Goal: Task Accomplishment & Management: Use online tool/utility

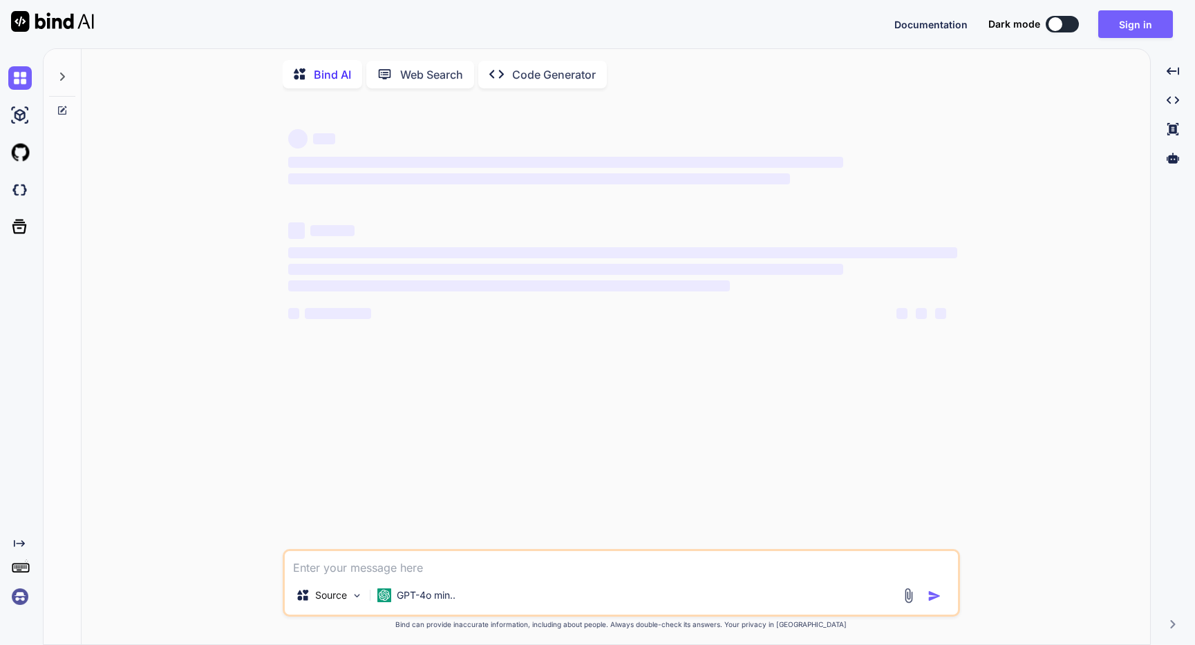
type textarea "x"
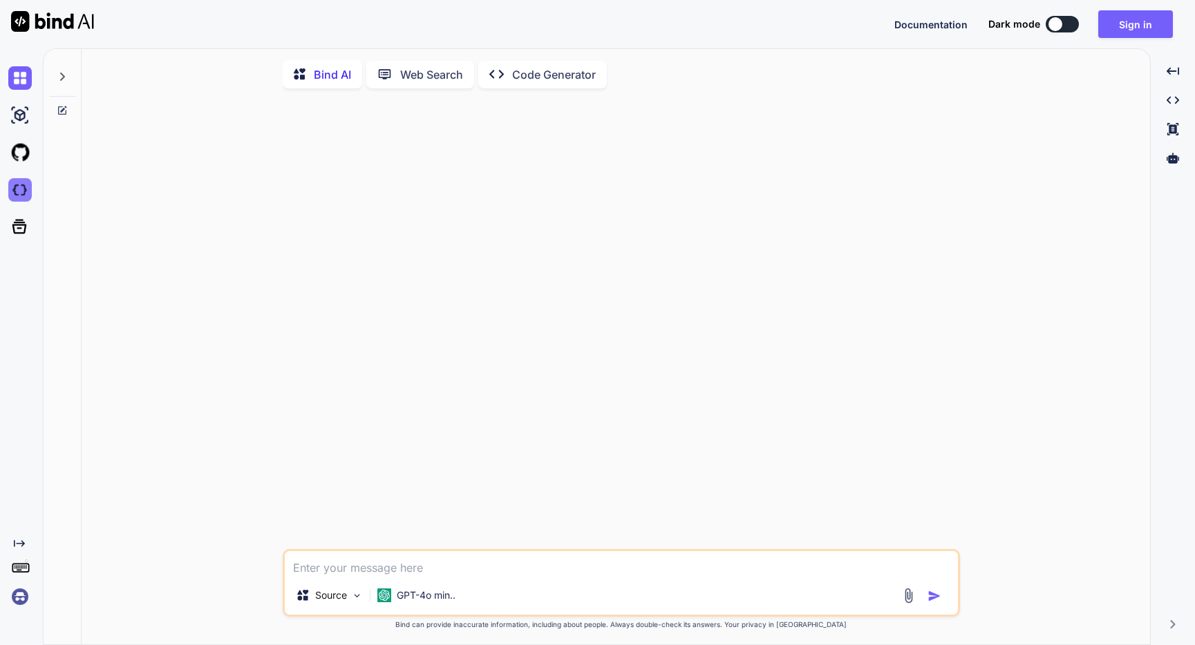
click at [16, 185] on img at bounding box center [19, 189] width 23 height 23
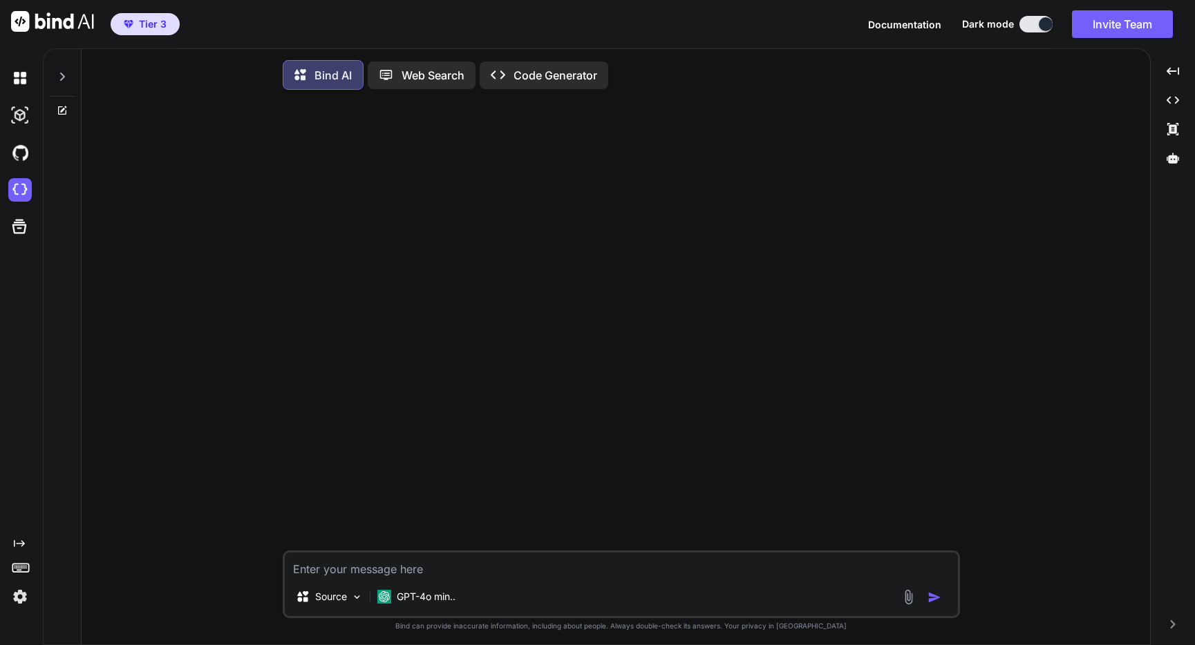
click at [495, 571] on textarea at bounding box center [621, 565] width 673 height 25
click at [21, 590] on img at bounding box center [19, 596] width 23 height 23
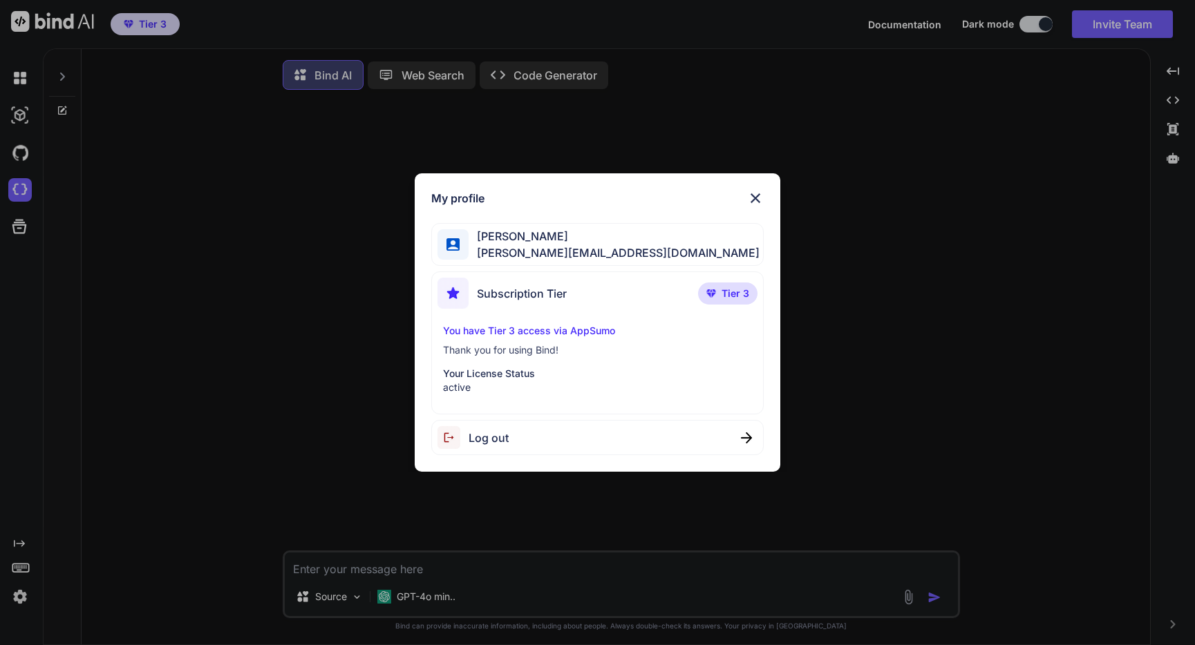
click at [591, 248] on div "[PERSON_NAME] [PERSON_NAME][EMAIL_ADDRESS][DOMAIN_NAME]" at bounding box center [597, 245] width 332 height 44
click at [580, 296] on div "Subscription Tier Tier 3" at bounding box center [596, 296] width 319 height 37
click at [457, 50] on div "My profile Derek Stephens derek@stepfire.io Subscription Tier Tier 3 You have T…" at bounding box center [597, 322] width 1195 height 645
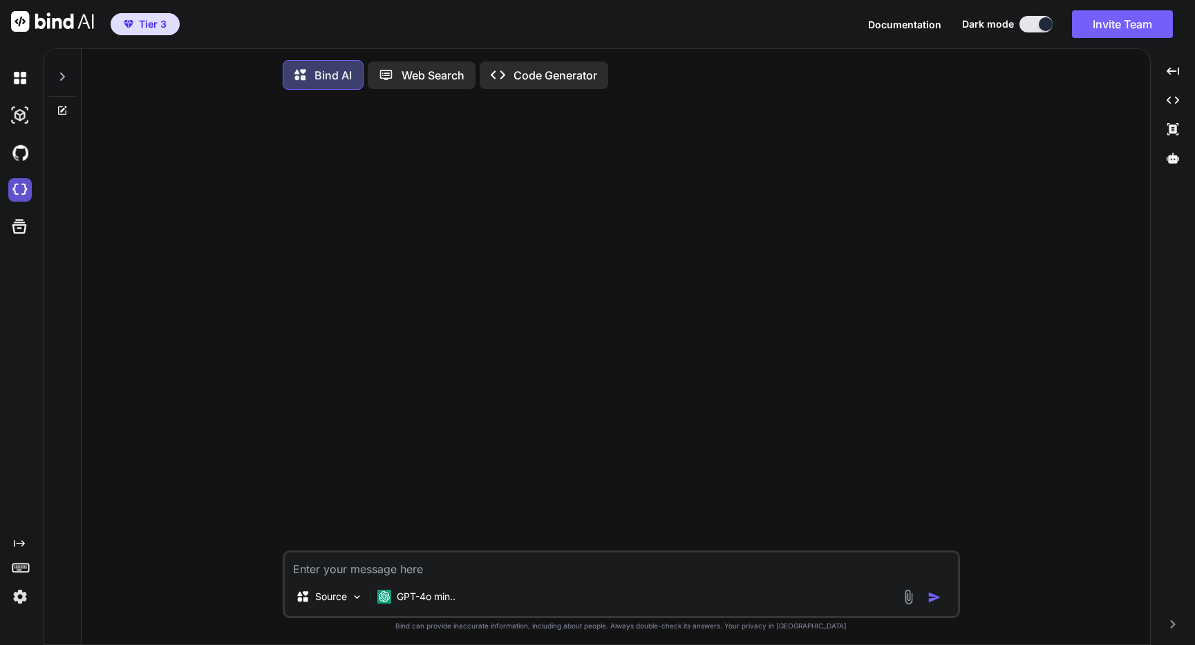
click at [23, 189] on img at bounding box center [19, 189] width 23 height 23
click at [421, 568] on textarea at bounding box center [621, 565] width 673 height 25
click at [13, 186] on img at bounding box center [19, 189] width 23 height 23
click at [28, 244] on div at bounding box center [22, 227] width 29 height 36
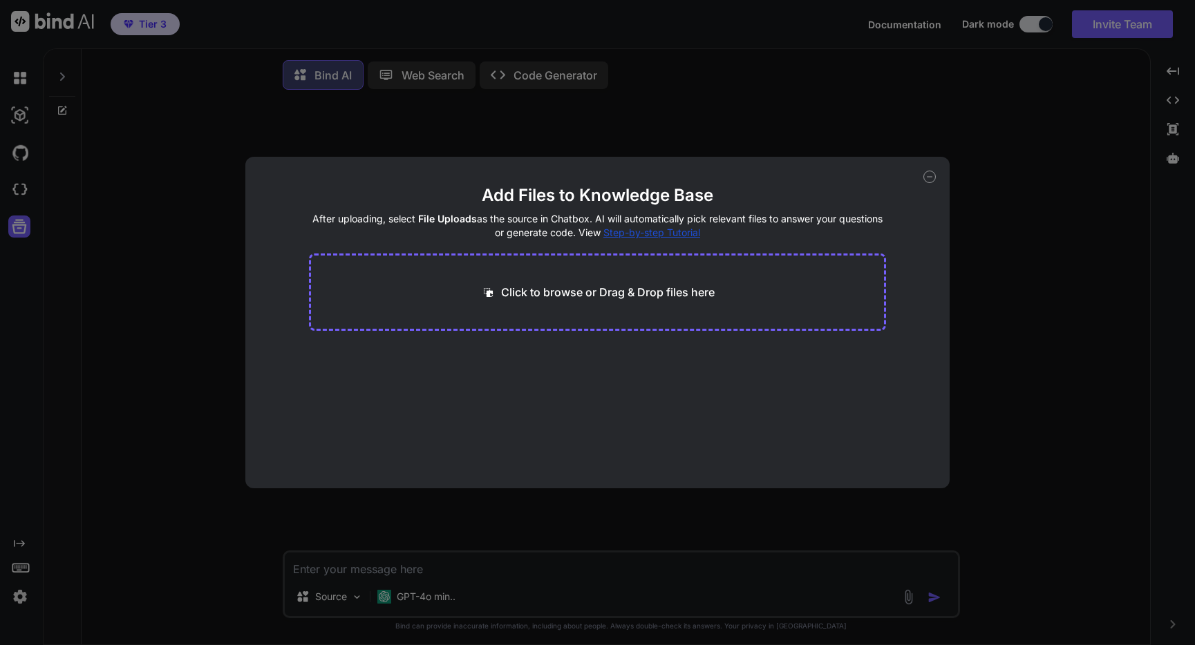
click at [929, 176] on icon at bounding box center [929, 177] width 12 height 12
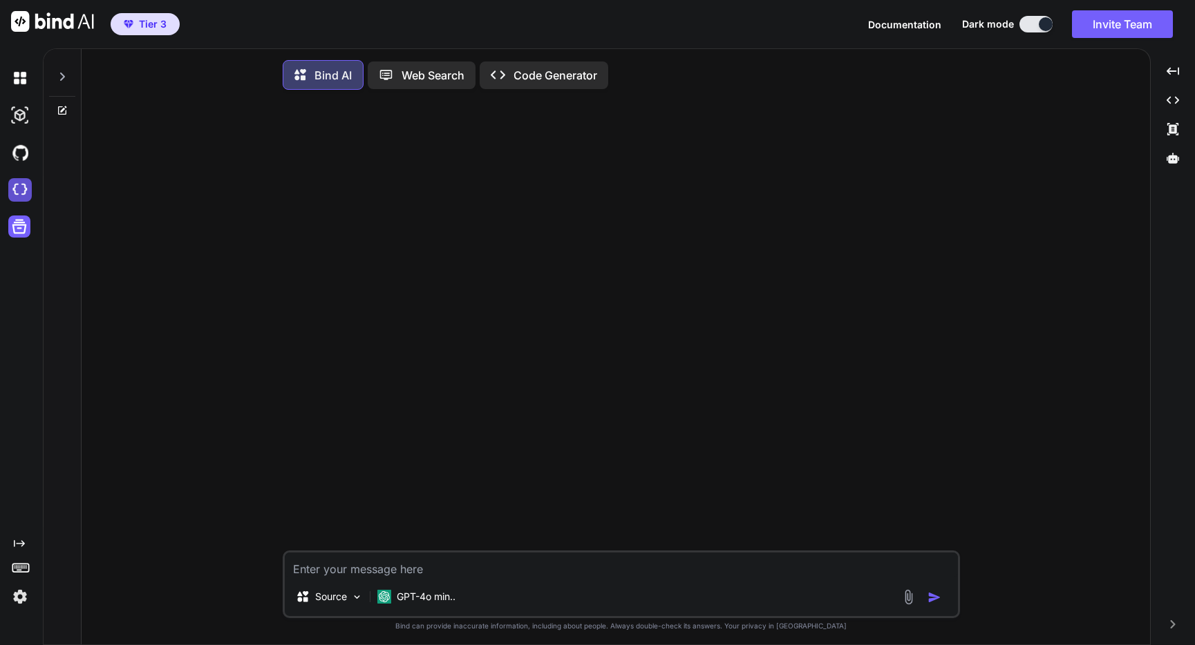
click at [27, 187] on img at bounding box center [19, 189] width 23 height 23
click at [19, 184] on img at bounding box center [19, 189] width 23 height 23
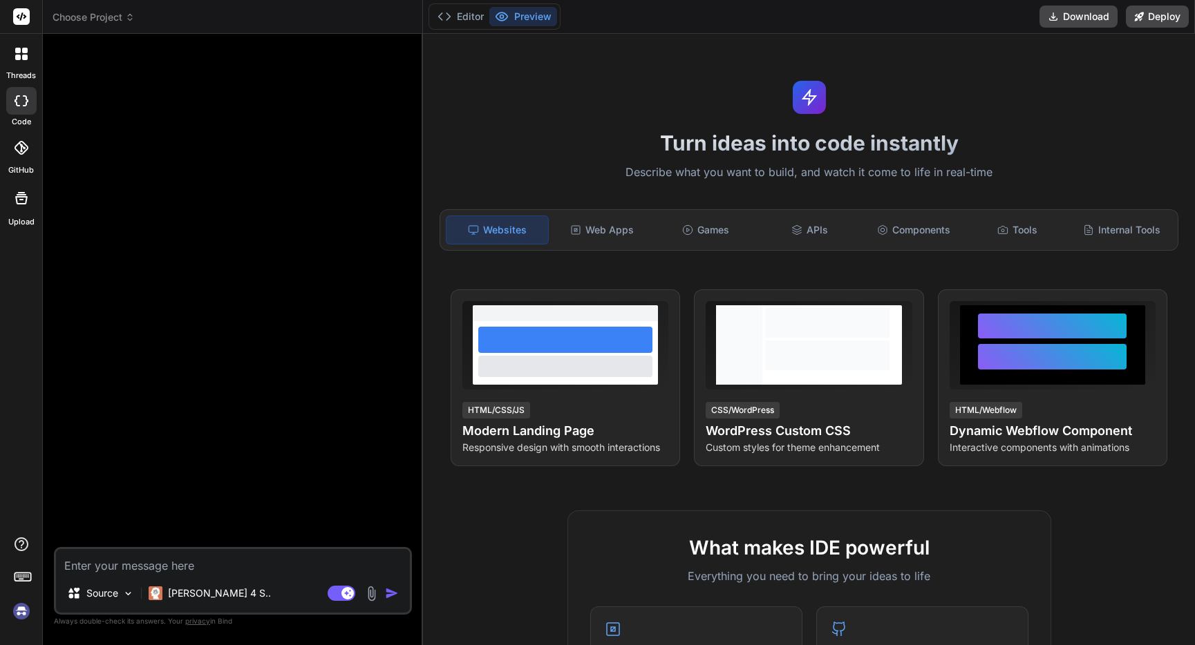
click at [186, 567] on textarea at bounding box center [233, 561] width 354 height 25
type textarea "x"
type textarea "I"
type textarea "x"
type textarea "I"
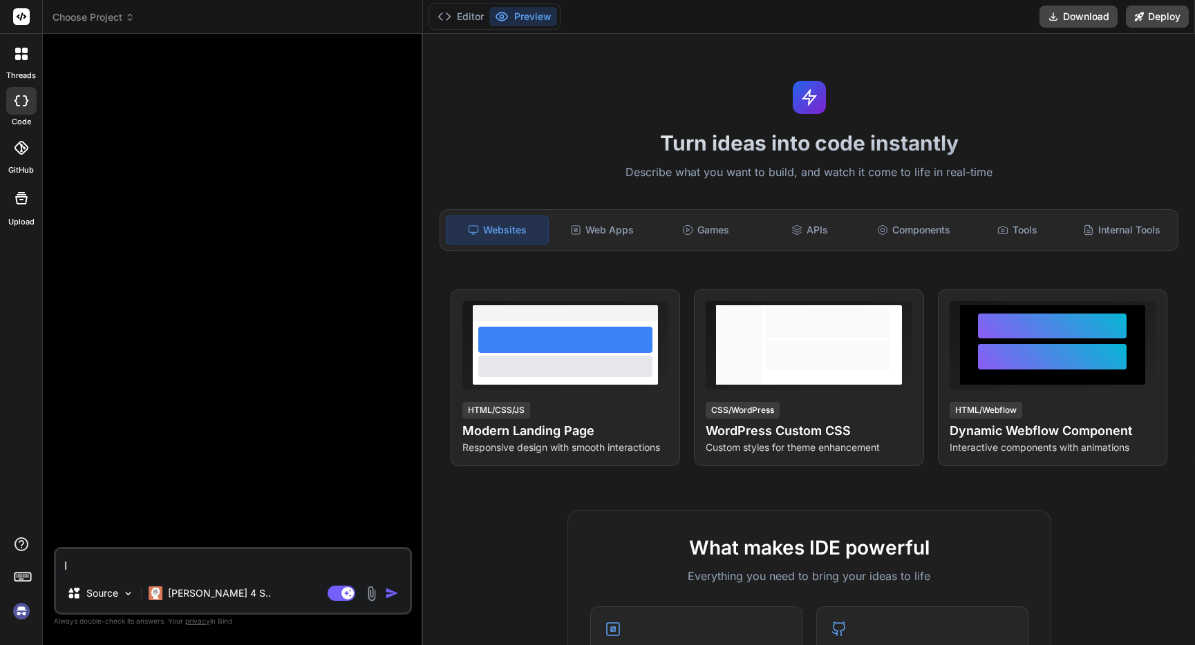
type textarea "x"
type textarea "I w"
type textarea "x"
type textarea "I wa"
type textarea "x"
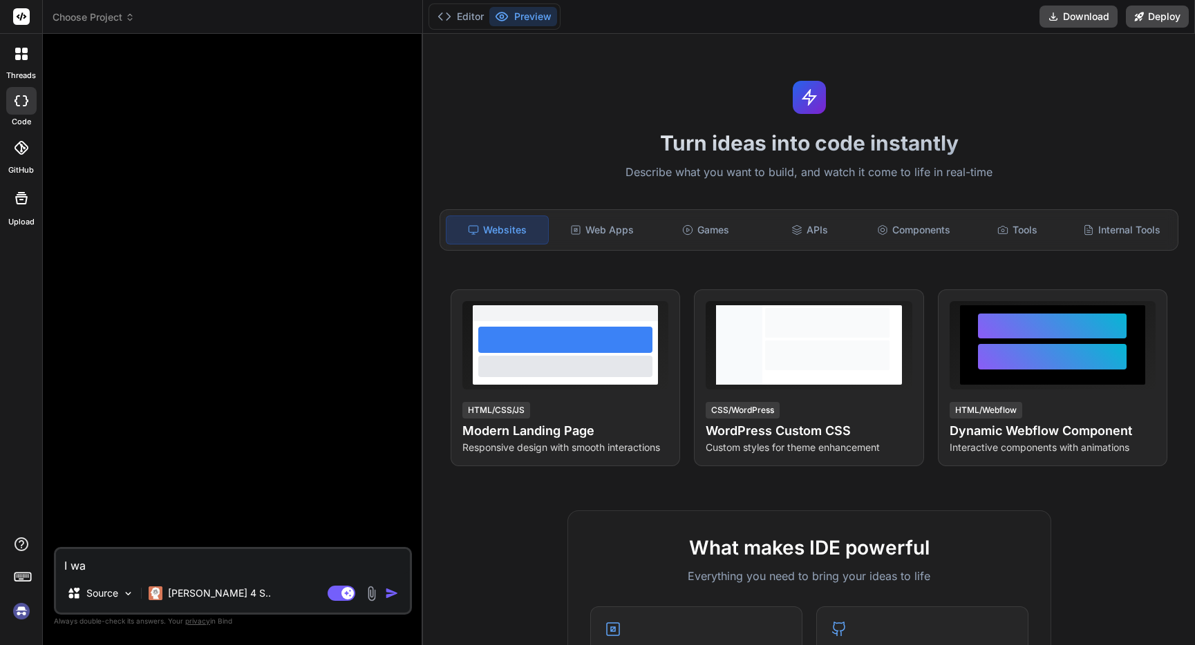
type textarea "I wan"
type textarea "x"
type textarea "I want"
type textarea "x"
type textarea "I want"
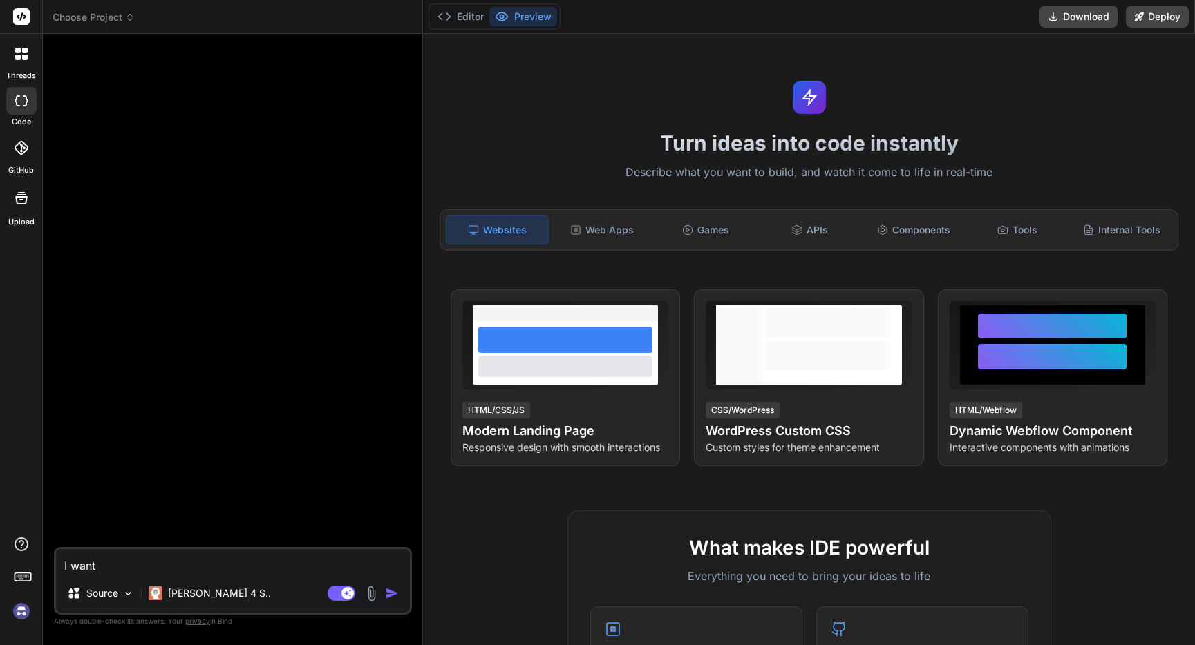
type textarea "x"
type textarea "I want t"
type textarea "x"
type textarea "I want to"
type textarea "x"
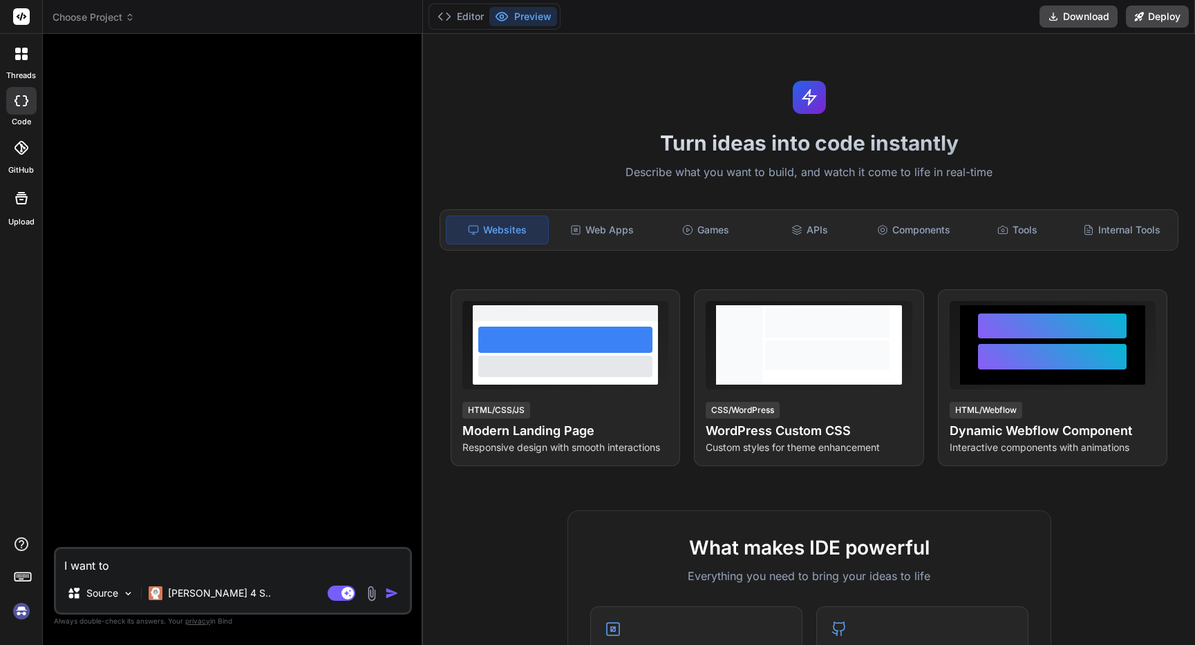
type textarea "I want to"
type textarea "x"
type textarea "I want to b"
type textarea "x"
type textarea "I want to bu"
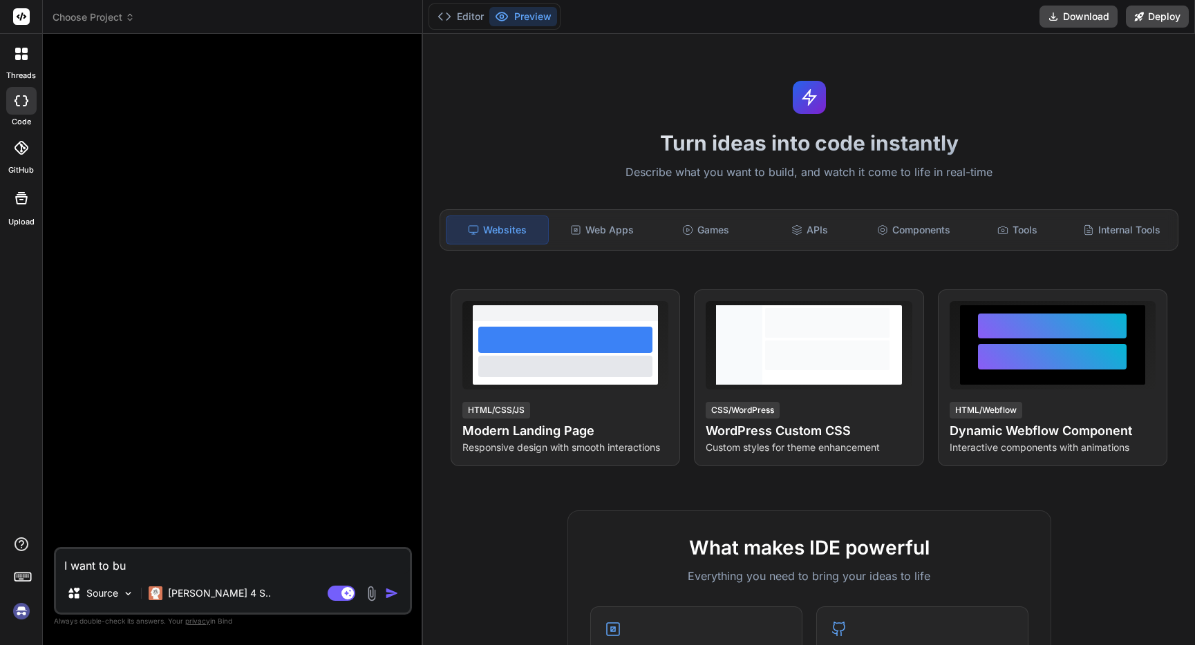
type textarea "x"
type textarea "I want to bui"
type textarea "x"
type textarea "I want to buil"
type textarea "x"
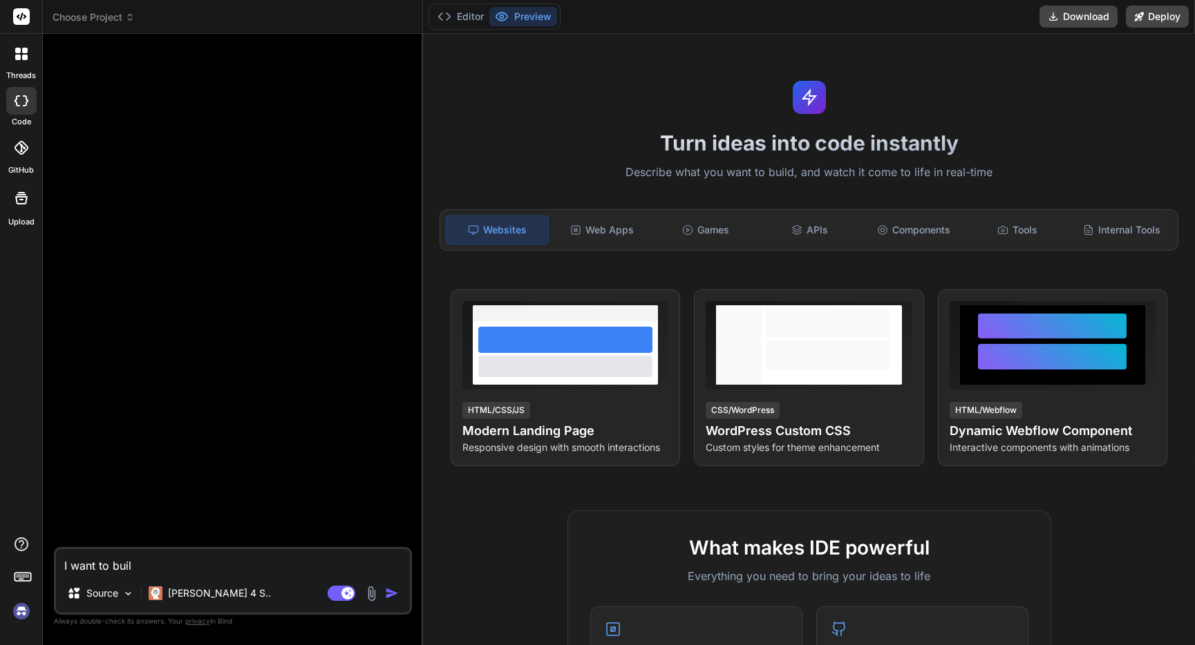
type textarea "I want to build"
type textarea "x"
type textarea "I want to build"
type textarea "x"
type textarea "I want to build a"
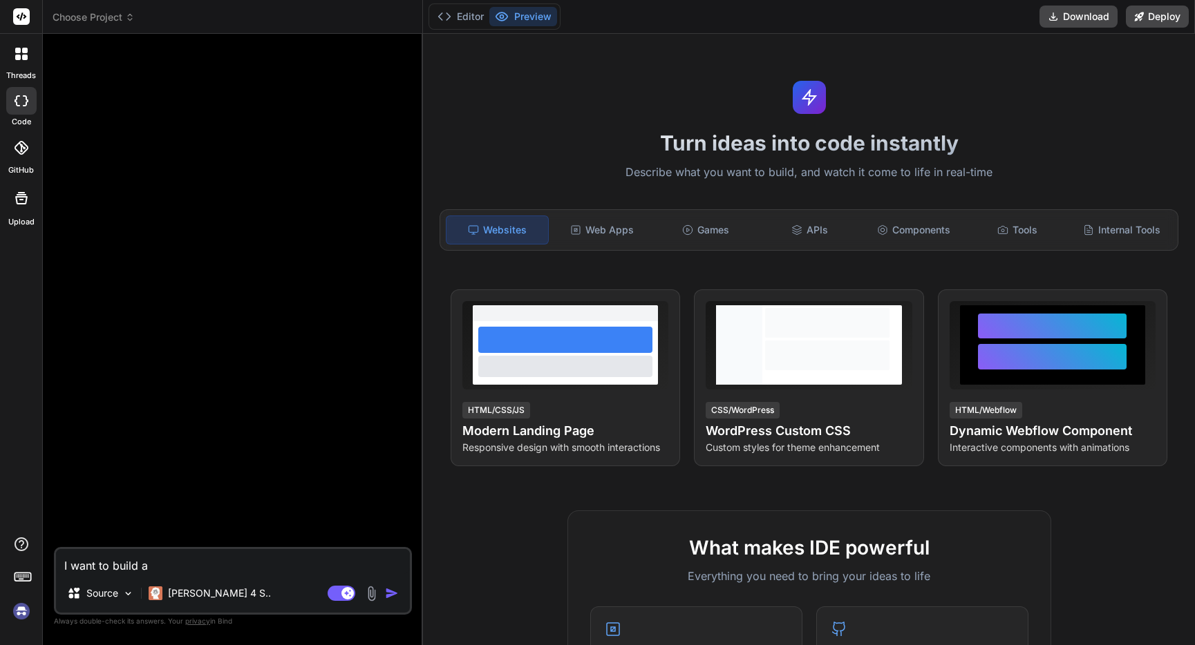
type textarea "x"
type textarea "I want to build a"
type textarea "x"
type textarea "I want to build a F"
type textarea "x"
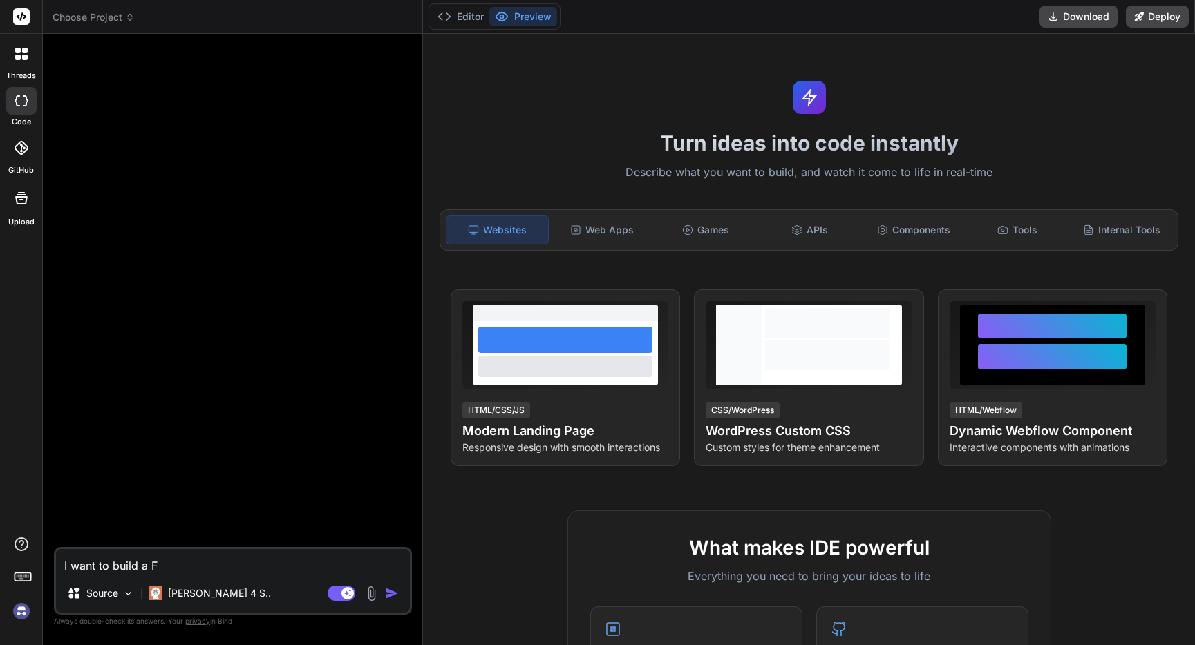
type textarea "I want to build a Fa"
type textarea "x"
type textarea "I want to build a Fac"
type textarea "x"
type textarea "I want to build a Face"
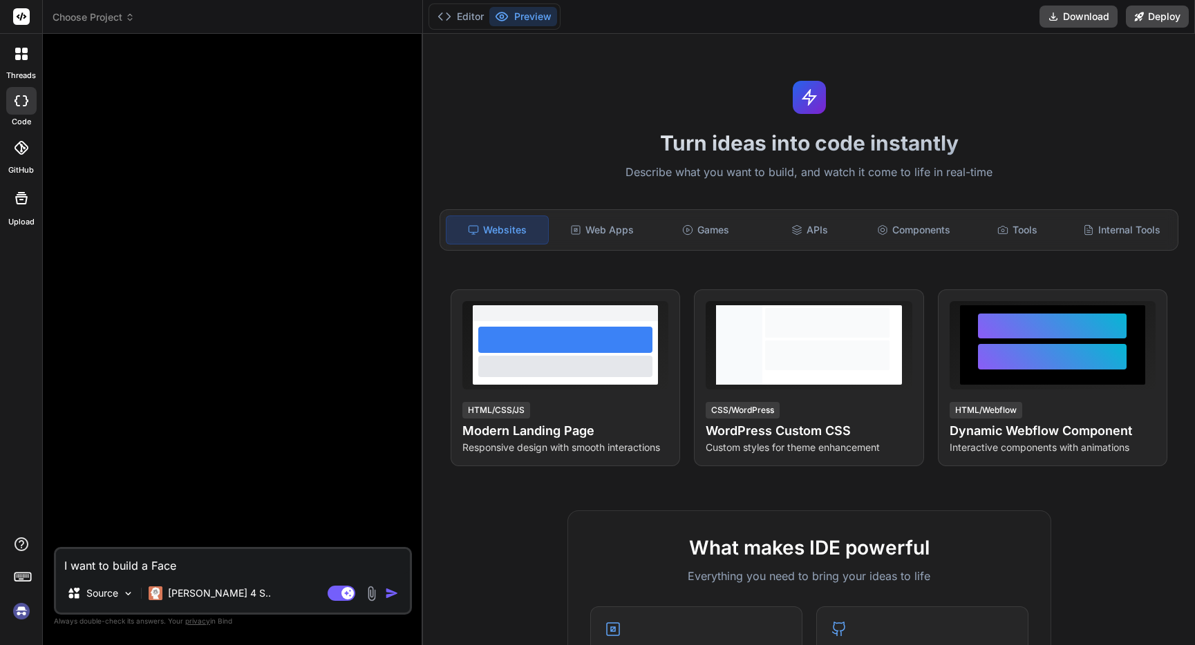
type textarea "x"
type textarea "I want to build a Faceb"
type textarea "x"
type textarea "I want to build a Facebo"
type textarea "x"
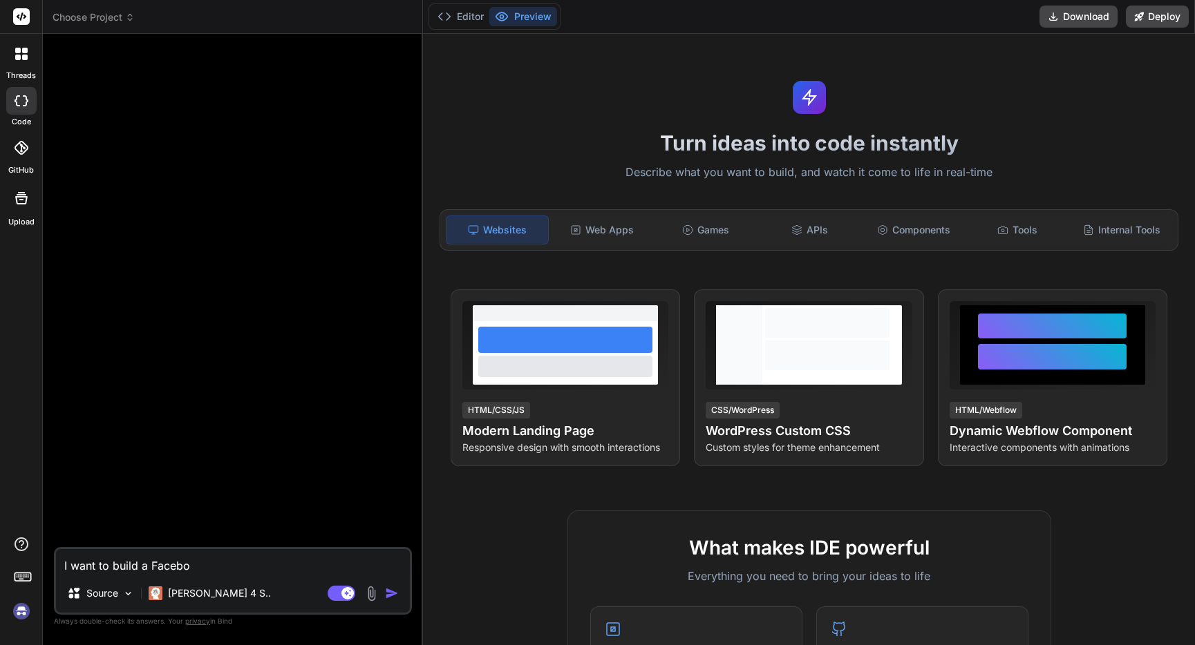
type textarea "I want to build a Faceboo"
type textarea "x"
type textarea "I want to build a Facebook"
type textarea "x"
type textarea "I want to build a Facebook A"
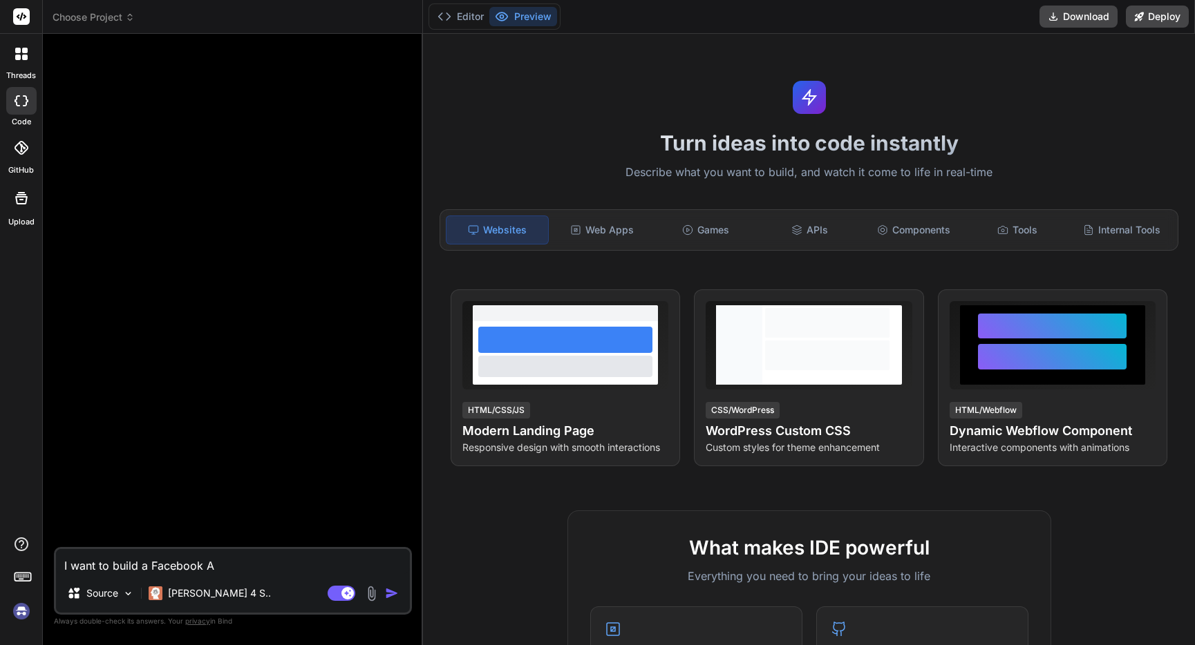
type textarea "x"
type textarea "I want to build a Facebook Ad"
type textarea "x"
type textarea "I want to build a Facebook Ad"
type textarea "x"
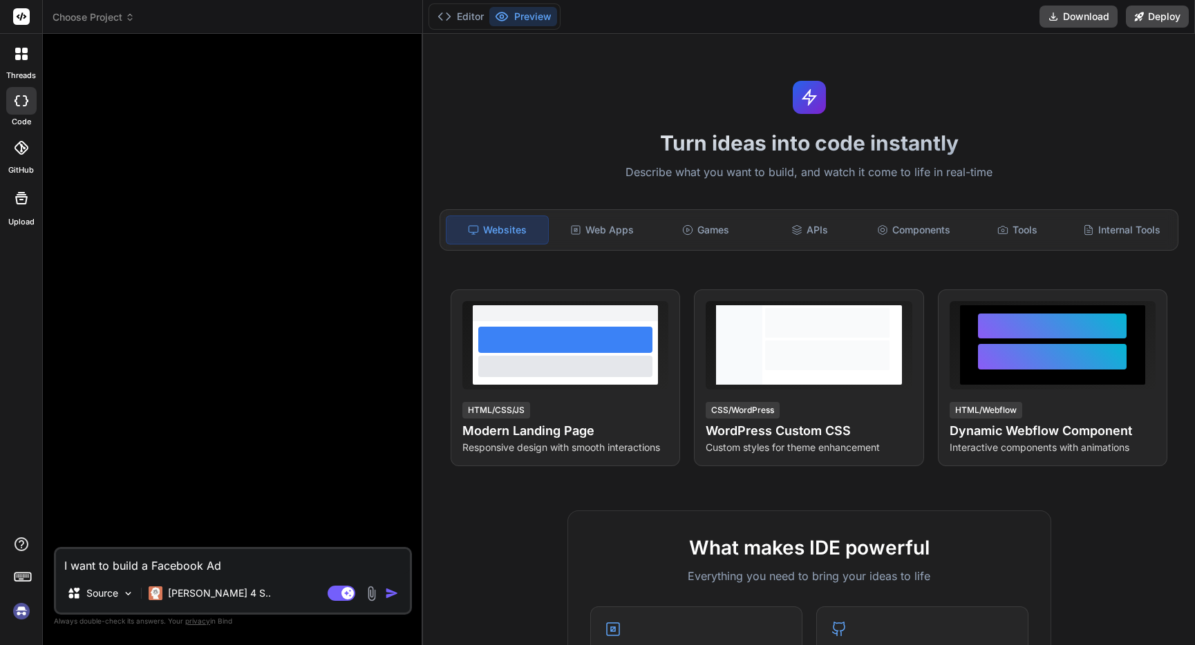
type textarea "I want to build a Facebook Ad A"
type textarea "x"
type textarea "I want to build a Facebook Ad Al"
type textarea "x"
type textarea "I want to build a Facebook Ad A"
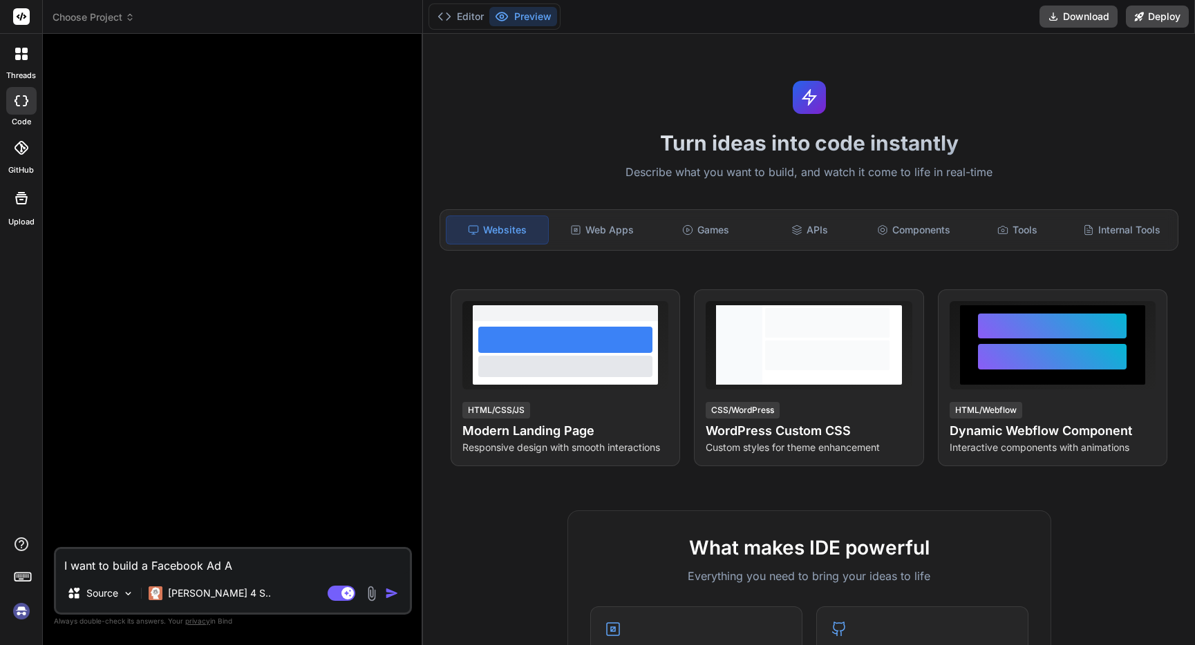
type textarea "x"
type textarea "I want to build a Facebook Ad An"
type textarea "x"
type textarea "I want to build a Facebook Ad Anal"
type textarea "x"
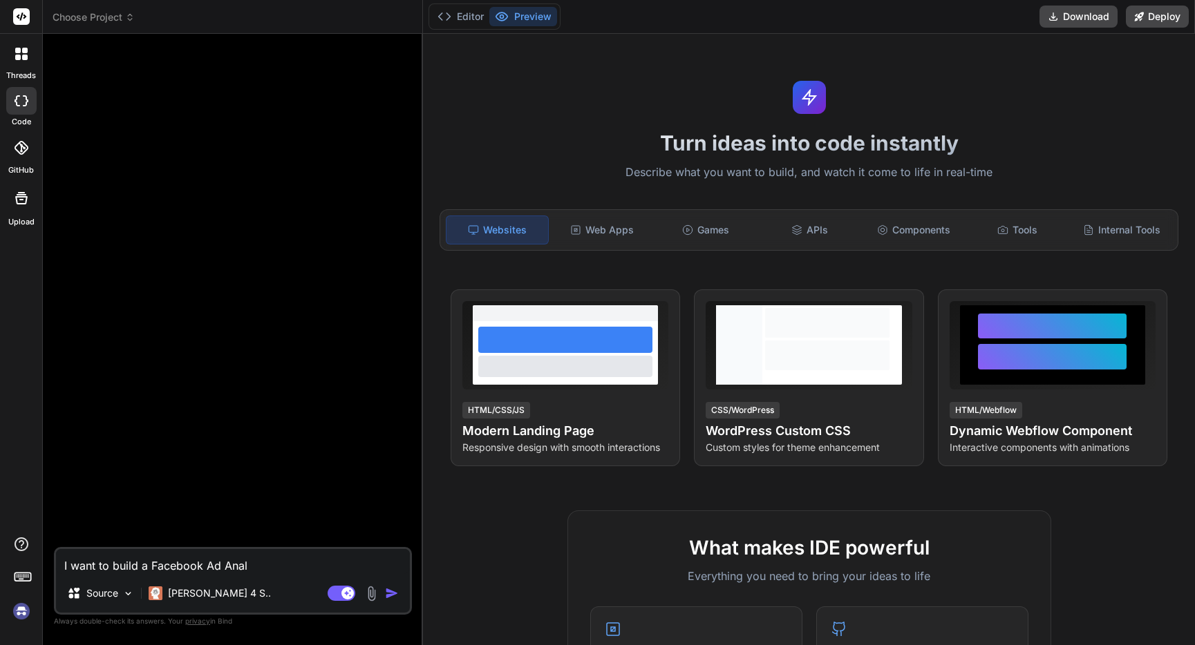
type textarea "I want to build a Facebook Ad Analy"
type textarea "x"
type textarea "I want to build a Facebook Ad Analyt"
type textarea "x"
type textarea "I want to build a Facebook Ad Analyti"
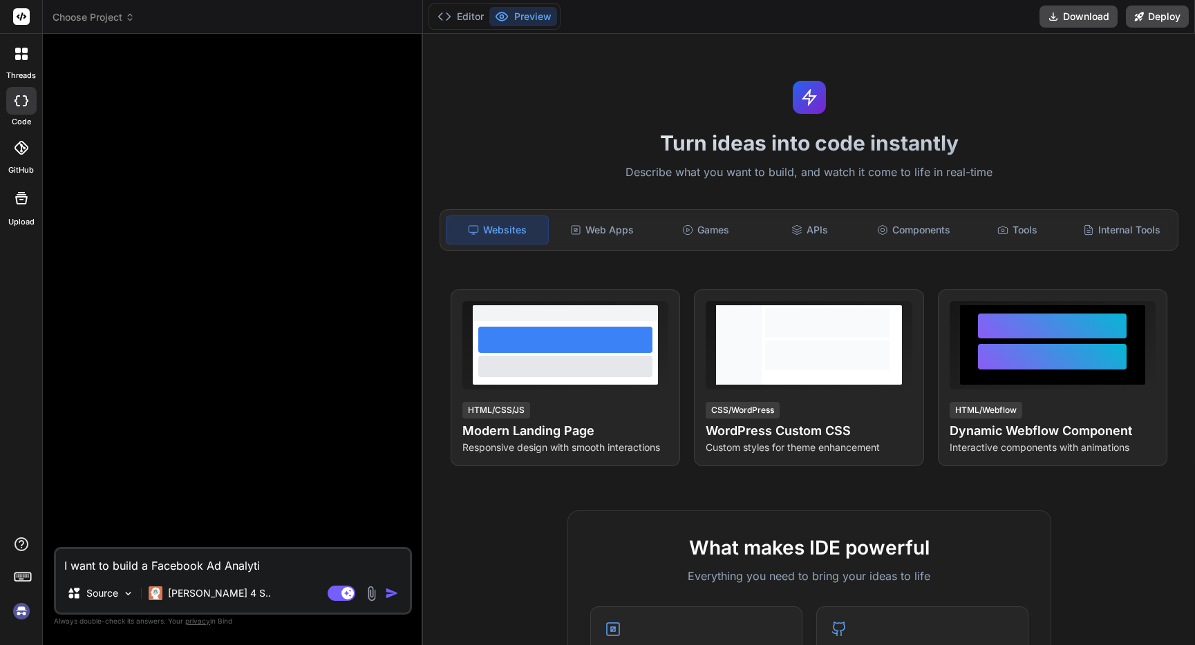
type textarea "x"
type textarea "I want to build a Facebook Ad Analytic"
type textarea "x"
type textarea "I want to build a Facebook Ad Analytics"
type textarea "x"
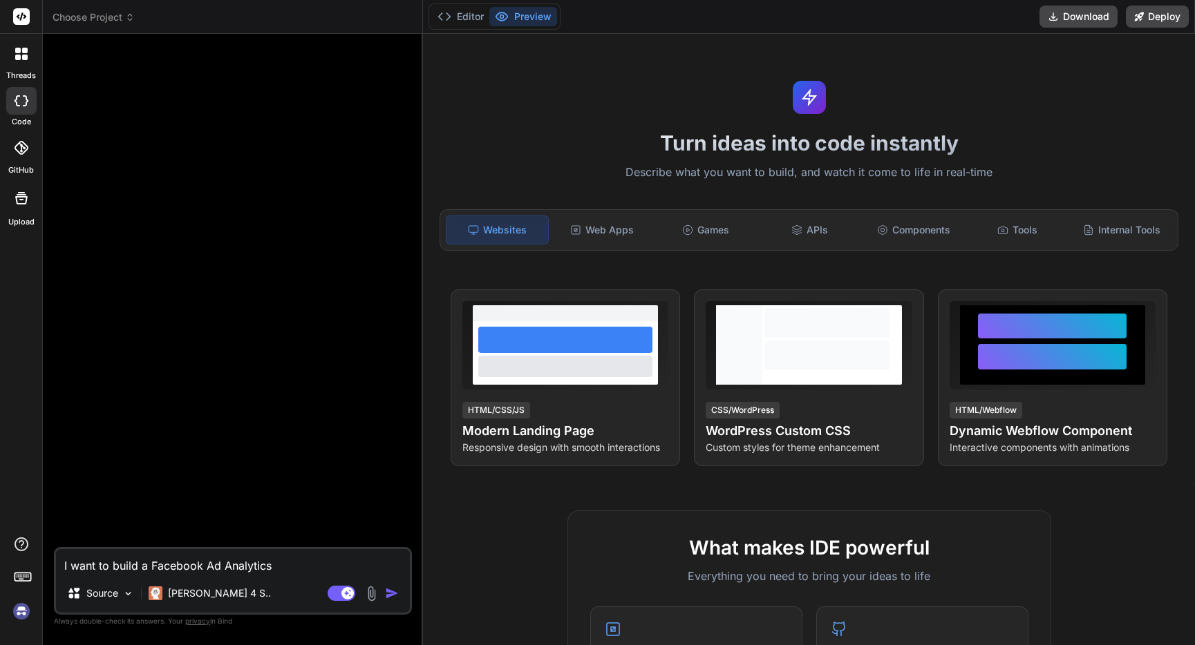
type textarea "I want to build a Facebook Ad Analytics"
type textarea "x"
type textarea "I want to build a Facebook Ad Analytics to"
type textarea "x"
type textarea "I want to build a Facebook Ad Analytics too"
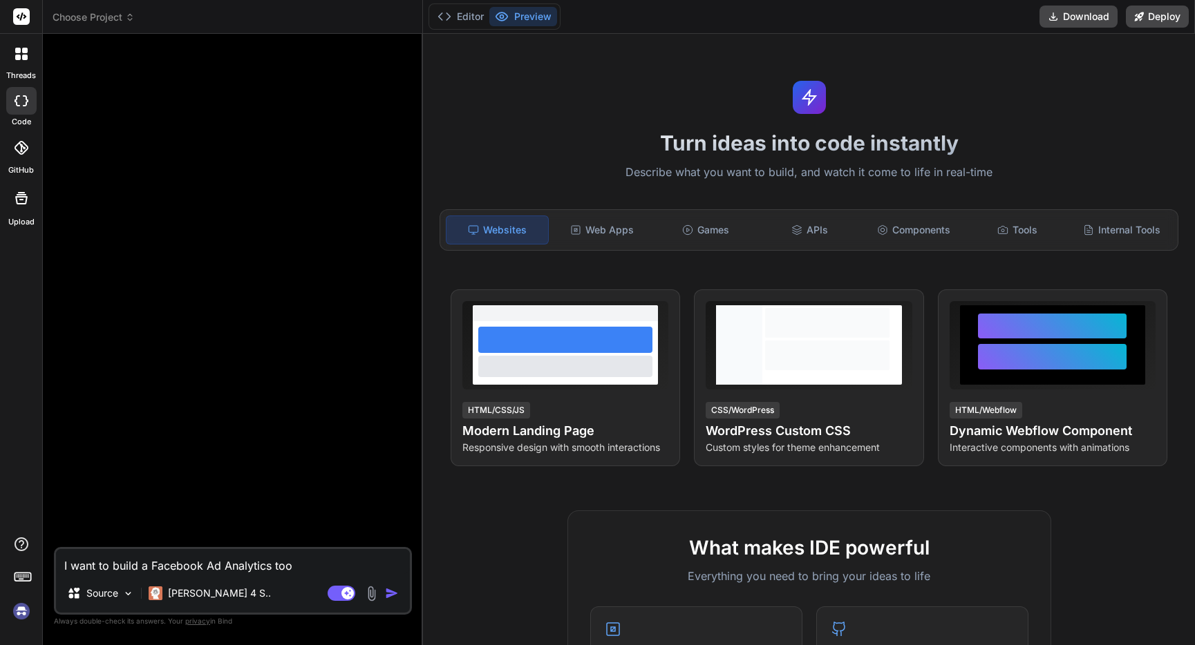
type textarea "x"
type textarea "I want to build a Facebook Ad Analytics to"
type textarea "x"
type textarea "I want to build a Facebook Ad Analytics t"
type textarea "x"
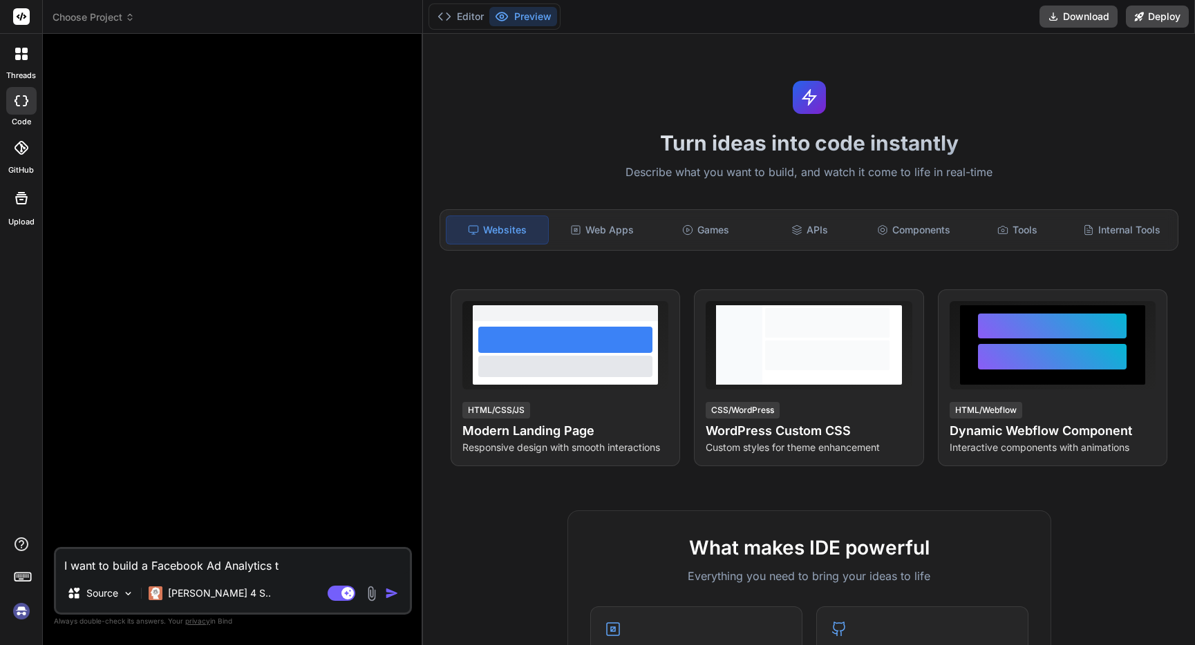
type textarea "I want to build a Facebook Ad Analytics"
type textarea "x"
type textarea "I want to build a Facebook Ad Analytics a"
type textarea "x"
type textarea "I want to build a Facebook Ad Analytics ap"
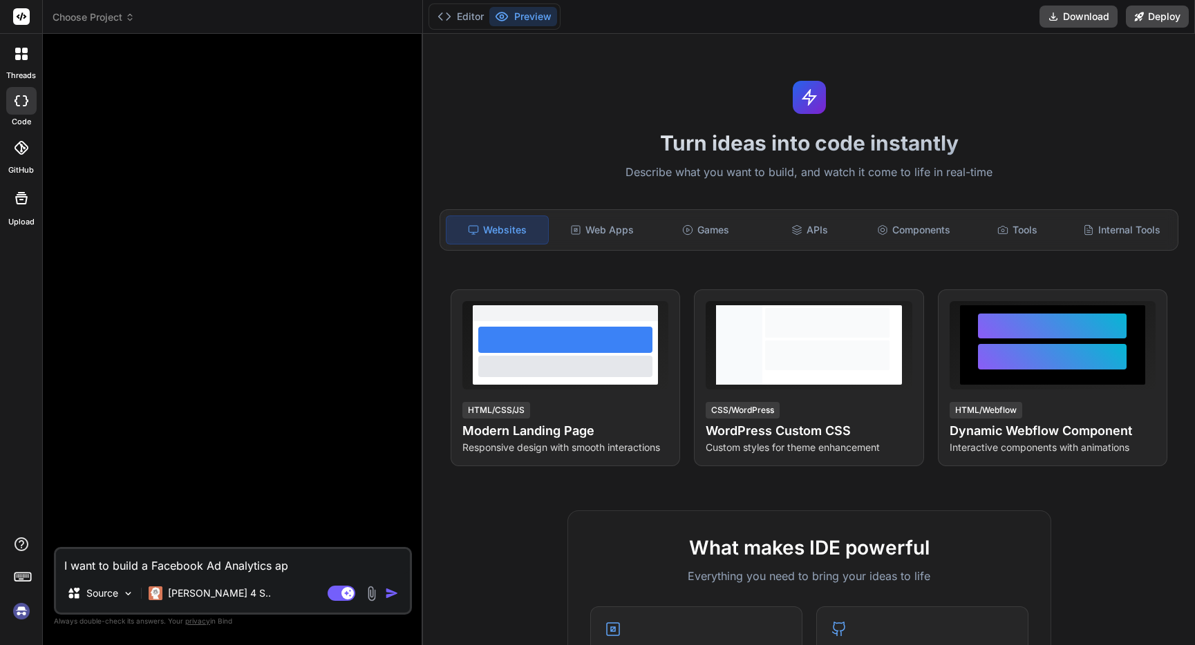
type textarea "x"
type textarea "I want to build a Facebook Ad Analytics app"
type textarea "x"
type textarea "I want to build a Facebook Ad Analytics appl"
type textarea "x"
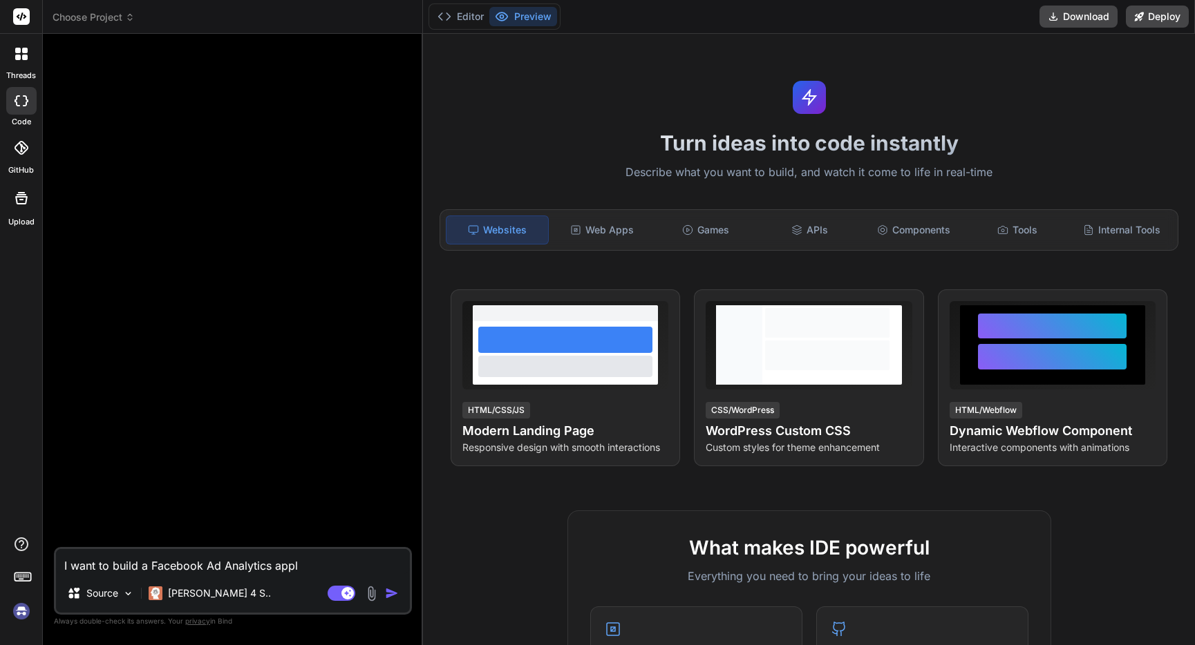
type textarea "I want to build a Facebook Ad Analytics appli"
type textarea "x"
type textarea "I want to build a Facebook Ad Analytics applic"
type textarea "x"
type textarea "I want to build a Facebook Ad Analytics applica"
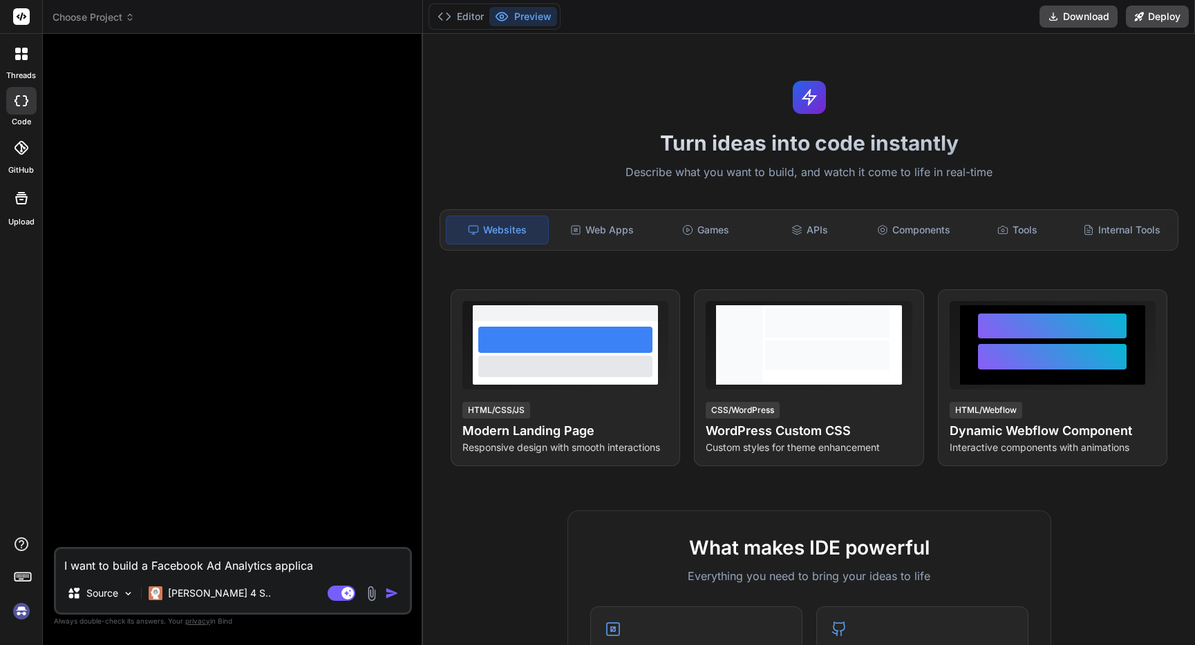
type textarea "x"
type textarea "I want to build a Facebook Ad Analytics applicat"
type textarea "x"
type textarea "I want to build a Facebook Ad Analytics applicati"
type textarea "x"
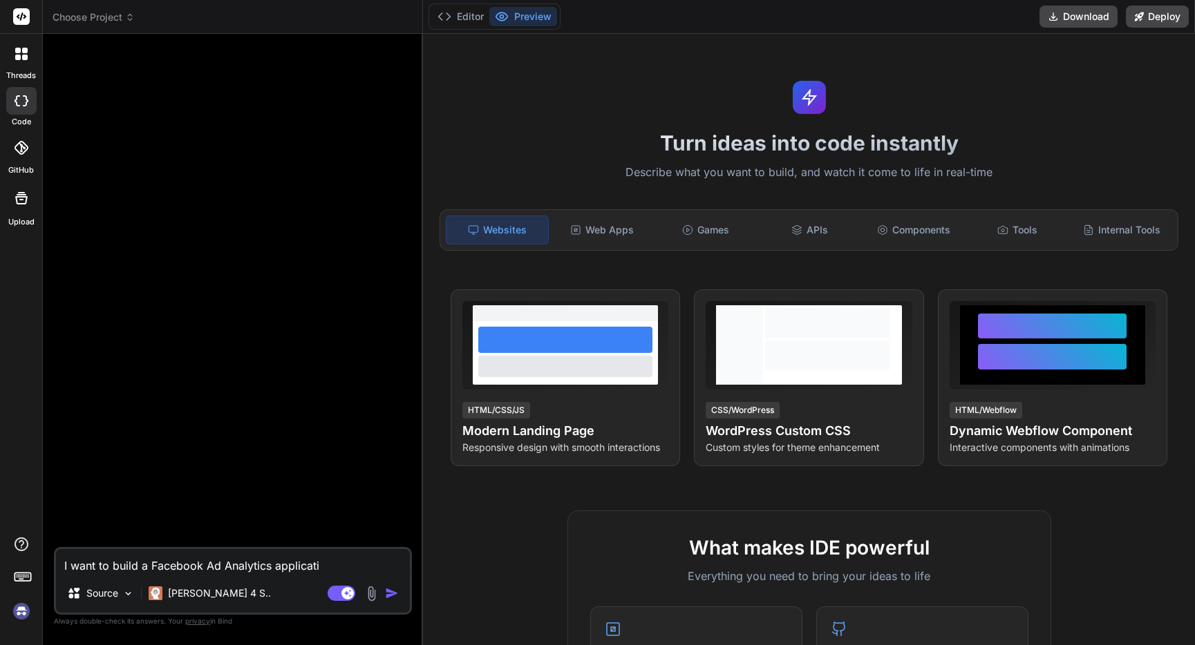
type textarea "I want to build a Facebook Ad Analytics applicatio"
type textarea "x"
type textarea "I want to build a Facebook Ad Analytics application"
type textarea "x"
type textarea "I want to build a Facebook Ad Analytics application"
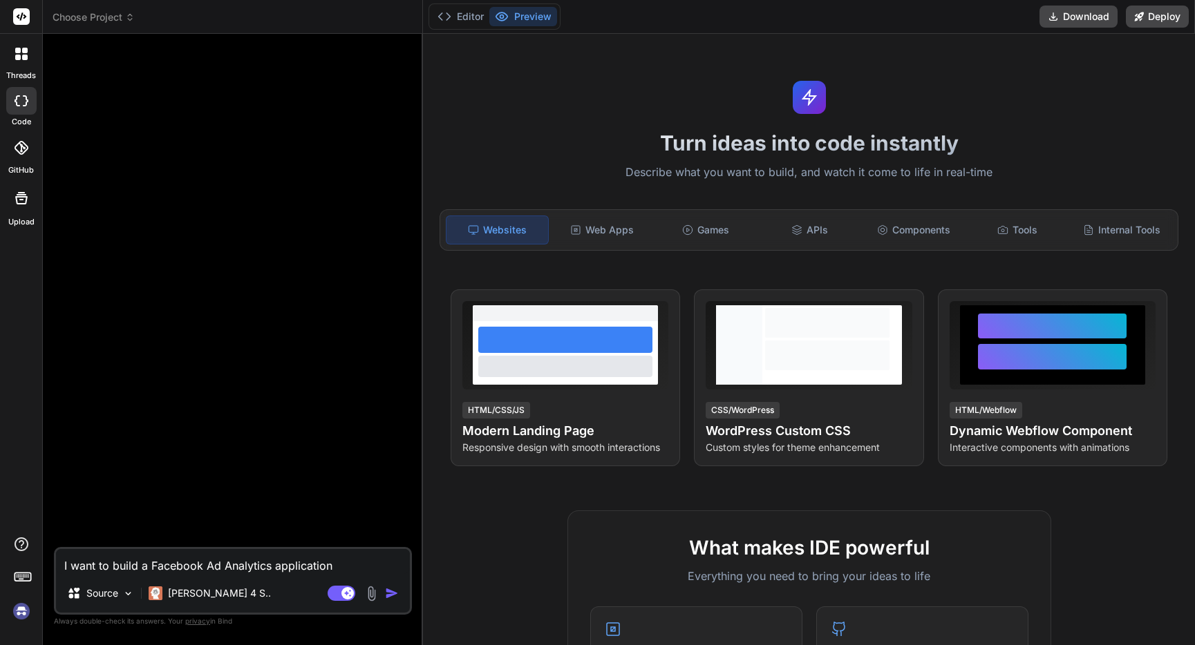
type textarea "x"
type textarea "I want to build a Facebook Ad Analytics application t"
type textarea "x"
type textarea "I want to build a Facebook Ad Analytics application th"
type textarea "x"
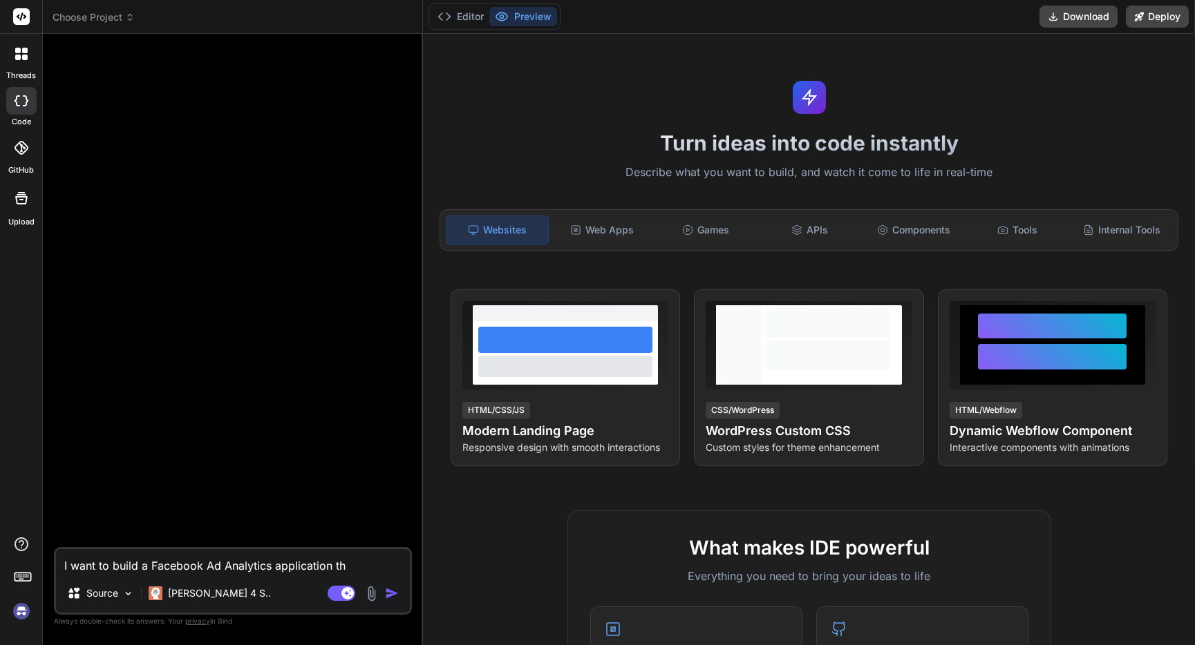
type textarea "I want to build a Facebook Ad Analytics application tha"
type textarea "x"
type textarea "I want to build a Facebook Ad Analytics application that"
type textarea "x"
type textarea "I want to build a Facebook Ad Analytics application that"
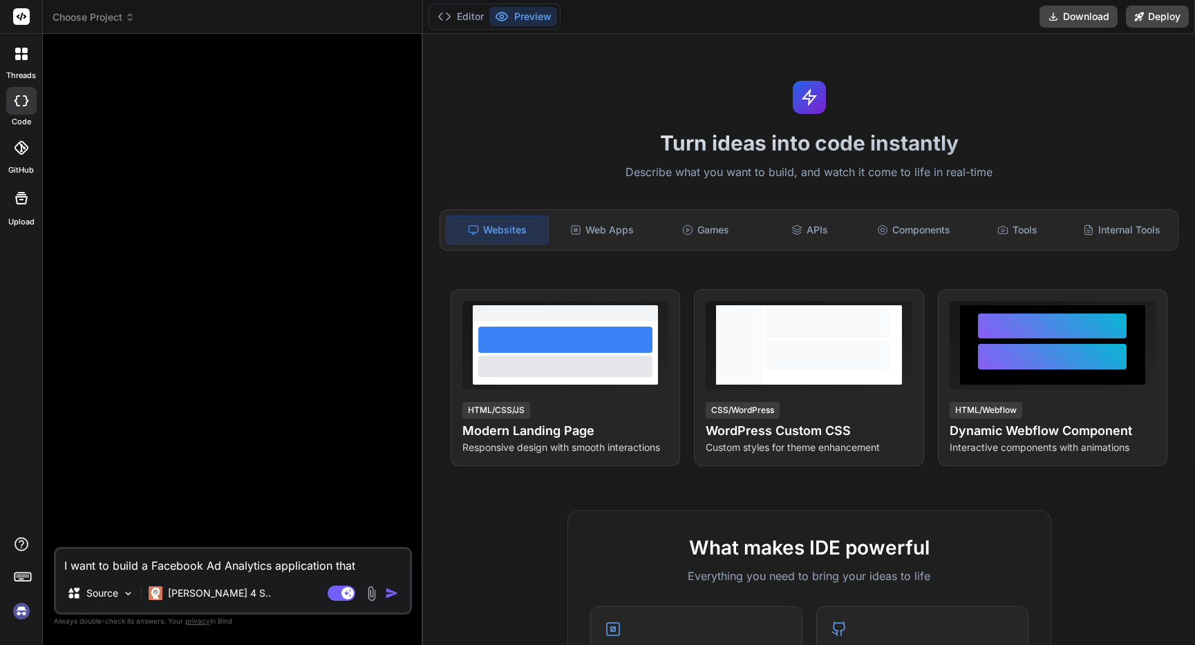
type textarea "x"
type textarea "I want to build a Facebook Ad Analytics application that p"
type textarea "x"
type textarea "I want to build a Facebook Ad Analytics application that pu"
type textarea "x"
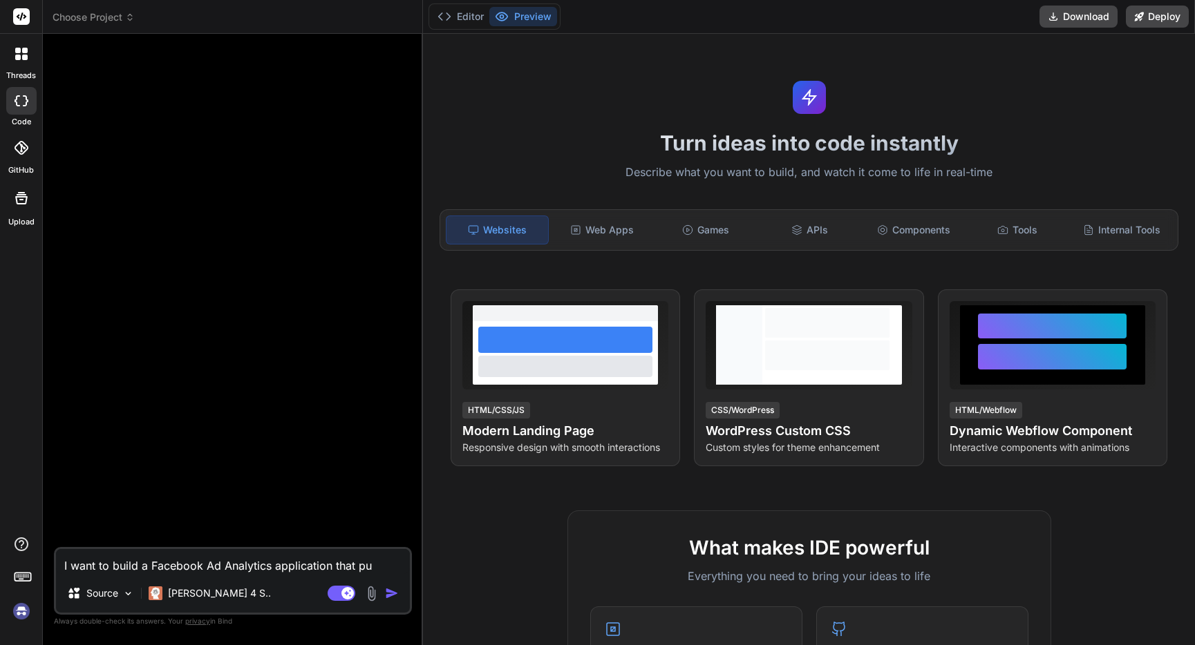
type textarea "I want to build a Facebook Ad Analytics application that pul"
type textarea "x"
type textarea "I want to build a Facebook Ad Analytics application that pull"
type textarea "x"
type textarea "I want to build a Facebook Ad Analytics application that pulls"
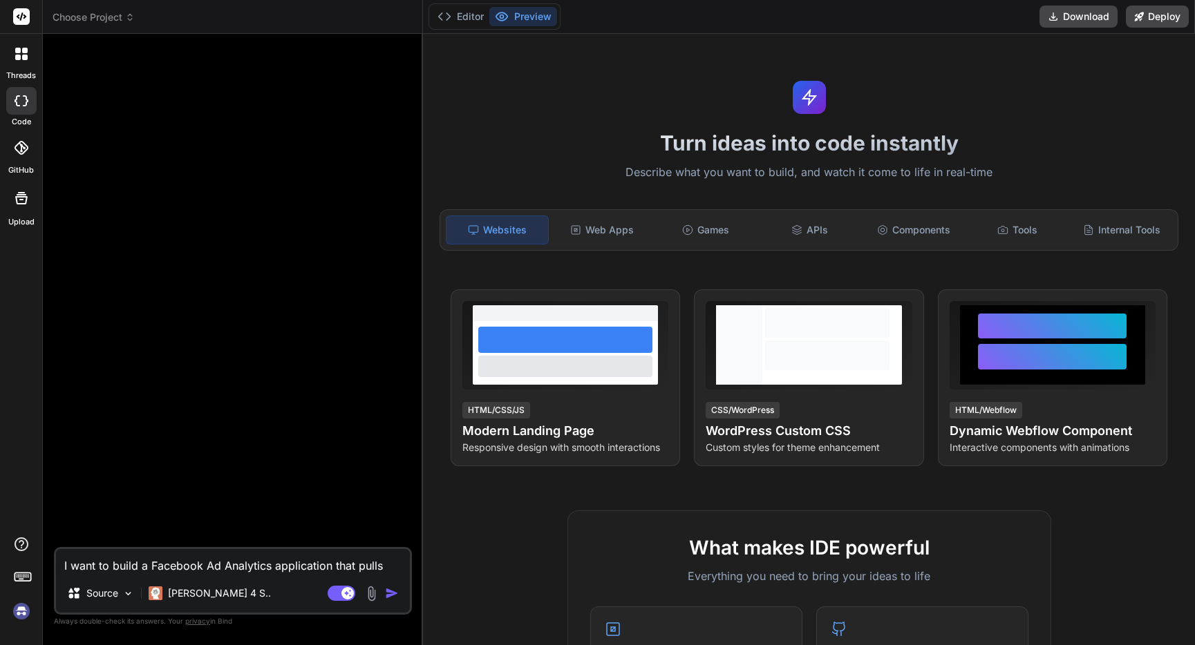
type textarea "x"
type textarea "I want to build a Facebook Ad Analytics application that pulls"
type textarea "x"
type textarea "I want to build a Facebook Ad Analytics application that pulls in"
type textarea "x"
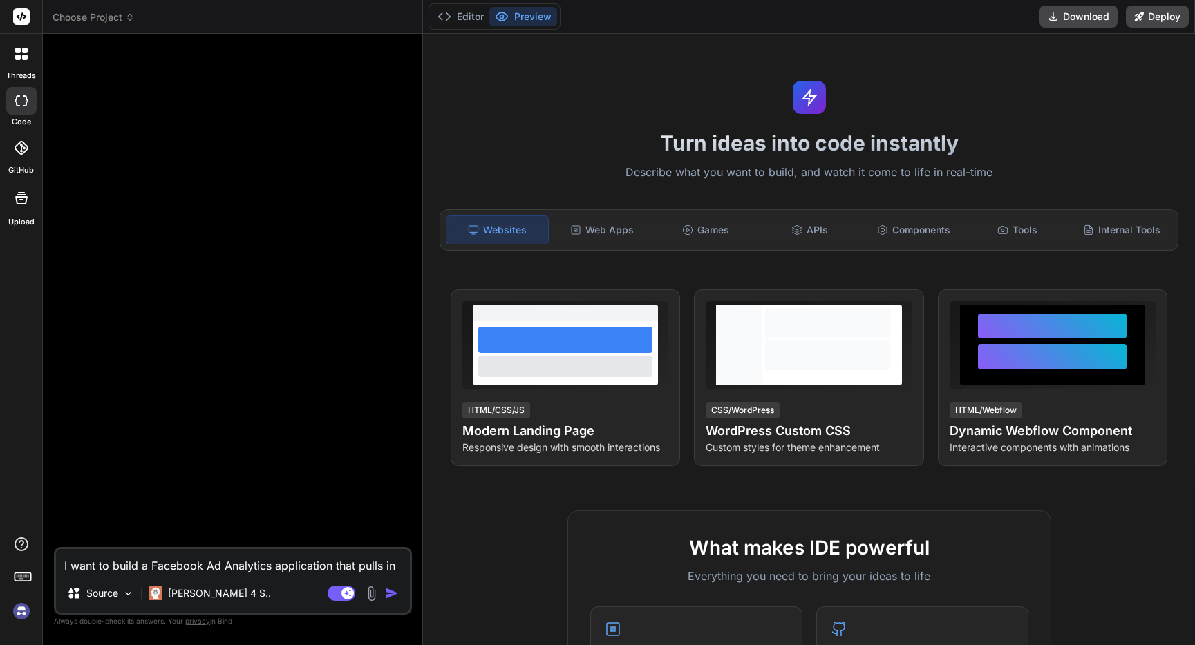
type textarea "I want to build a Facebook Ad Analytics application that pulls in"
type textarea "x"
type textarea "I want to build a Facebook Ad Analytics application that pulls in F"
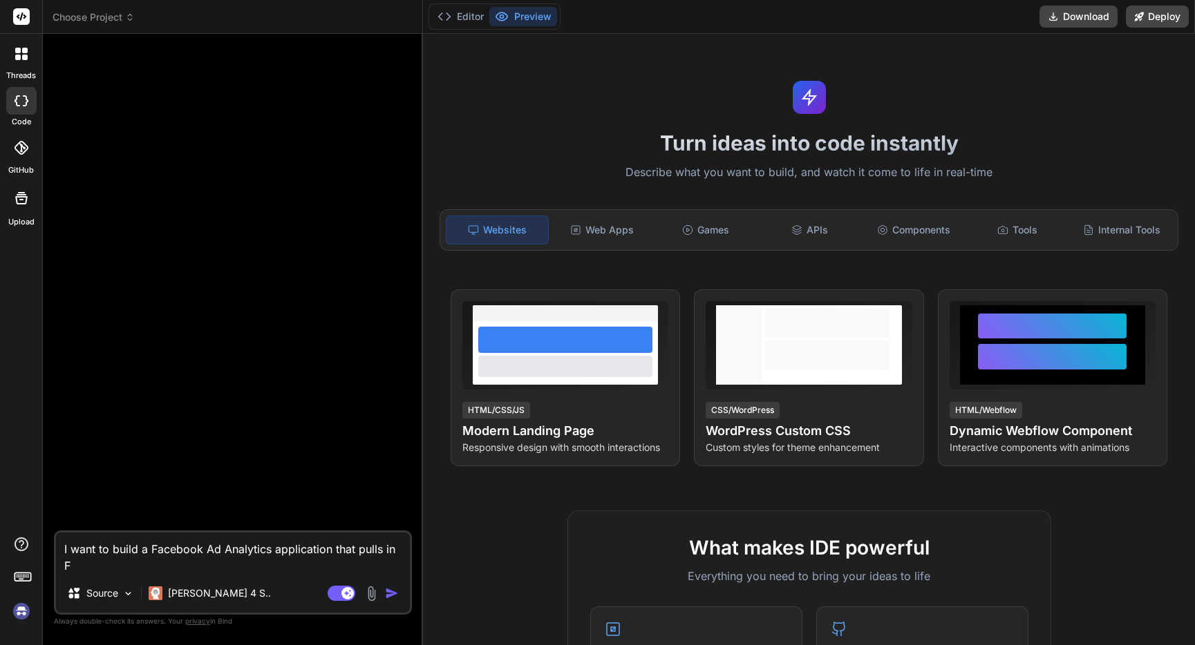
type textarea "x"
type textarea "I want to build a Facebook Ad Analytics application that pulls in Fa"
type textarea "x"
type textarea "I want to build a Facebook Ad Analytics application that pulls in Fac"
type textarea "x"
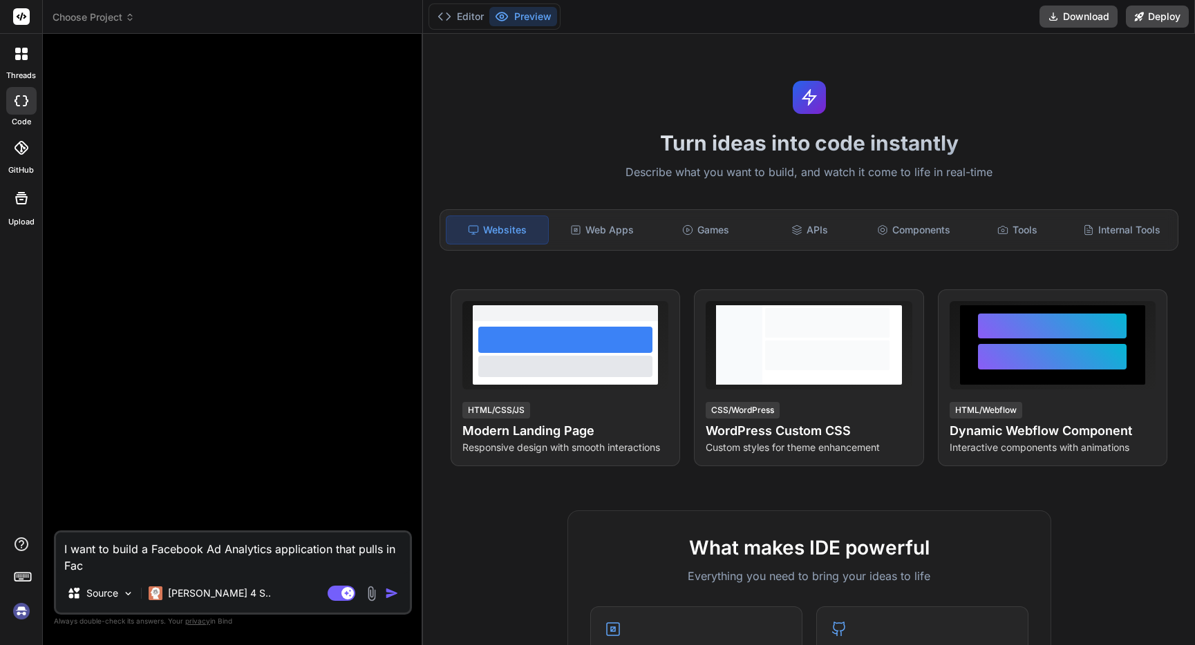
type textarea "I want to build a Facebook Ad Analytics application that pulls in Face"
type textarea "x"
type textarea "I want to build a Facebook Ad Analytics application that pulls in Faceb"
type textarea "x"
type textarea "I want to build a Facebook Ad Analytics application that pulls in Facebo"
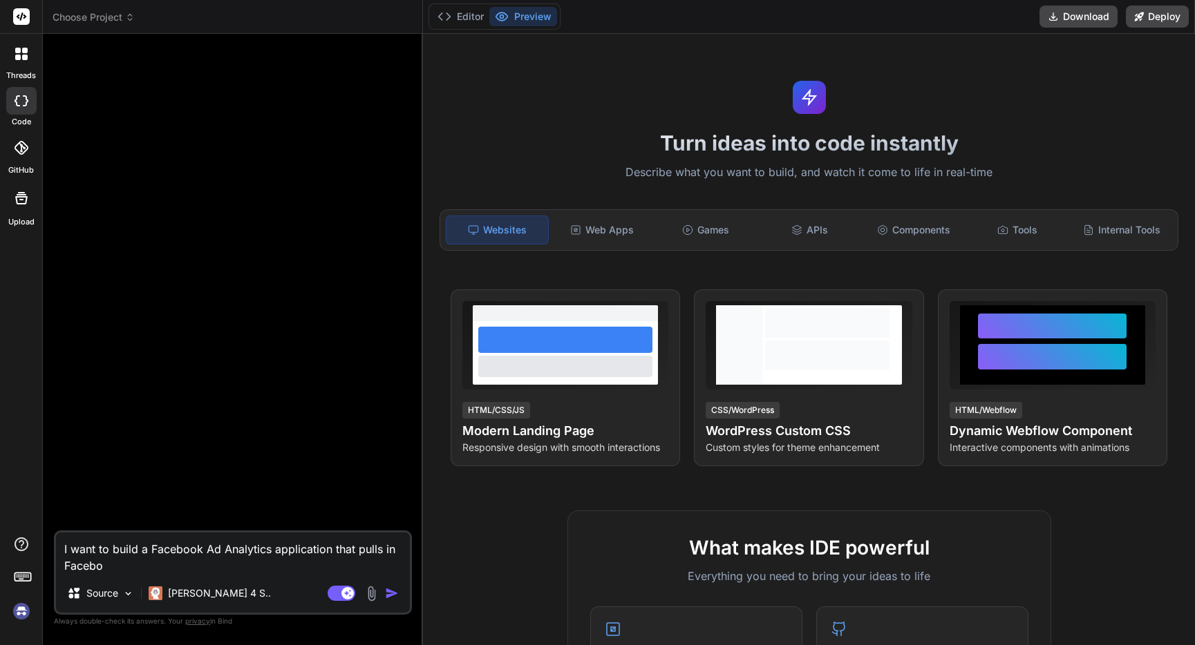
type textarea "x"
type textarea "I want to build a Facebook Ad Analytics application that pulls in Faceboo"
type textarea "x"
type textarea "I want to build a Facebook Ad Analytics application that pulls in Facebook"
type textarea "x"
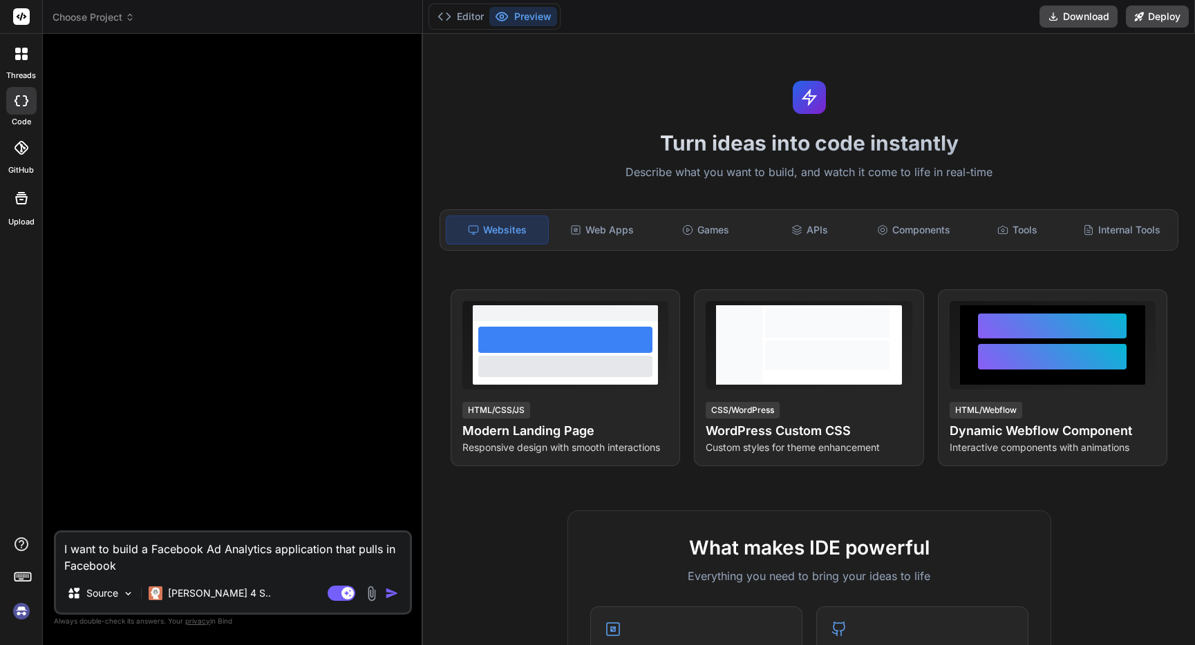
type textarea "I want to build a Facebook Ad Analytics application that pulls in Facebook A"
type textarea "x"
type textarea "I want to build a Facebook Ad Analytics application that pulls in Facebook Ad"
type textarea "x"
type textarea "I want to build a Facebook Ad Analytics application that pulls in Facebook Ad"
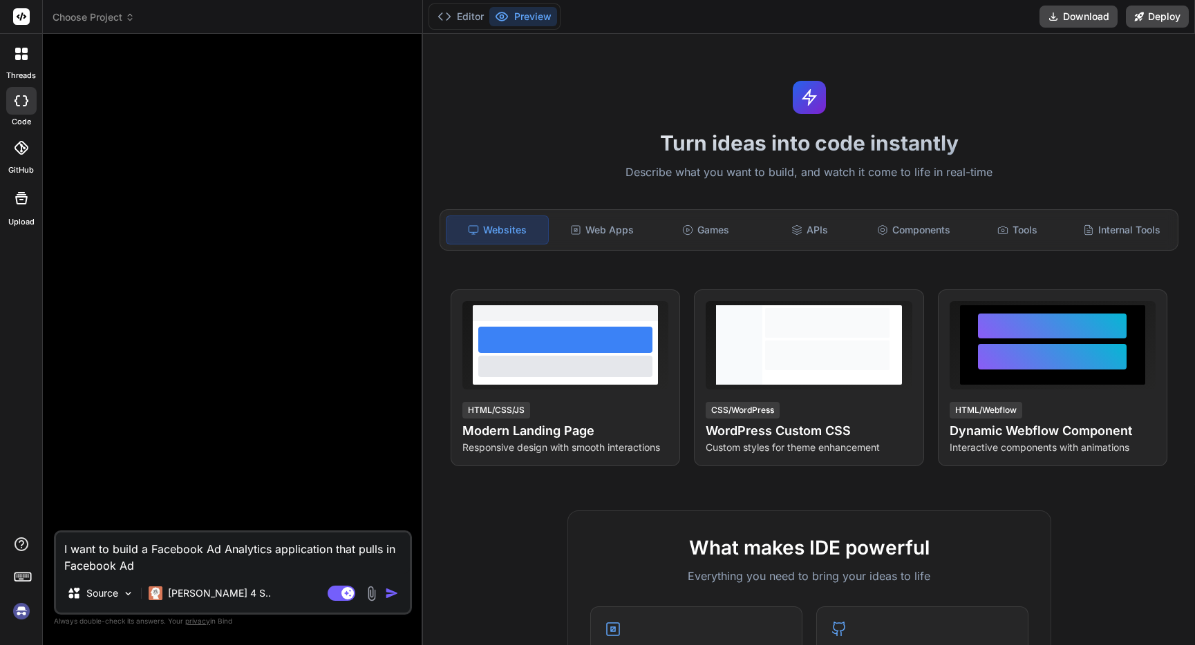
type textarea "x"
type textarea "I want to build a Facebook Ad Analytics application that pulls in Facebook Ad p"
type textarea "x"
type textarea "I want to build a Facebook Ad Analytics application that pulls in Facebook Ad pe"
type textarea "x"
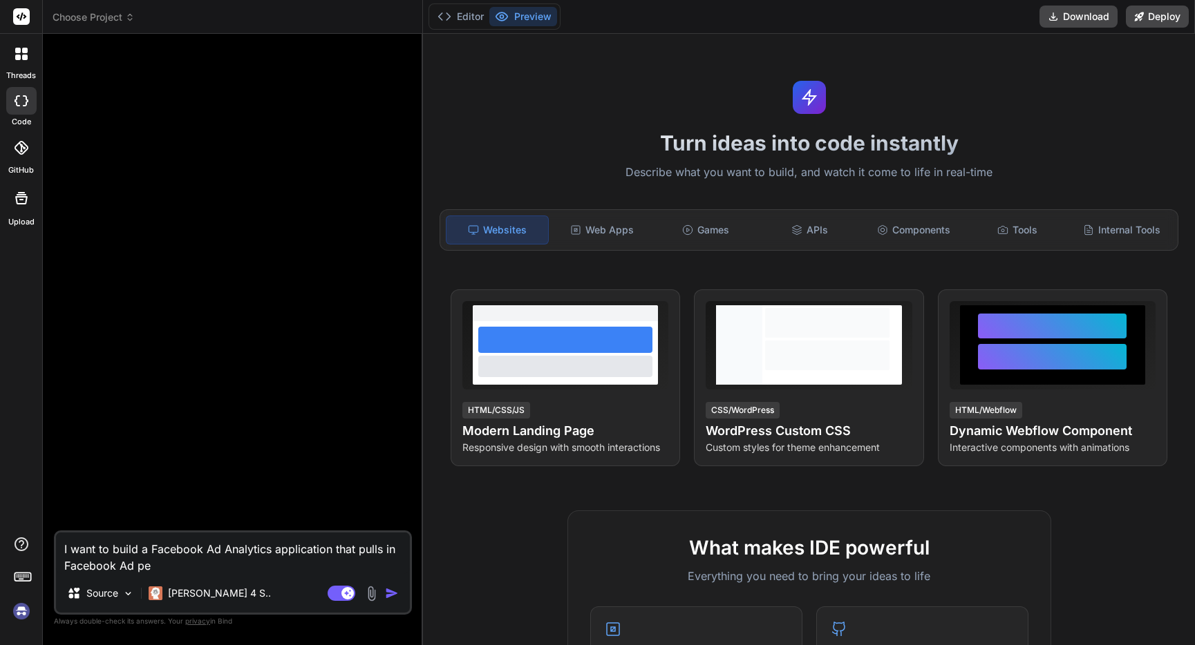
type textarea "I want to build a Facebook Ad Analytics application that pulls in Facebook Ad p…"
type textarea "x"
type textarea "I want to build a Facebook Ad Analytics application that pulls in Facebook Ad p…"
type textarea "x"
type textarea "I want to build a Facebook Ad Analytics application that pulls in Facebook Ad p…"
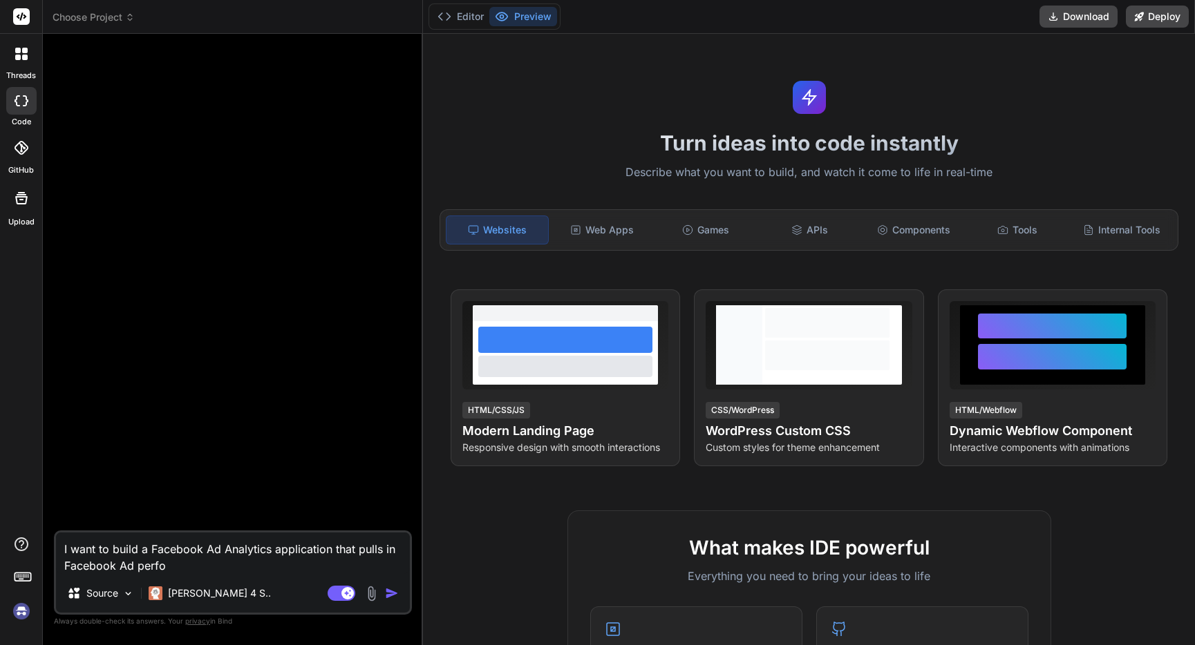
type textarea "x"
type textarea "I want to build a Facebook Ad Analytics application that pulls in Facebook Ad p…"
type textarea "x"
type textarea "I want to build a Facebook Ad Analytics application that pulls in Facebook Ad p…"
type textarea "x"
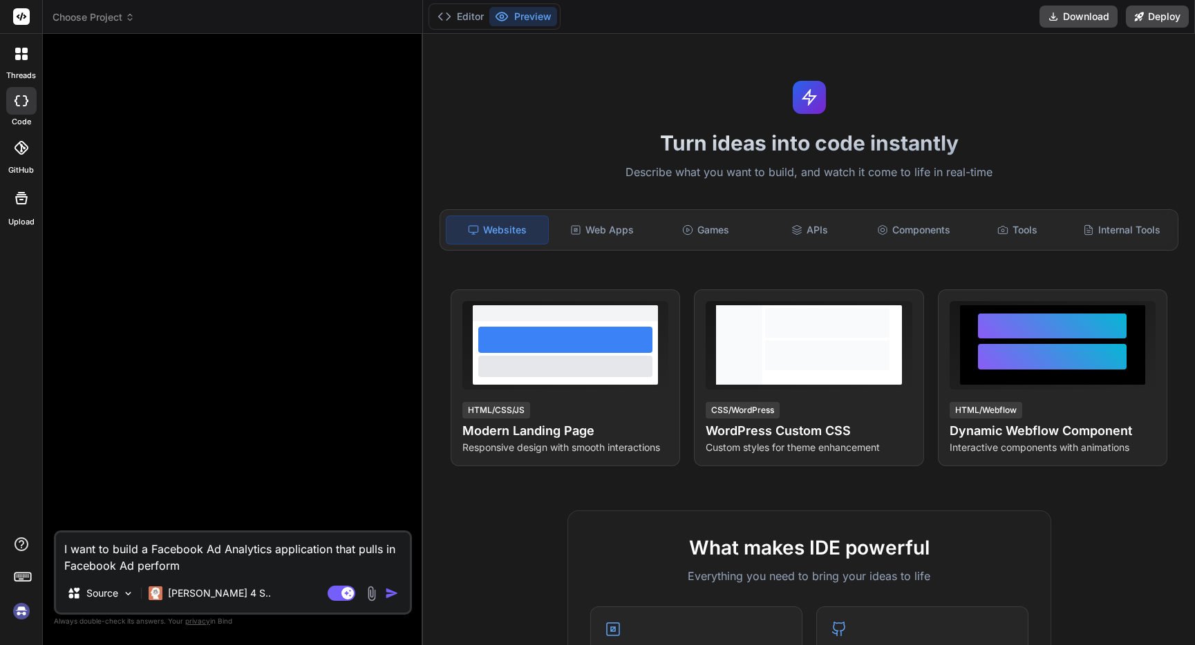
type textarea "I want to build a Facebook Ad Analytics application that pulls in Facebook Ad p…"
type textarea "x"
type textarea "I want to build a Facebook Ad Analytics application that pulls in Facebook Ad p…"
type textarea "x"
type textarea "I want to build a Facebook Ad Analytics application that pulls in Facebook Ad p…"
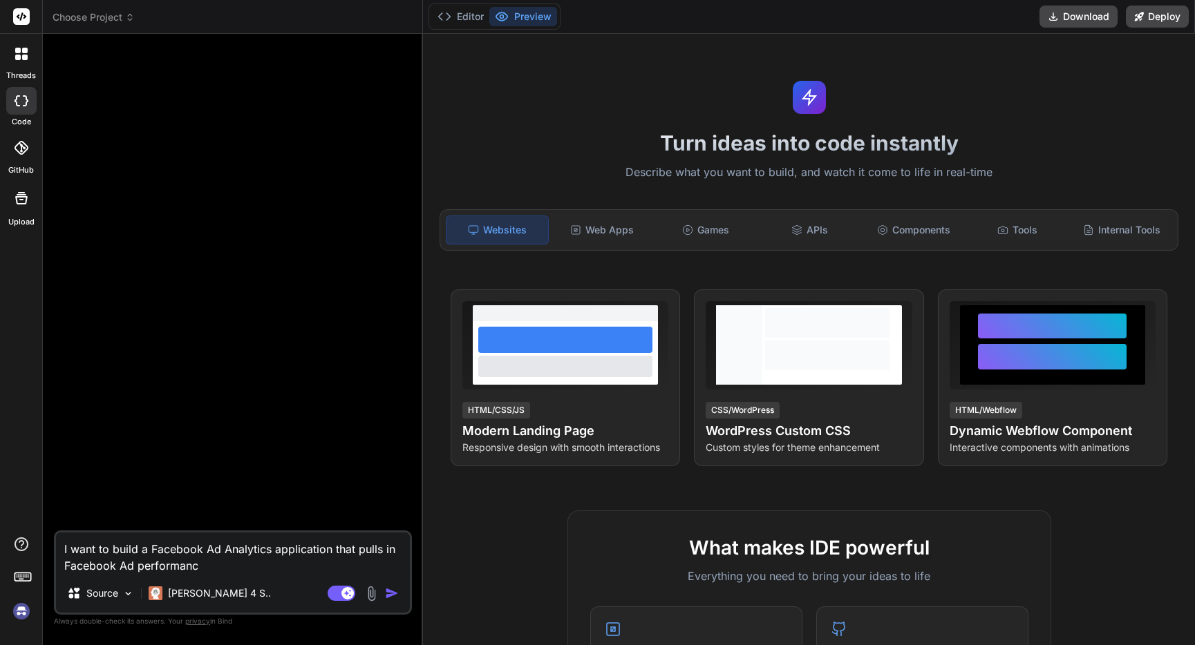
type textarea "x"
type textarea "I want to build a Facebook Ad Analytics application that pulls in Facebook Ad p…"
type textarea "x"
type textarea "I want to build a Facebook Ad Analytics application that pulls in Facebook Ad p…"
type textarea "x"
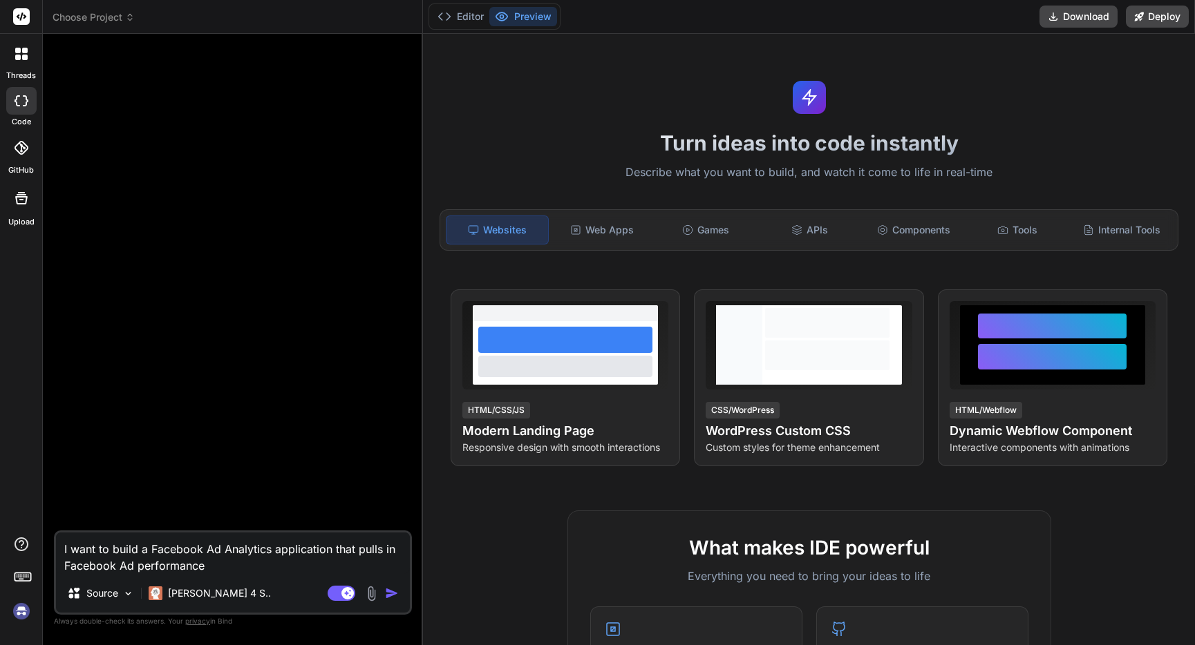
type textarea "I want to build a Facebook Ad Analytics application that pulls in Facebook Ad p…"
type textarea "x"
type textarea "I want to build a Facebook Ad Analytics application that pulls in Facebook Ad p…"
type textarea "x"
type textarea "I want to build a Facebook Ad Analytics application that pulls in Facebook Ad p…"
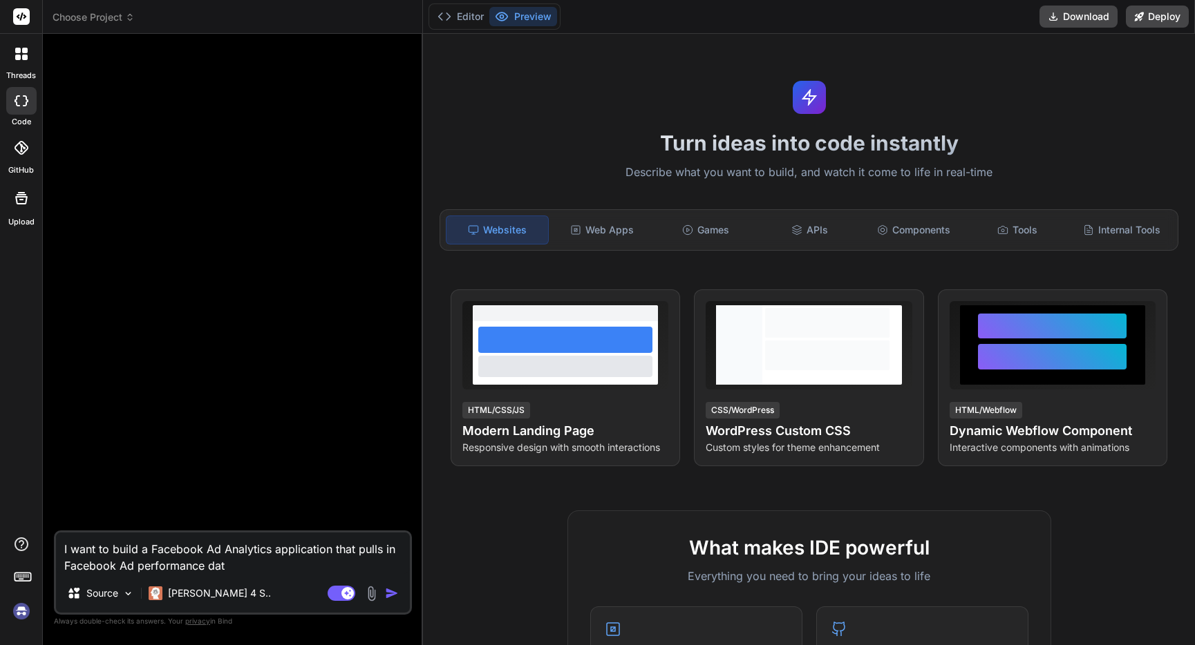
type textarea "x"
type textarea "I want to build a Facebook Ad Analytics application that pulls in Facebook Ad p…"
type textarea "x"
type textarea "I want to build a Facebook Ad Analytics application that pulls in Facebook Ad p…"
type textarea "x"
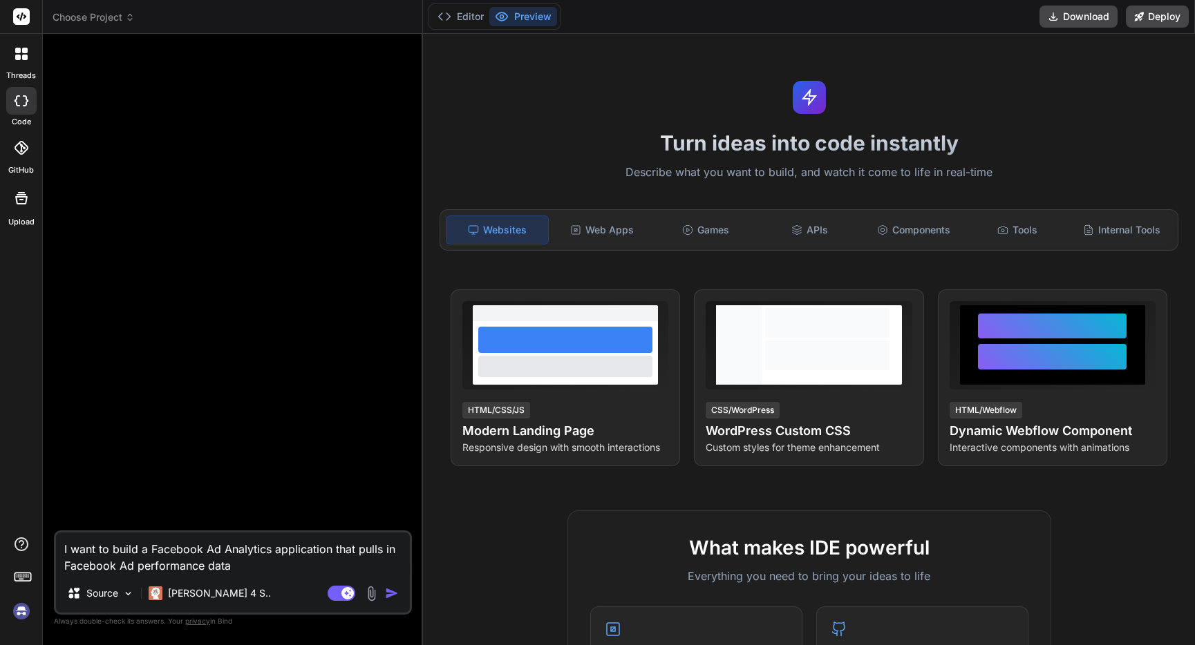
type textarea "I want to build a Facebook Ad Analytics application that pulls in Facebook Ad p…"
type textarea "x"
type textarea "I want to build a Facebook Ad Analytics application that pulls in Facebook Ad p…"
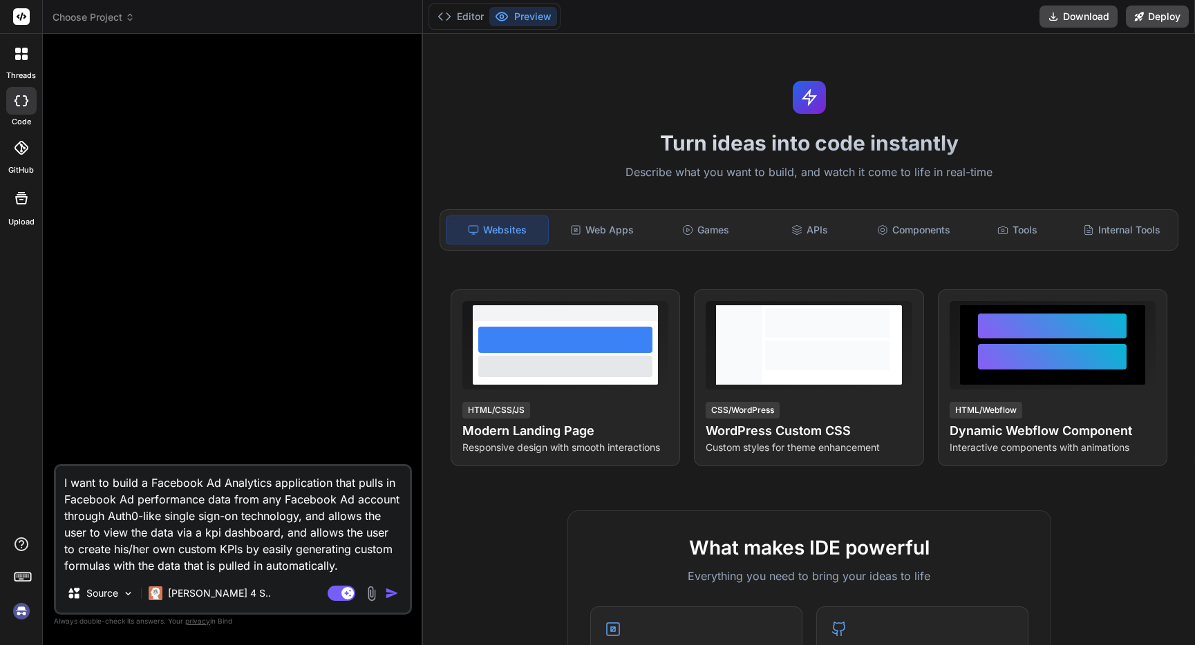
click at [334, 551] on textarea "I want to build a Facebook Ad Analytics application that pulls in Facebook Ad p…" at bounding box center [233, 520] width 354 height 108
click at [392, 592] on img "button" at bounding box center [392, 594] width 14 height 14
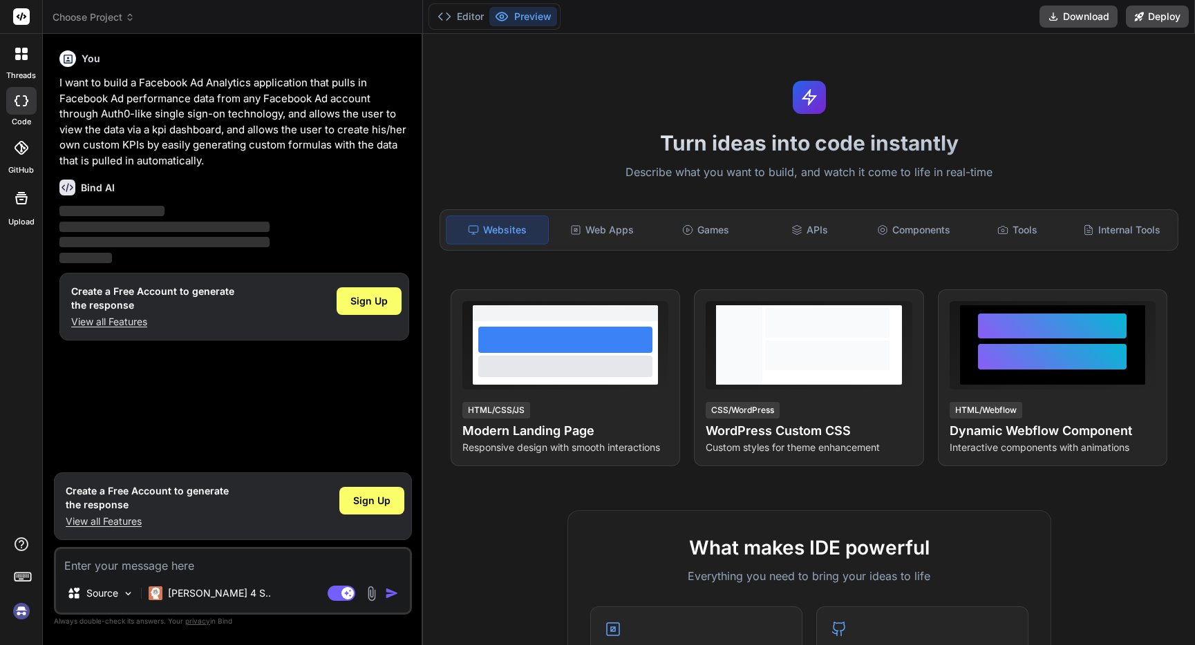
click at [23, 612] on img at bounding box center [21, 611] width 23 height 23
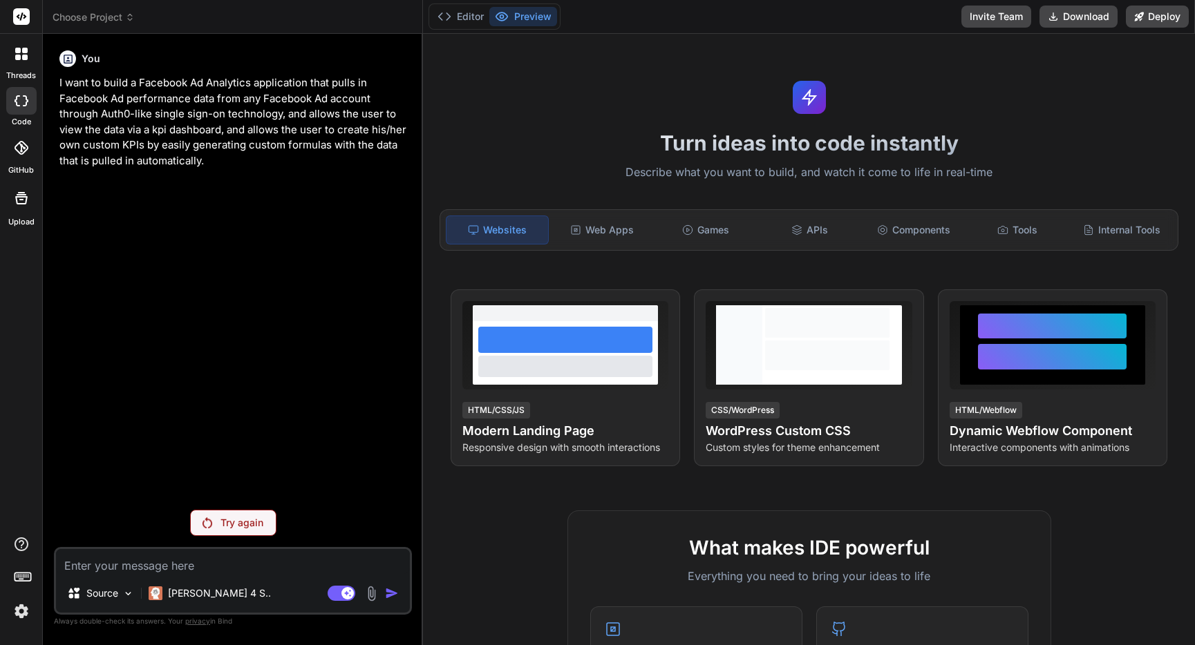
click at [222, 523] on p "Try again" at bounding box center [241, 523] width 43 height 14
click at [225, 136] on p "I want to build a Facebook Ad Analytics application that pulls in Facebook Ad p…" at bounding box center [234, 121] width 350 height 93
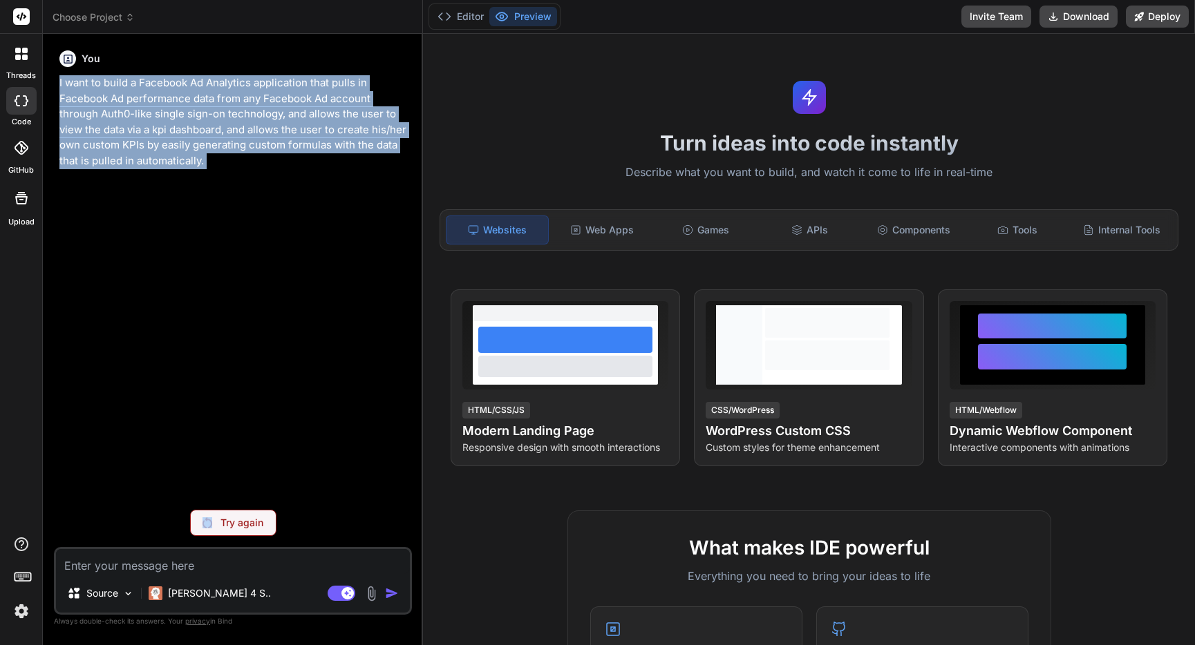
click at [225, 136] on p "I want to build a Facebook Ad Analytics application that pulls in Facebook Ad p…" at bounding box center [234, 121] width 350 height 93
copy p "I want to build a Facebook Ad Analytics application that pulls in Facebook Ad p…"
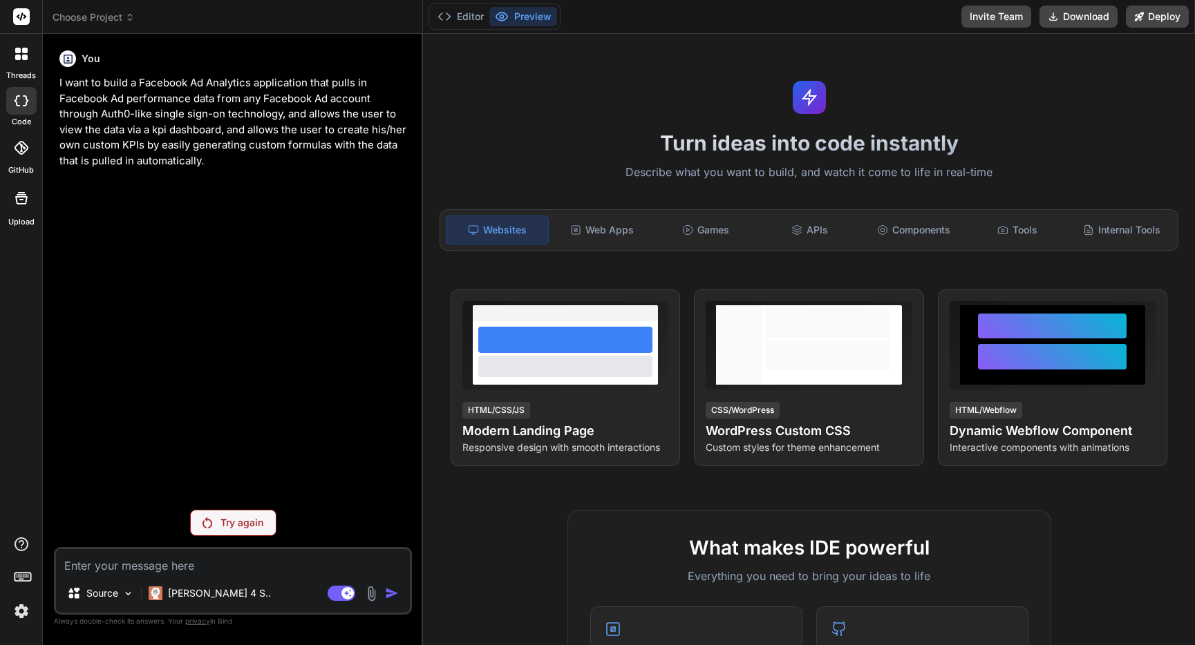
click at [153, 564] on textarea at bounding box center [233, 561] width 354 height 25
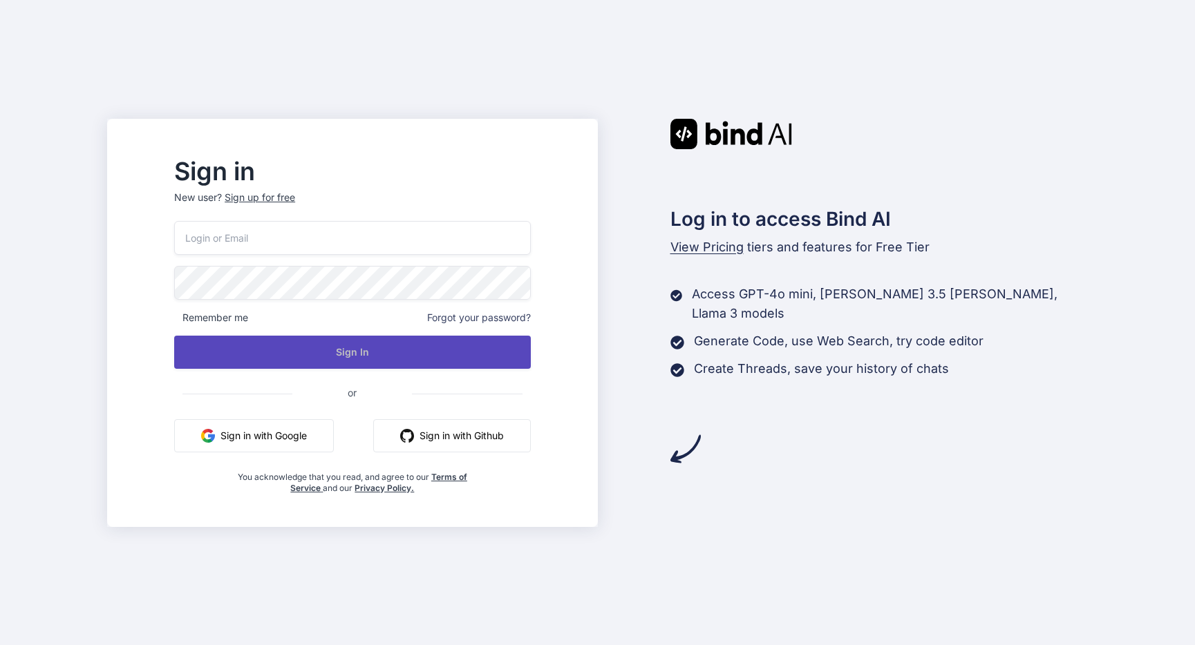
type input "Derek@stepfire.io"
click at [379, 358] on button "Sign In" at bounding box center [352, 352] width 356 height 33
click at [381, 349] on button "Sign In" at bounding box center [352, 352] width 356 height 33
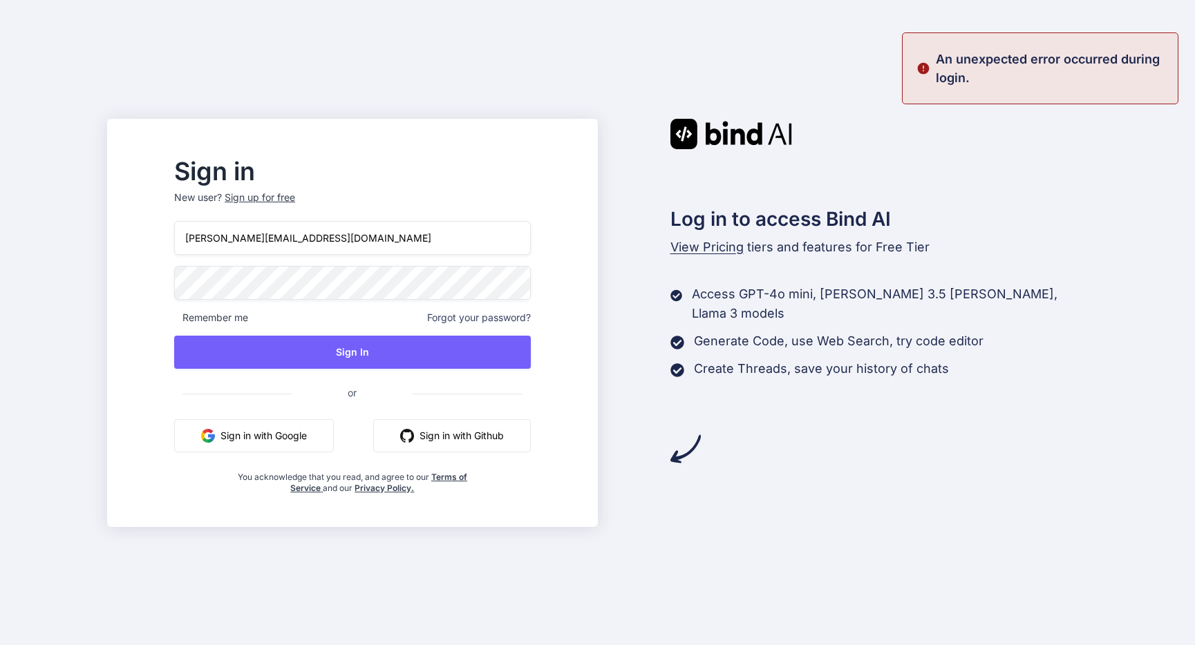
click at [291, 434] on button "Sign in with Google" at bounding box center [254, 435] width 160 height 33
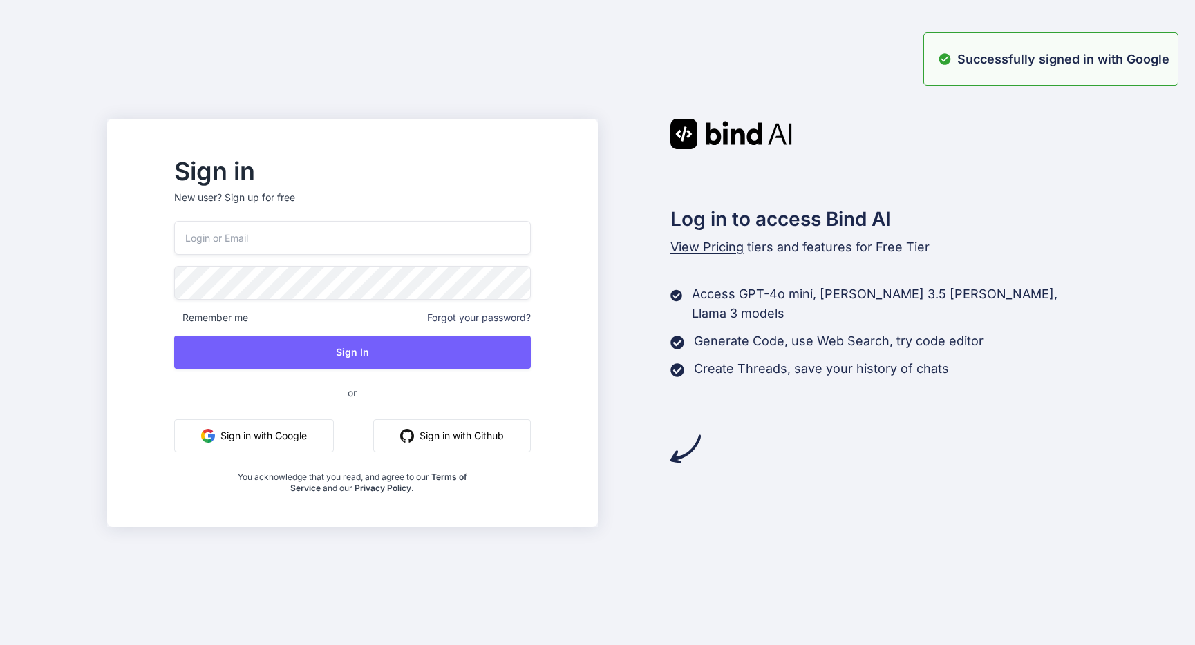
type input "Derek@stepfire.io"
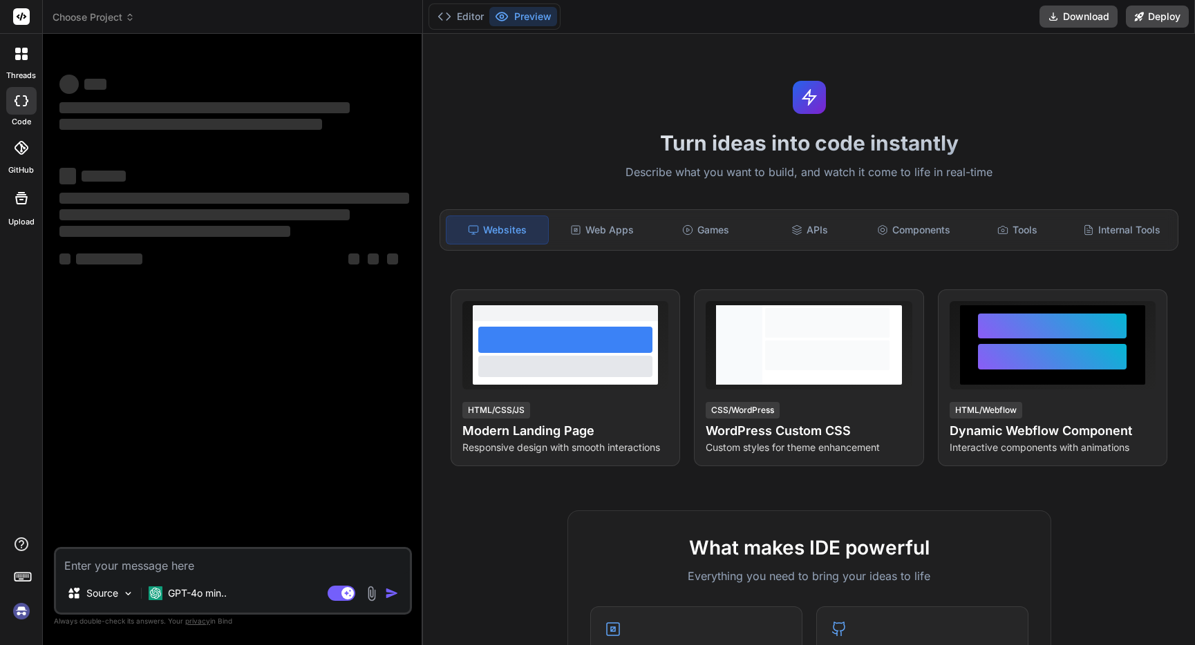
type textarea "x"
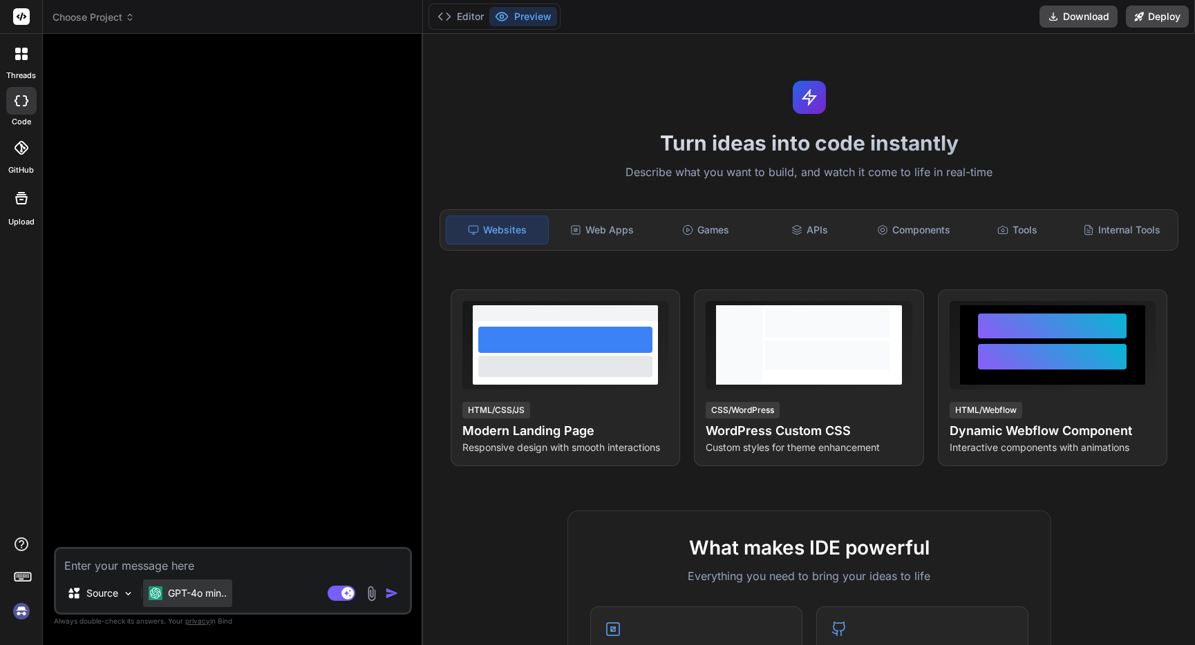
type textarea "I want to build a Facebook Ad Analytics application that pulls in Facebook Ad p…"
type textarea "x"
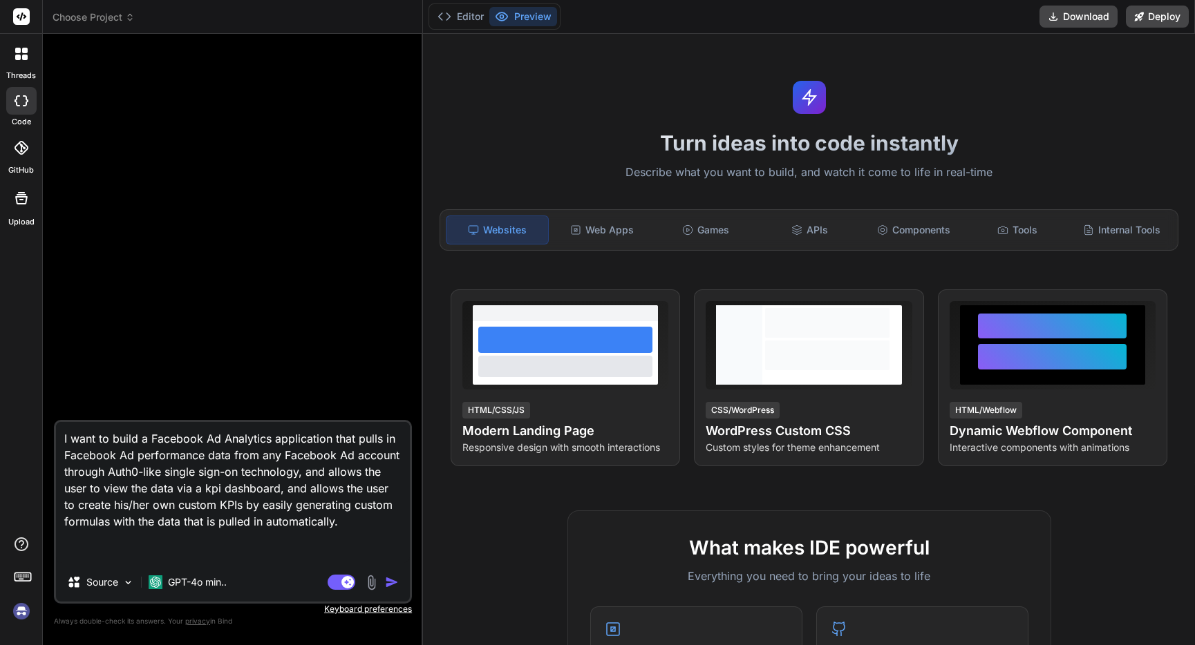
type textarea "I want to build a Facebook Ad Analytics application that pulls in Facebook Ad p…"
click at [389, 587] on img "button" at bounding box center [392, 583] width 14 height 14
type textarea "x"
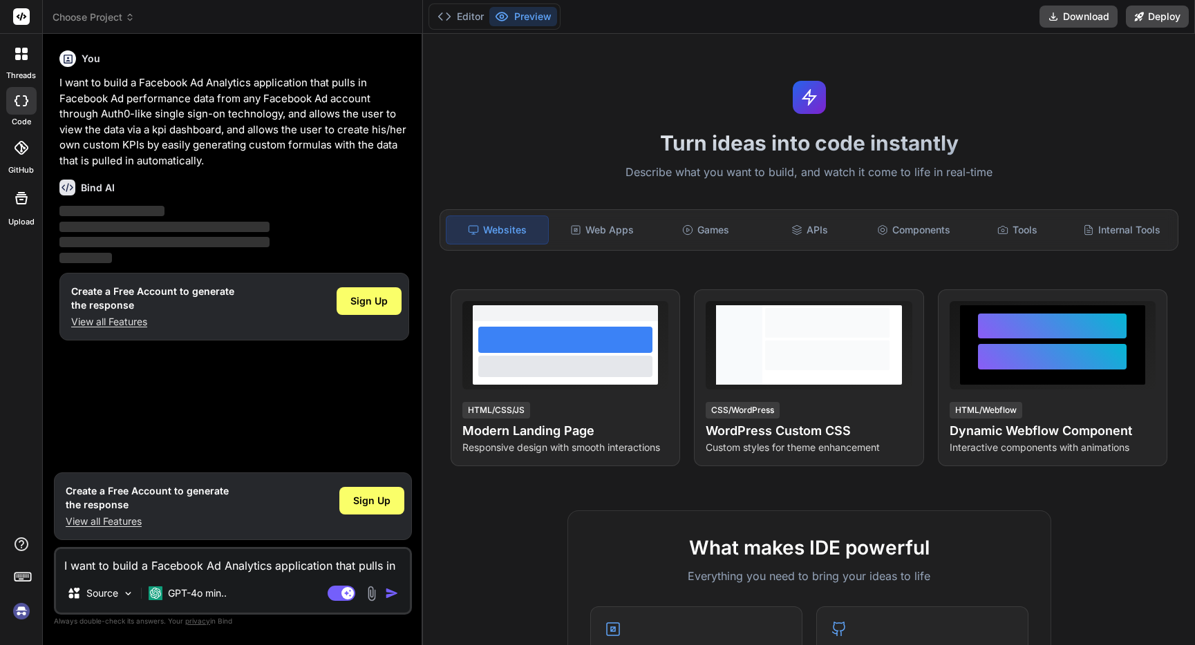
click at [124, 15] on span "Choose Project" at bounding box center [94, 17] width 82 height 14
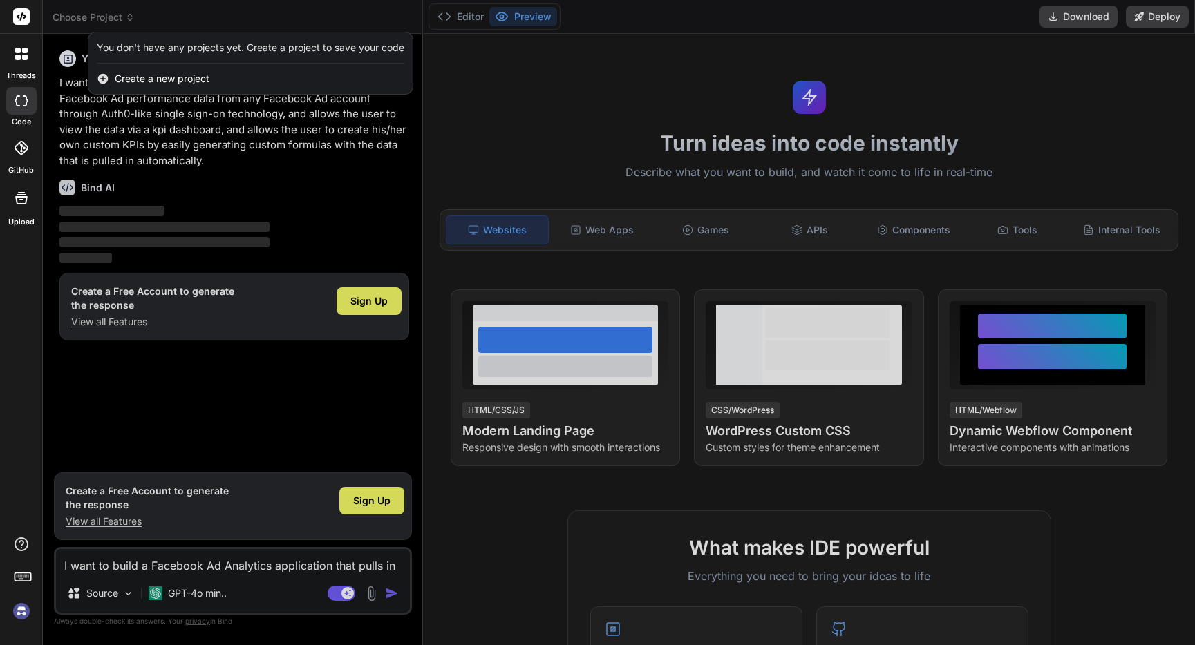
click at [182, 83] on span "Create a new project" at bounding box center [162, 79] width 95 height 14
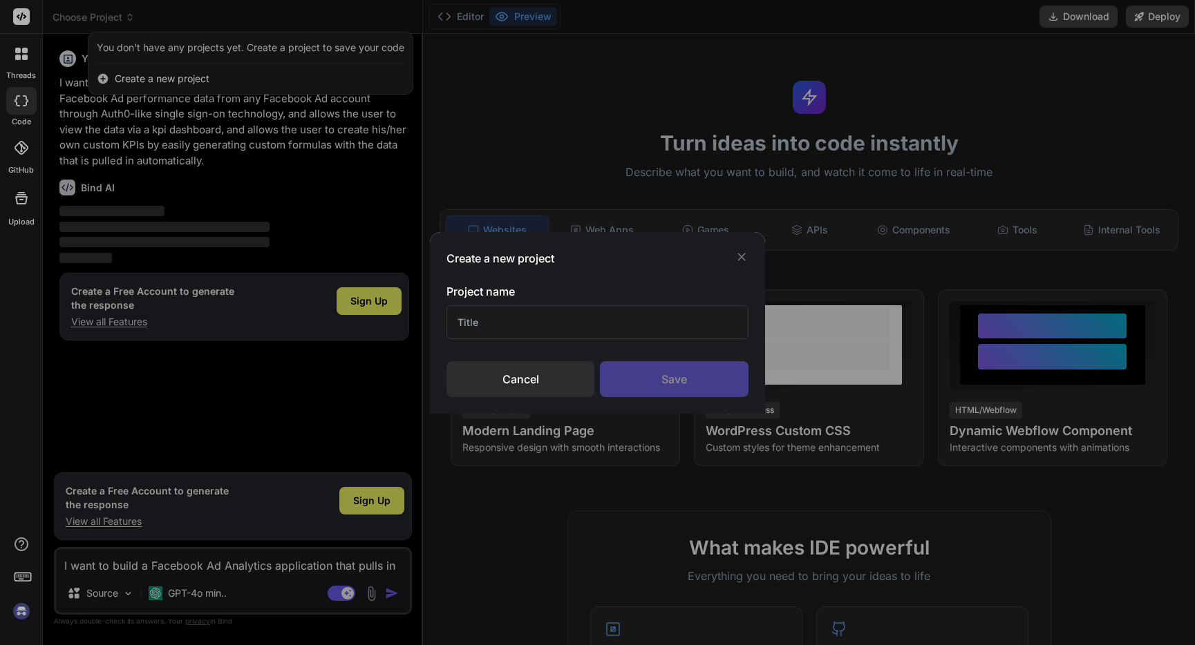
click at [620, 332] on input "text" at bounding box center [596, 322] width 301 height 34
type input "Project1"
click at [696, 386] on div "Save" at bounding box center [674, 379] width 148 height 36
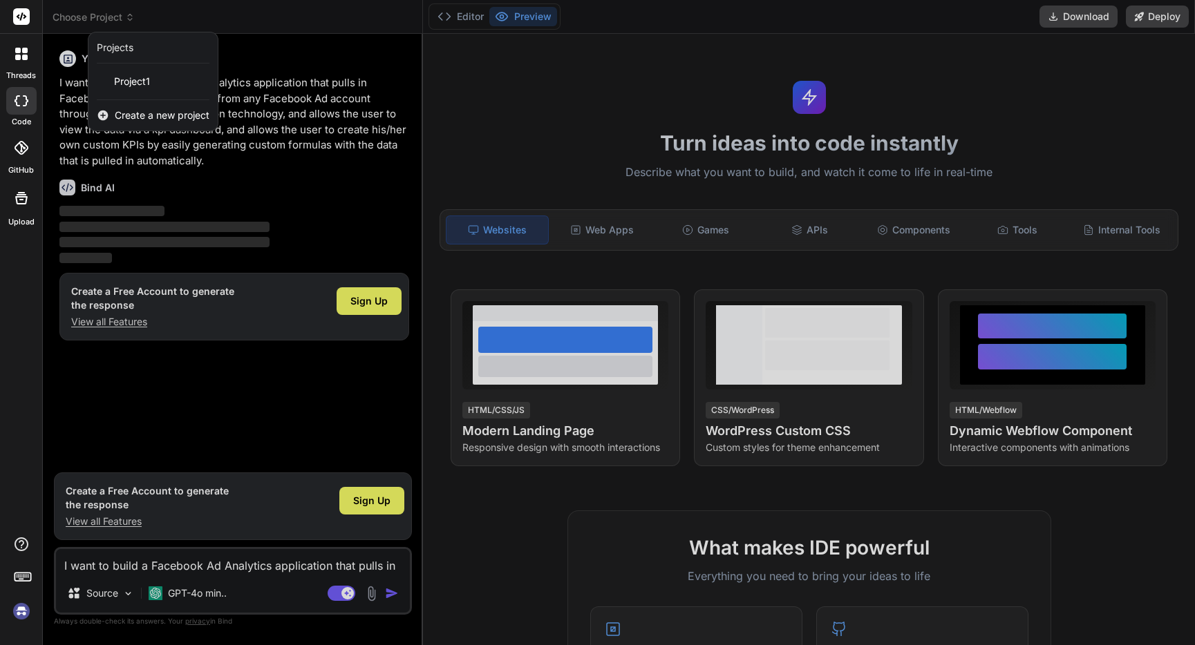
click at [139, 67] on div "Projects Project1 Create a new project" at bounding box center [153, 81] width 131 height 99
click at [133, 85] on span "Project1" at bounding box center [132, 82] width 36 height 14
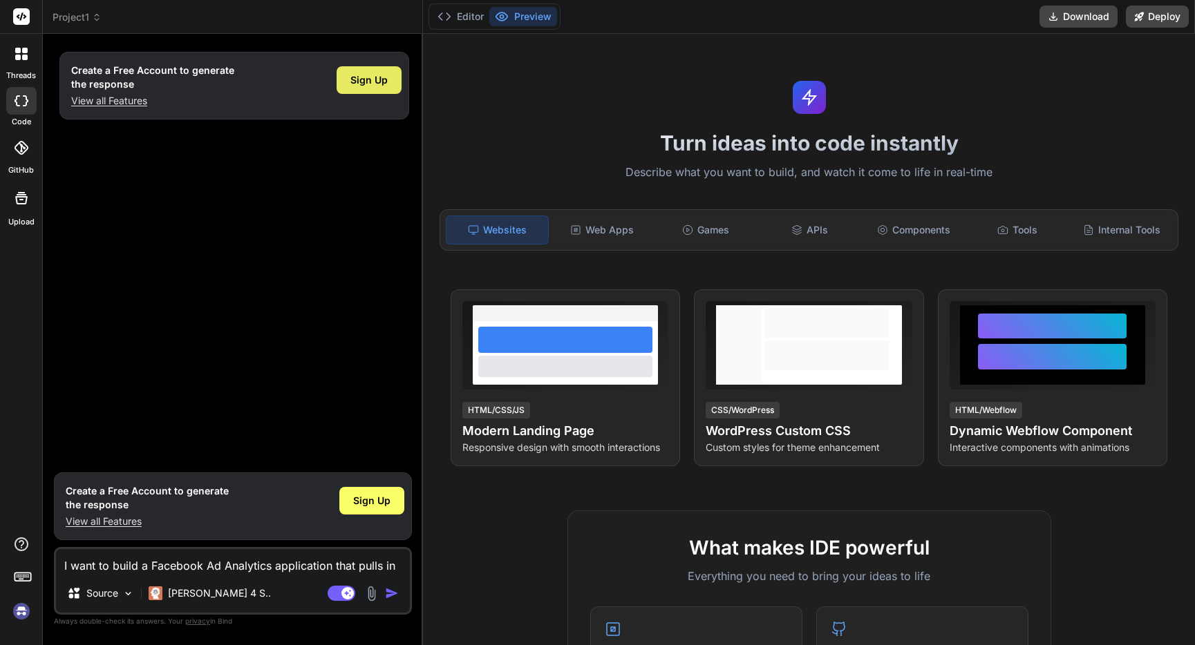
click at [394, 82] on div "Sign Up" at bounding box center [368, 80] width 65 height 28
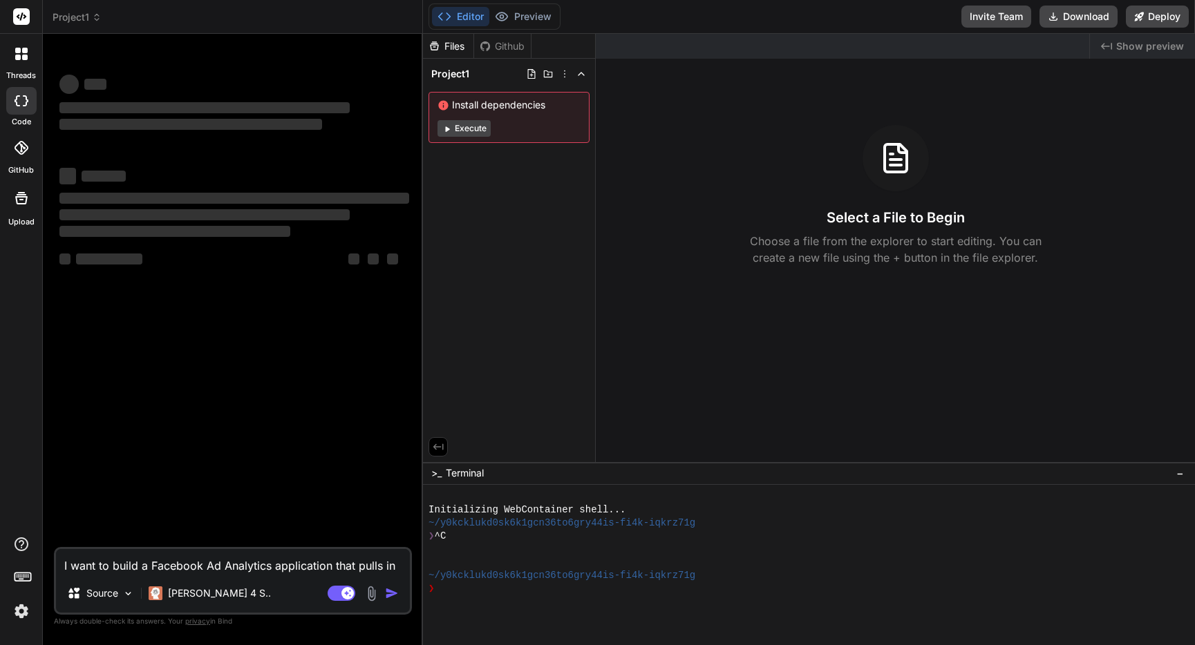
type textarea "x"
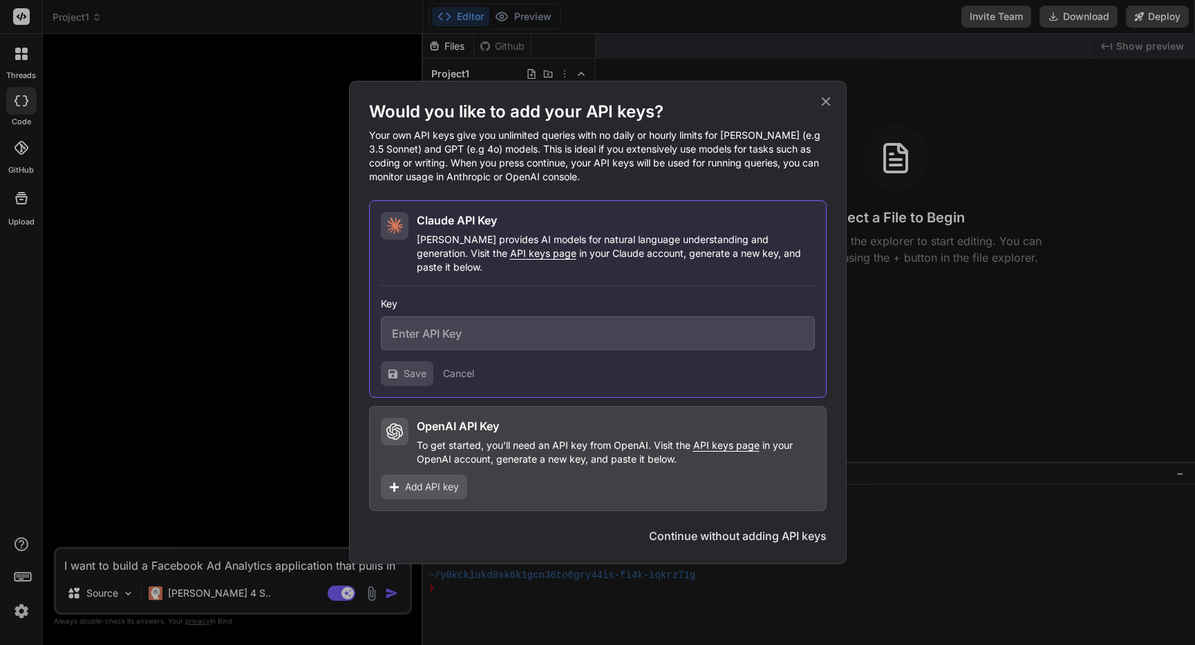
click at [719, 528] on button "Continue without adding API keys" at bounding box center [738, 536] width 178 height 17
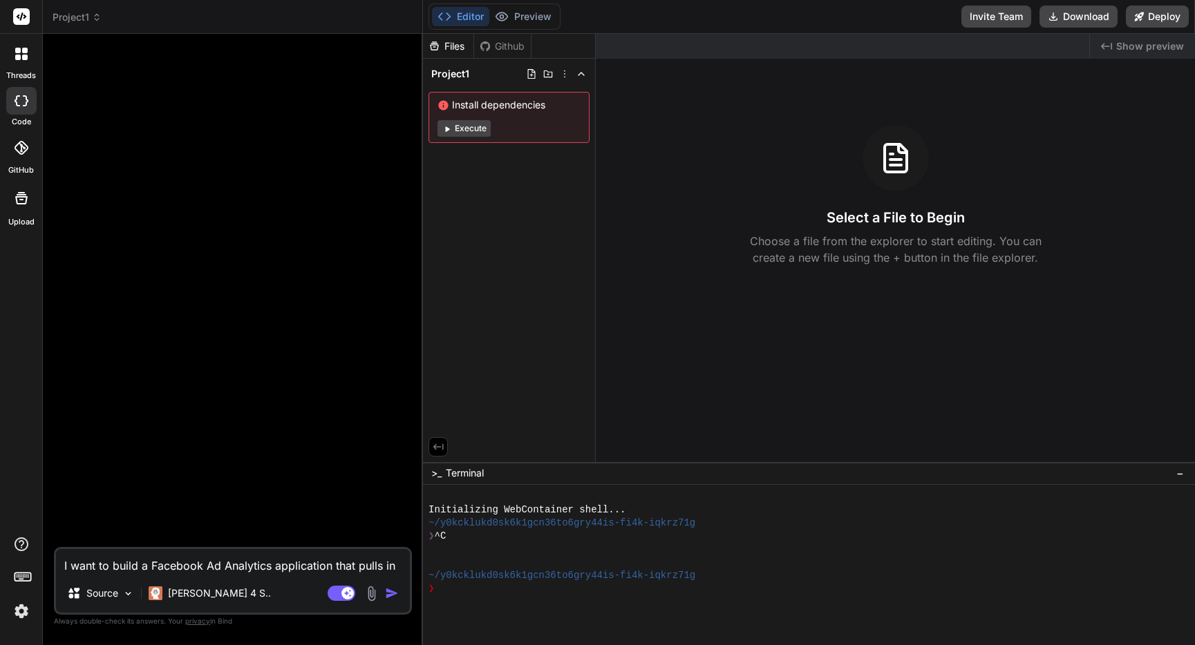
click at [214, 564] on textarea "I want to build a Facebook Ad Analytics application that pulls in Facebook Ad p…" at bounding box center [233, 561] width 354 height 25
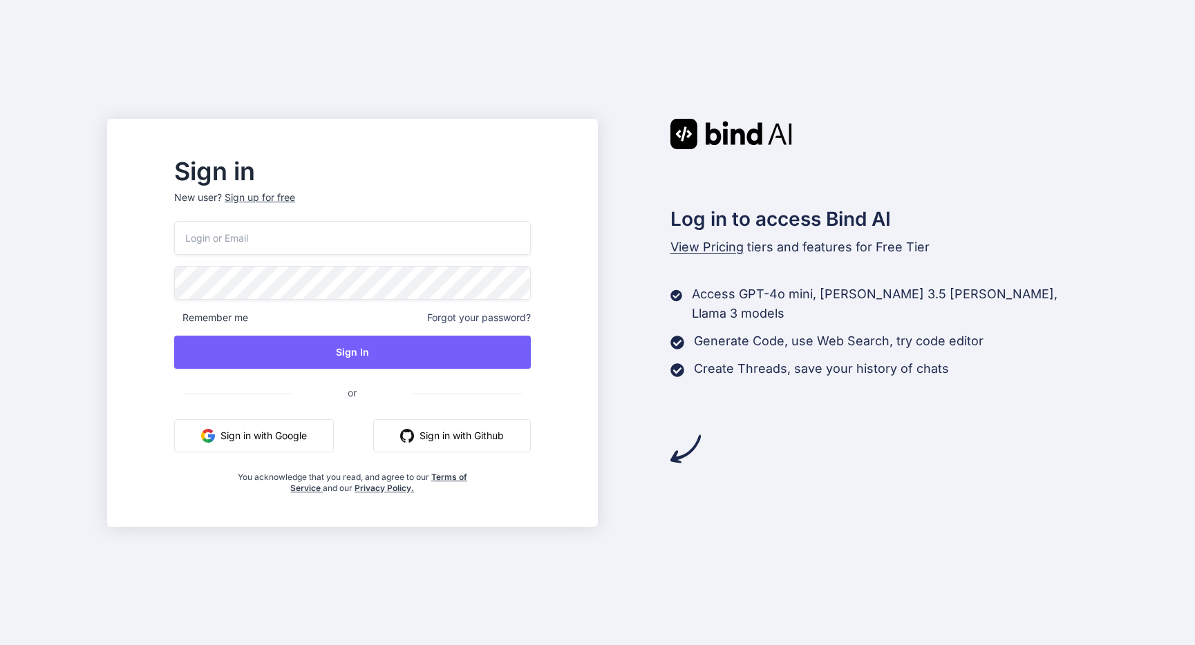
type input "[PERSON_NAME][EMAIL_ADDRESS][DOMAIN_NAME]"
click at [301, 443] on button "Sign in with Google" at bounding box center [254, 435] width 160 height 33
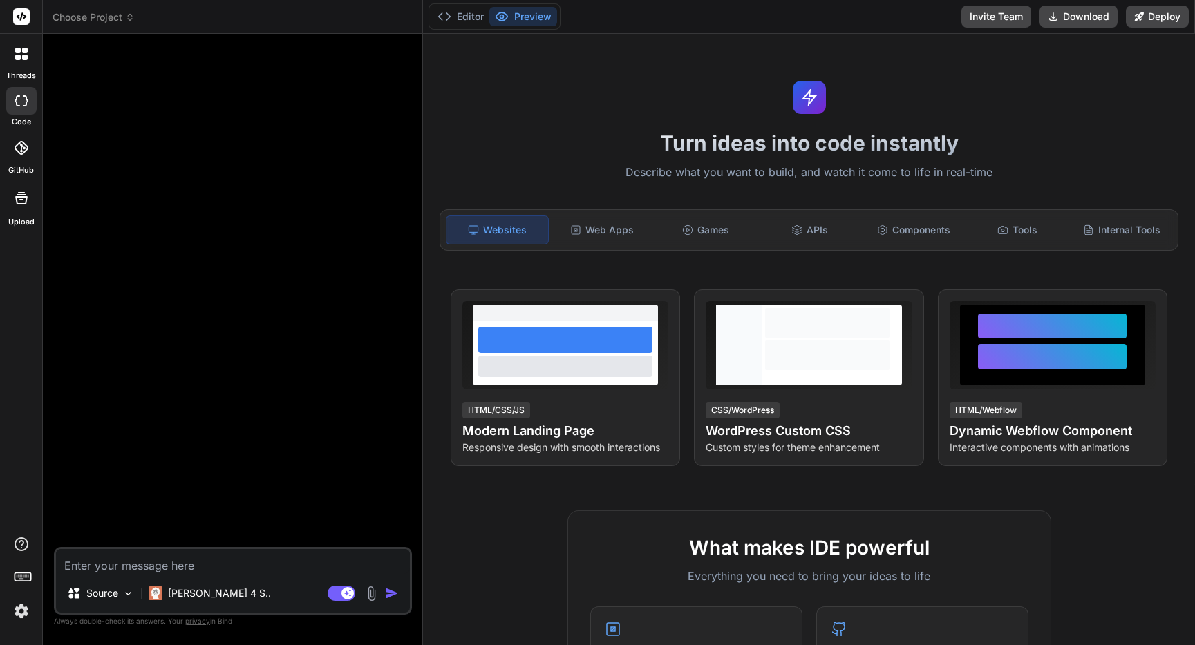
type textarea "x"
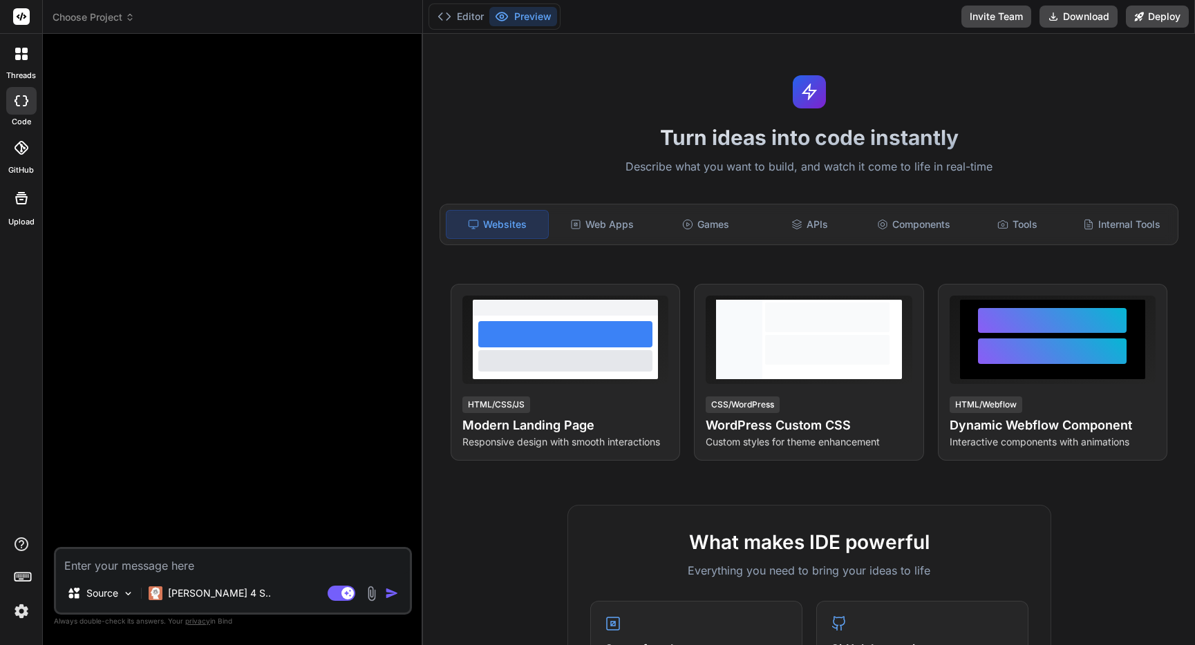
scroll to position [7, 0]
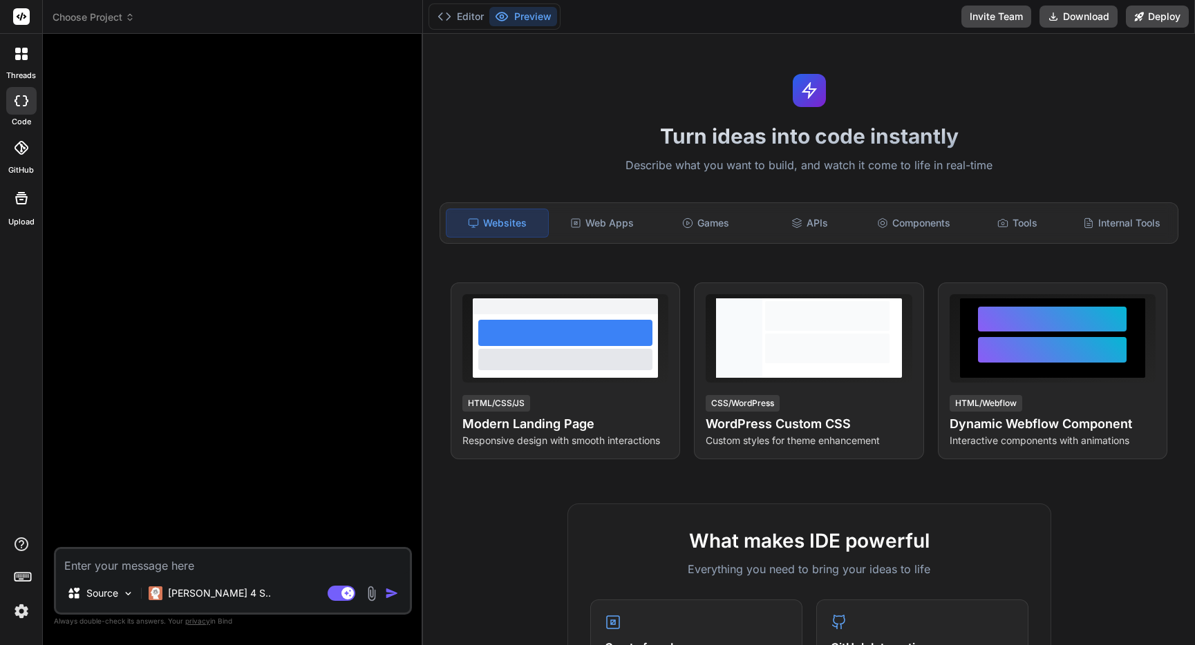
click at [243, 564] on textarea at bounding box center [233, 561] width 354 height 25
type textarea "I want to build a Facebook Ad Analytics application that pulls in Facebook Ad p…"
type textarea "x"
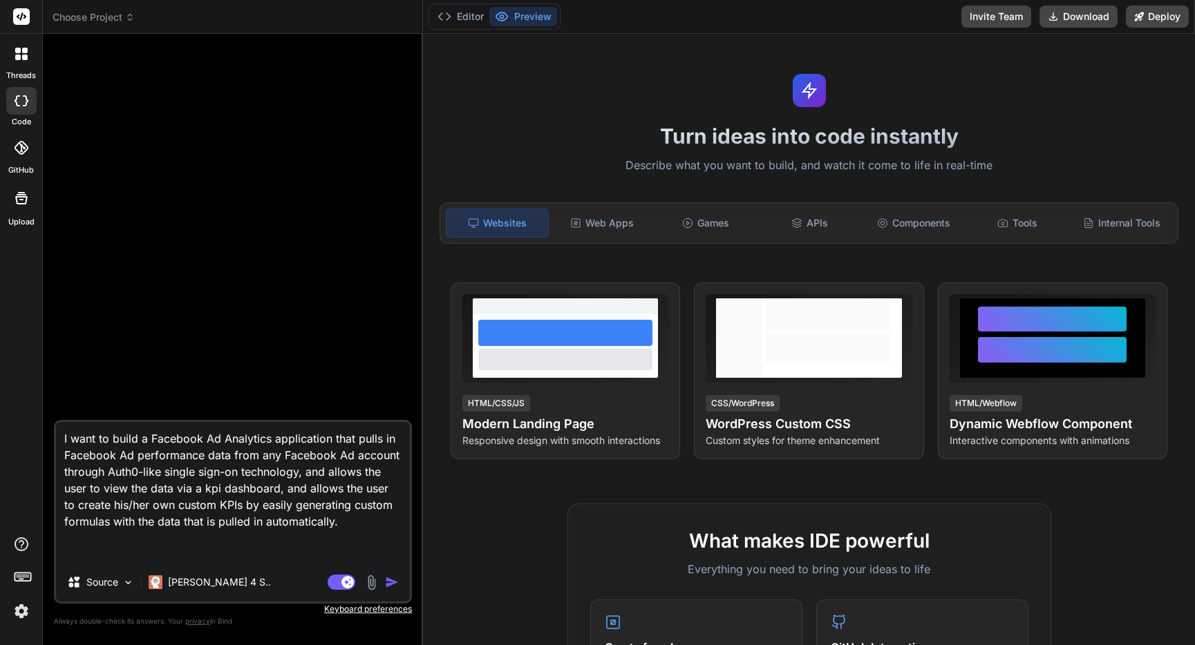
type textarea "I want to build a Facebook Ad Analytics application that pulls in Facebook Ad p…"
click at [390, 580] on img "button" at bounding box center [392, 583] width 14 height 14
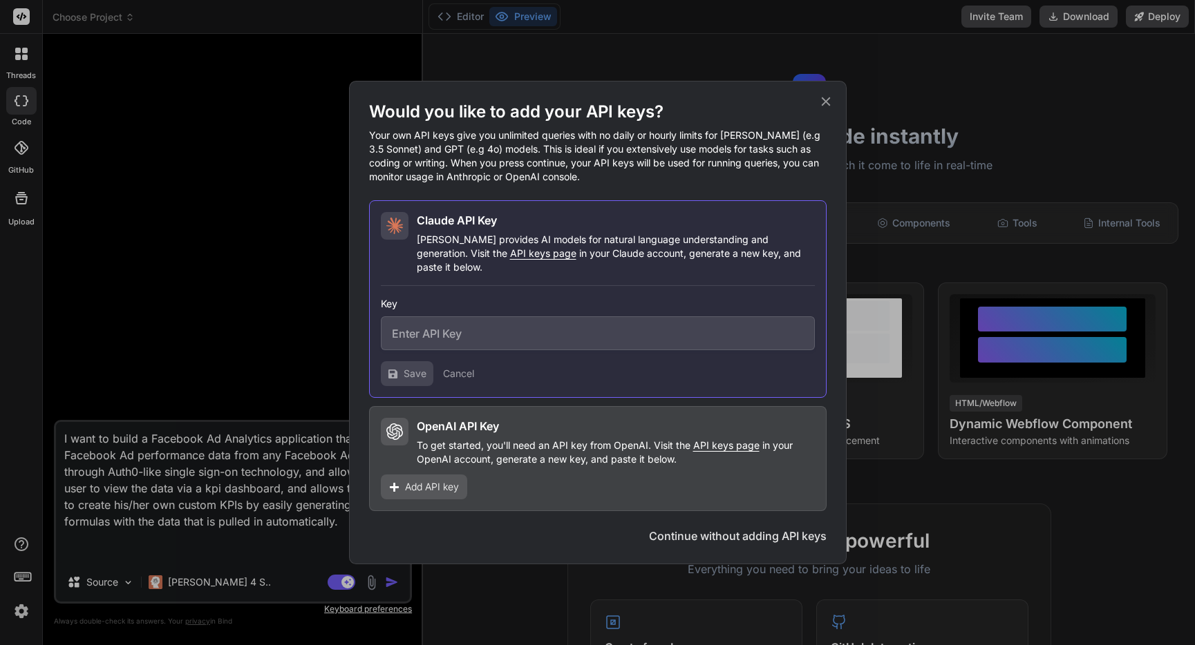
click at [445, 482] on span "Add API key" at bounding box center [432, 487] width 54 height 14
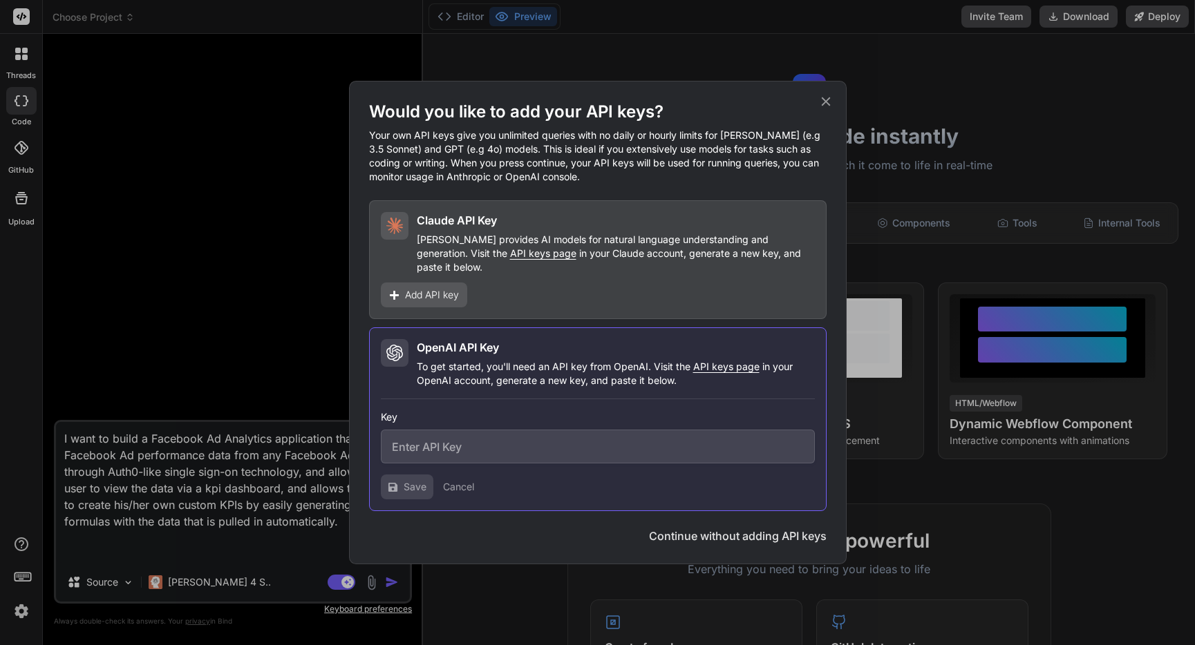
click at [477, 436] on input "text" at bounding box center [598, 447] width 434 height 34
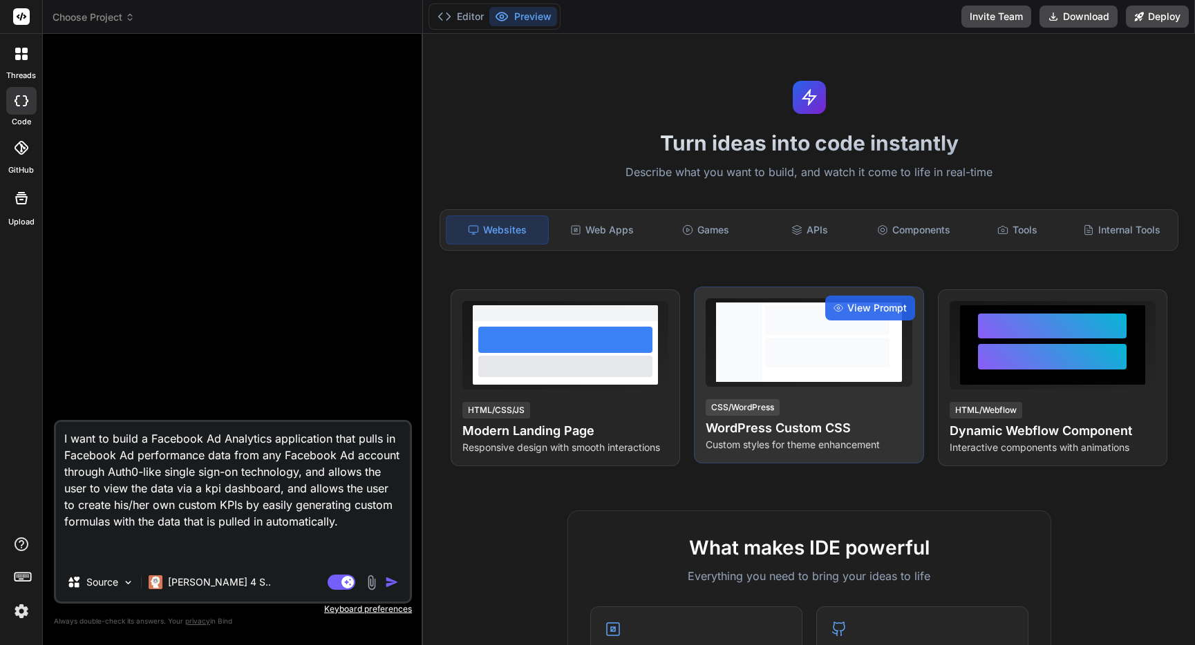
type textarea "x"
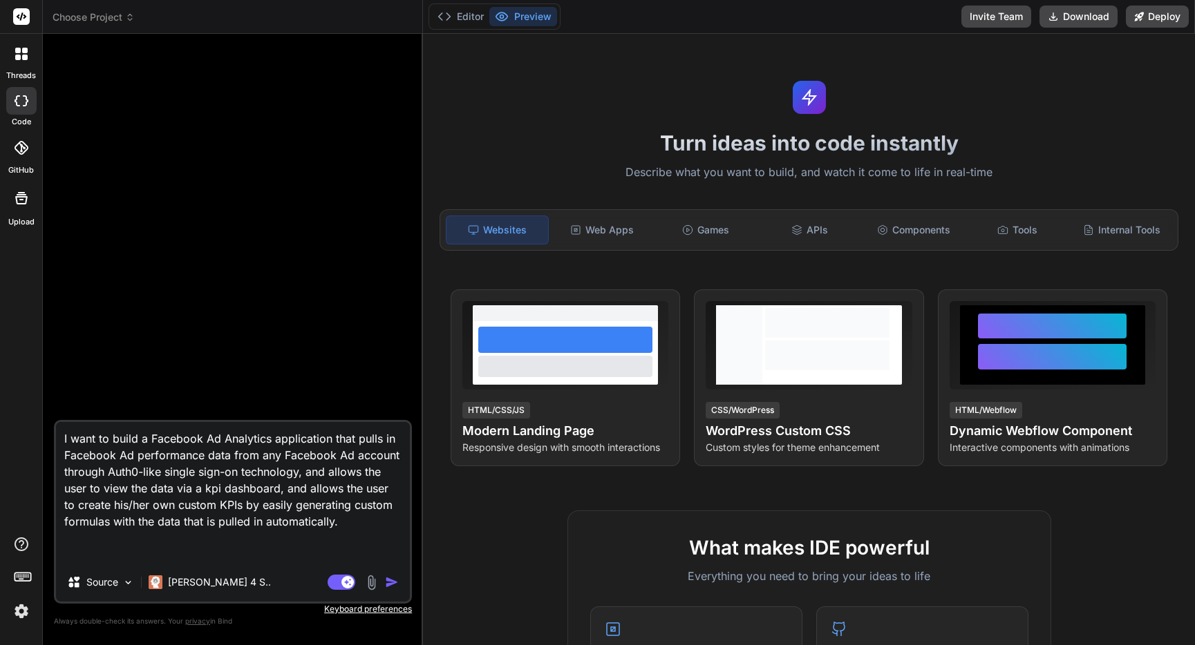
click at [164, 154] on div at bounding box center [234, 232] width 355 height 375
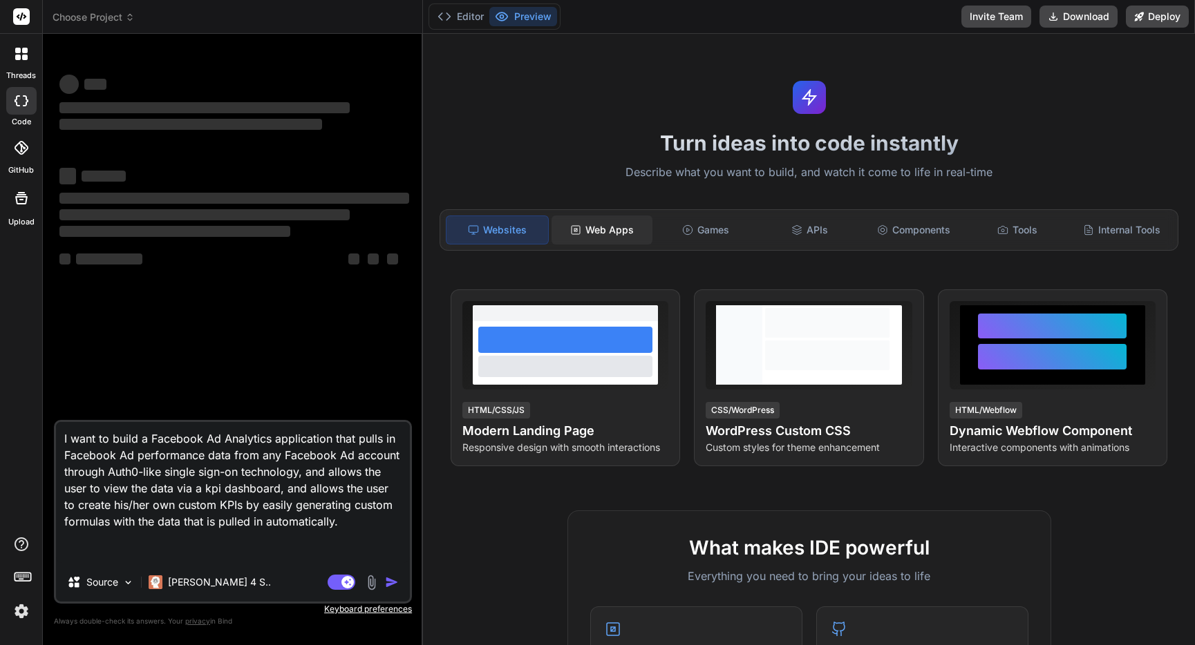
click at [592, 231] on div "Web Apps" at bounding box center [601, 230] width 101 height 29
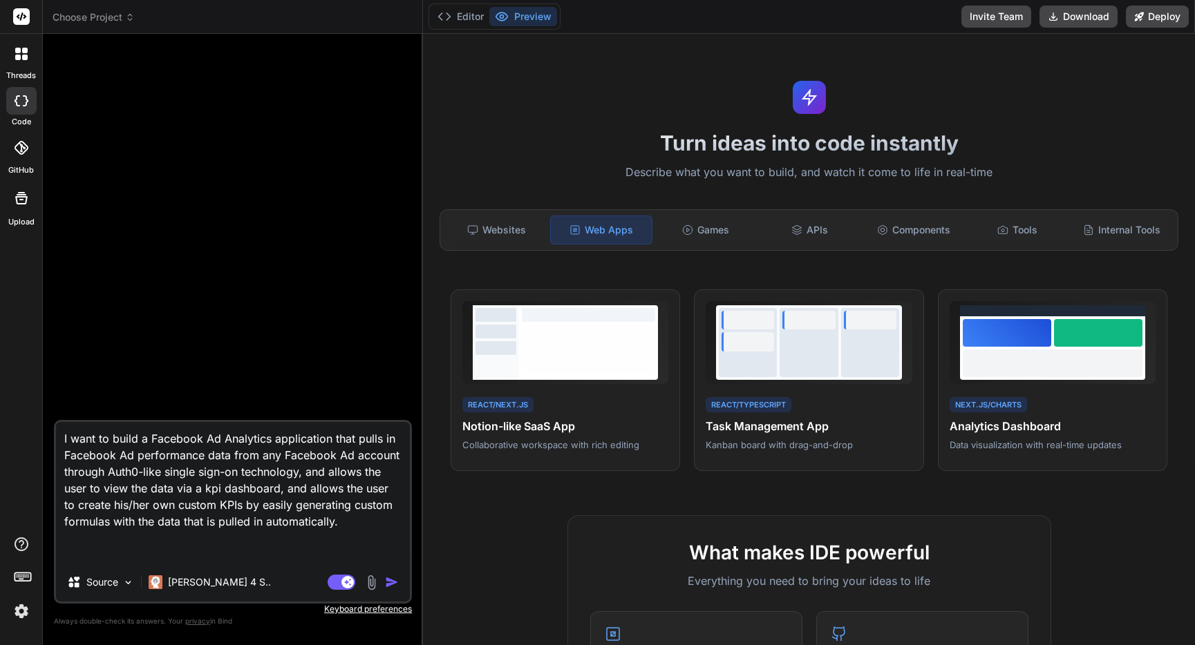
type textarea "x"
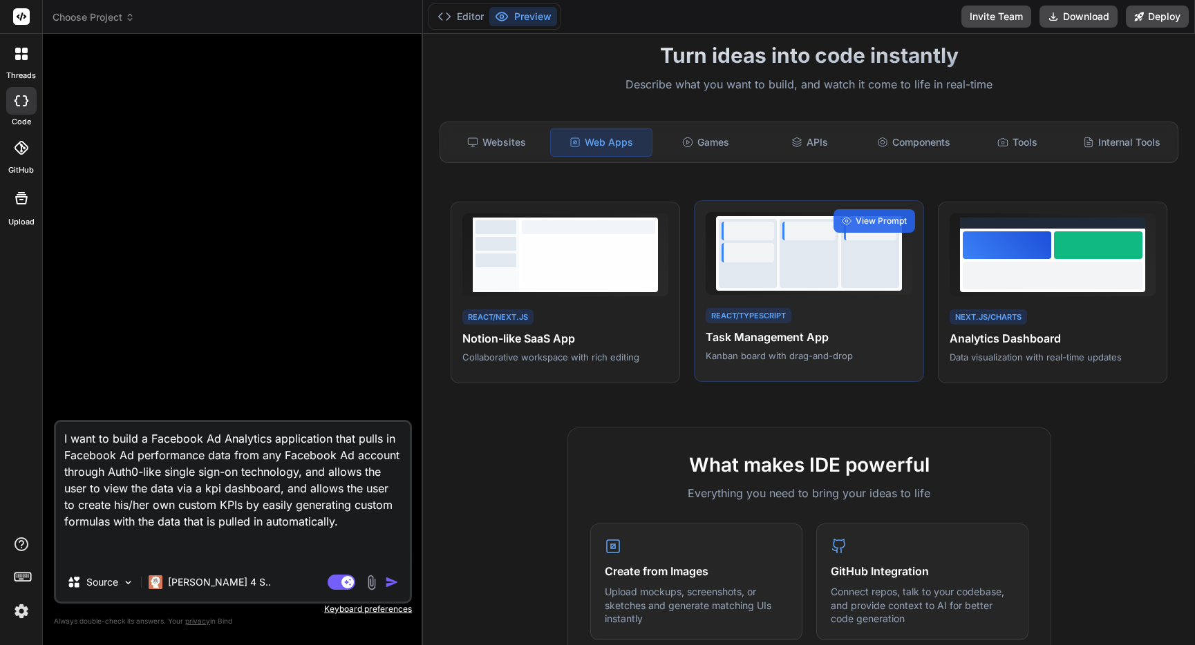
scroll to position [43, 0]
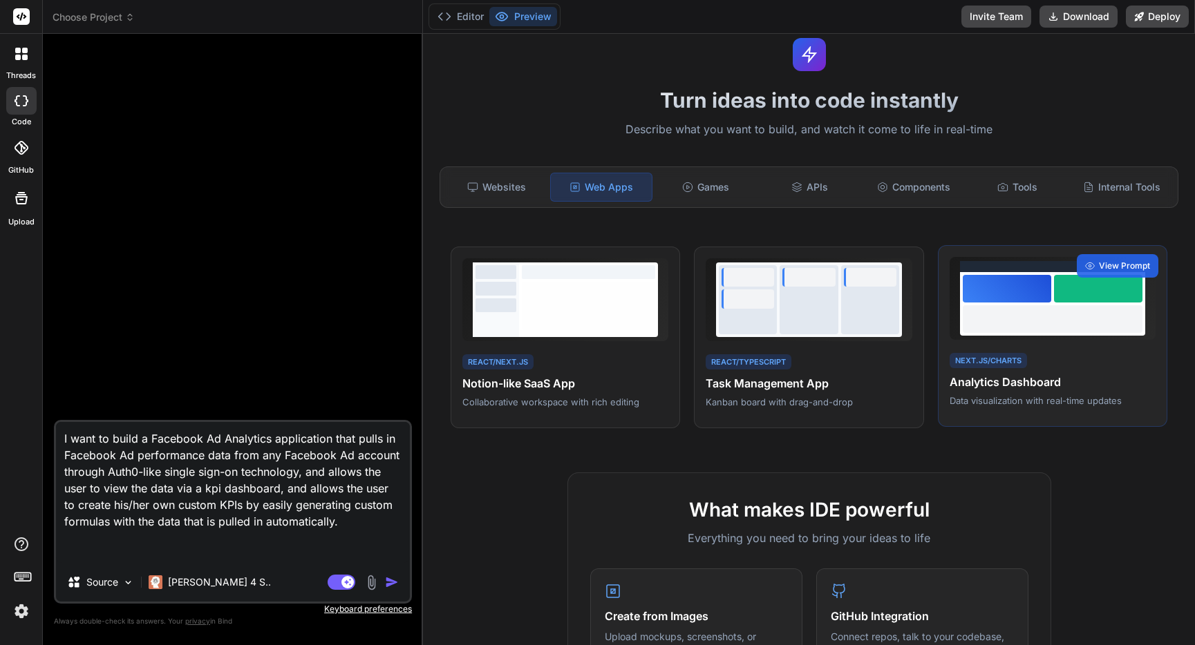
click at [1047, 325] on div at bounding box center [1052, 319] width 180 height 28
click at [1123, 265] on span "View Prompt" at bounding box center [1124, 266] width 51 height 12
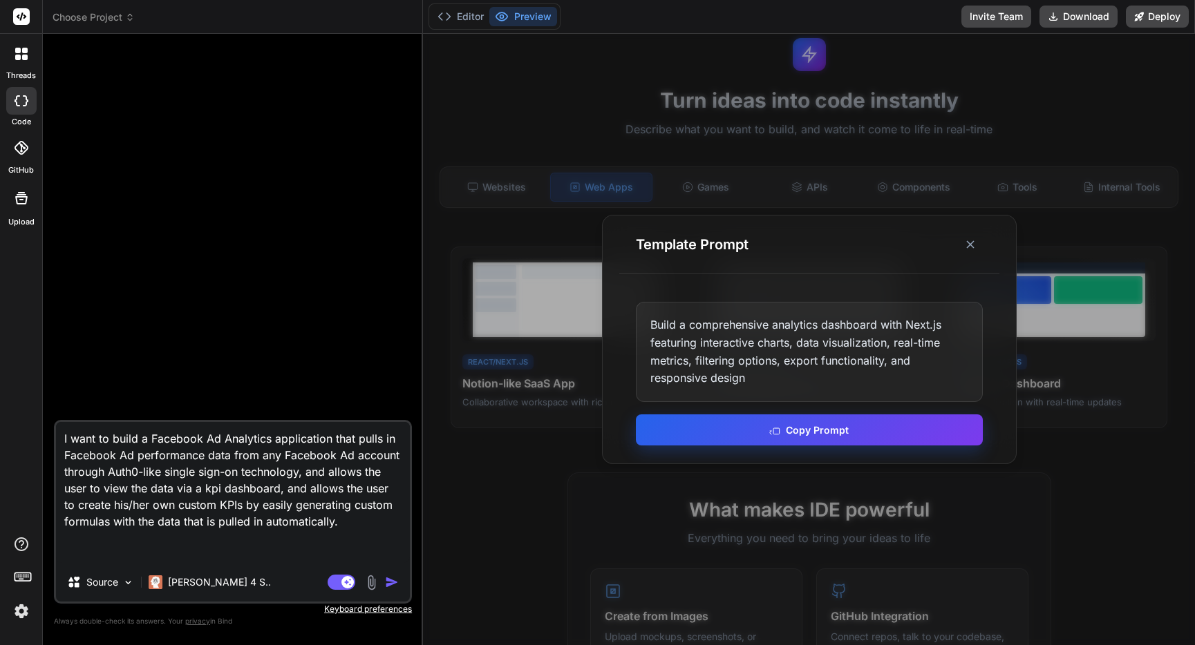
click at [799, 435] on button "Copy Prompt" at bounding box center [809, 430] width 347 height 31
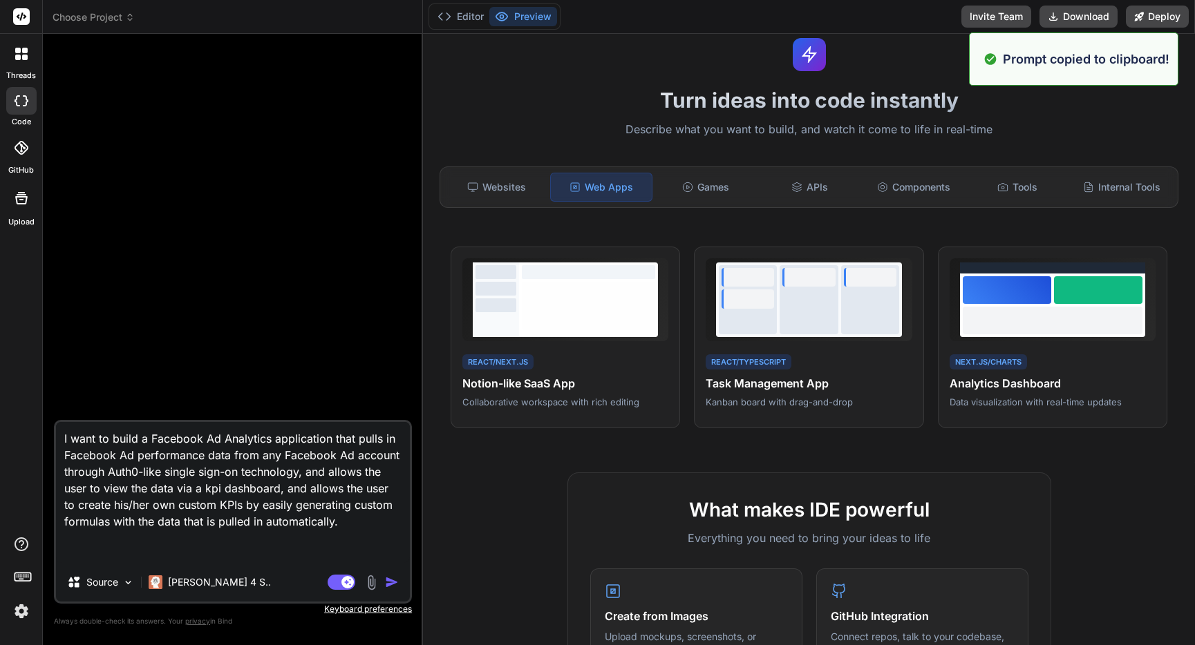
click at [210, 503] on textarea "I want to build a Facebook Ad Analytics application that pulls in Facebook Ad p…" at bounding box center [233, 492] width 354 height 141
paste textarea "Build a comprehensive analytics dashboard with Next.js featuring interactive ch…"
type textarea "Build a comprehensive analytics dashboard with Next.js featuring interactive ch…"
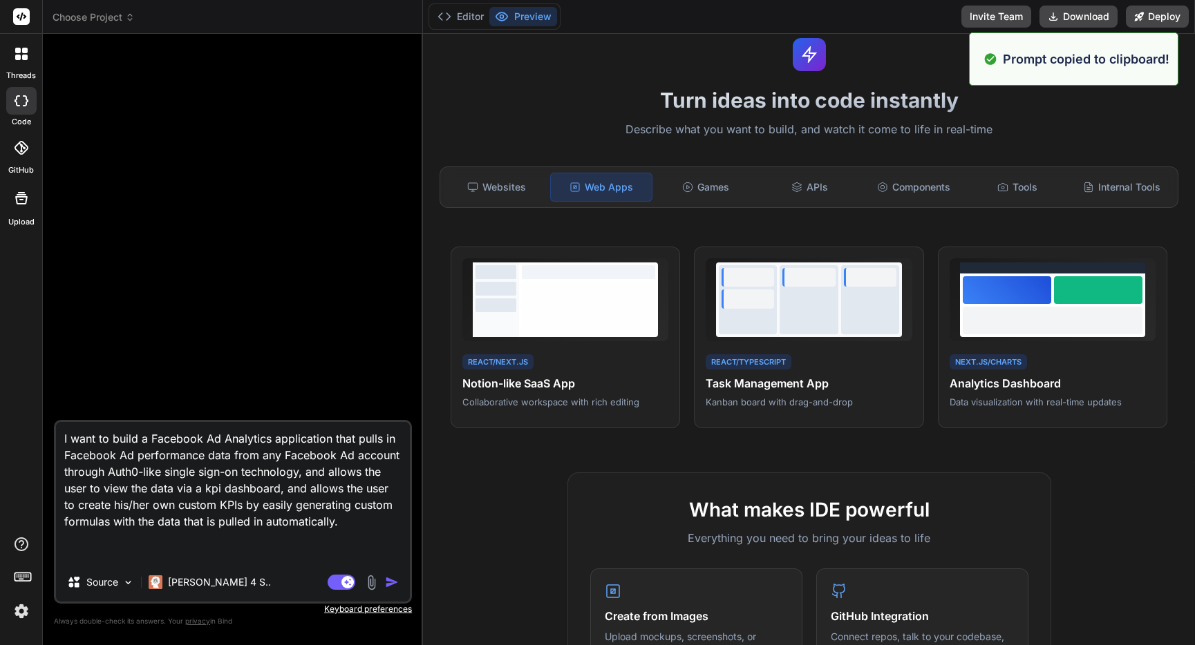
type textarea "x"
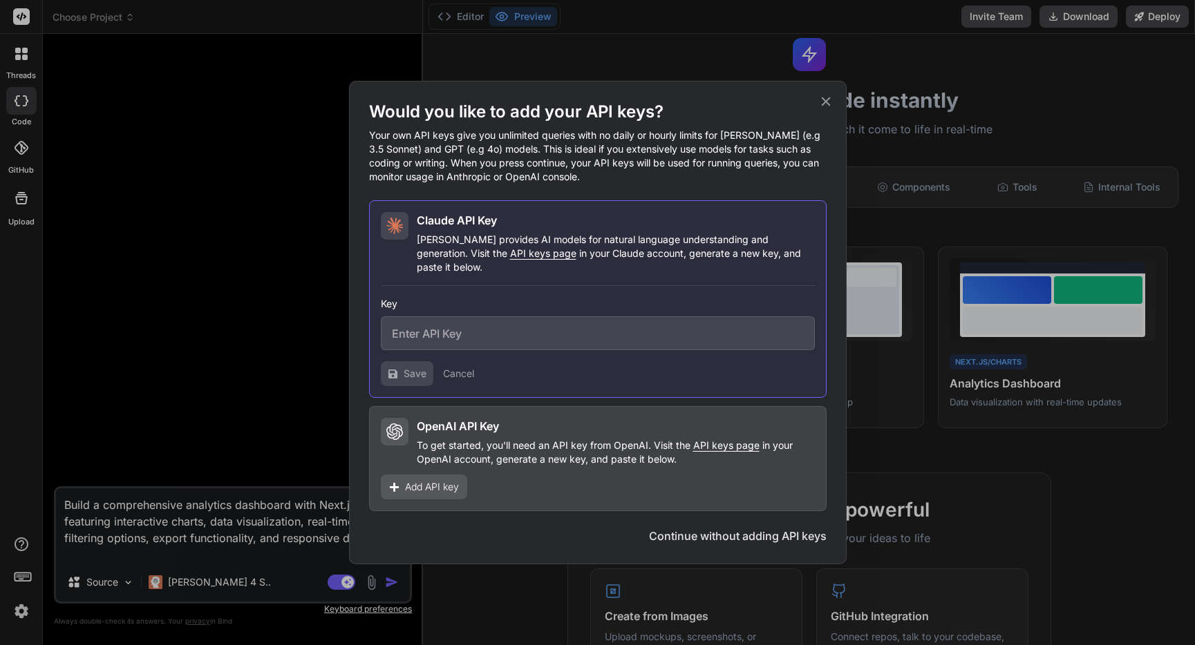
type textarea "Build a comprehensive analytics dashboard with Next.js featuring interactive ch…"
click at [785, 532] on button "Continue without adding API keys" at bounding box center [738, 536] width 178 height 17
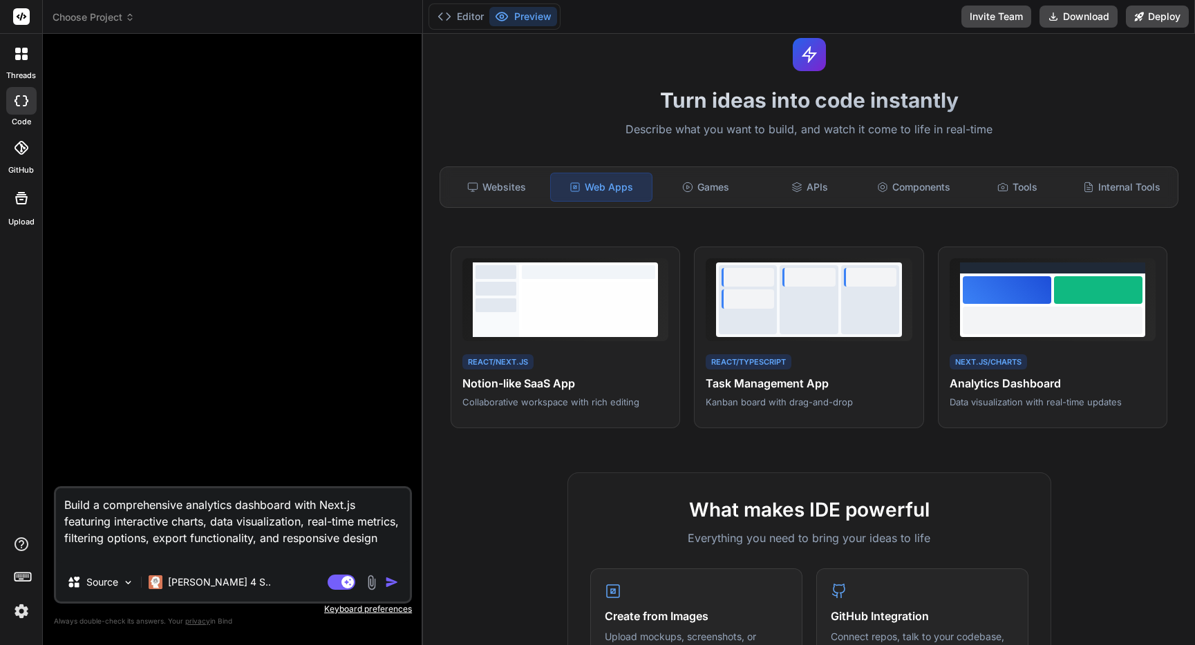
scroll to position [44, 0]
click at [392, 578] on img "button" at bounding box center [392, 583] width 14 height 14
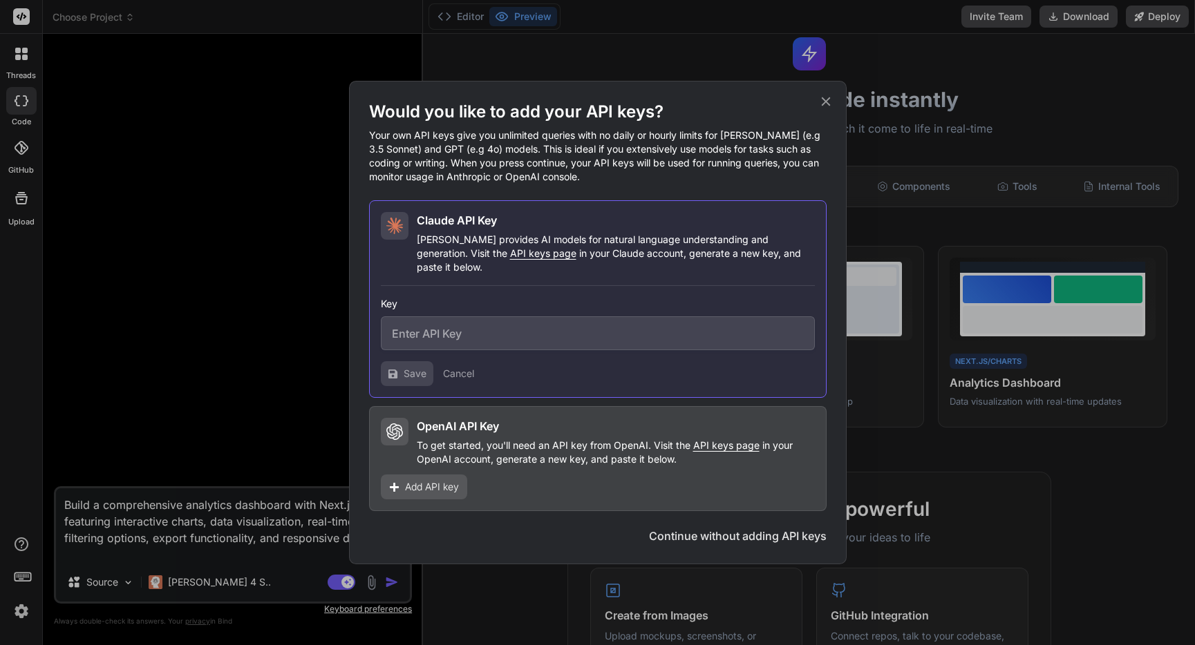
click at [450, 267] on div "Claude API Key Claude provides AI models for natural language understanding and…" at bounding box center [597, 299] width 457 height 198
click at [441, 480] on span "Add API key" at bounding box center [432, 487] width 54 height 14
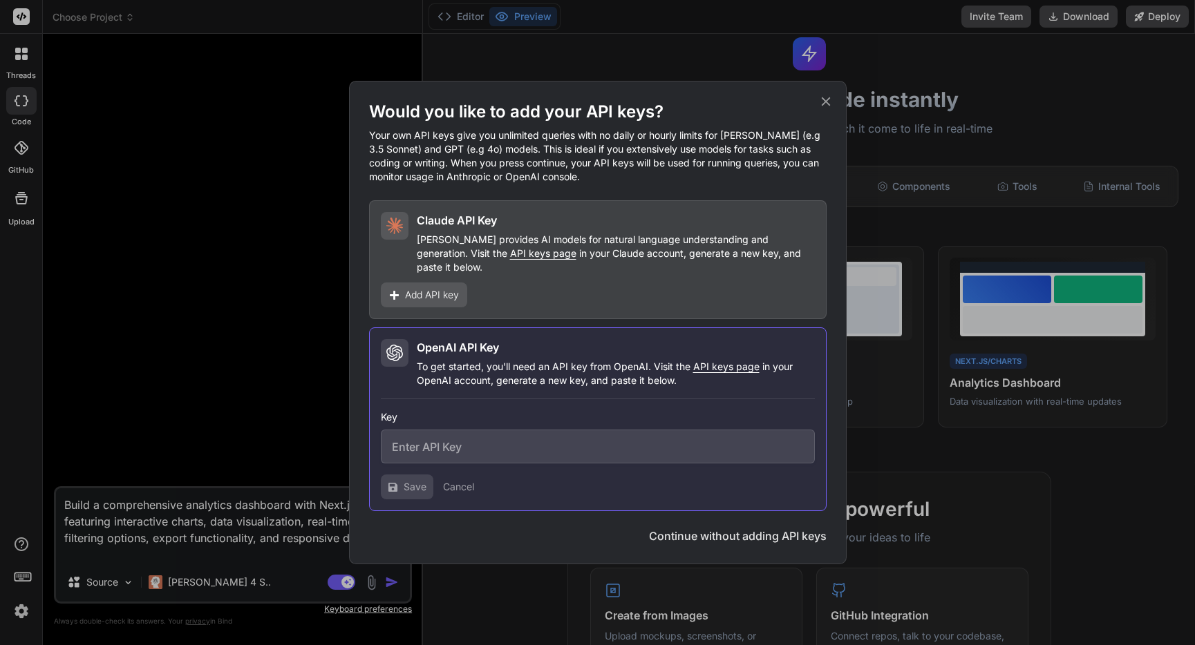
click at [473, 439] on input "text" at bounding box center [598, 447] width 434 height 34
paste input "sk-proj-_96pzCFi6q7NQgqTJjv6SQyzf-i0UsQLC1CJZFKVxKBxZ09o-55-4OXPB0GPlXRdGgVyWpB…"
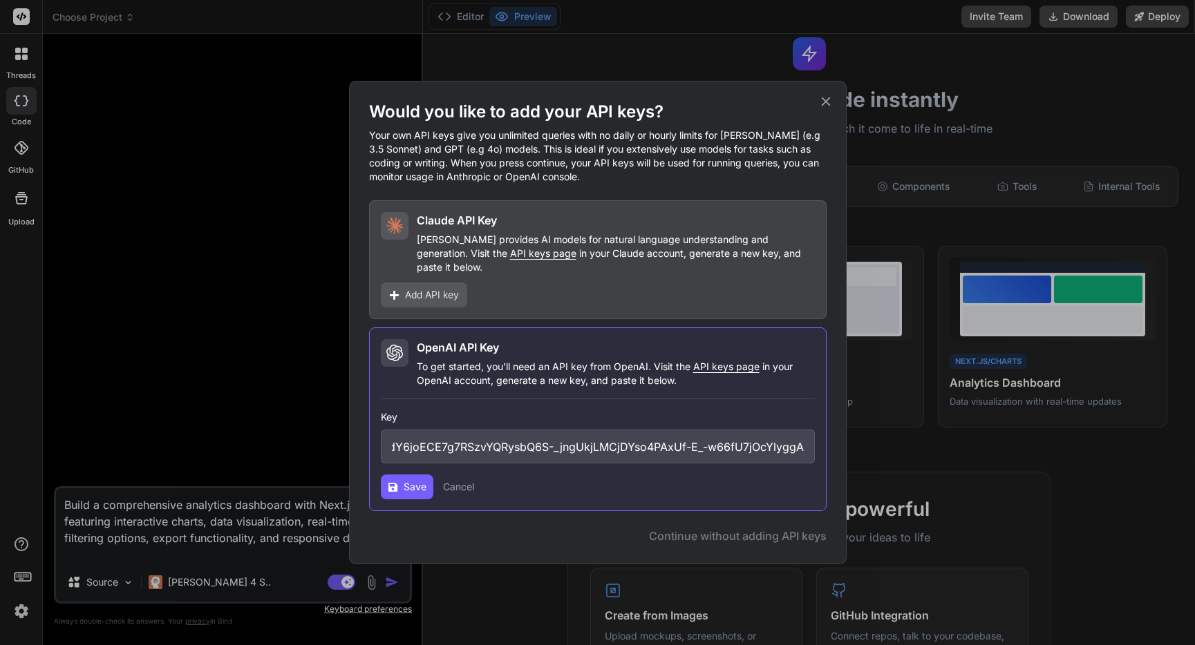
type input "sk-proj-_96pzCFi6q7NQgqTJjv6SQyzf-i0UsQLC1CJZFKVxKBxZ09o-55-4OXPB0GPlXRdGgVyWpB…"
click at [405, 482] on span "Save" at bounding box center [414, 487] width 23 height 14
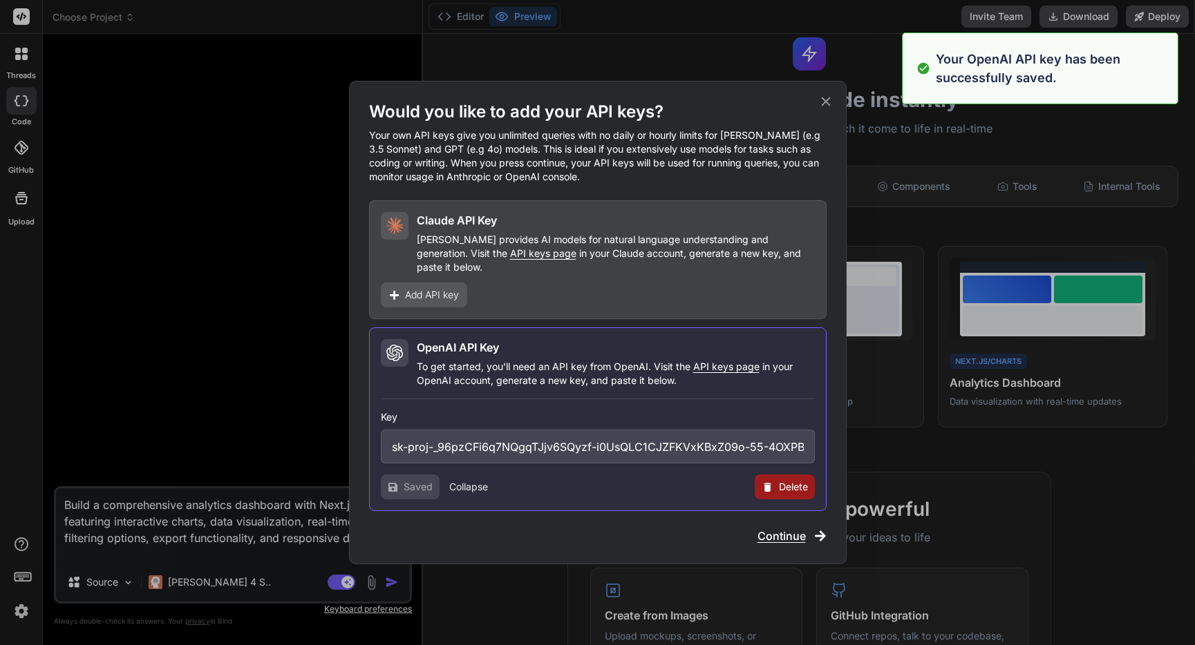
click at [783, 529] on span "Continue" at bounding box center [781, 536] width 48 height 17
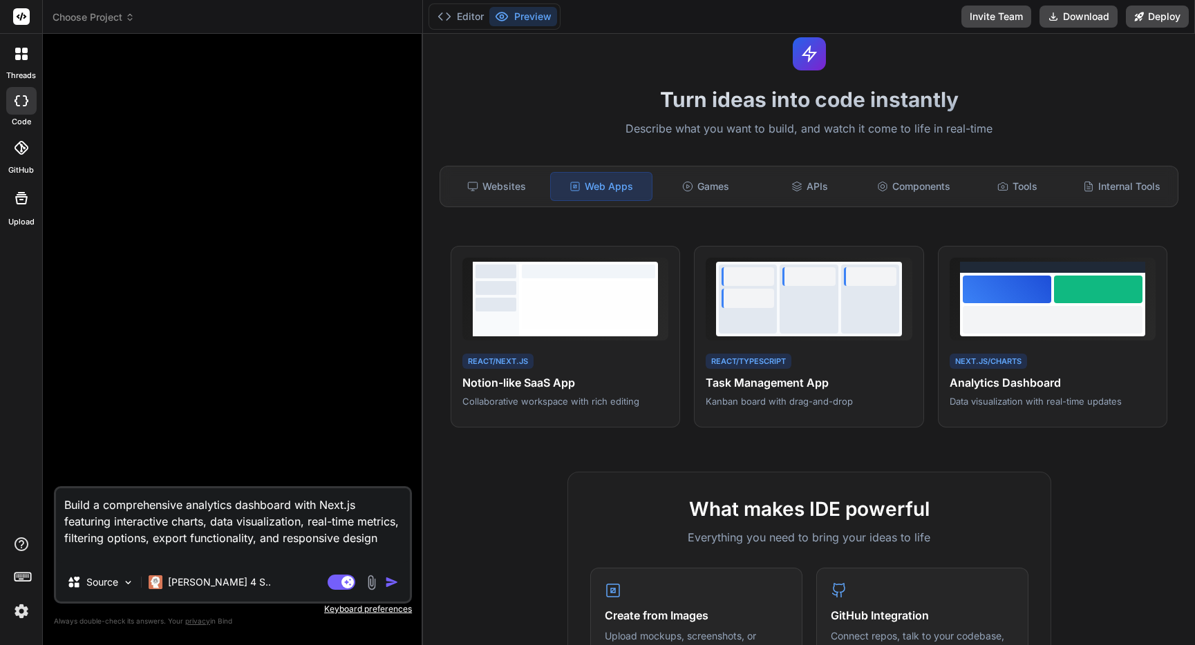
click at [395, 580] on img "button" at bounding box center [392, 583] width 14 height 14
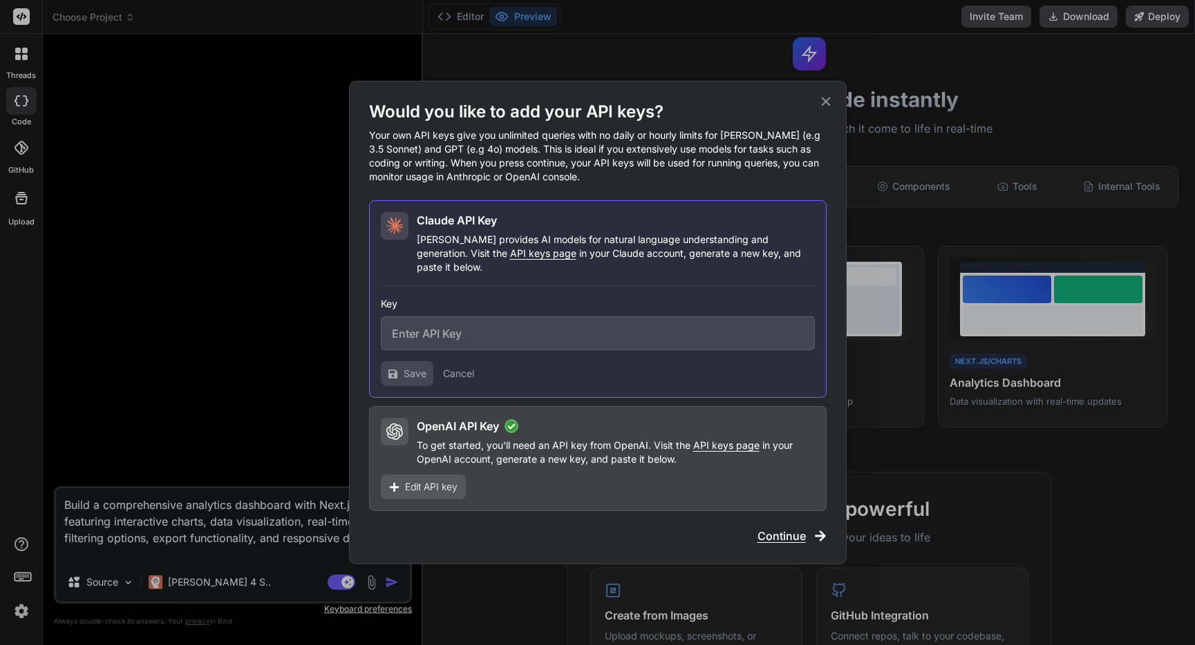
click at [821, 109] on icon at bounding box center [825, 101] width 15 height 15
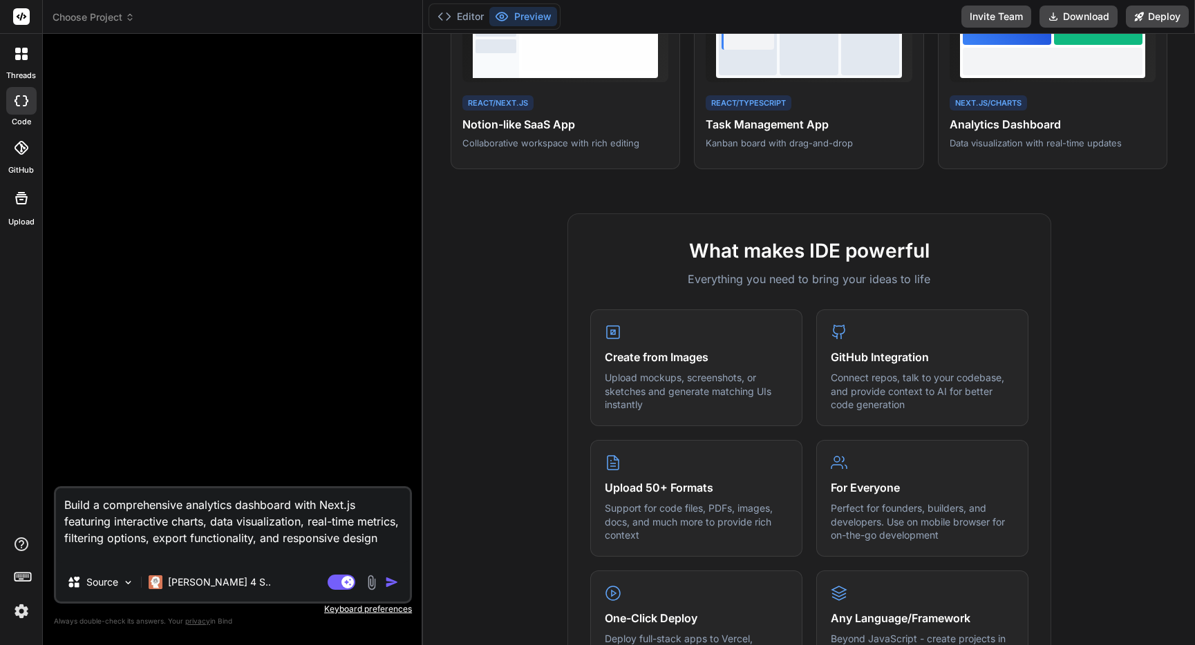
scroll to position [1, 0]
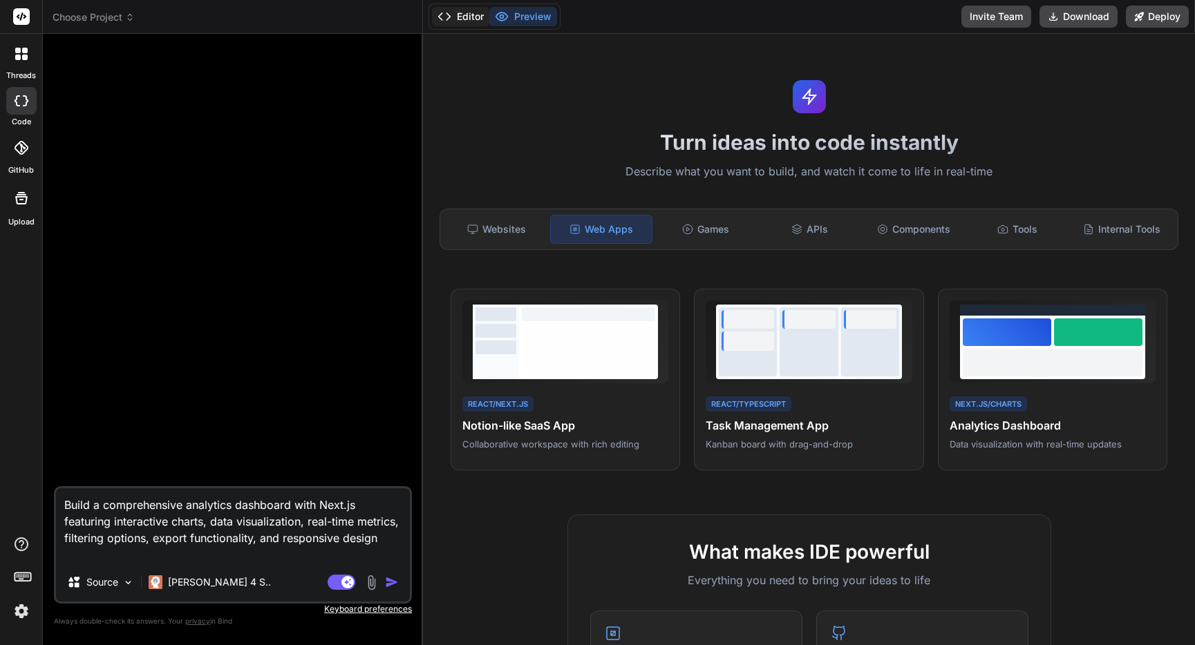
click at [464, 13] on button "Editor" at bounding box center [460, 16] width 57 height 19
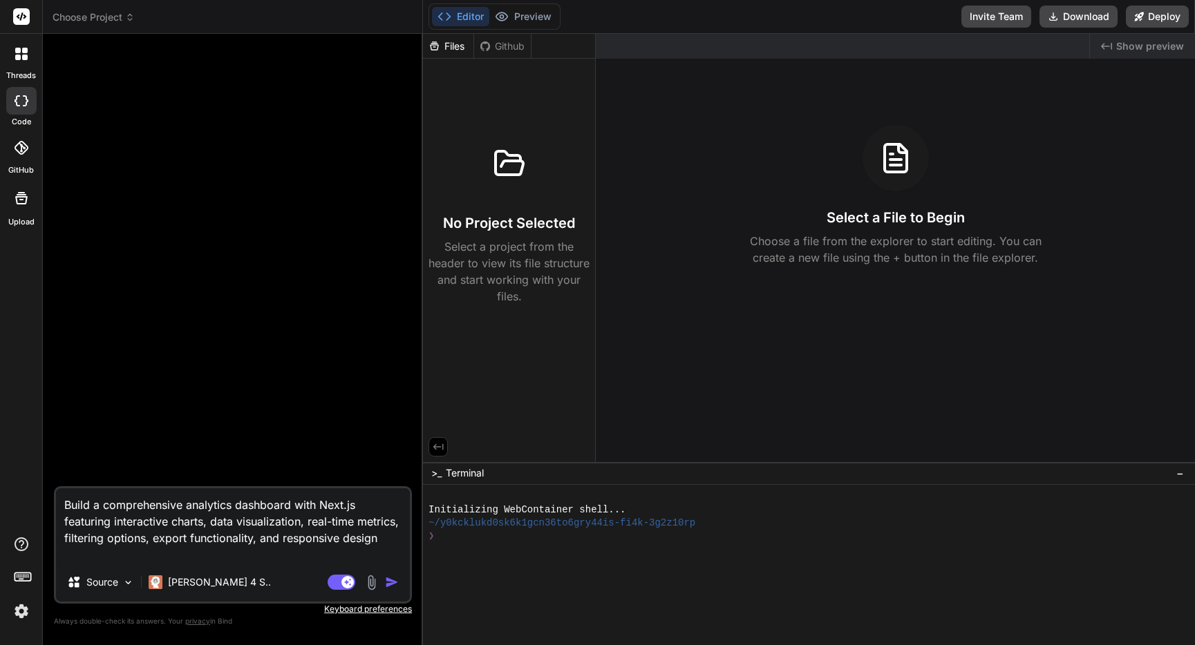
click at [391, 586] on img "button" at bounding box center [392, 583] width 14 height 14
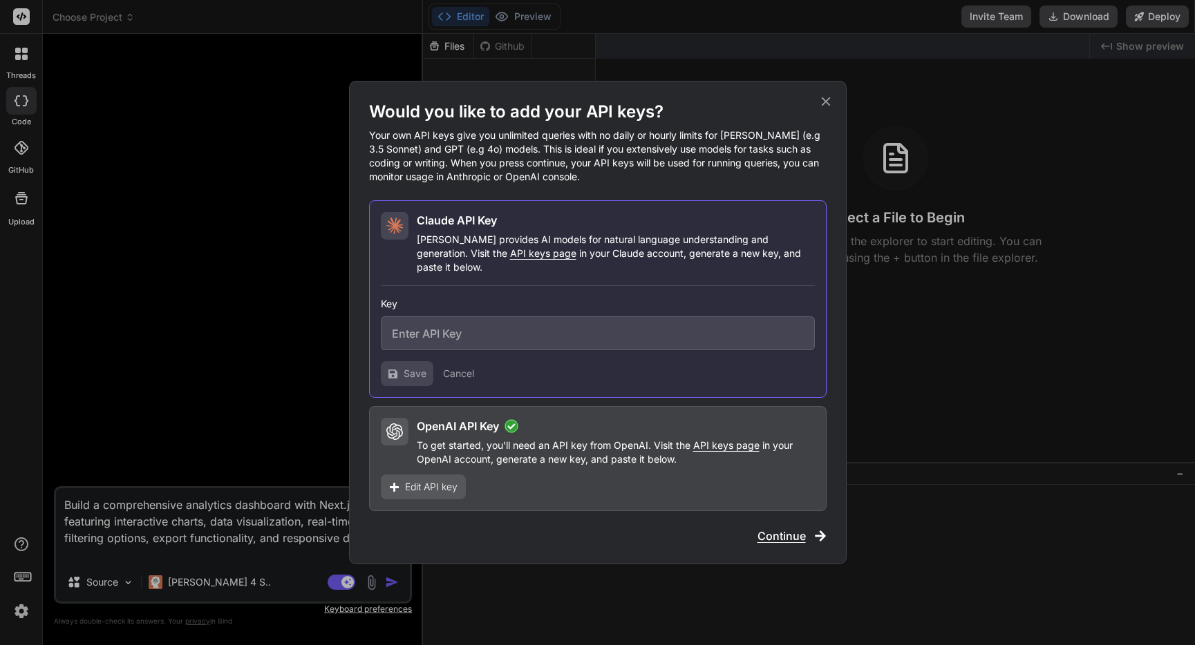
click at [656, 476] on div "OpenAI API Key To get started, you'll need an API key from OpenAI. Visit the AP…" at bounding box center [597, 458] width 457 height 105
click at [776, 531] on span "Continue" at bounding box center [781, 536] width 48 height 17
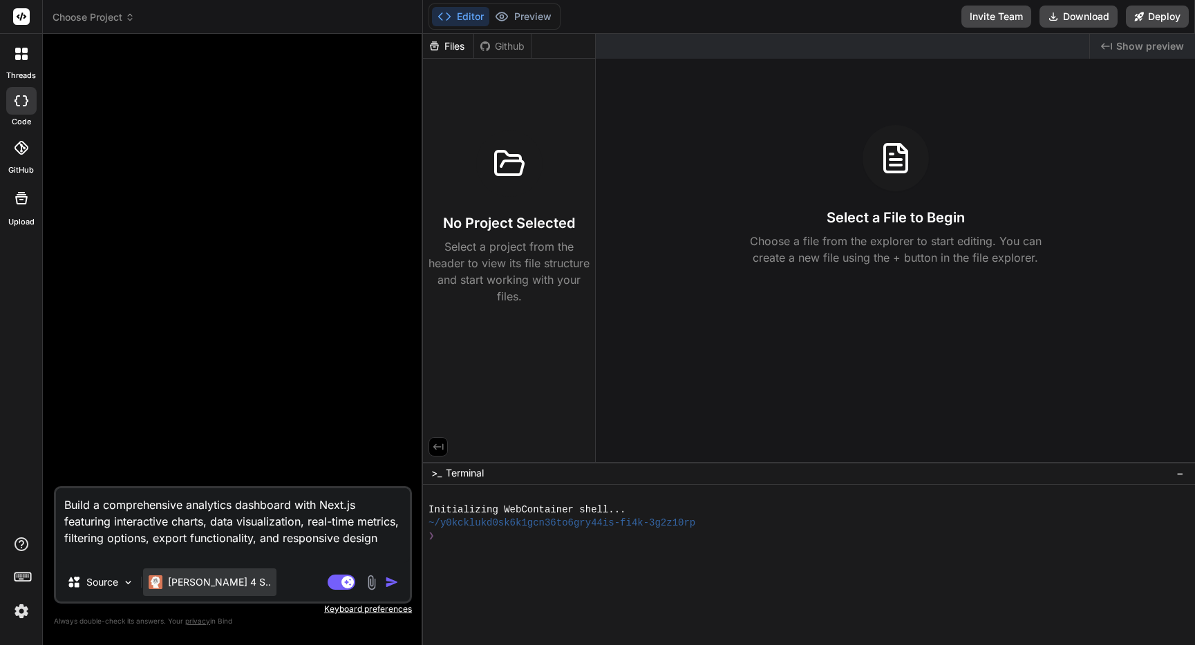
click at [207, 582] on p "Claude 4 S.." at bounding box center [219, 583] width 103 height 14
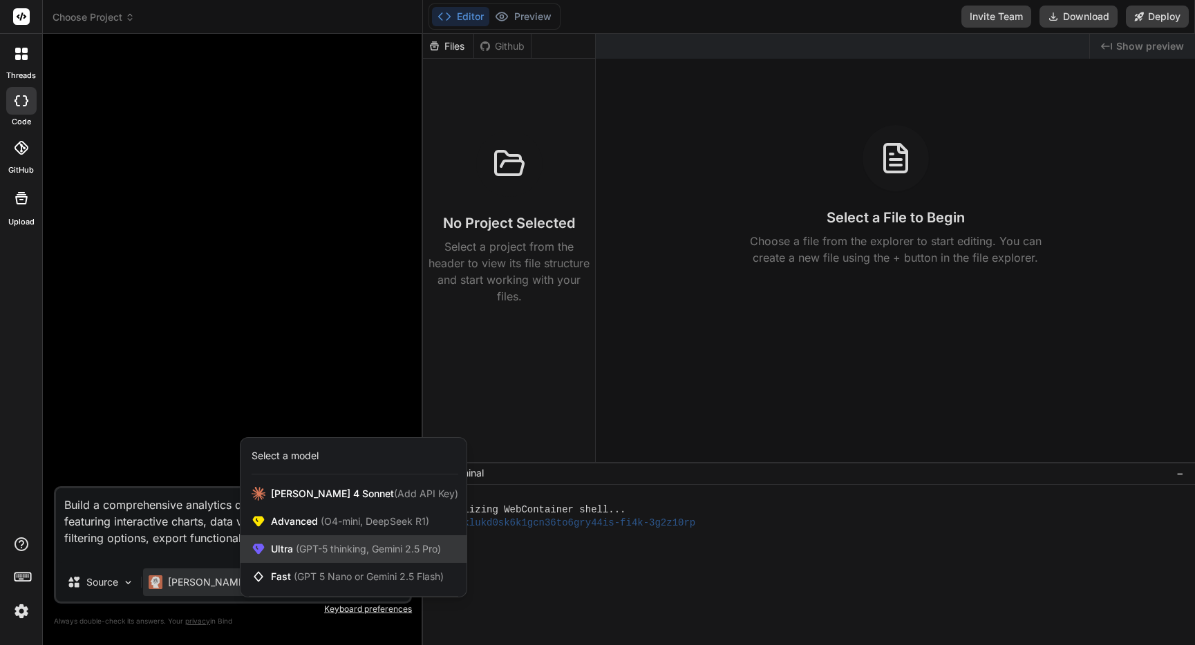
click at [355, 555] on span "Ultra (GPT-5 thinking, Gemini 2.5 Pro)" at bounding box center [356, 549] width 170 height 14
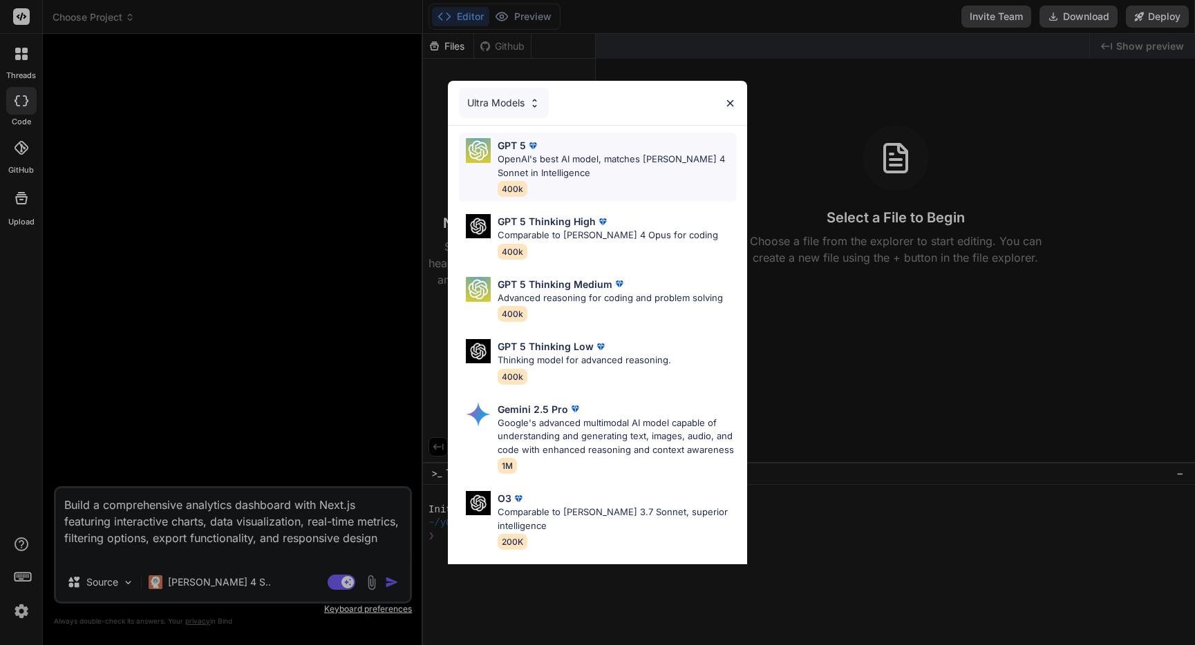
click at [614, 165] on p "OpenAI's best AI model, matches Claude 4 Sonnet in Intelligence" at bounding box center [616, 166] width 238 height 27
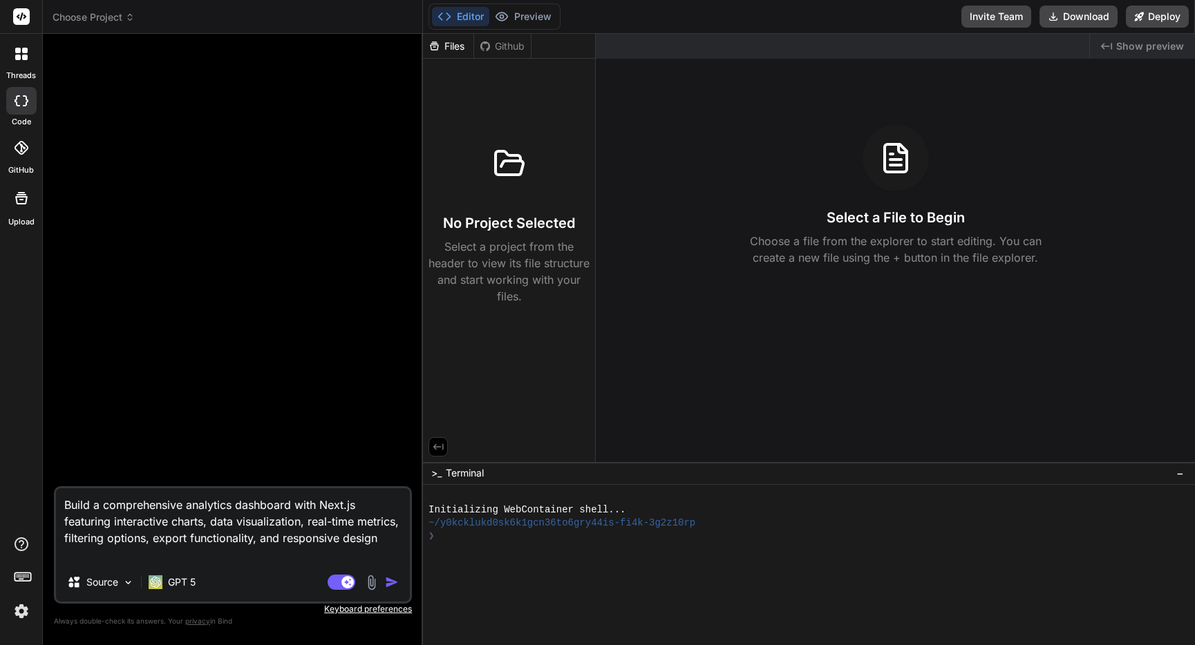
click at [386, 589] on img "button" at bounding box center [392, 583] width 14 height 14
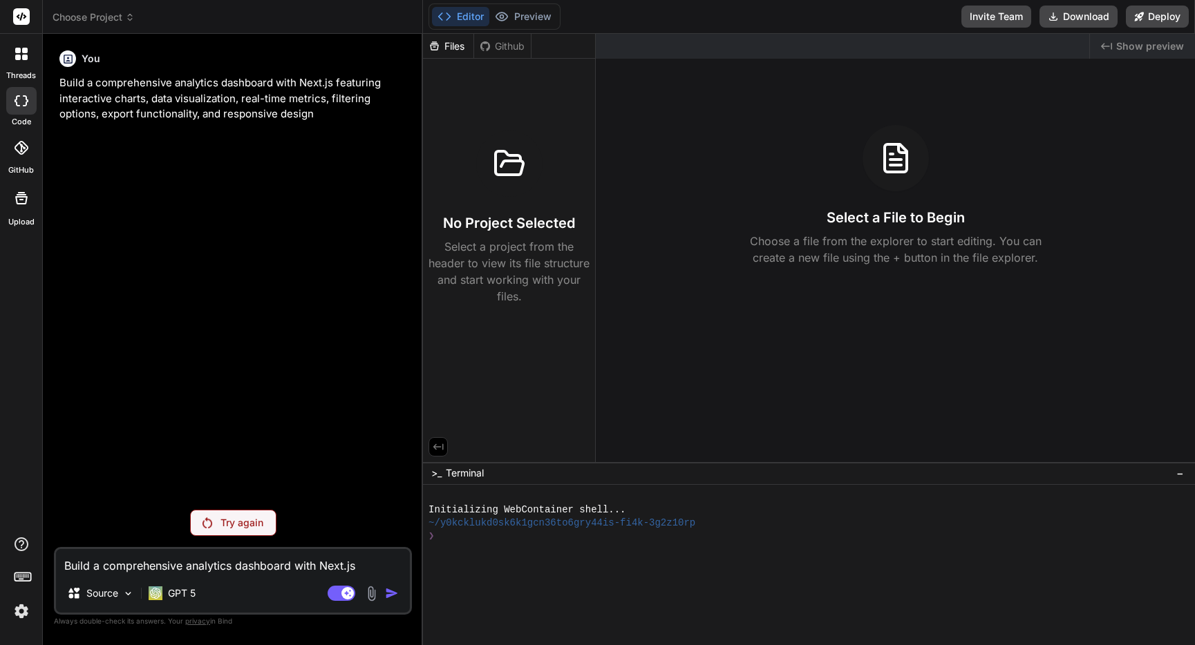
click at [263, 527] on div "Try again" at bounding box center [233, 523] width 86 height 26
click at [87, 587] on p "Source" at bounding box center [102, 594] width 32 height 14
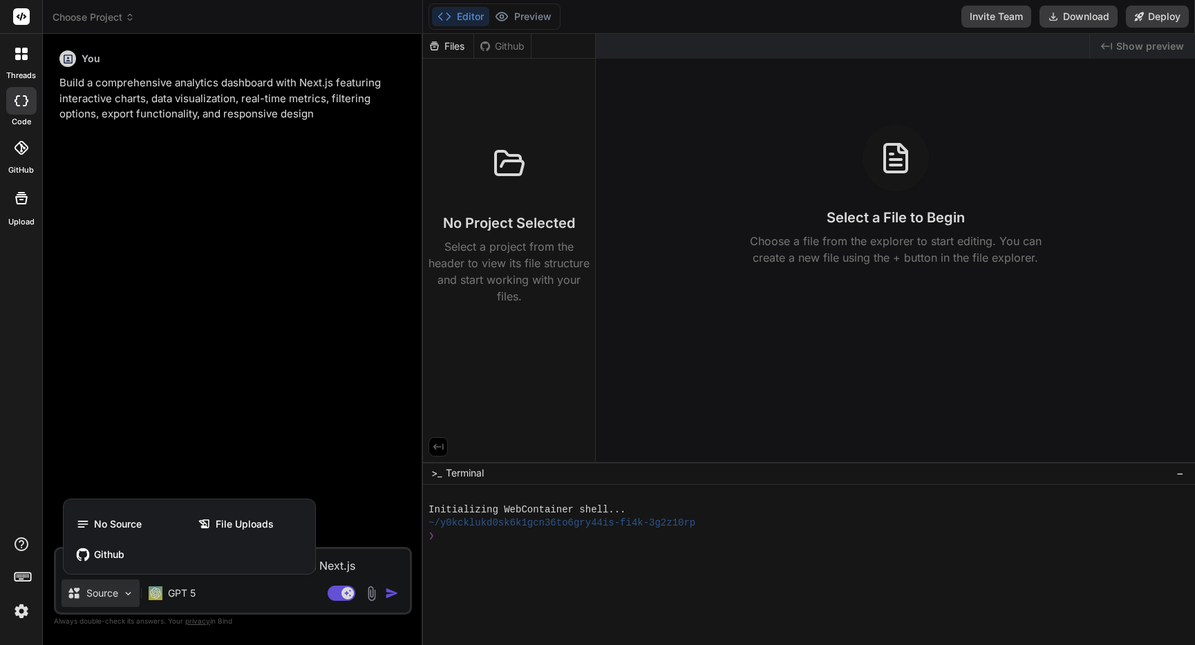
click at [181, 447] on div at bounding box center [597, 322] width 1195 height 645
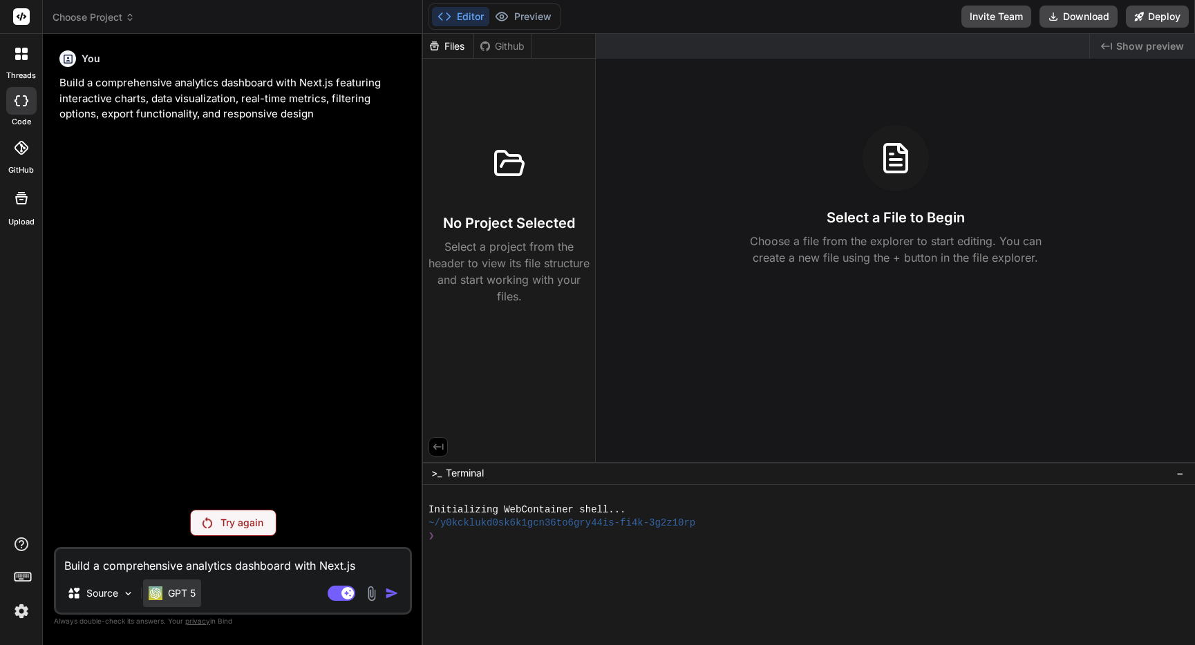
click at [182, 592] on p "GPT 5" at bounding box center [182, 594] width 28 height 14
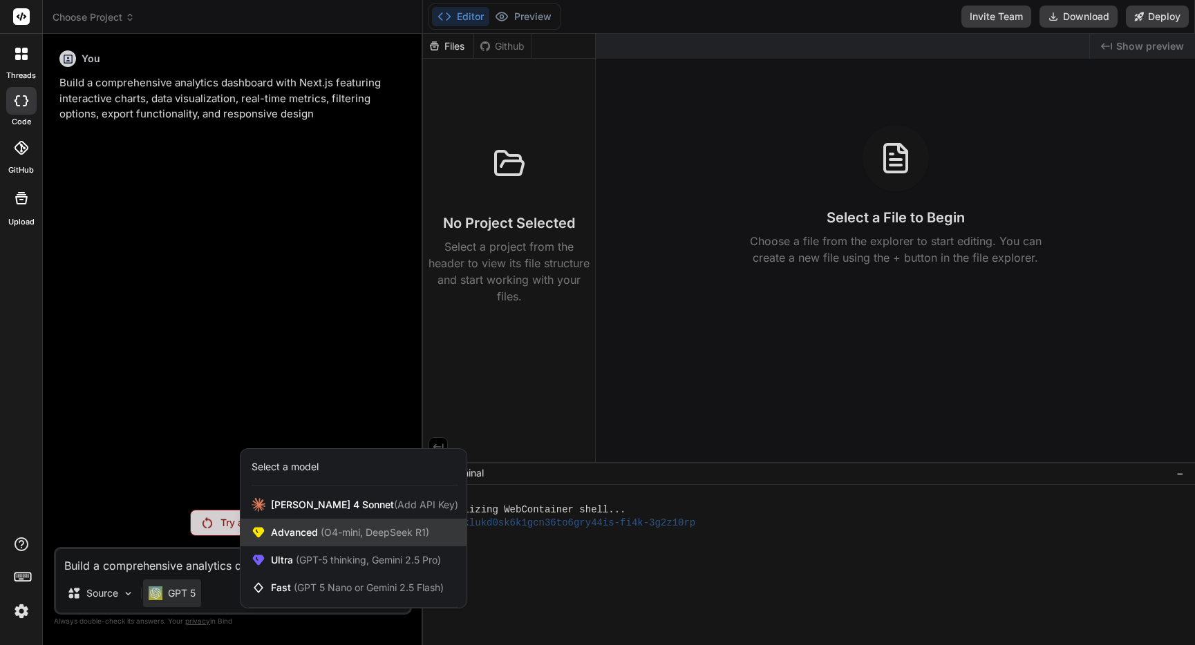
click at [310, 540] on div "Advanced (O4-mini, DeepSeek R1)" at bounding box center [353, 533] width 226 height 28
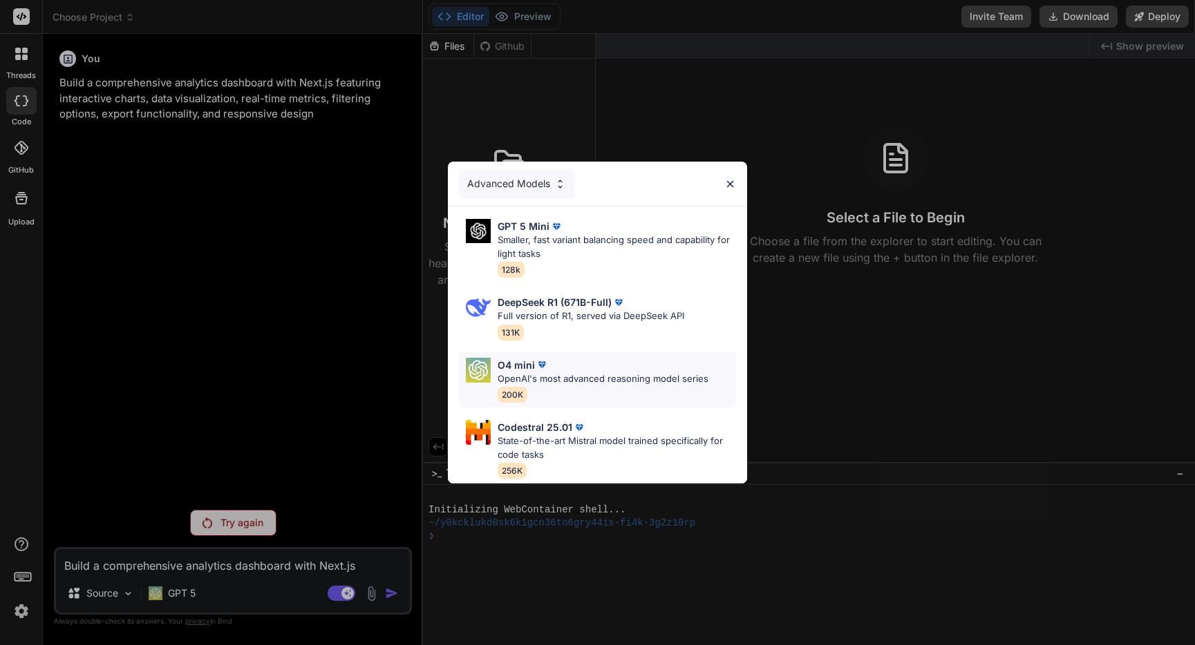
click at [578, 388] on div "O4 mini OpenAI's most advanced reasoning model series 200K" at bounding box center [602, 380] width 211 height 45
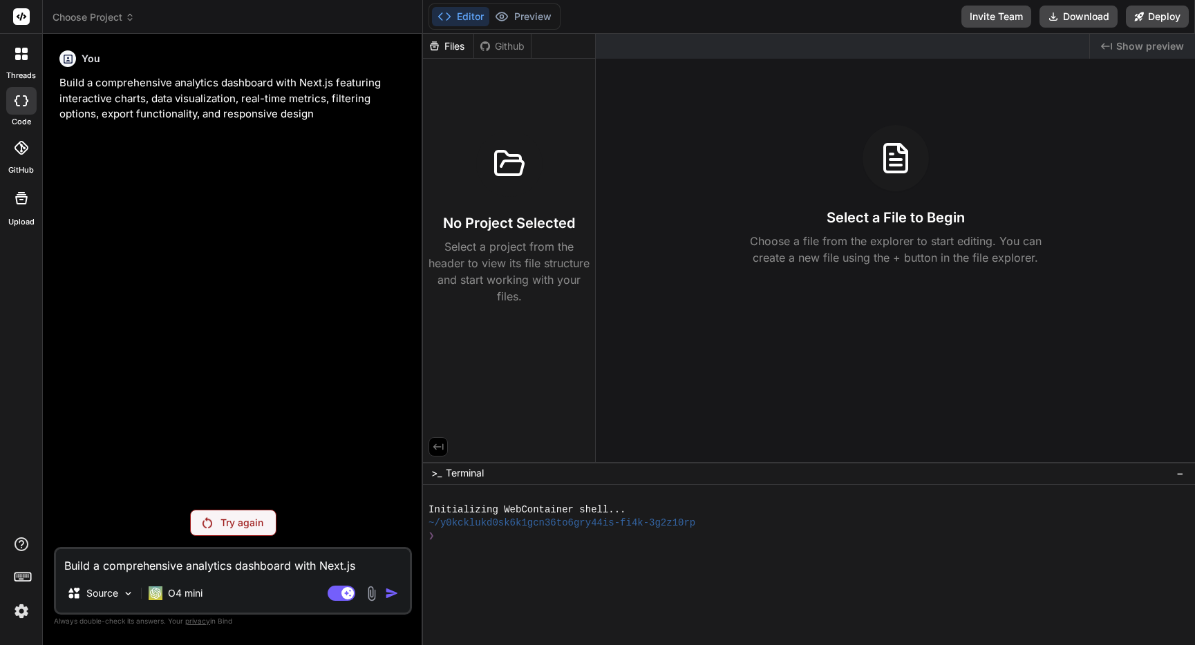
click at [241, 522] on p "Try again" at bounding box center [241, 523] width 43 height 14
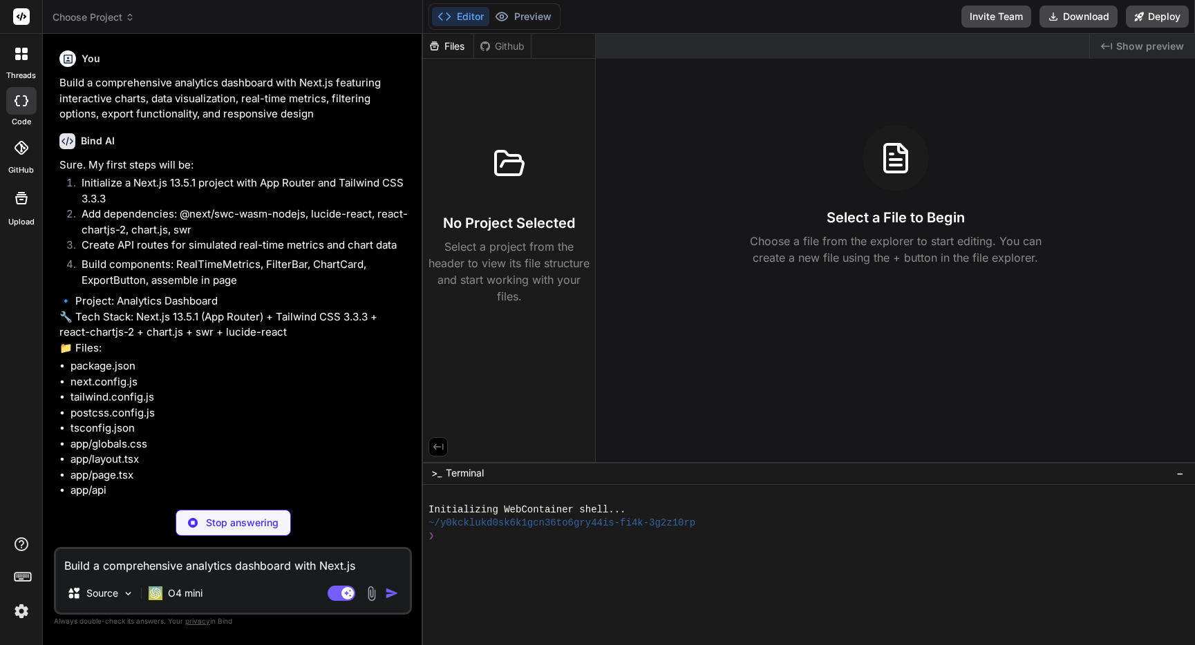
type textarea "x"
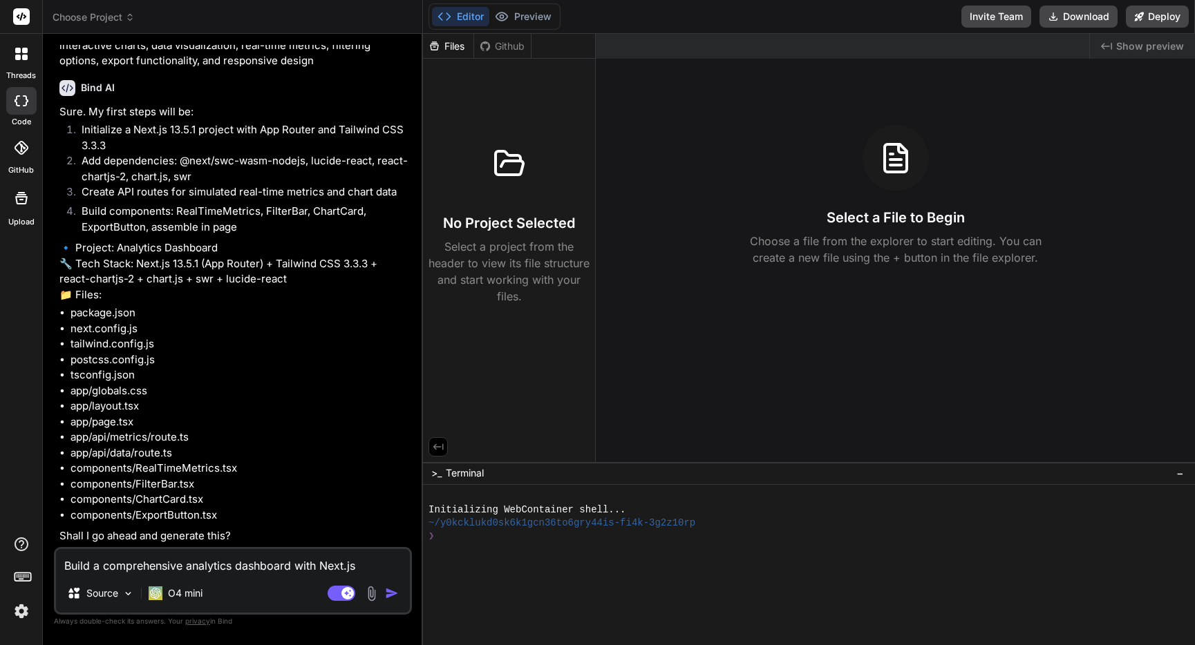
scroll to position [84, 0]
click at [240, 560] on textarea "Build a comprehensive analytics dashboard with Next.js featuring interactive ch…" at bounding box center [233, 561] width 354 height 25
type textarea "y"
type textarea "x"
type textarea "ye"
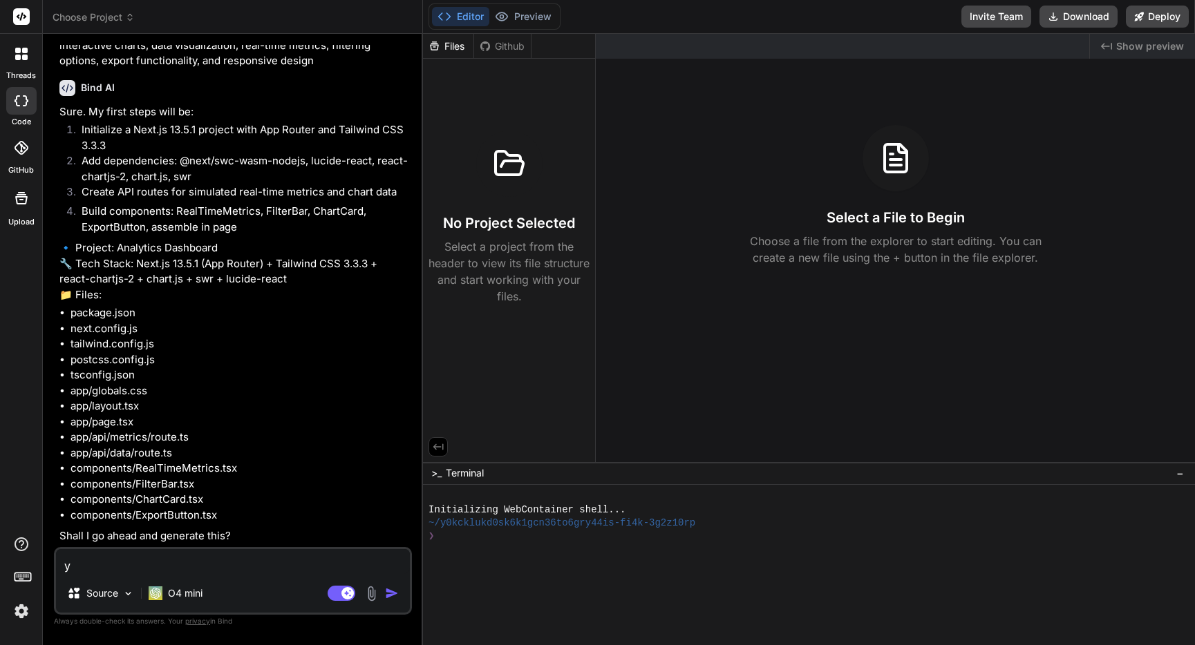
type textarea "x"
type textarea "yes"
type textarea "x"
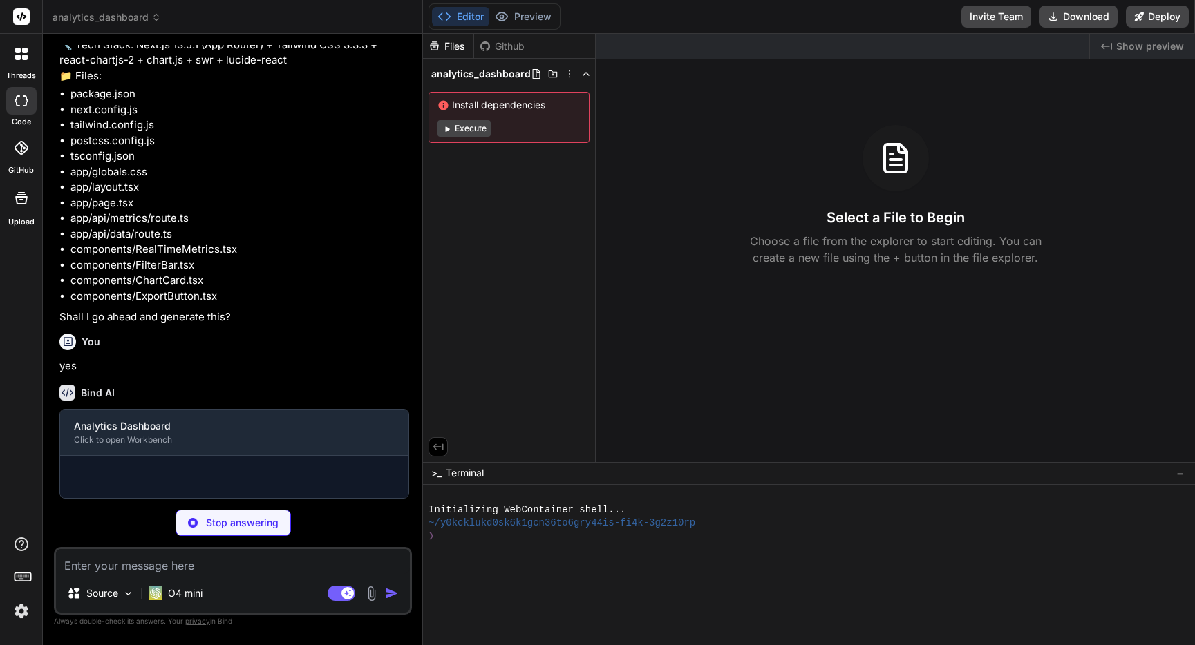
scroll to position [303, 0]
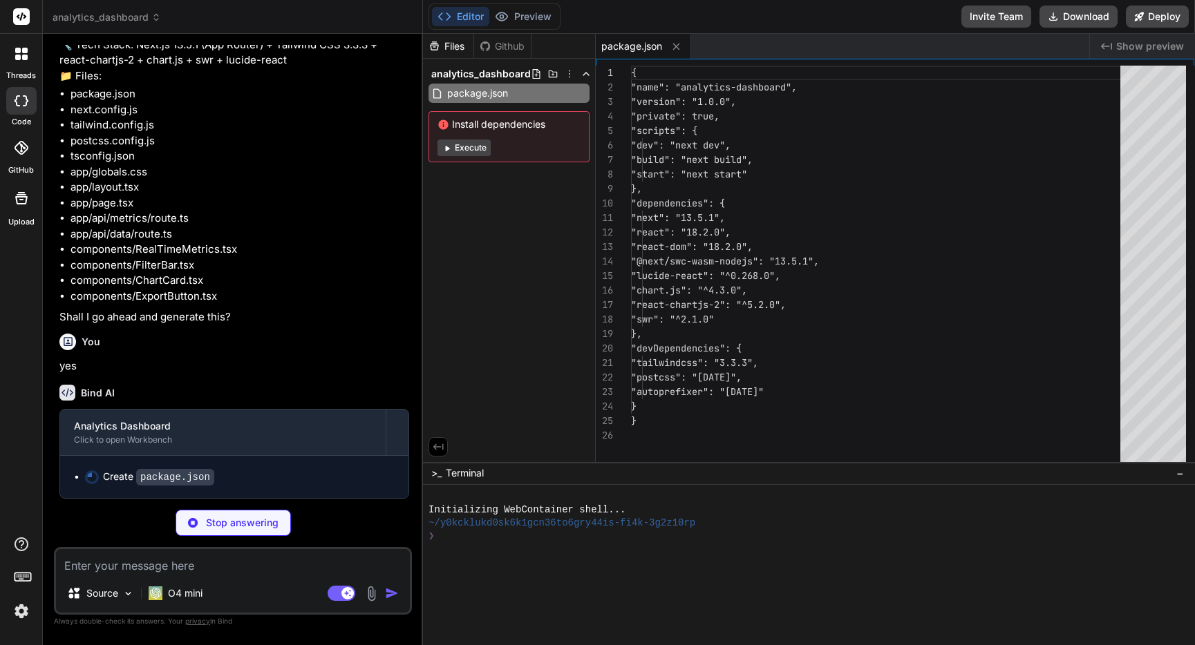
type textarea "x"
type textarea "/** @type {import('next').NextConfig} */ module.exports = { reactStrictMode: tr…"
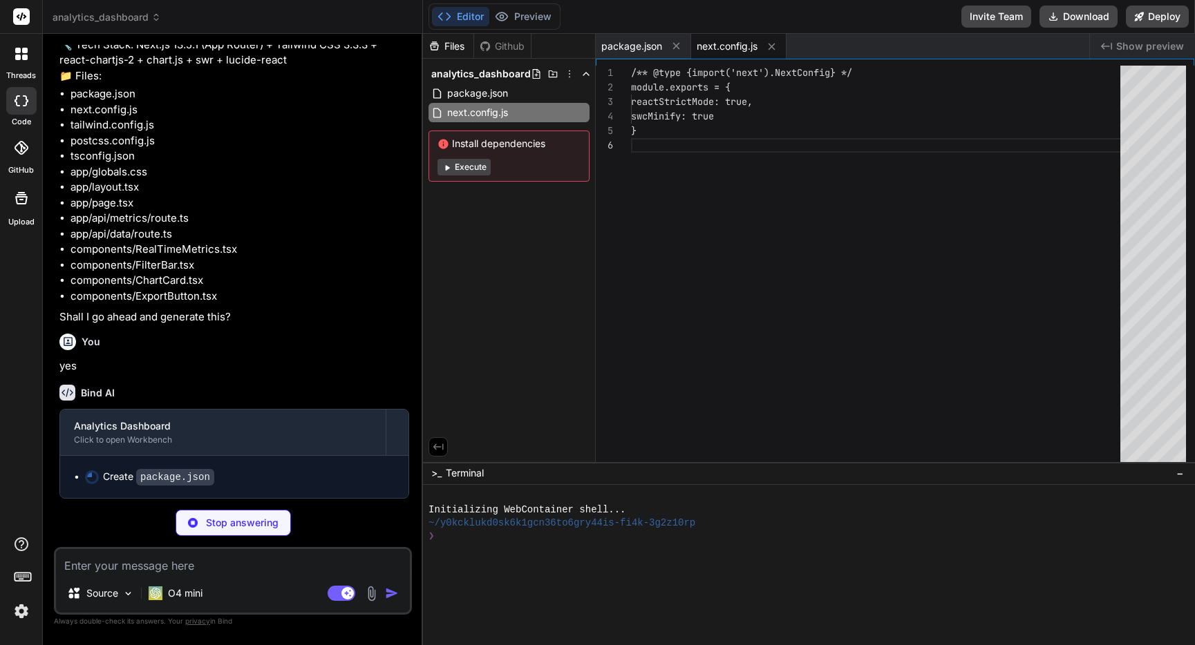
scroll to position [73, 0]
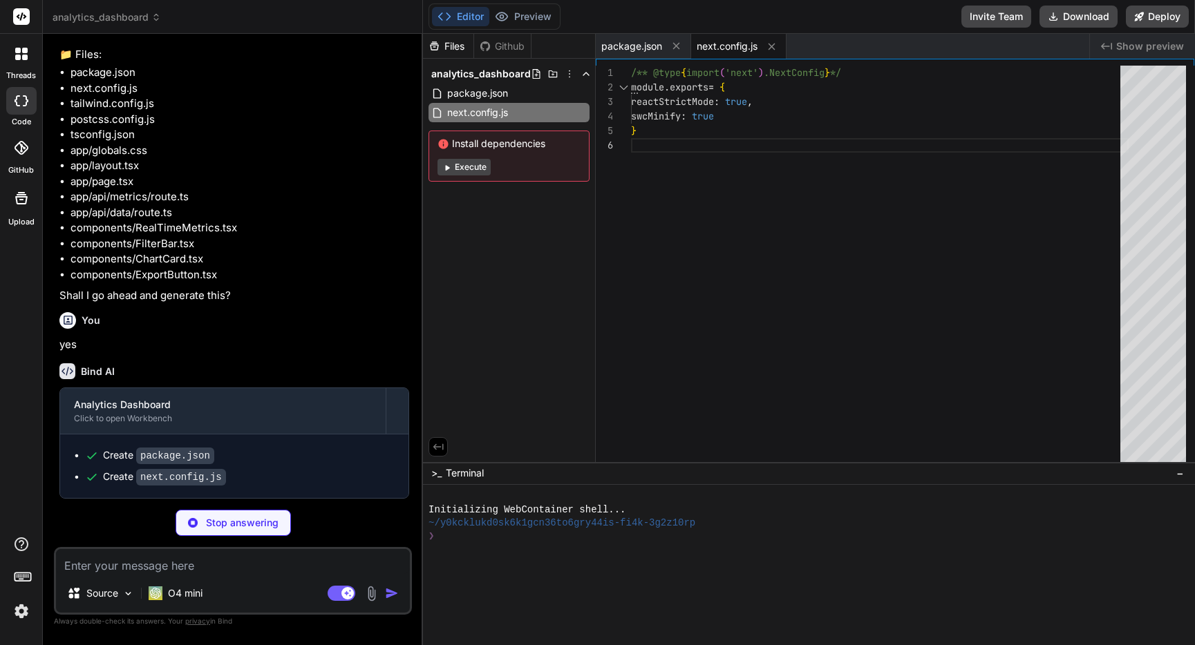
type textarea "x"
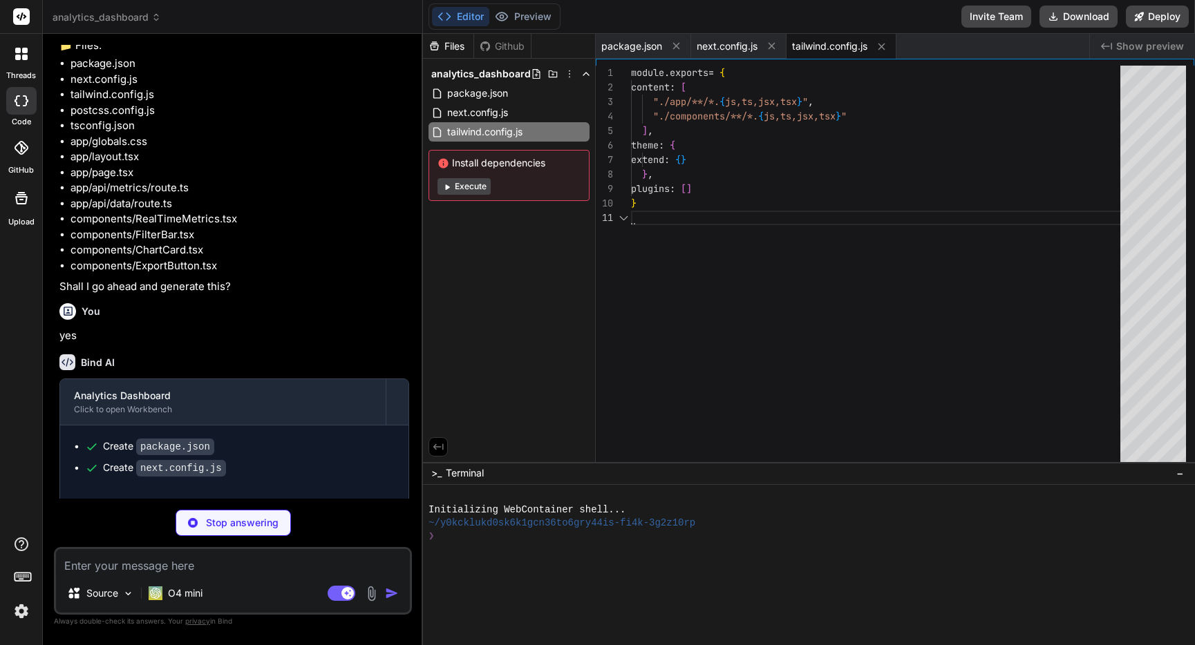
type textarea "x"
type textarea "module.exports = { plugins: { tailwindcss: {}, autoprefixer: {} } }"
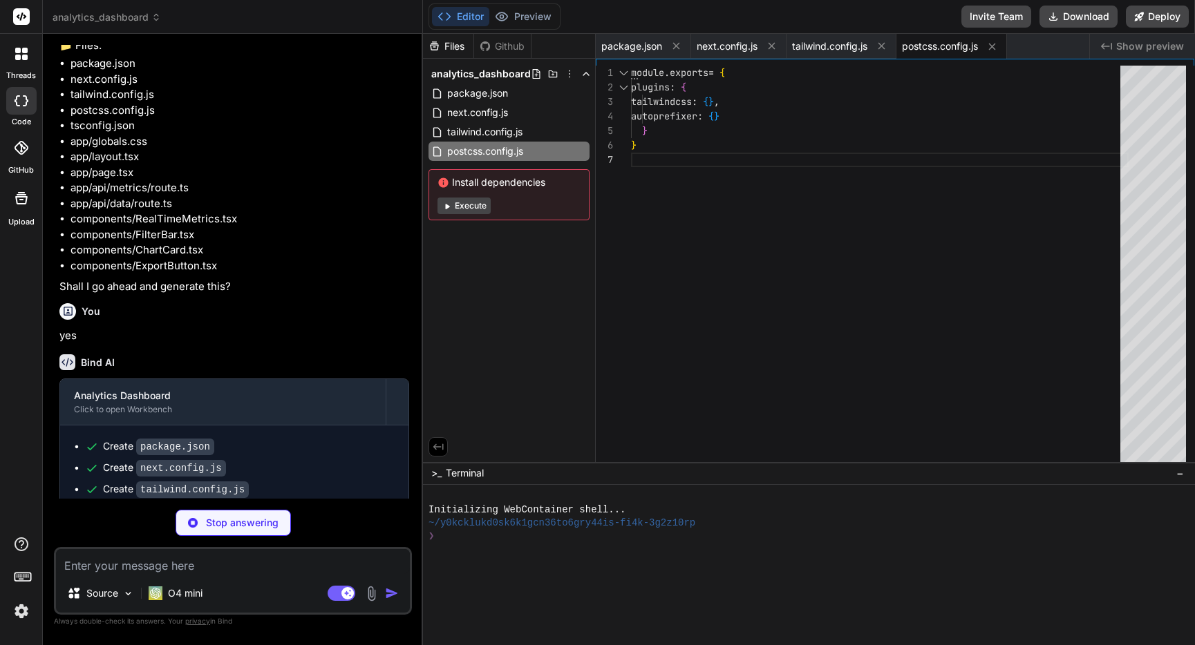
type textarea "x"
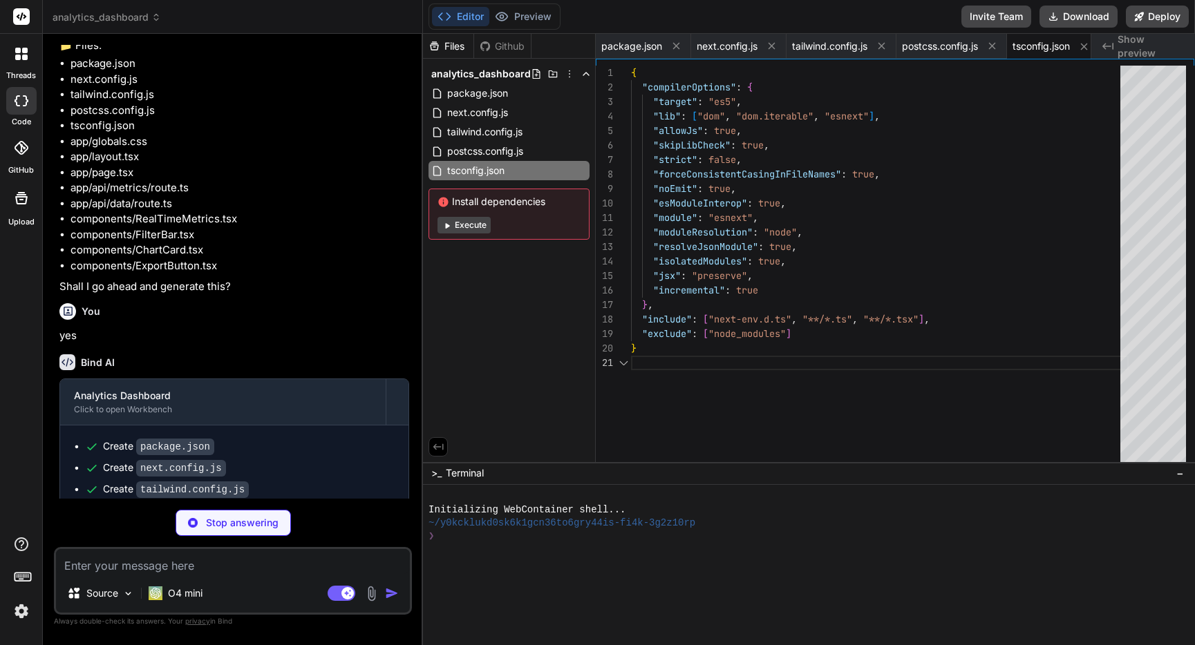
scroll to position [0, 0]
type textarea "x"
type textarea "/// <reference types="next" /> /// <reference types="next/types/global" /> /// …"
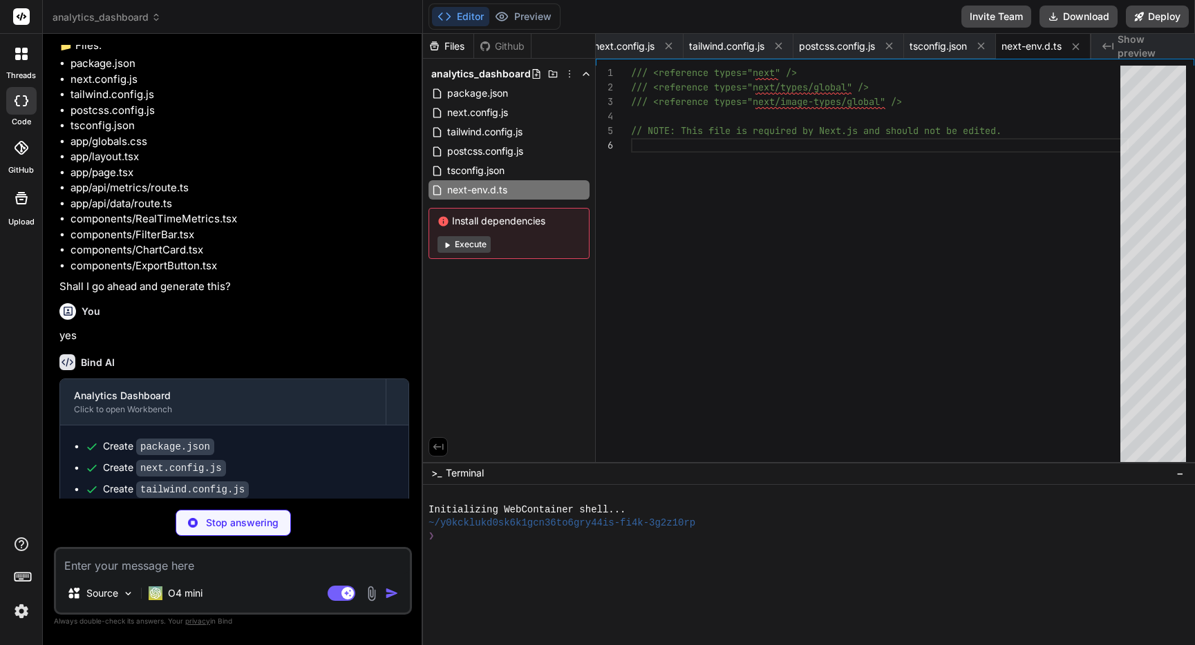
type textarea "x"
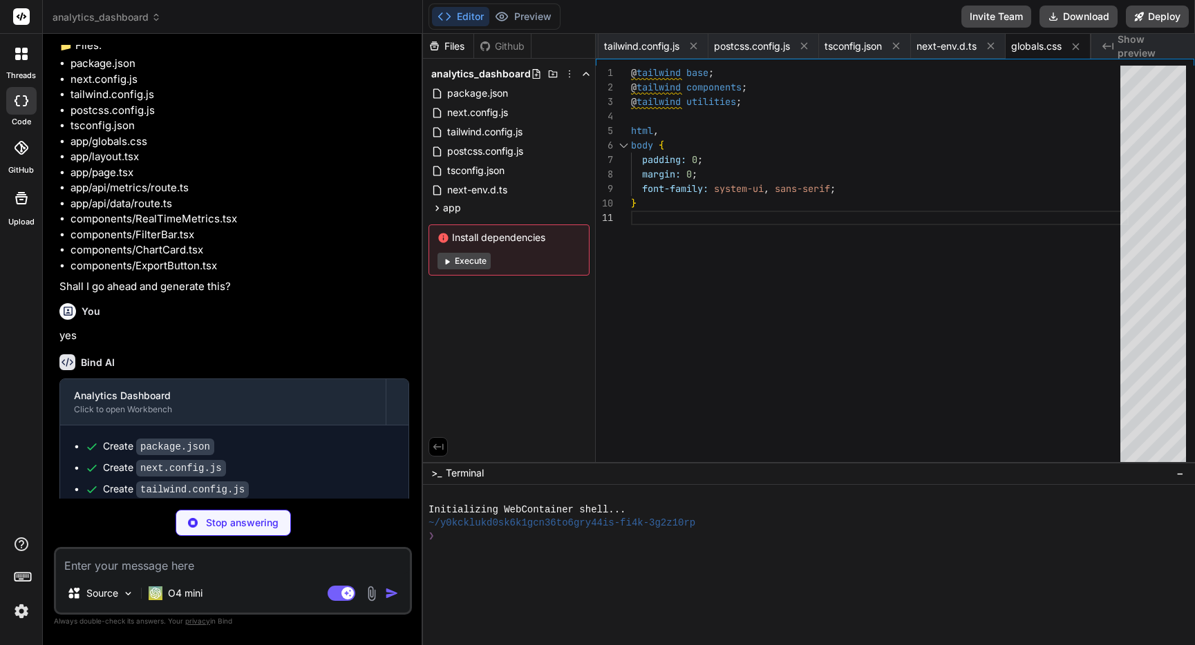
type textarea "x"
type textarea ") }"
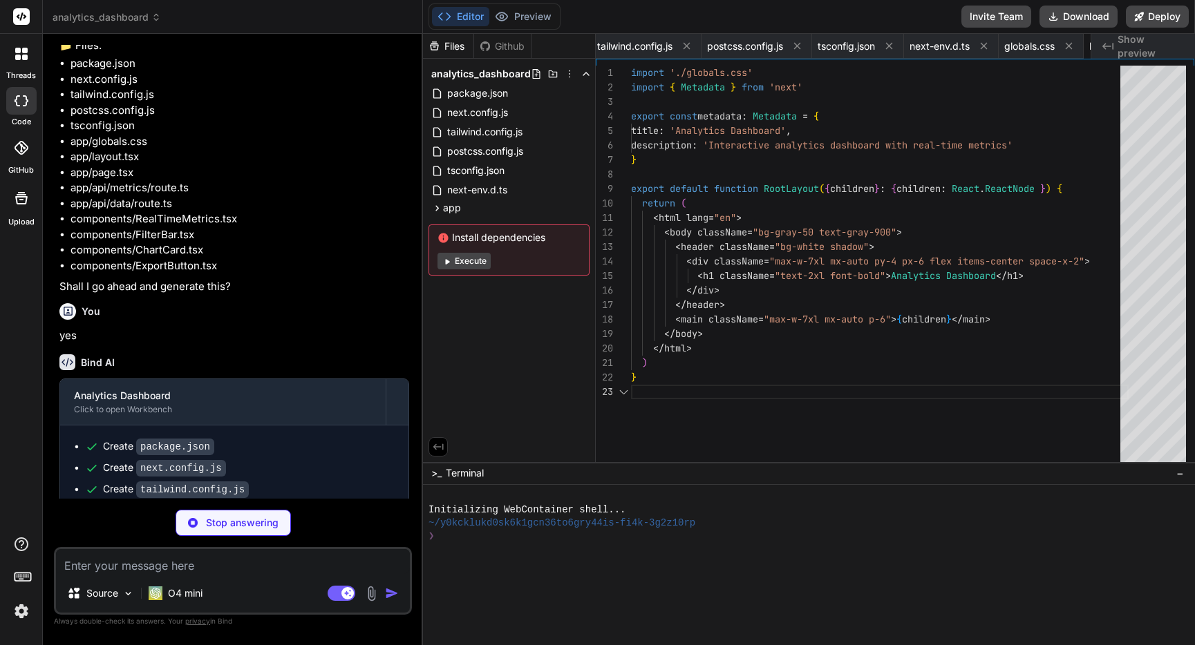
scroll to position [29, 0]
type textarea "x"
type textarea "<div className="flex justify-end"> <ExportButton data={chartData || []} /> </di…"
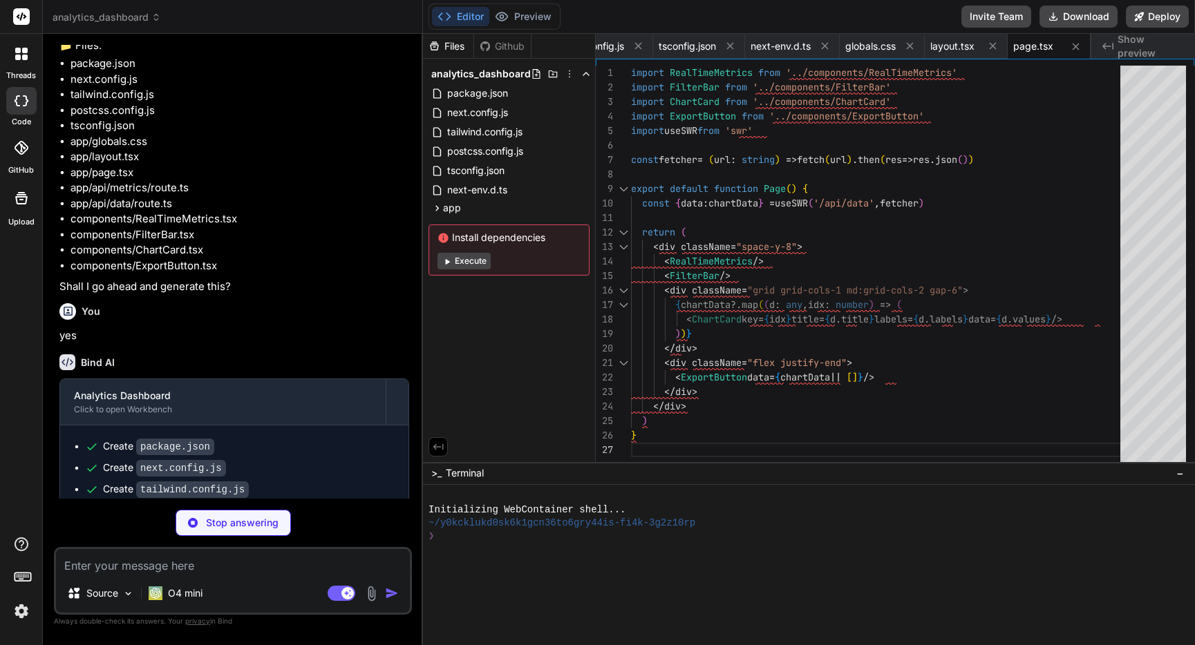
click at [1117, 43] on span "Show preview" at bounding box center [1150, 46] width 66 height 28
type textarea "x"
type textarea "revenue: rand(2000, 10000) } return NextResponse.json(metrics, { status: 200 })…"
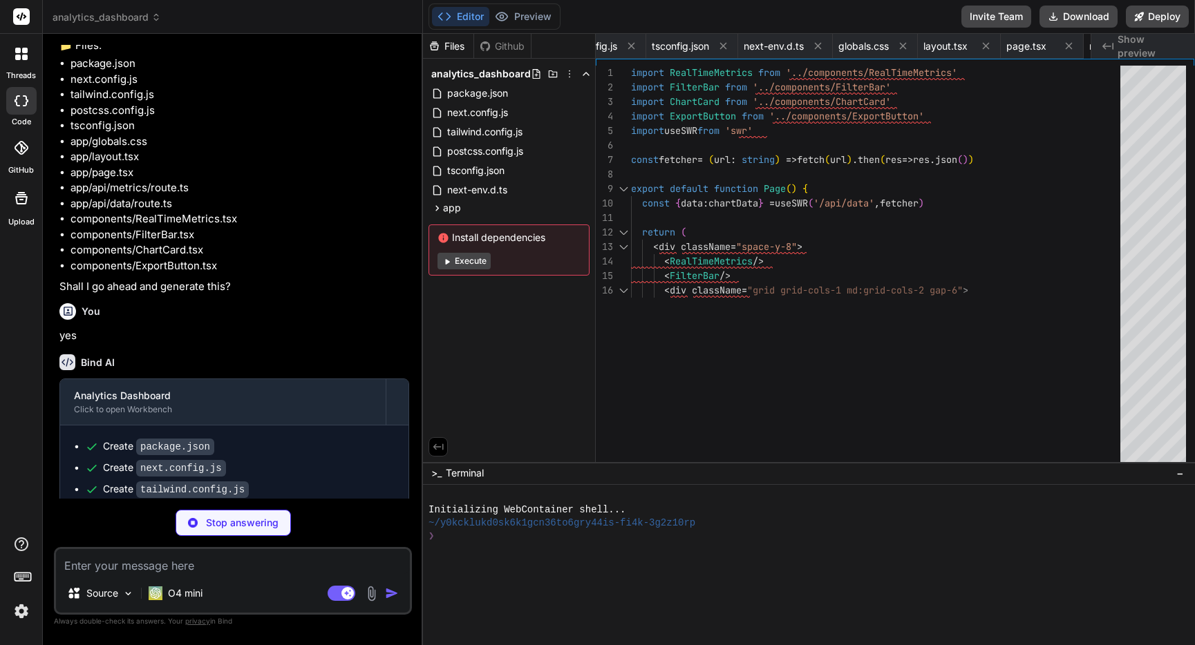
scroll to position [73, 0]
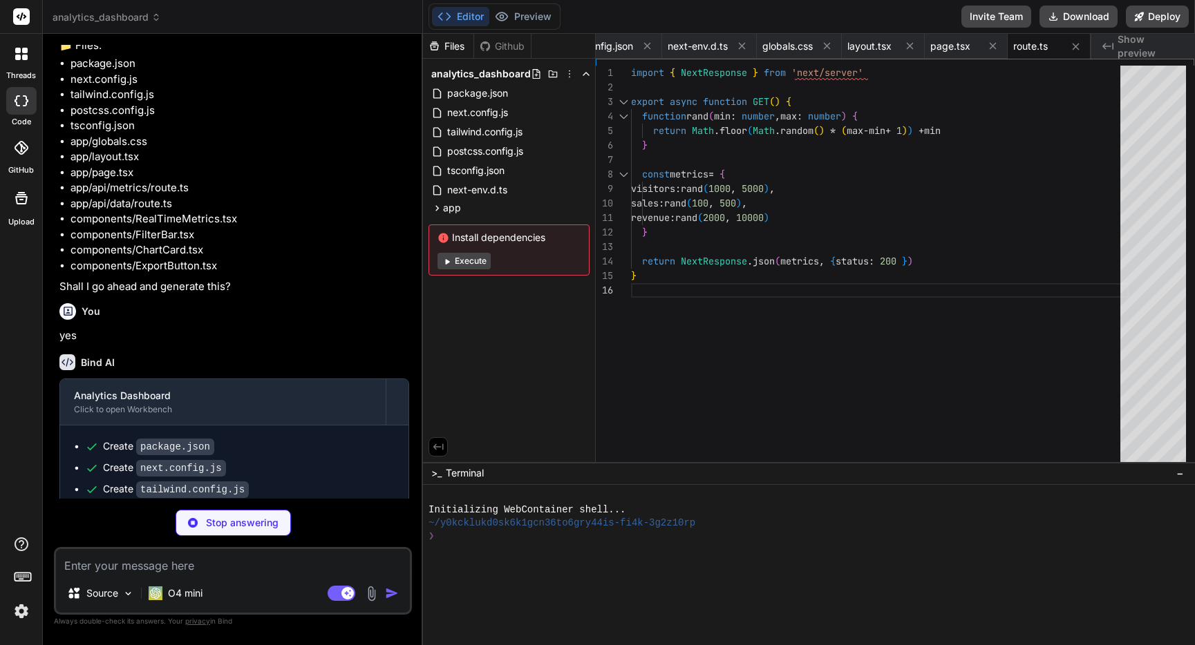
type textarea "x"
type textarea "return NextResponse.json(data, { status: 200 }) }"
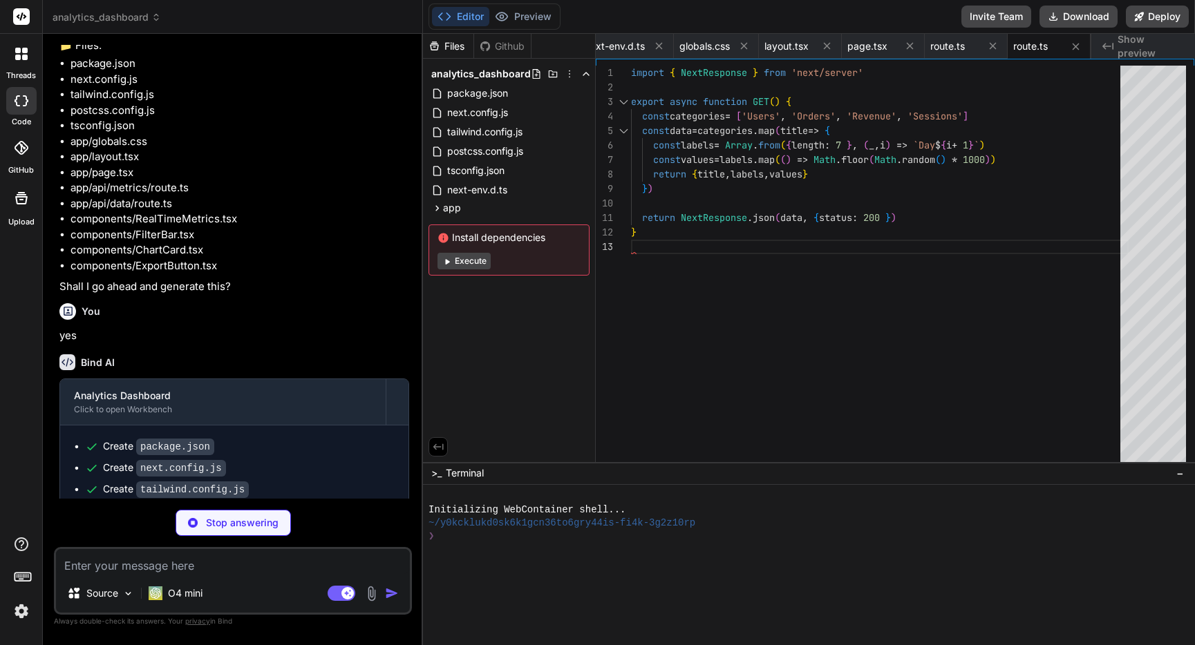
click at [1106, 46] on icon at bounding box center [1107, 46] width 11 height 7
type textarea "x"
type textarea "</button> </div> ) }"
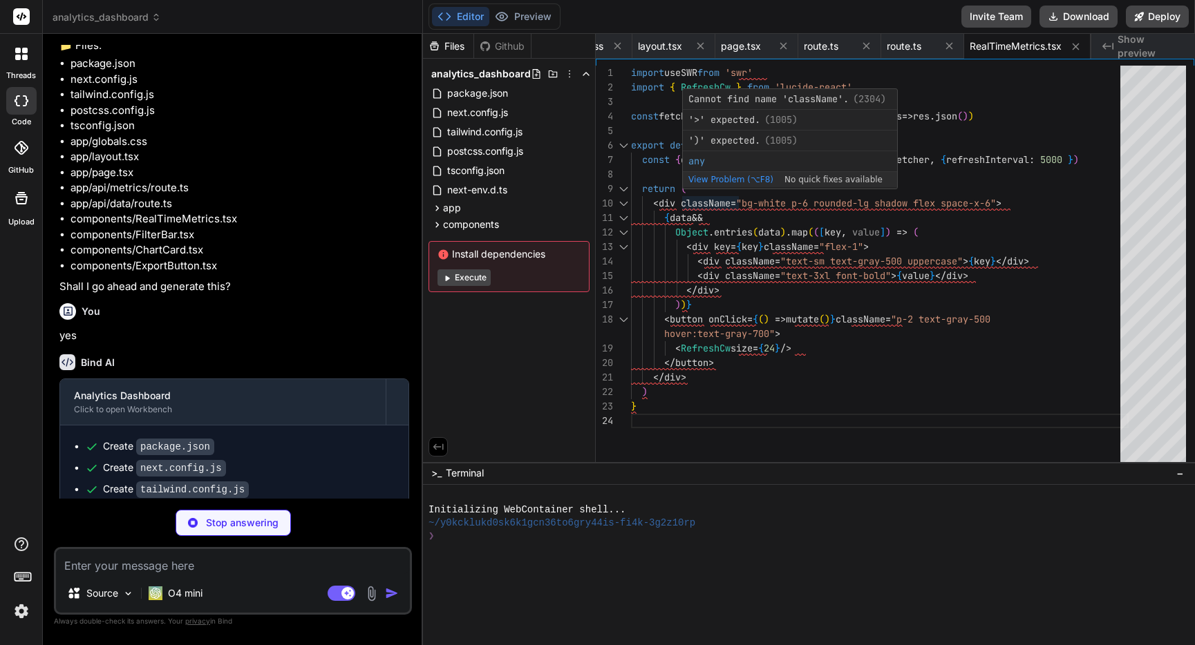
type textarea "x"
type textarea "</div> ) }"
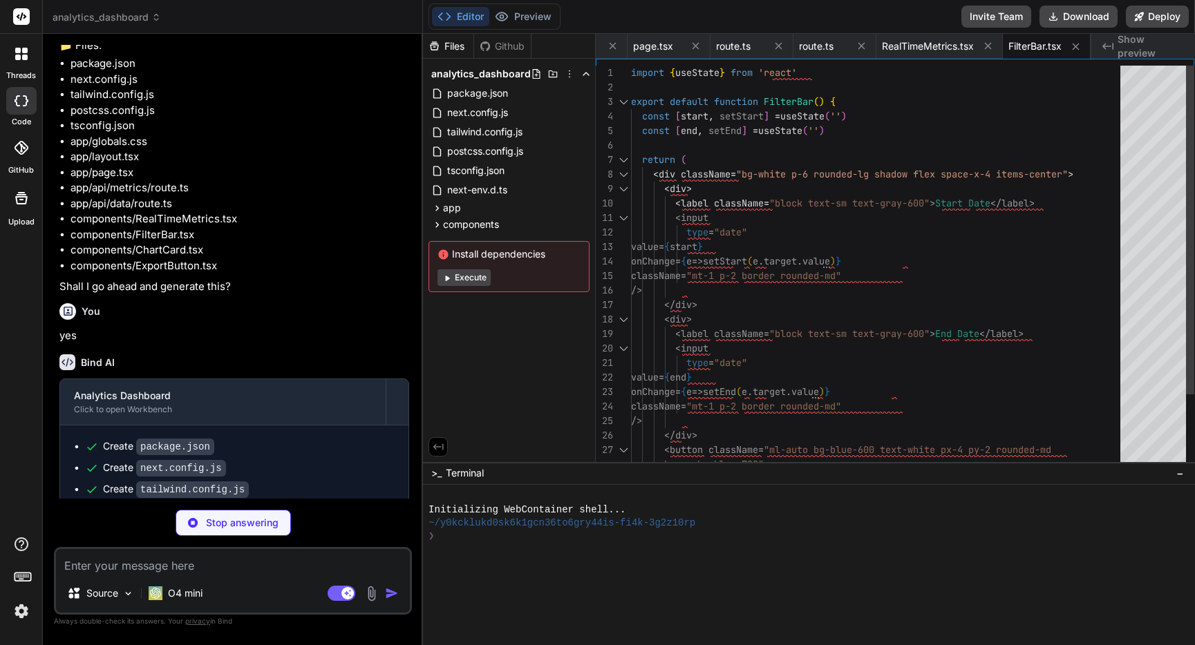
type textarea "x"
type textarea ") }"
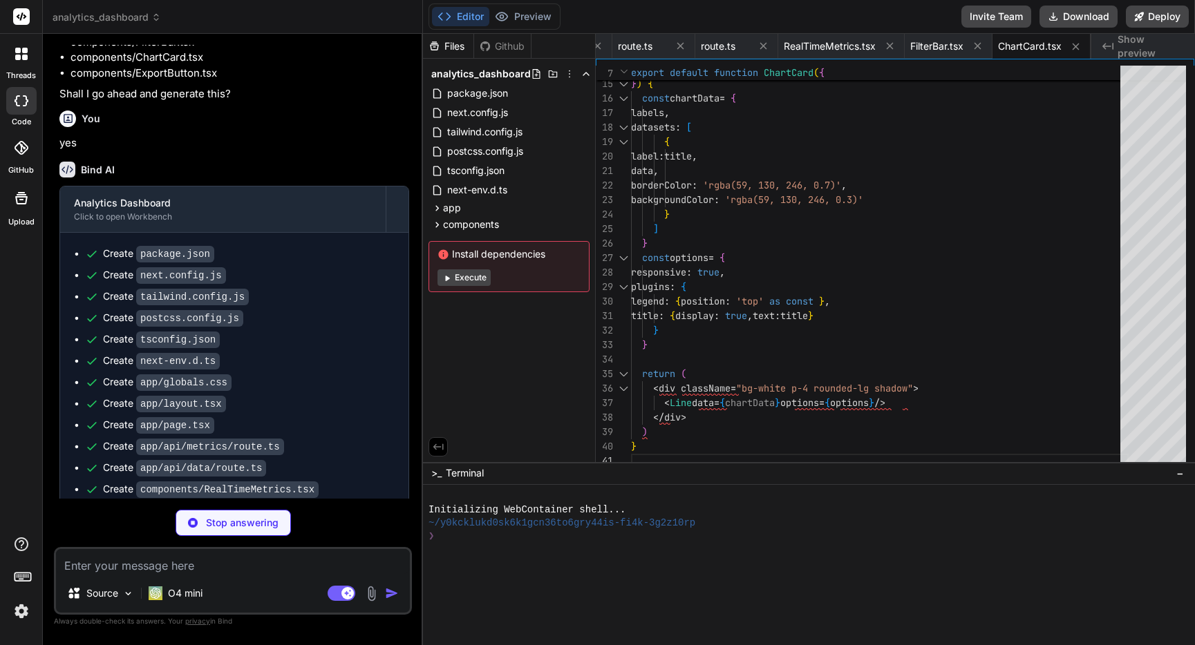
scroll to position [593, 0]
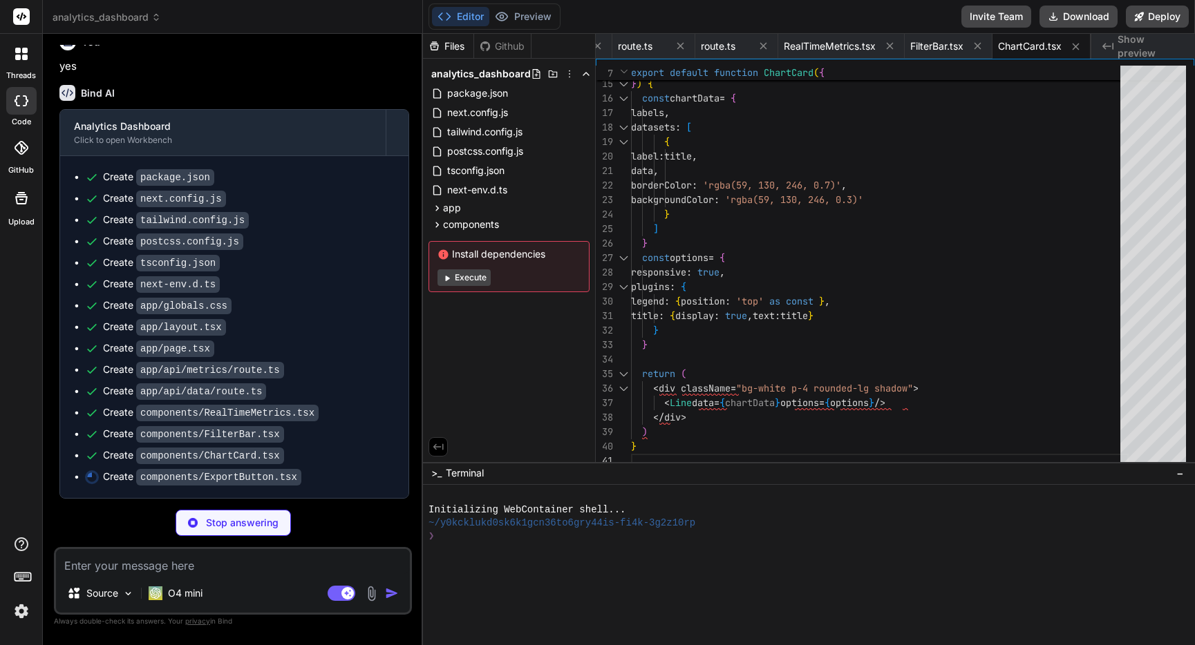
type textarea "x"
type textarea "Export CSV </button> ) }"
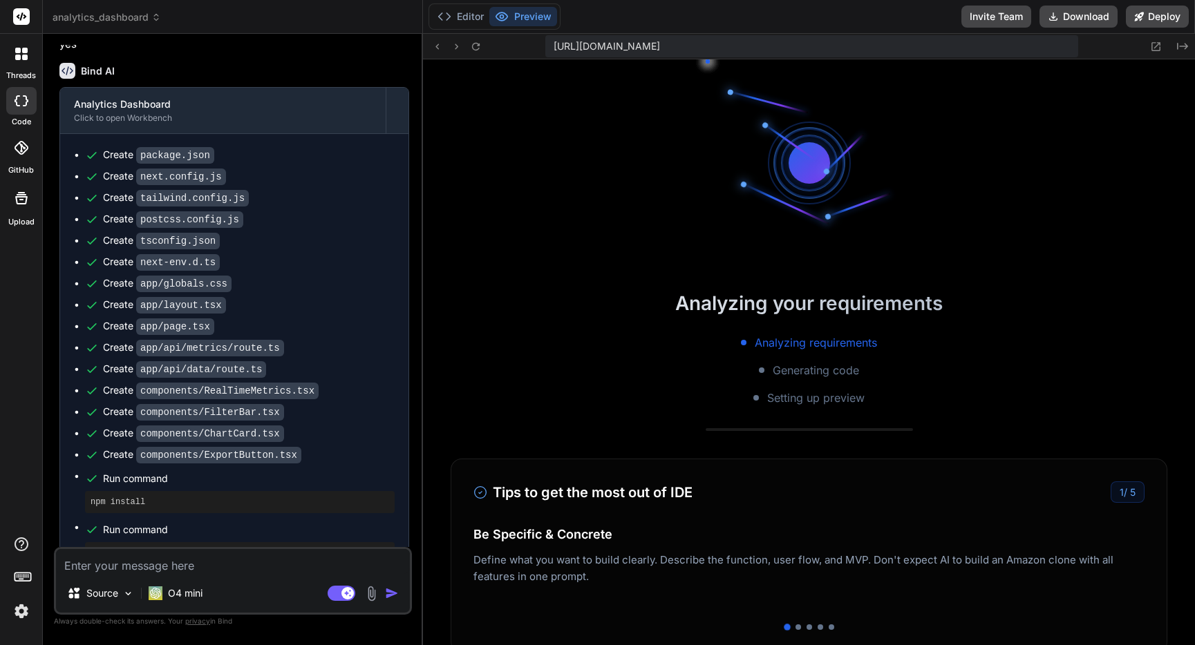
scroll to position [420, 0]
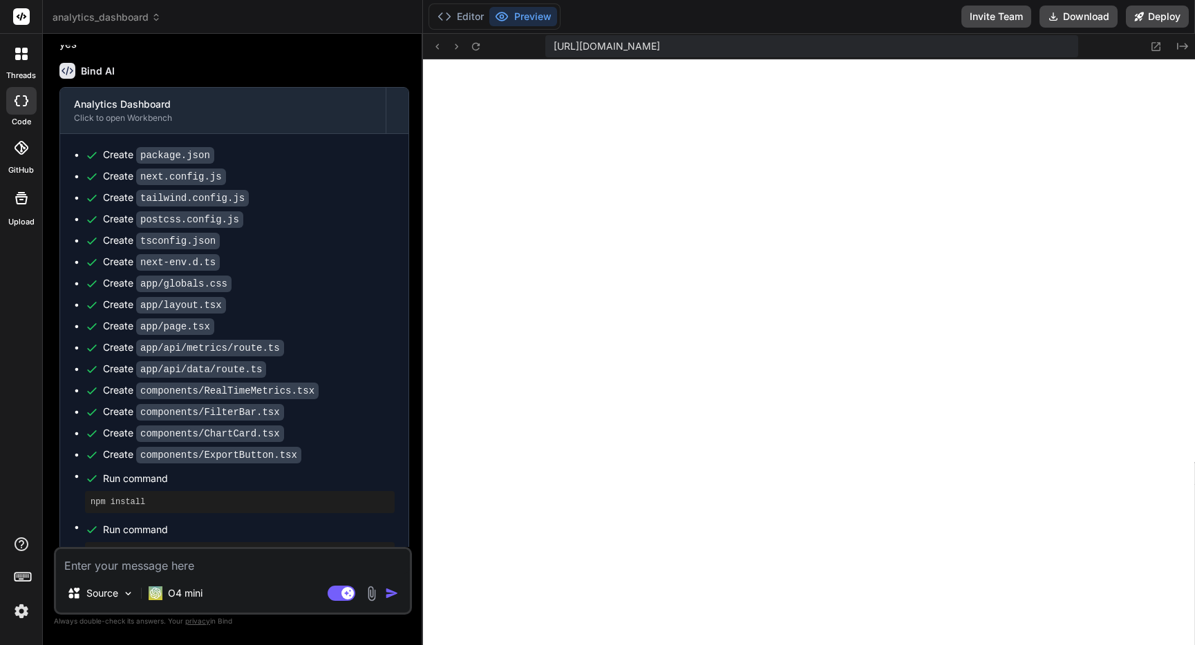
type textarea "x"
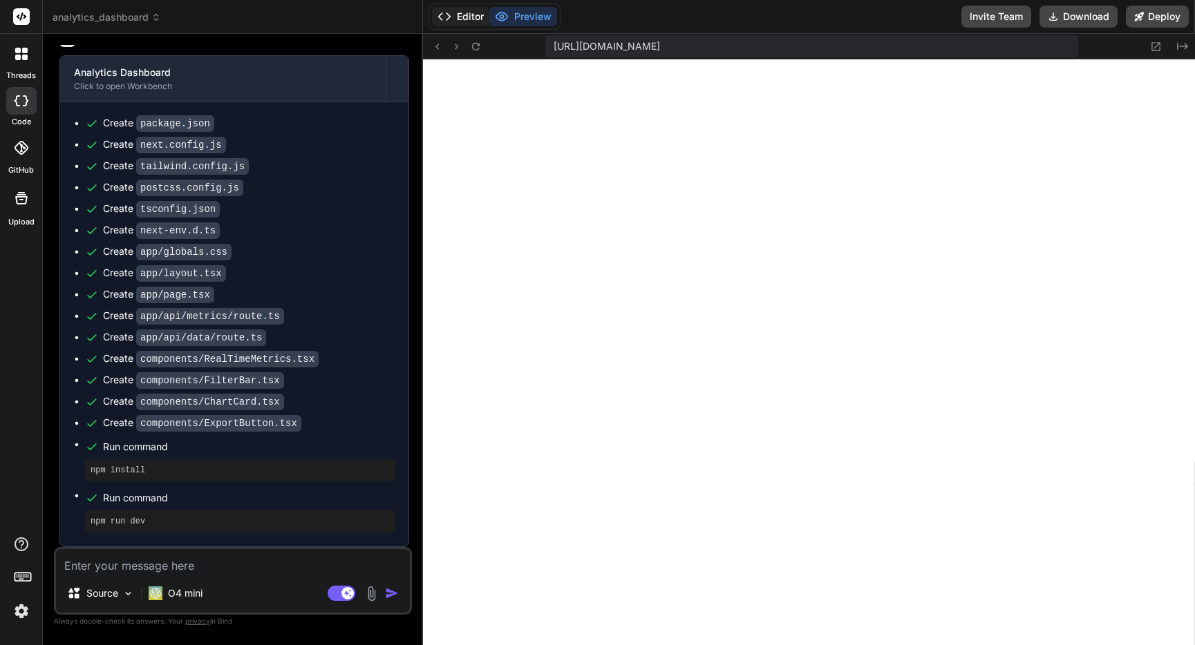
click at [469, 17] on button "Editor" at bounding box center [460, 16] width 57 height 19
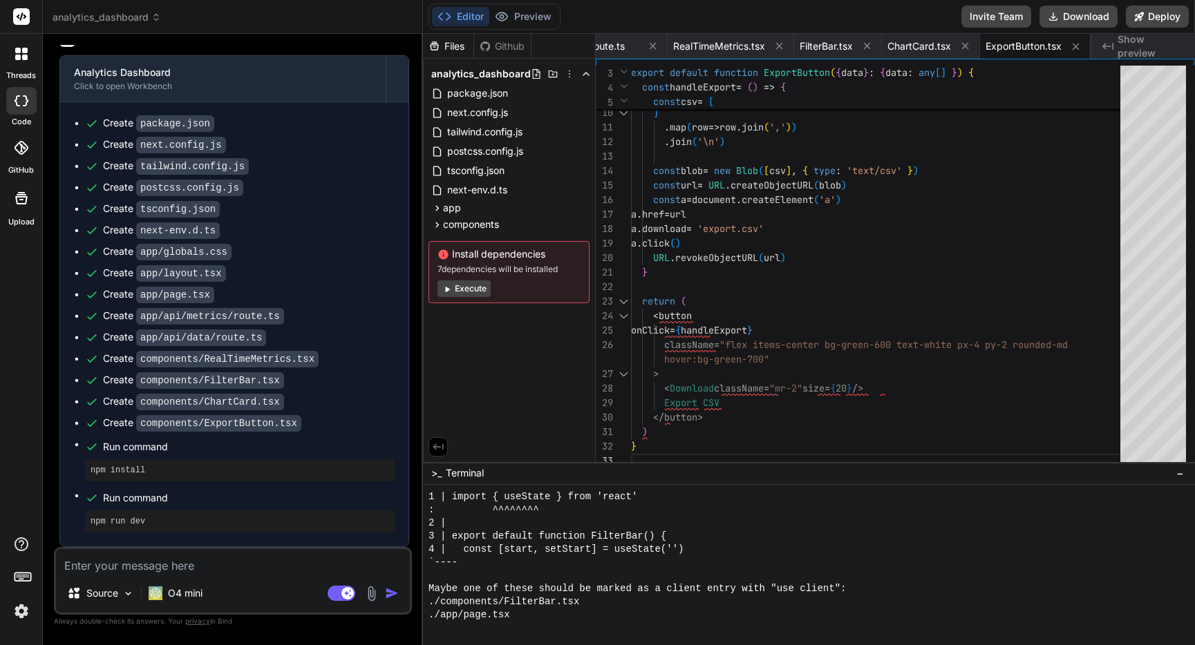
click at [208, 567] on textarea at bounding box center [233, 561] width 354 height 25
type textarea "f"
type textarea "x"
type textarea "fa"
type textarea "x"
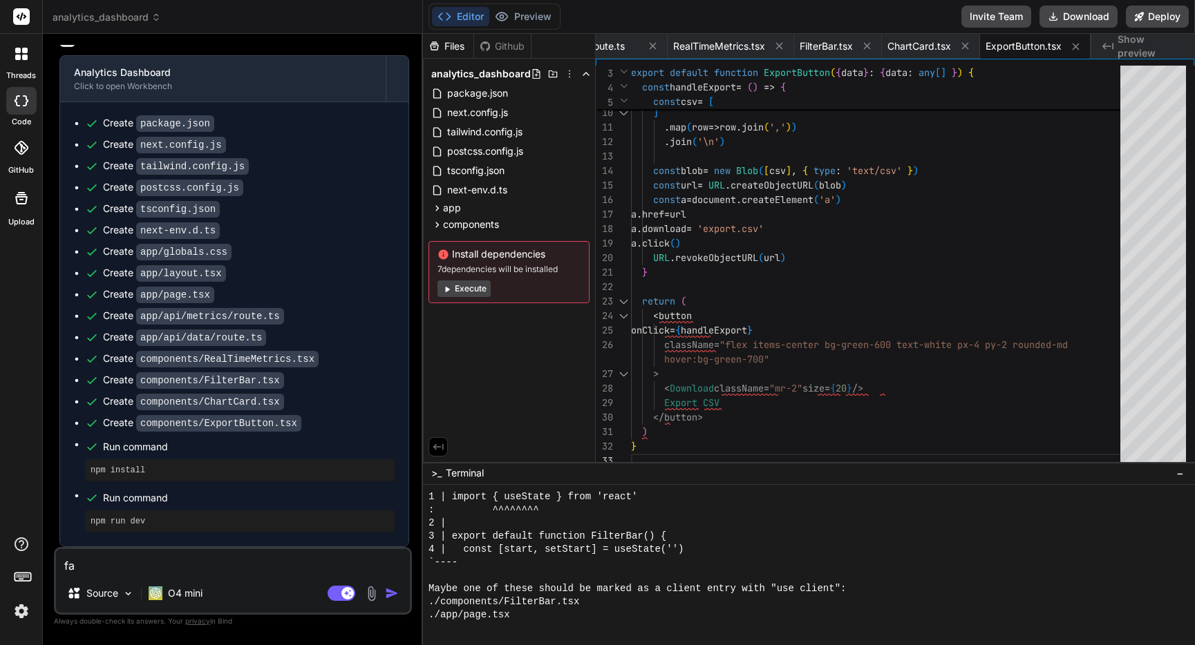
type textarea "fai"
type textarea "x"
type textarea "fail"
type textarea "x"
type textarea "faile"
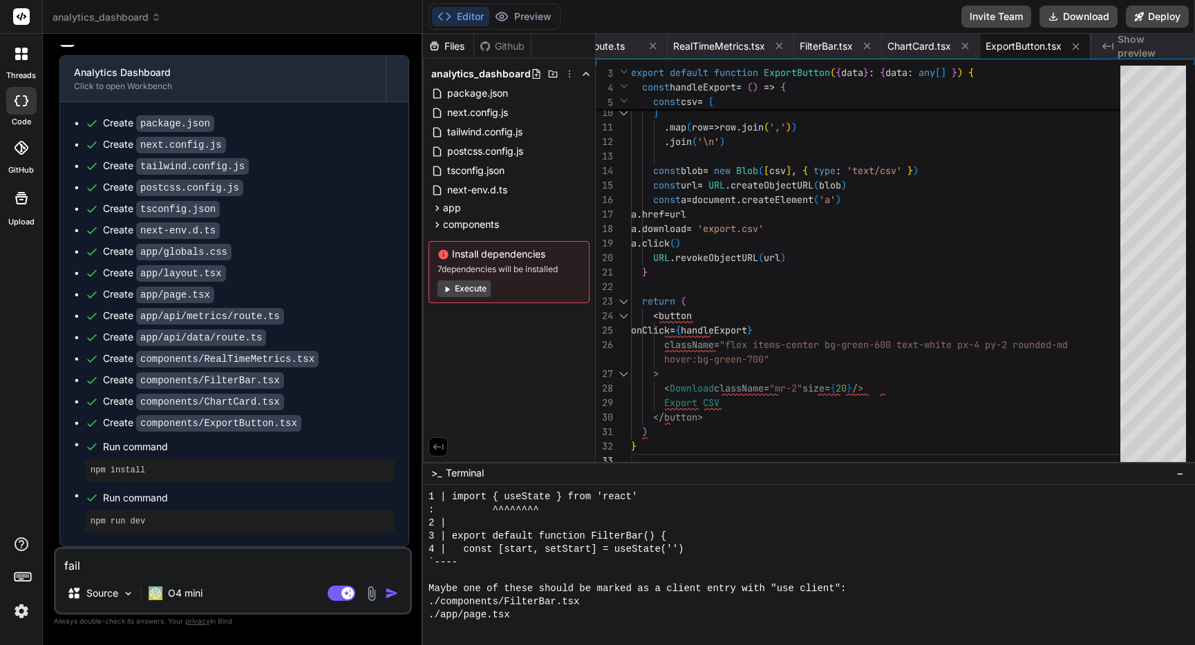
type textarea "x"
type textarea "failed"
type textarea "x"
type textarea "failed"
type textarea "x"
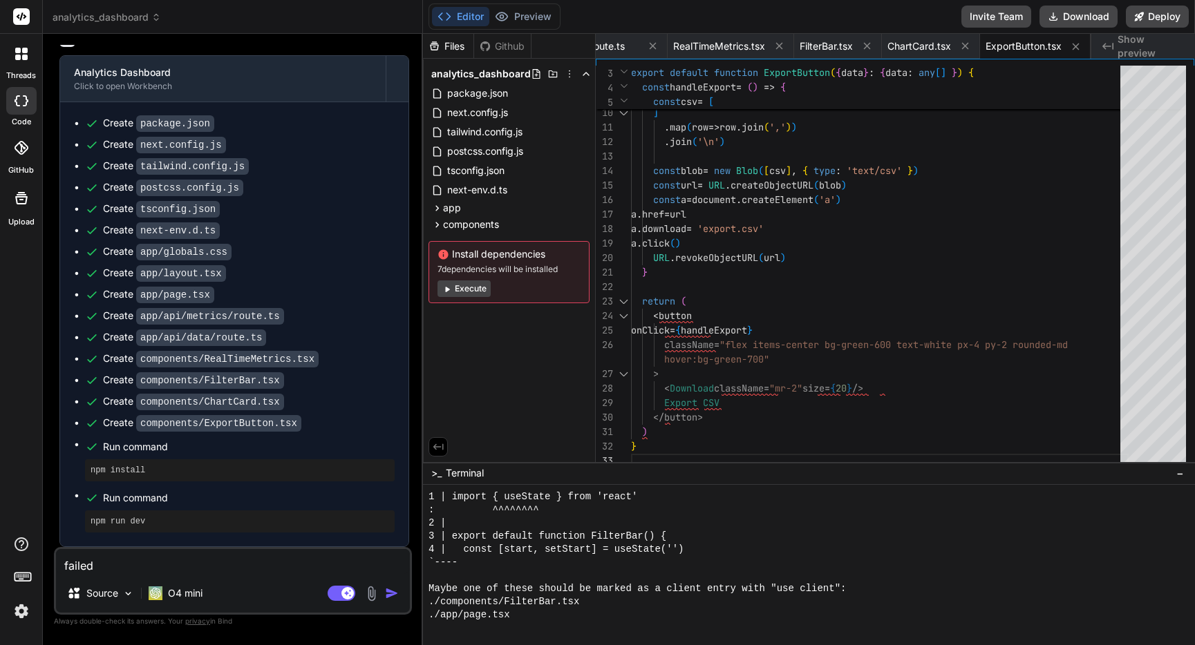
type textarea "failed t"
type textarea "x"
type textarea "failed to"
type textarea "x"
type textarea "failed to"
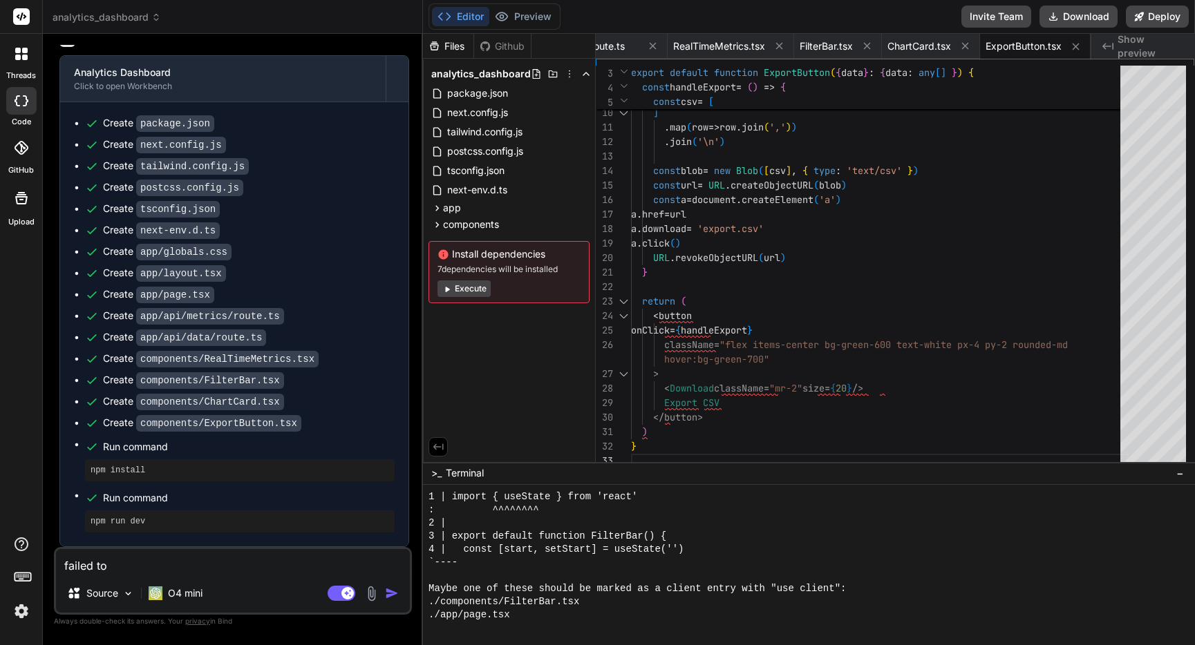
type textarea "x"
type textarea "failed to c"
type textarea "x"
type textarea "failed to co"
type textarea "x"
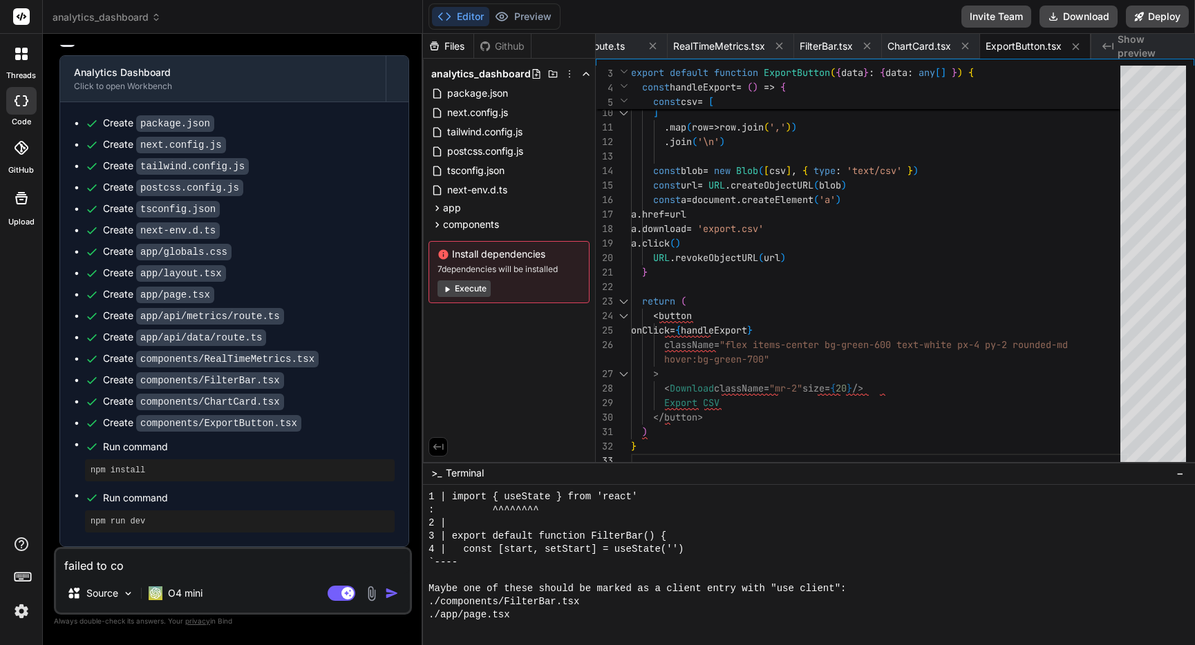
type textarea "failed to com"
type textarea "x"
type textarea "failed to comp"
type textarea "x"
type textarea "failed to compi"
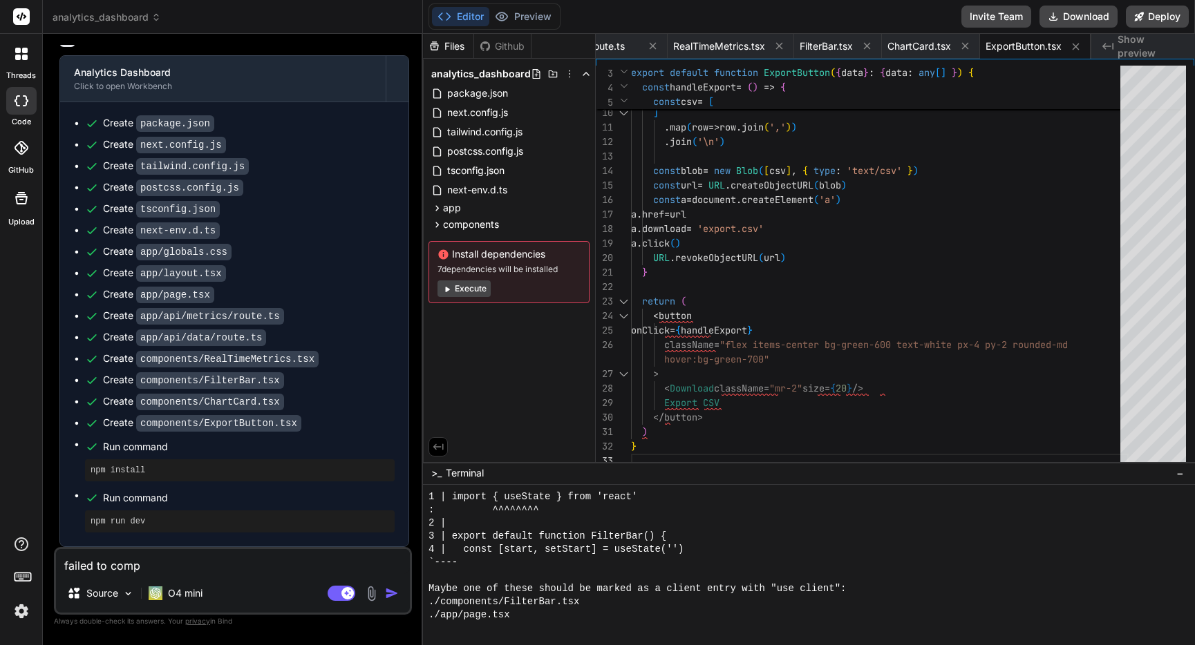
type textarea "x"
type textarea "failed to compil"
type textarea "x"
type textarea "failed to compile"
type textarea "x"
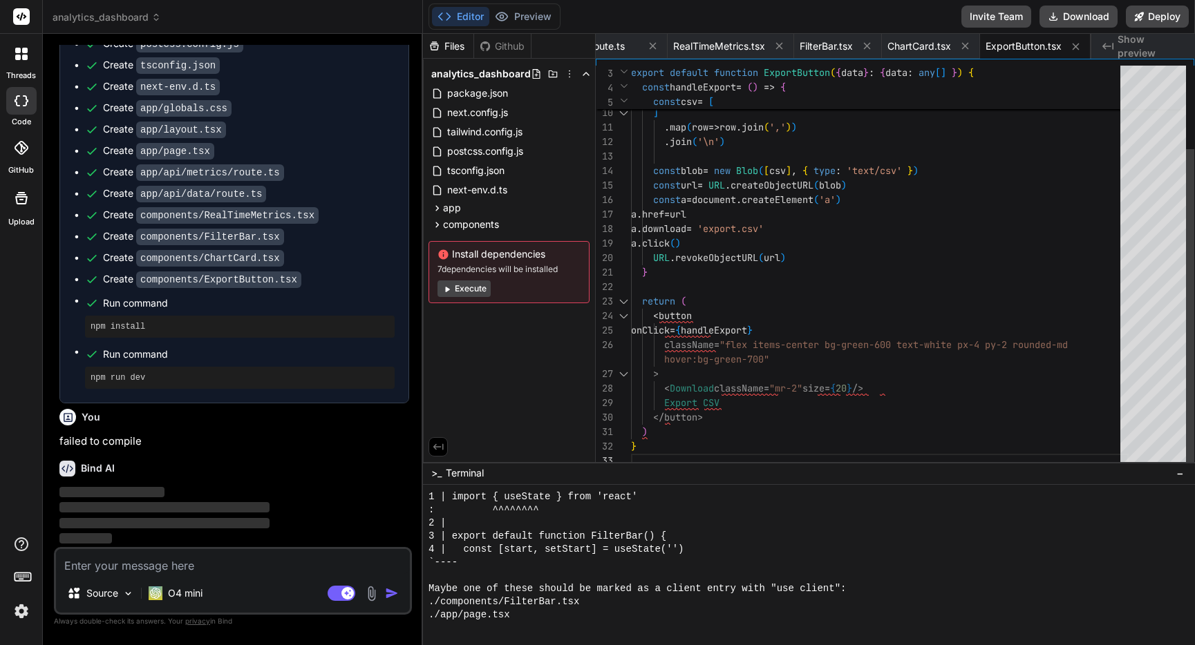
scroll to position [777, 0]
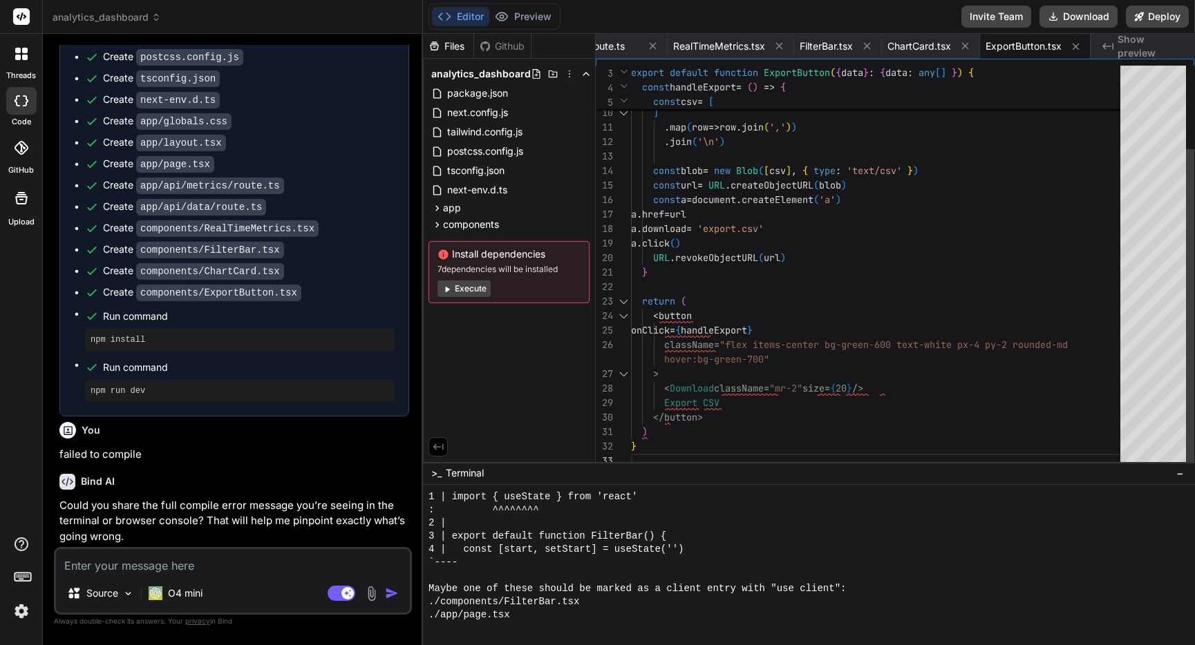
type textarea "x"
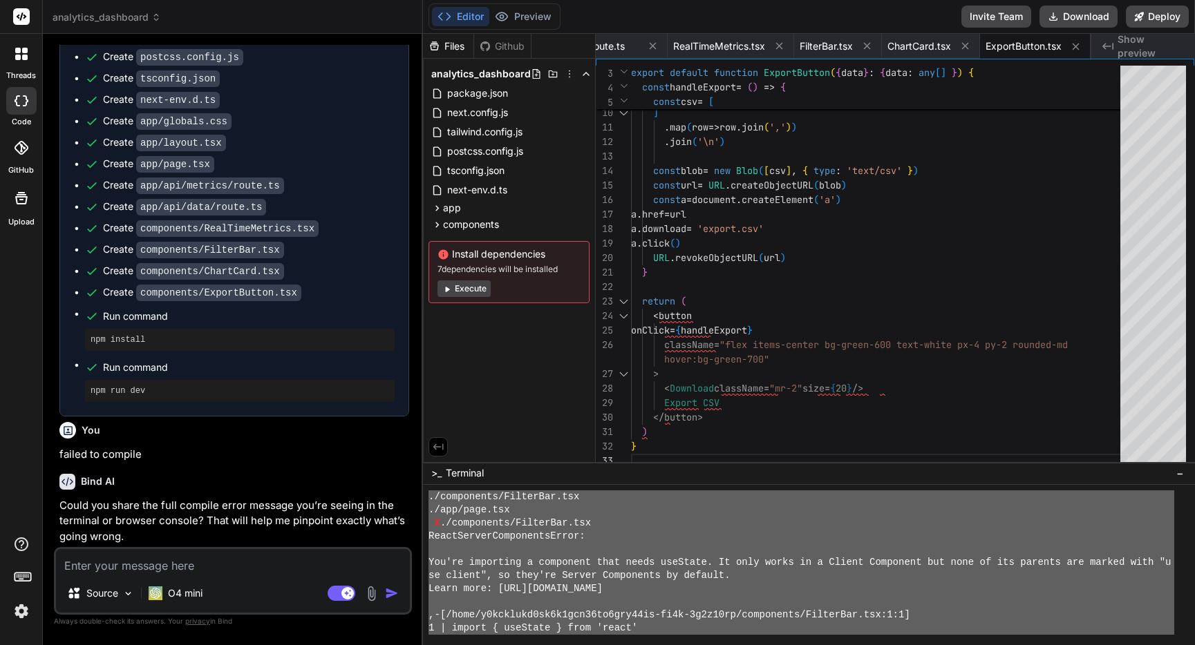
scroll to position [1378, 0]
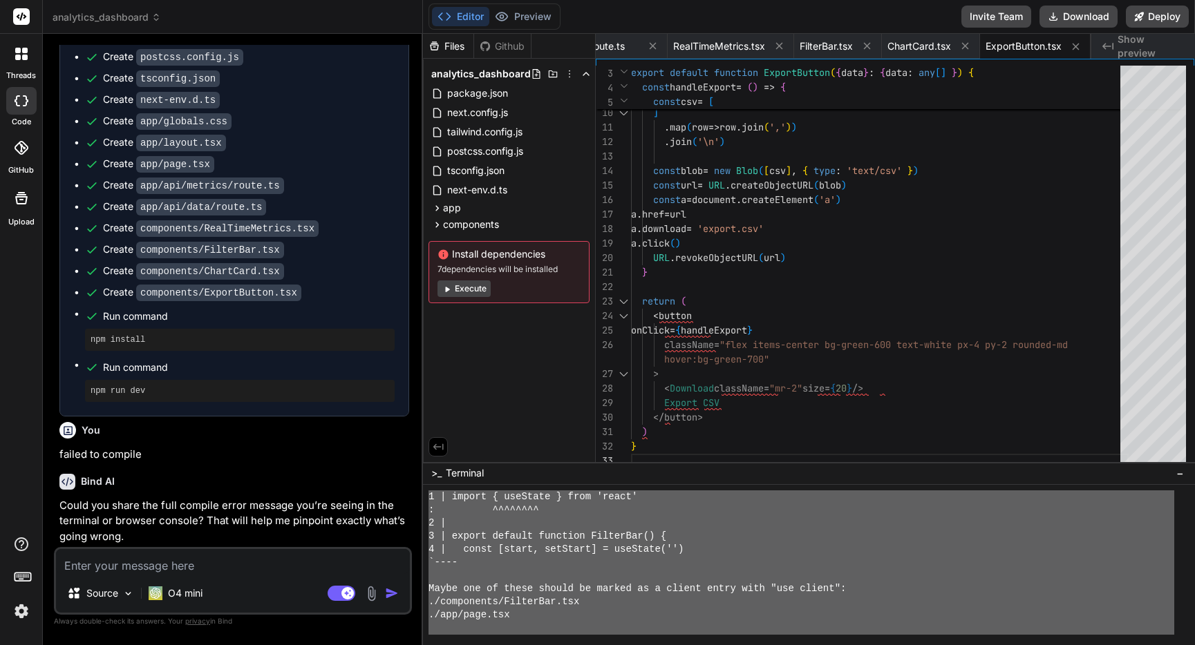
drag, startPoint x: 428, startPoint y: 509, endPoint x: 683, endPoint y: 644, distance: 288.4
click at [124, 553] on textarea at bounding box center [233, 561] width 354 height 25
paste textarea "Initializing WebContainer shell... ~/y0kcklukd0sk6k1gcn36to6gry44is-fi4k-3g2z10…"
type textarea "Initializing WebContainer shell... ~/y0kcklukd0sk6k1gcn36to6gry44is-fi4k-3g2z10…"
type textarea "x"
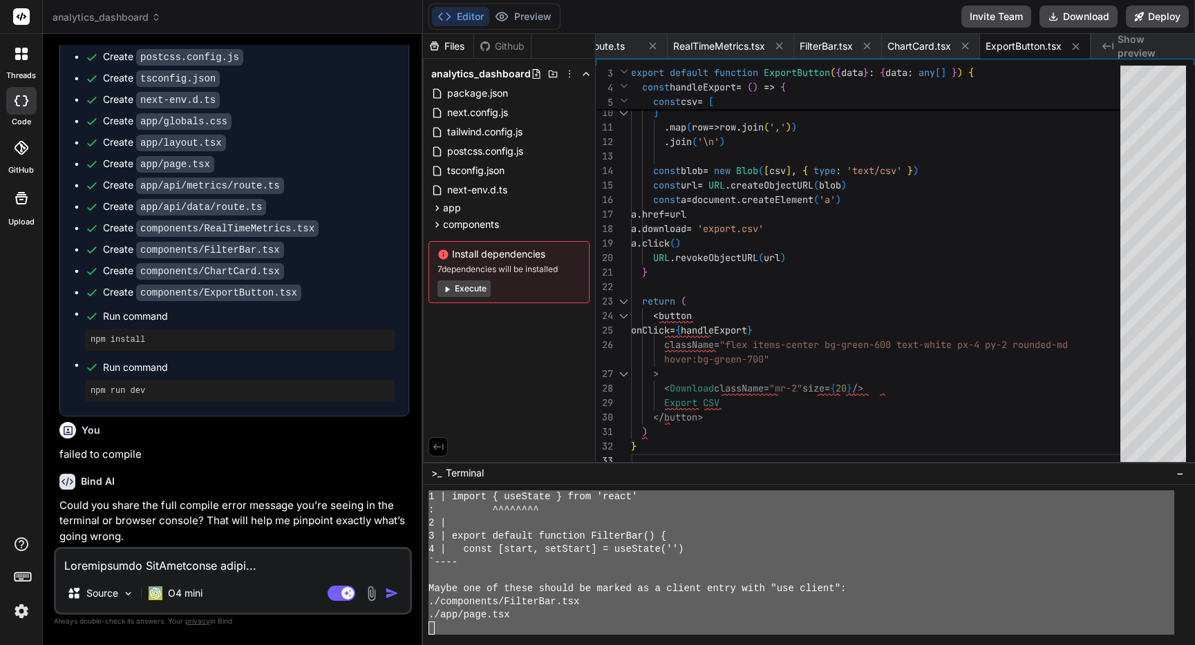
scroll to position [790, 0]
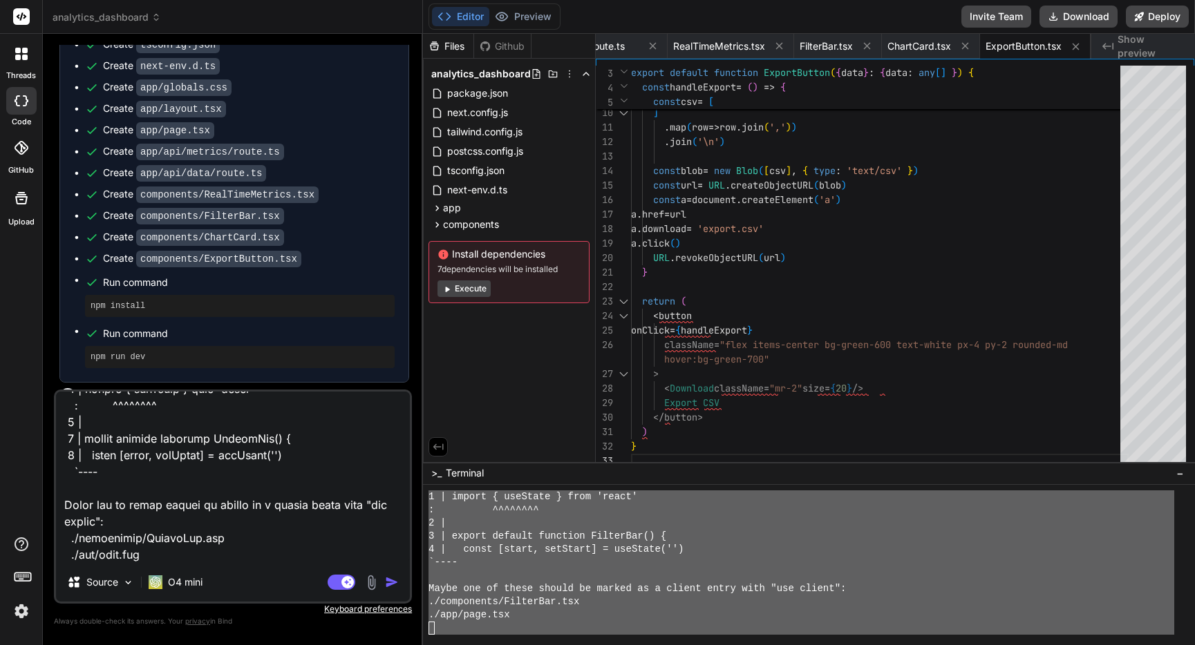
type textarea "Initializing WebContainer shell... ~/y0kcklukd0sk6k1gcn36to6gry44is-fi4k-3g2z10…"
click at [392, 581] on img "button" at bounding box center [392, 583] width 14 height 14
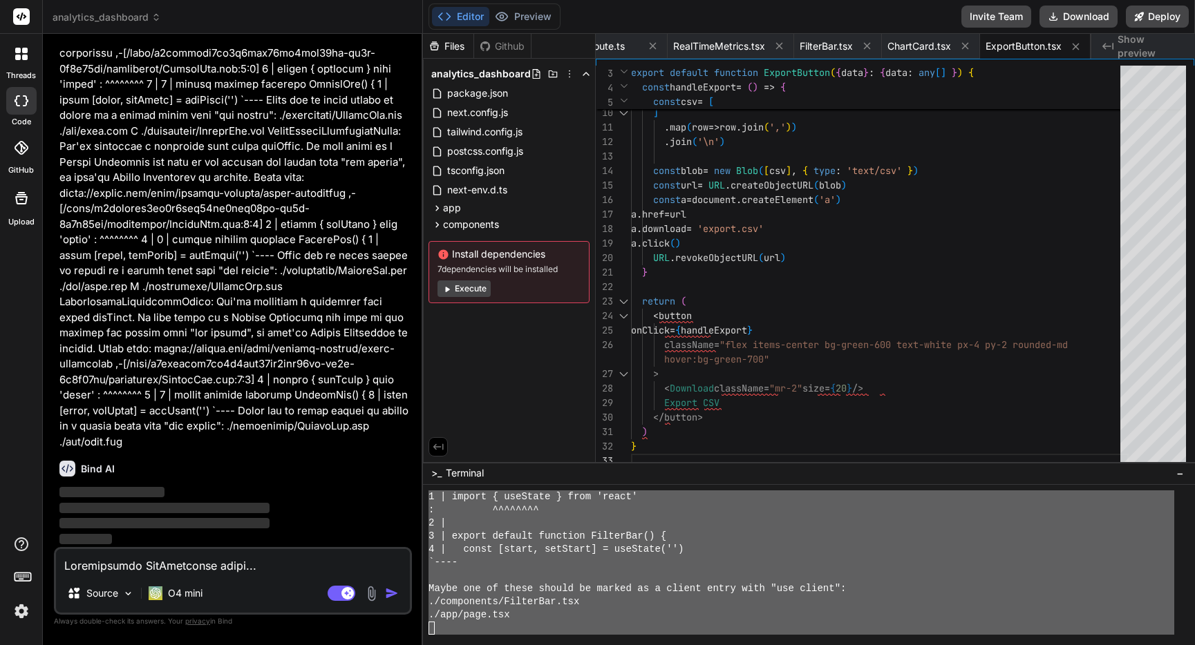
scroll to position [1713, 0]
click at [1160, 53] on span "Show preview" at bounding box center [1150, 46] width 66 height 28
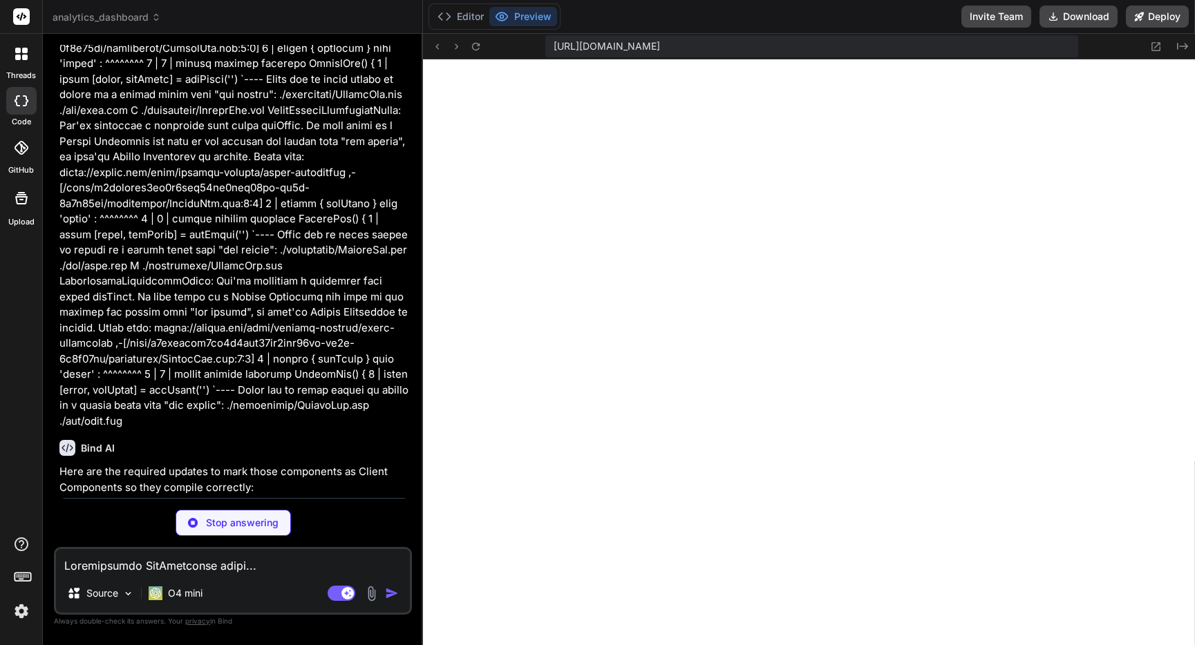
type textarea "x"
type textarea "Apply </button> </div> ); }"
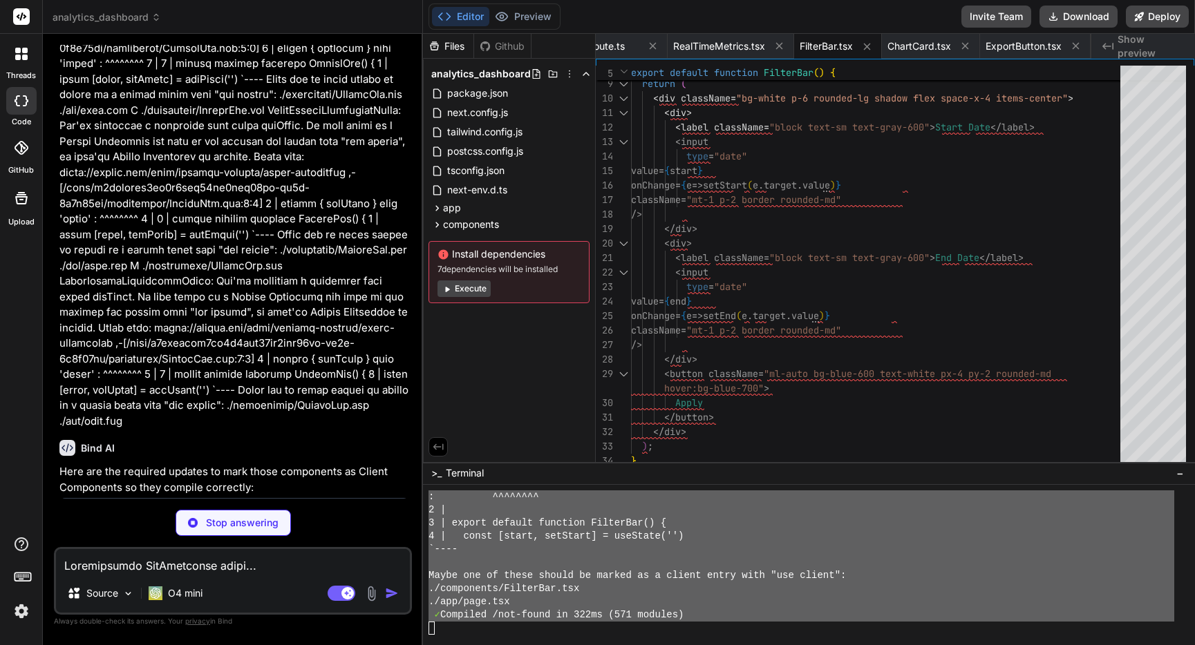
scroll to position [1667, 0]
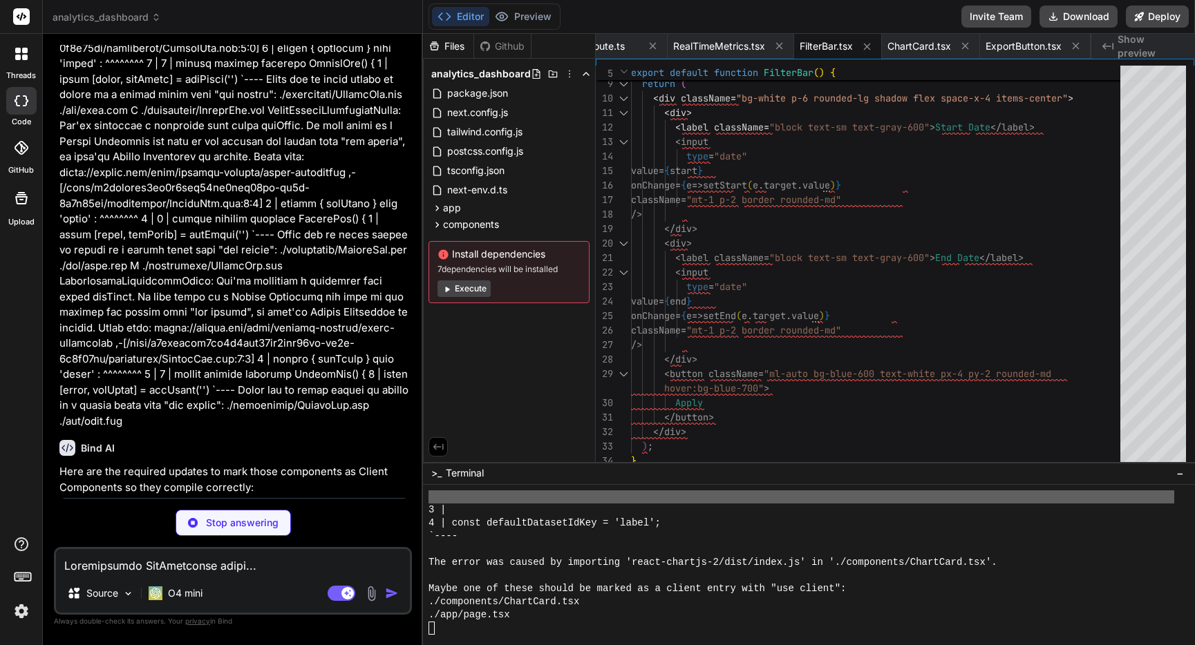
type textarea "x"
type textarea "hover:text-gray-700"> <RefreshCw size={24} /> </button> </div> ); }"
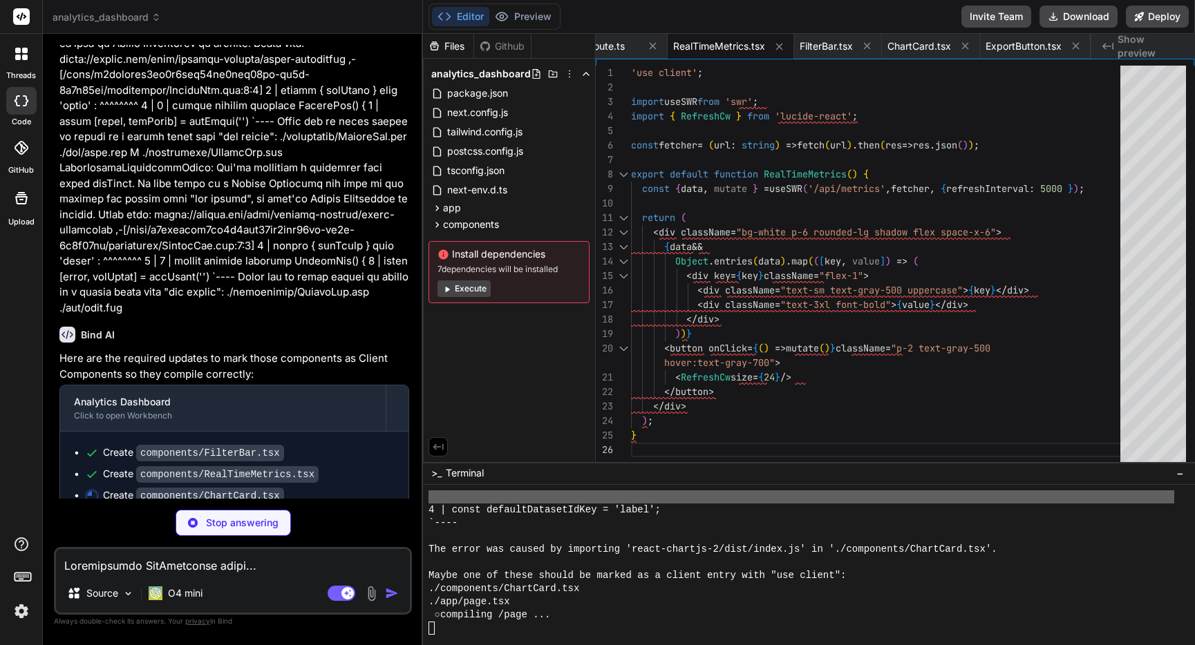
scroll to position [1864, 0]
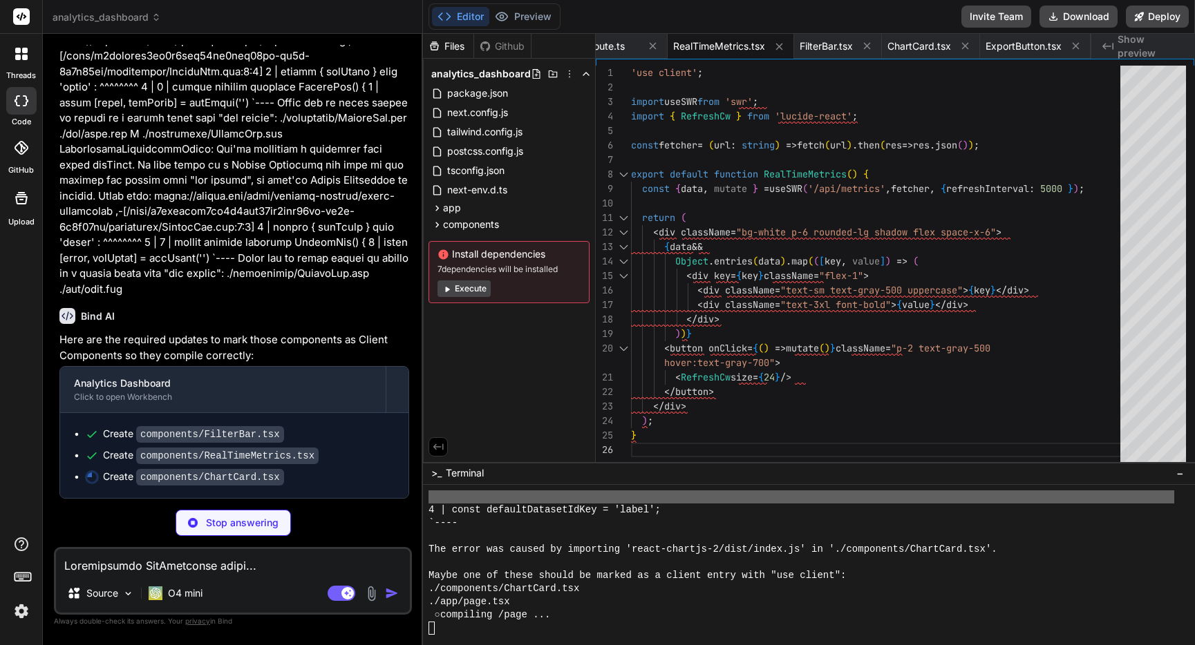
type textarea "x"
type textarea "</div> ); }"
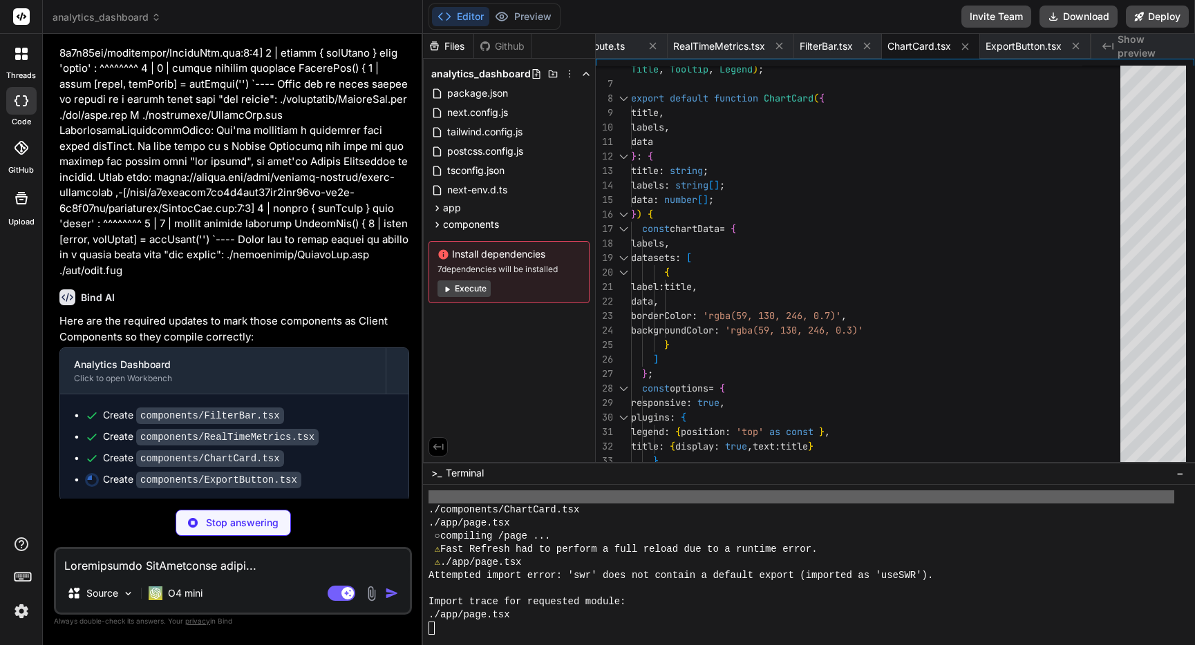
scroll to position [2455, 0]
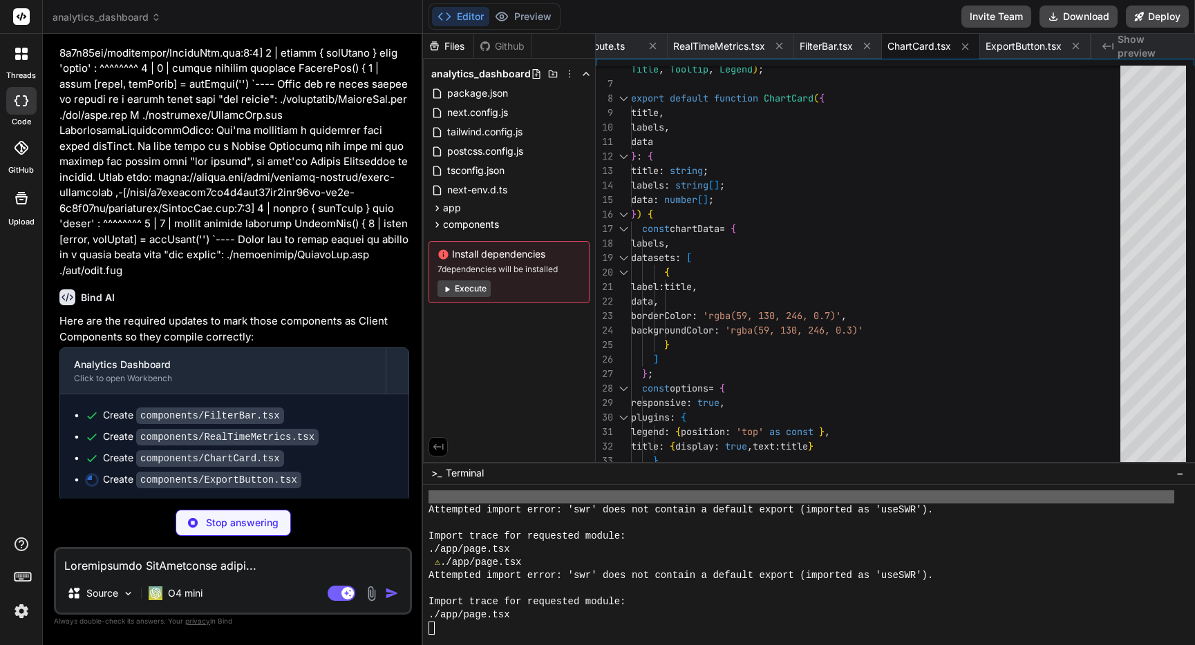
type textarea "x"
type textarea "> <Download className="mr-2" size={20} /> Export CSV </button> ); }"
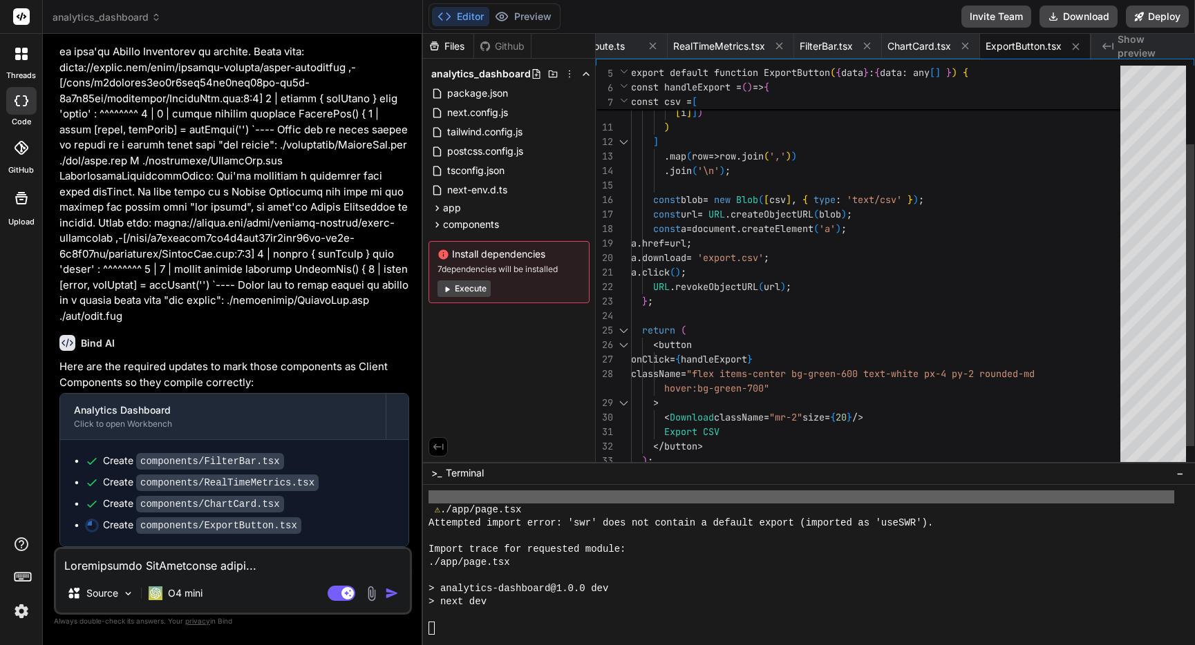
scroll to position [1864, 0]
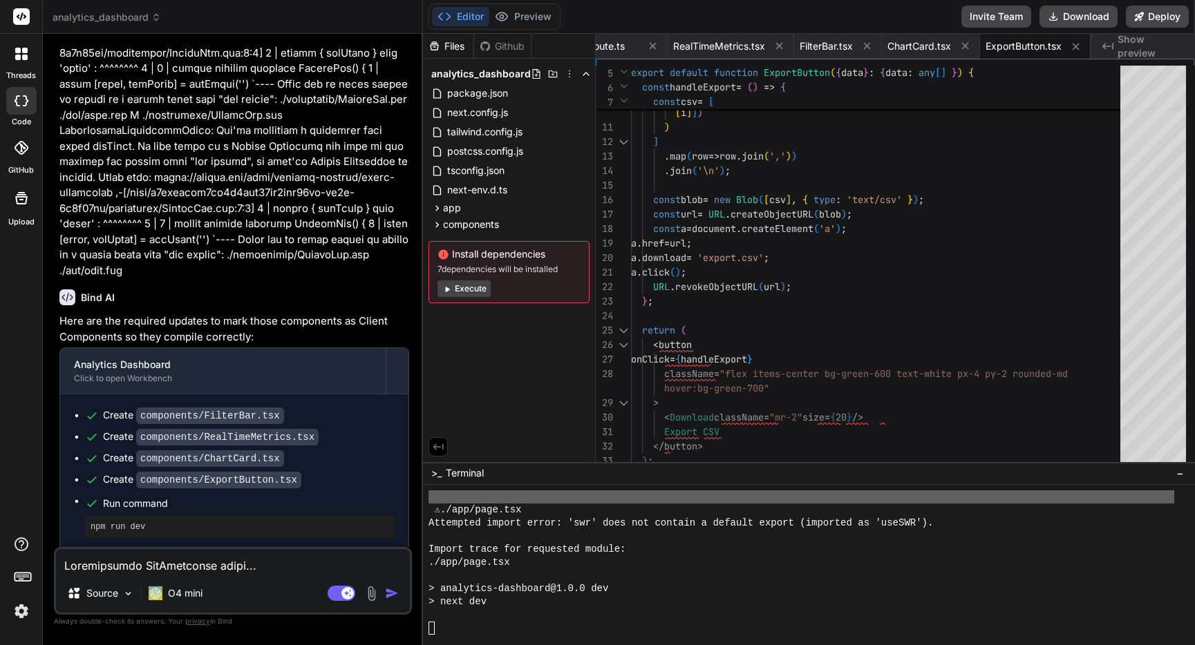
type textarea "x"
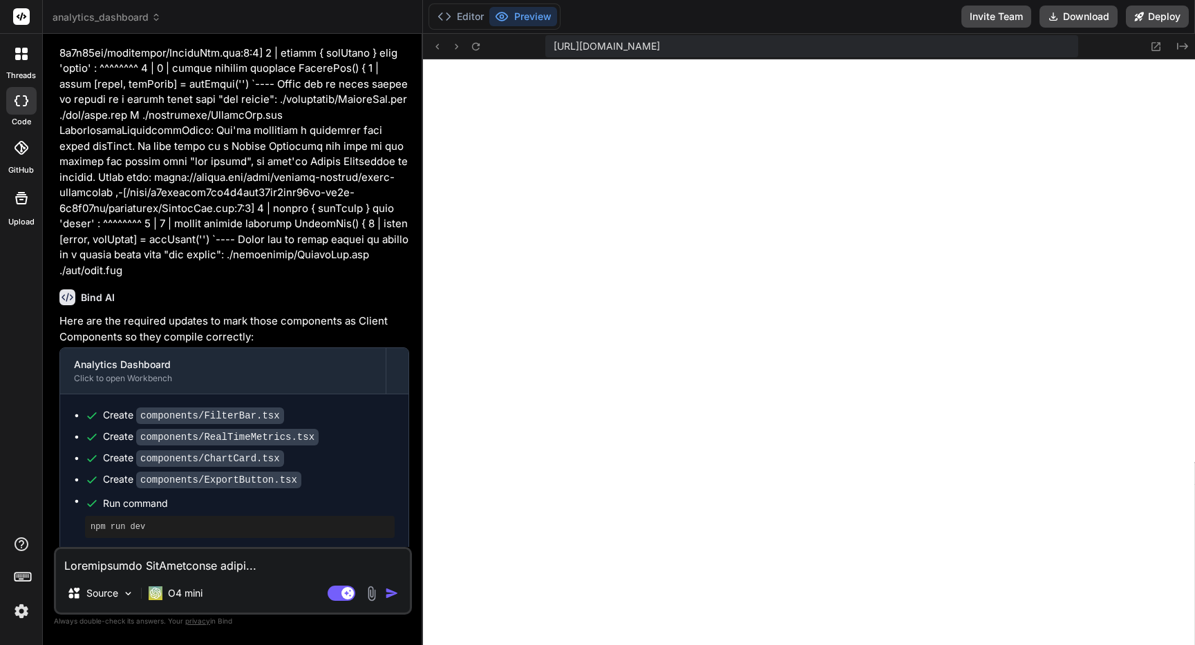
scroll to position [1888, 0]
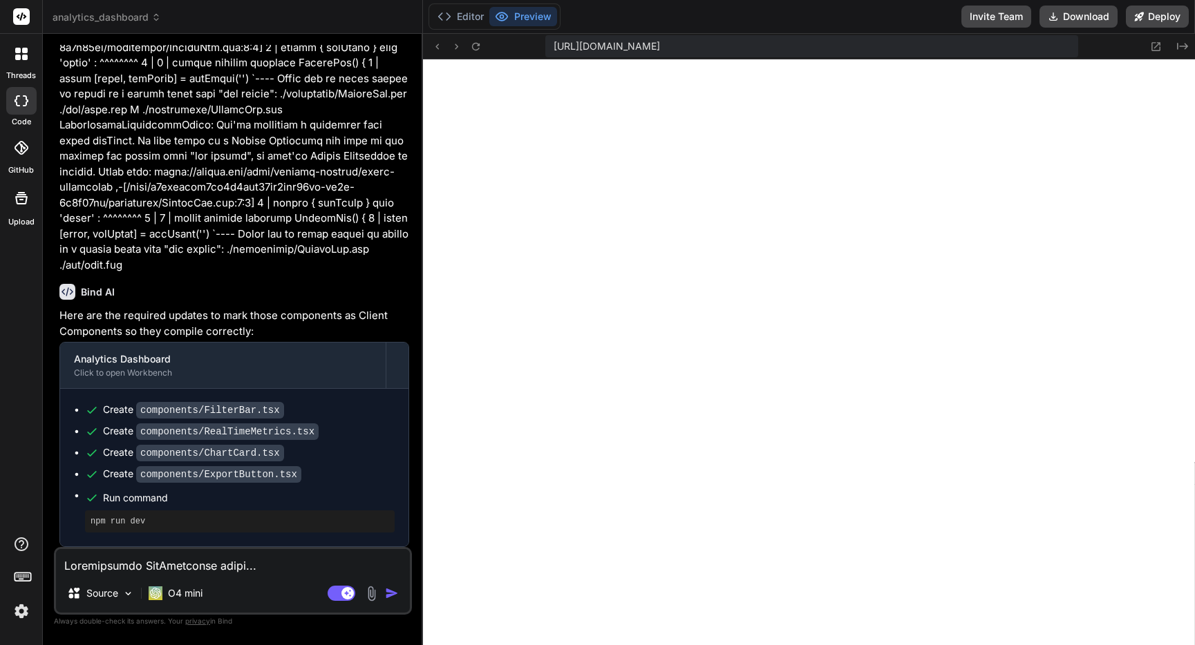
drag, startPoint x: 169, startPoint y: 575, endPoint x: 154, endPoint y: 556, distance: 23.6
click at [169, 575] on div "Source O4 mini Agent Mode. When this toggle is activated, AI automatically make…" at bounding box center [233, 581] width 358 height 68
click at [135, 577] on div "Source O4 mini Agent Mode. When this toggle is activated, AI automatically make…" at bounding box center [233, 581] width 358 height 68
click at [135, 564] on textarea at bounding box center [233, 561] width 354 height 25
paste textarea "Unhandled Runtime Error Error: (0 , swr__WEBPACK_IMPORTED_MODULE_5__.default) i…"
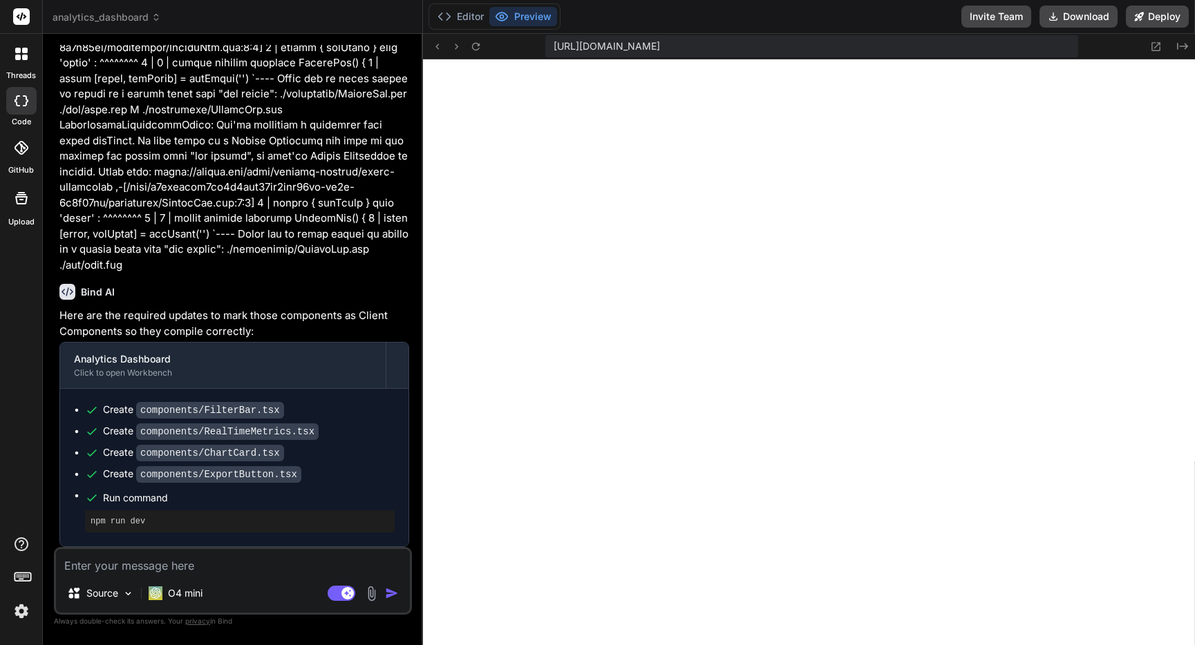
type textarea "Unhandled Runtime Error Error: (0 , swr__WEBPACK_IMPORTED_MODULE_5__.default) i…"
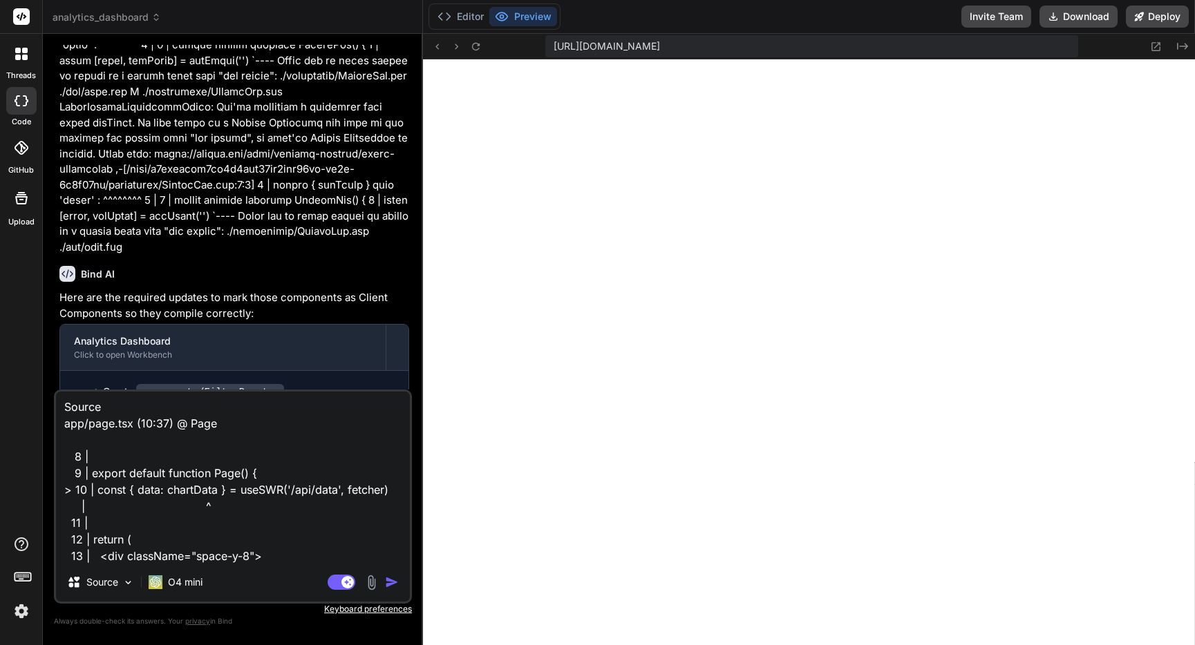
type textarea "x"
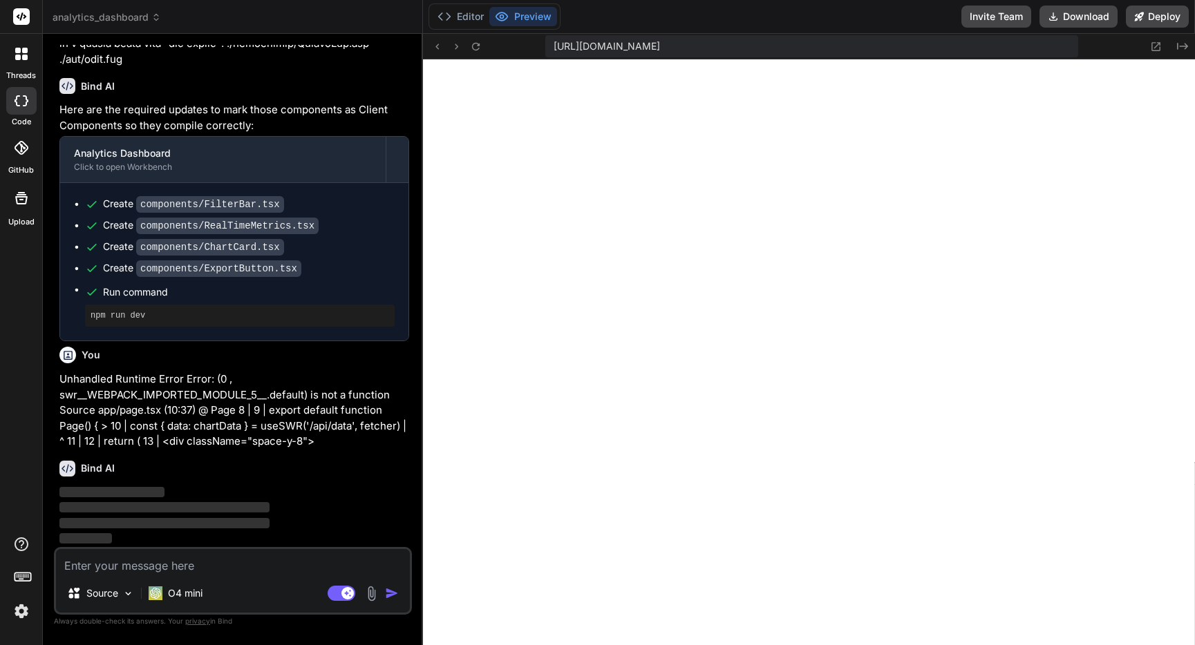
scroll to position [2093, 0]
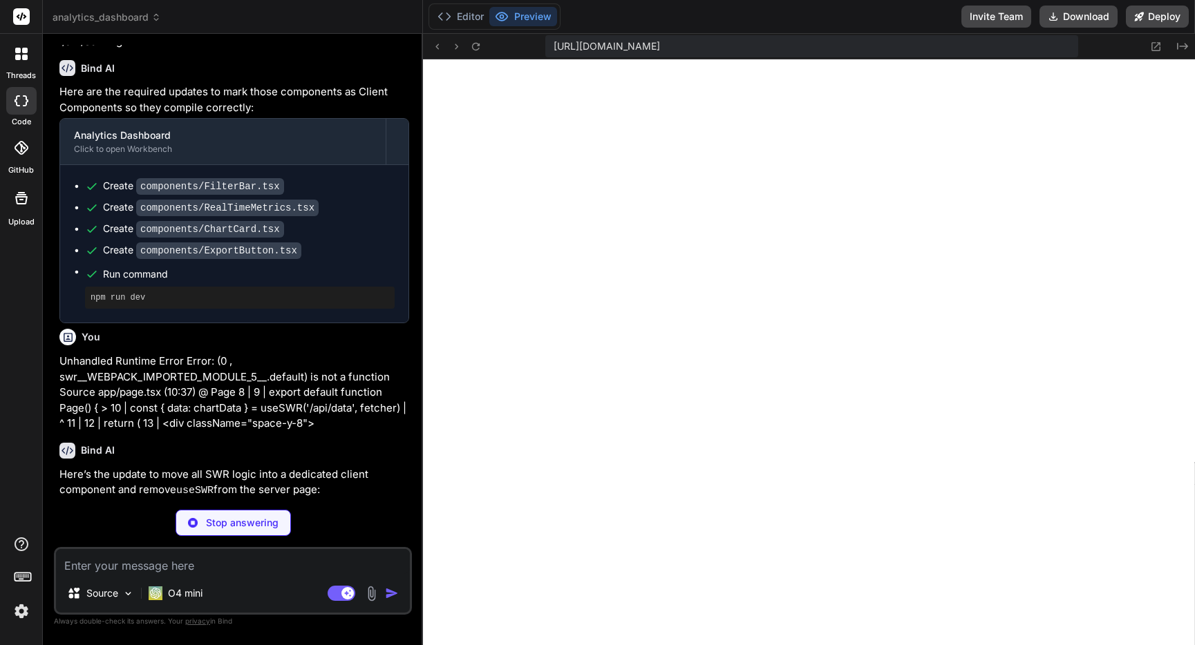
type textarea "x"
type textarea "</div> ) }"
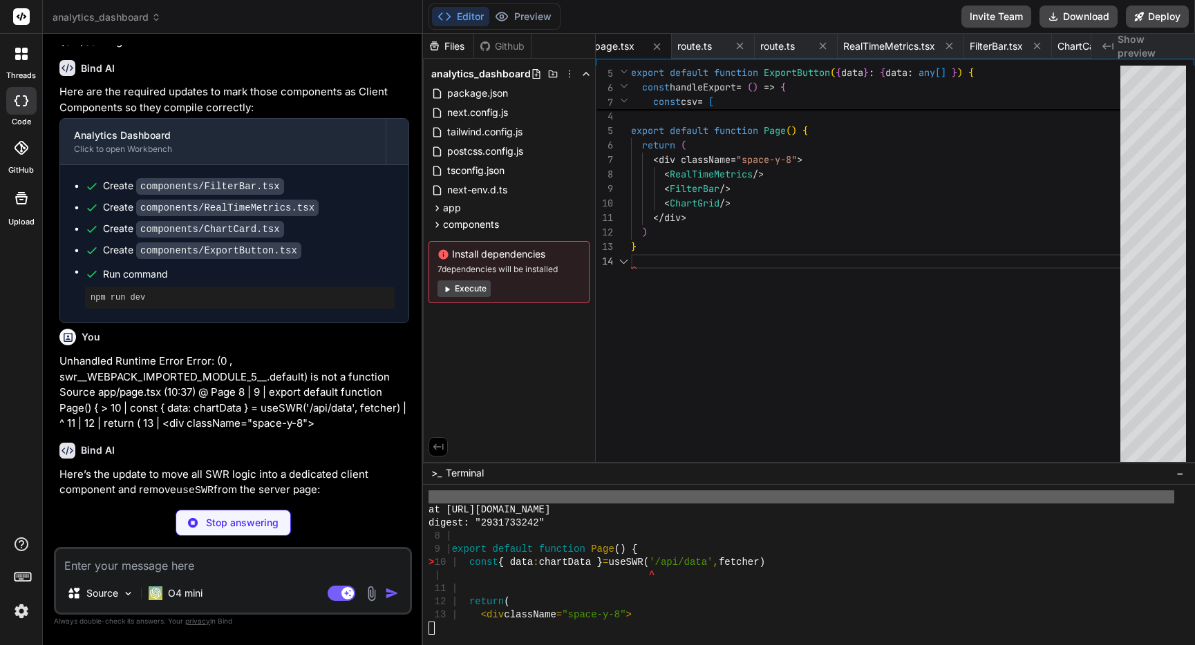
scroll to position [5028, 0]
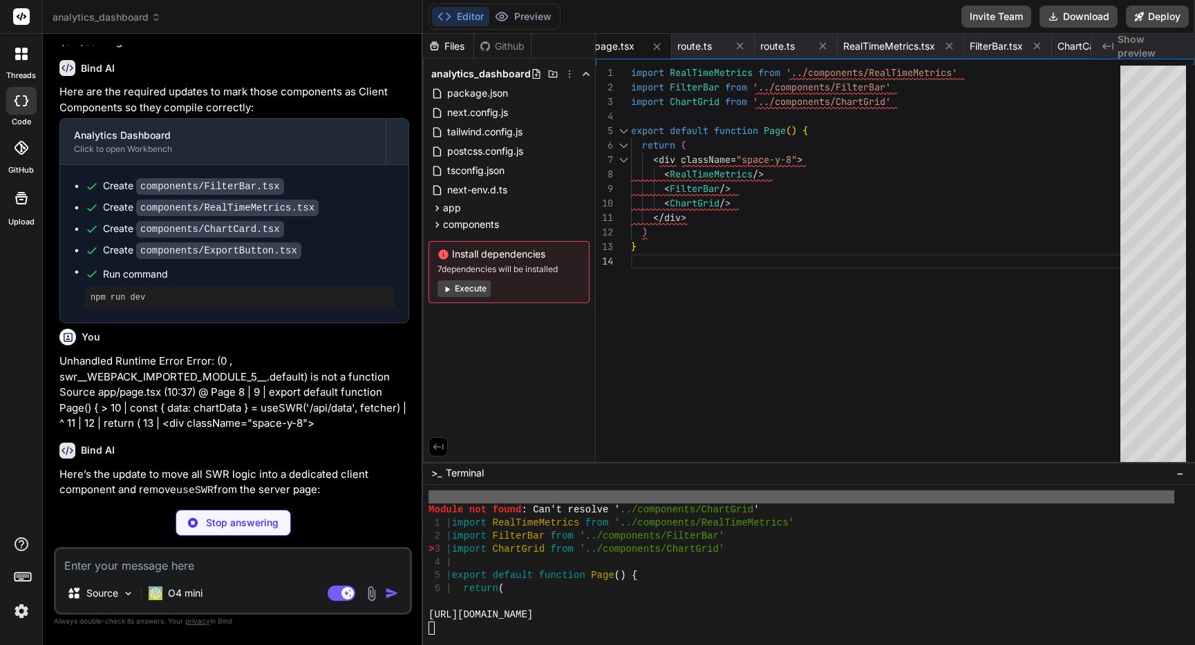
type textarea "x"
type textarea "</div> <div className="flex justify-end"> <ExportButton data={chartData} /> </d…"
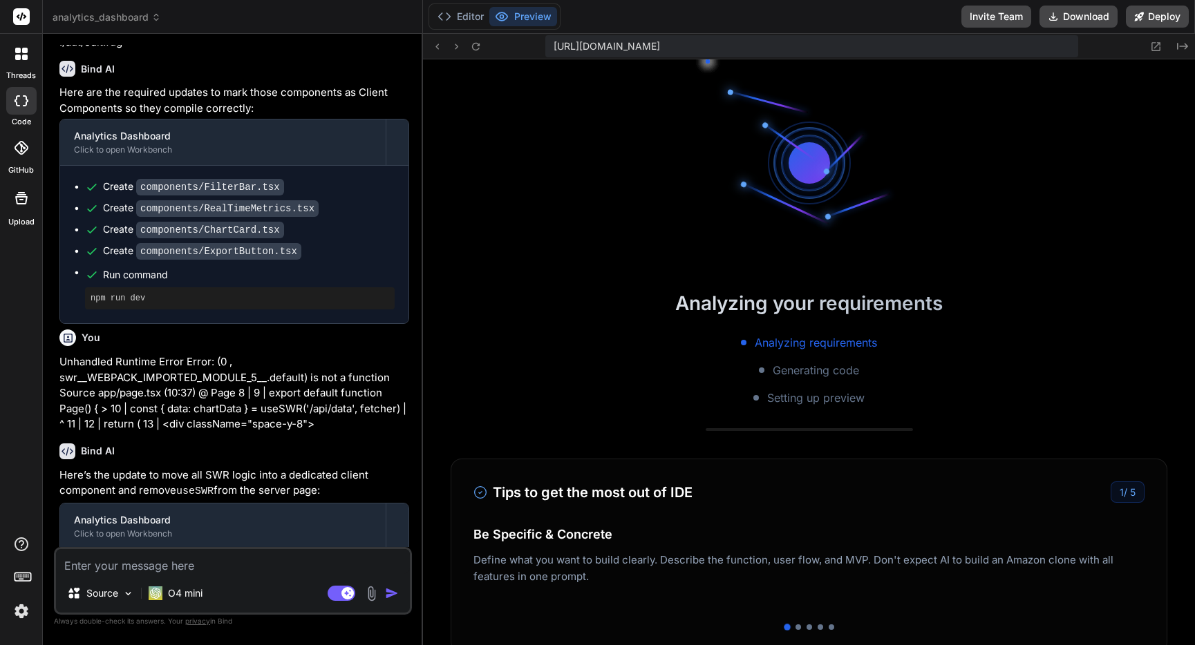
scroll to position [2226, 0]
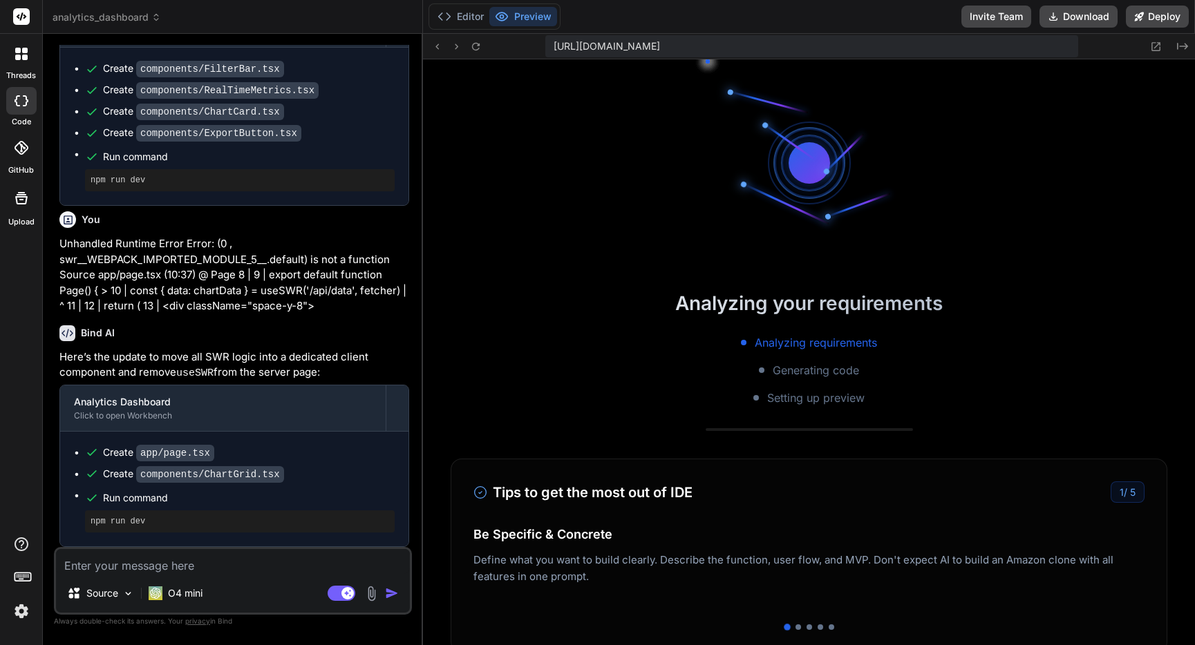
type textarea "x"
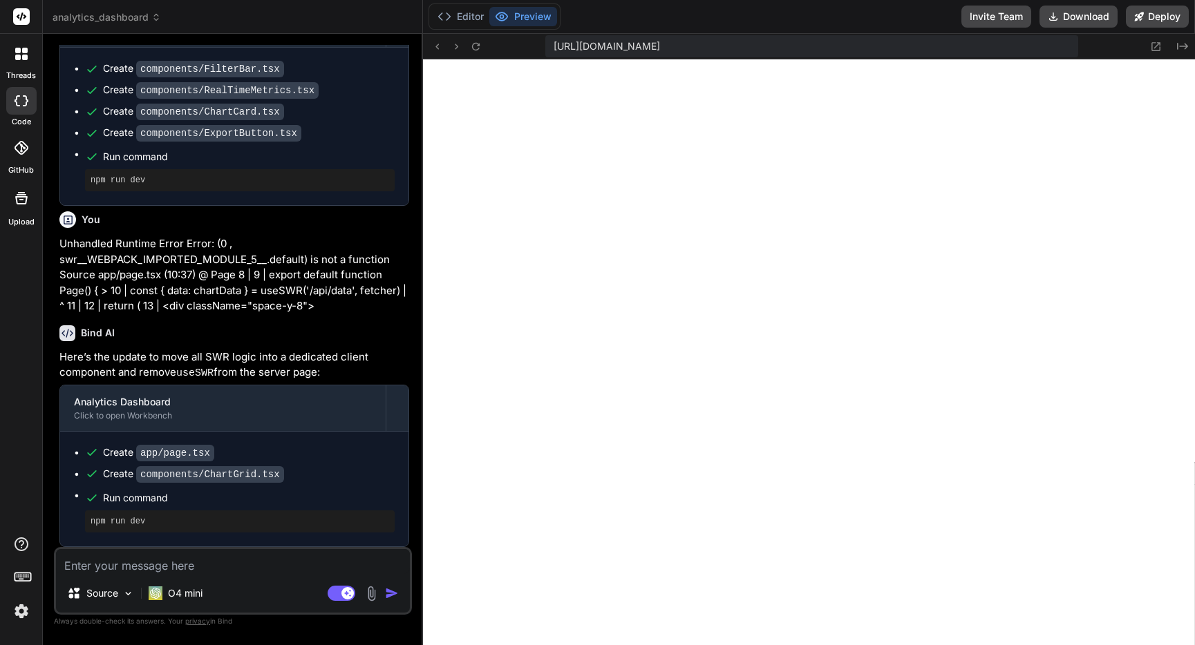
scroll to position [6052, 0]
click at [180, 563] on textarea at bounding box center [233, 561] width 354 height 25
type textarea "l"
type textarea "x"
type textarea "le"
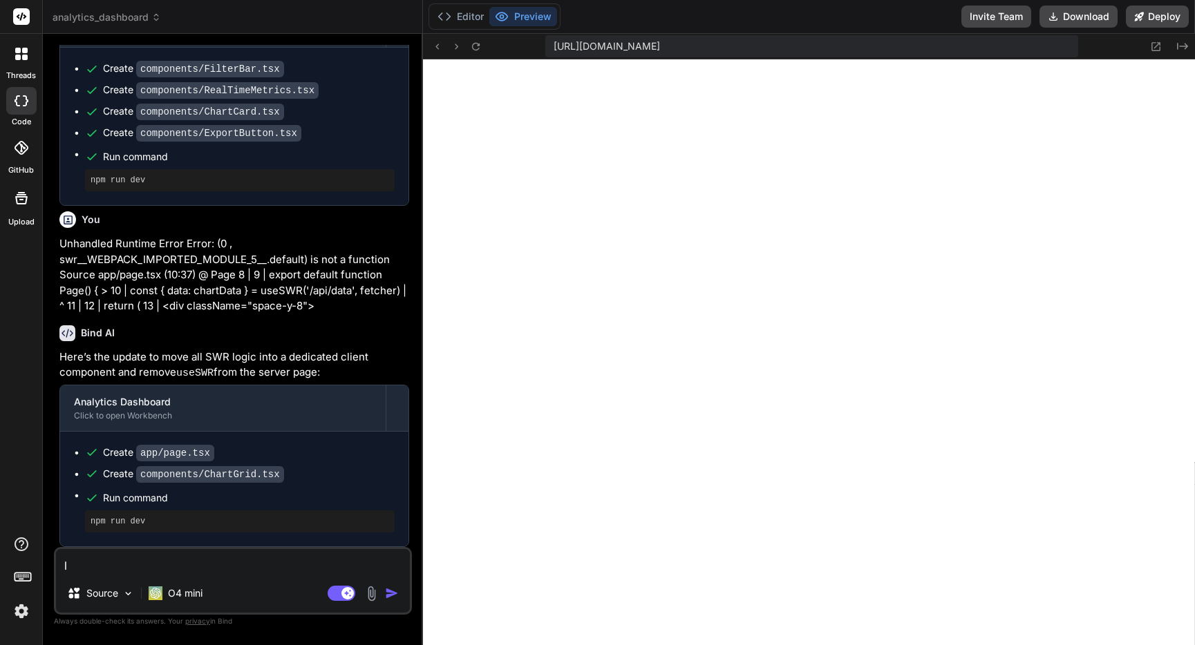
type textarea "x"
type textarea "let"
type textarea "x"
type textarea "let'"
type textarea "x"
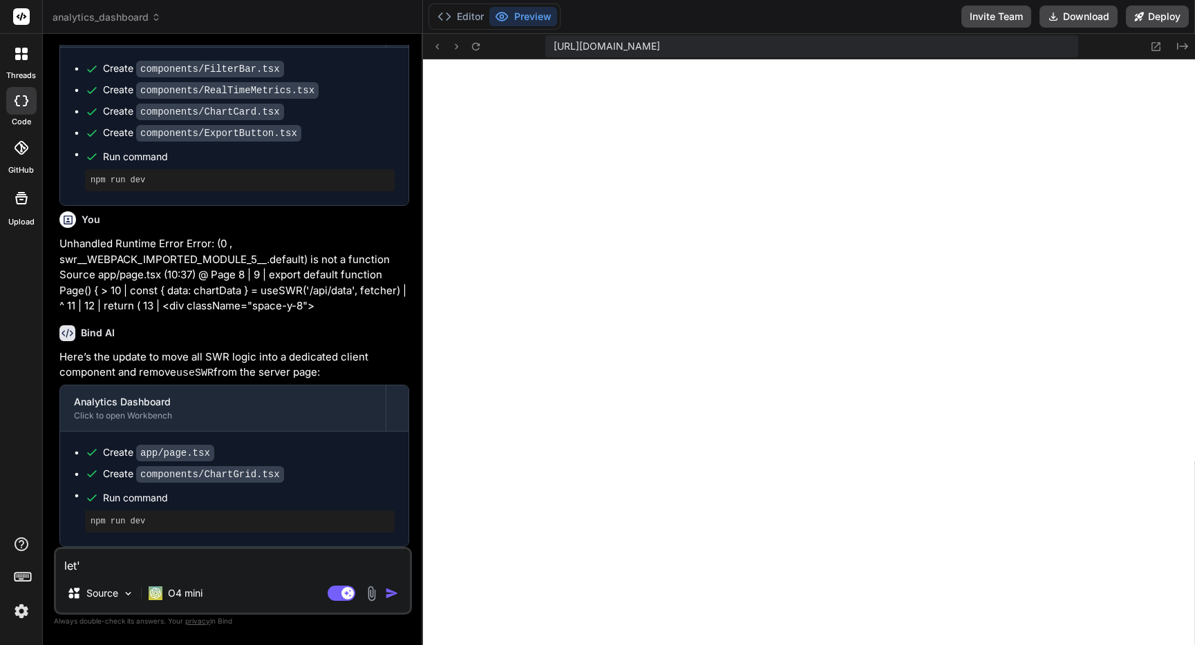
type textarea "let's"
type textarea "x"
type textarea "let's"
type textarea "x"
type textarea "let's a"
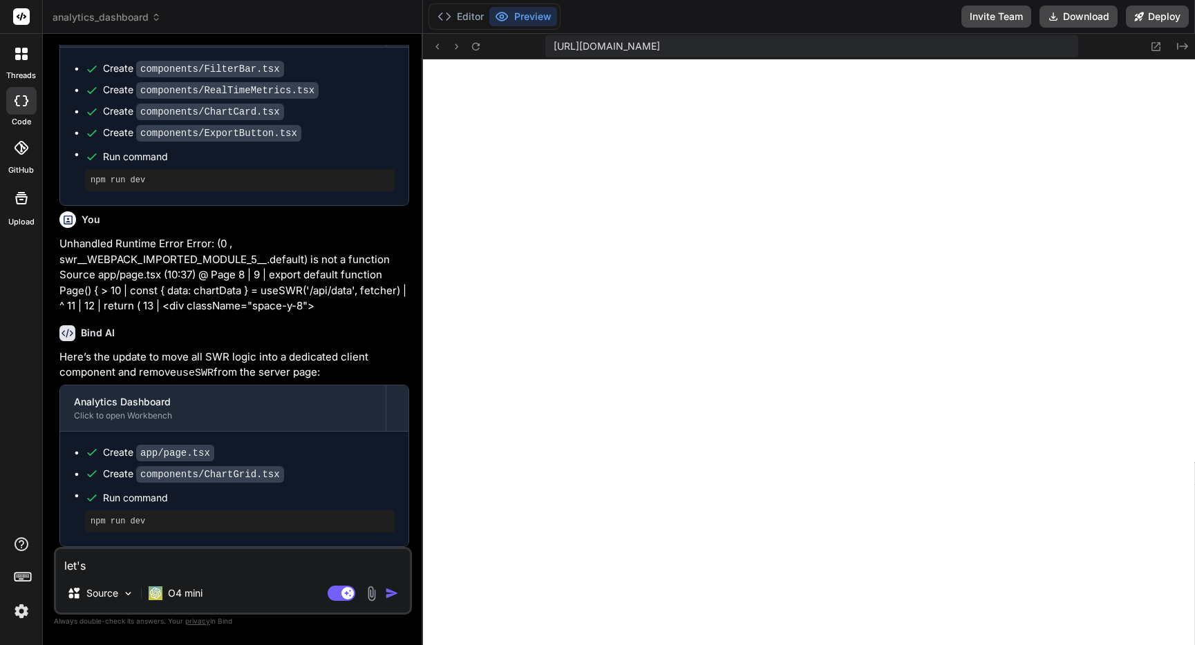
type textarea "x"
type textarea "let's ad"
type textarea "x"
type textarea "let's add"
type textarea "x"
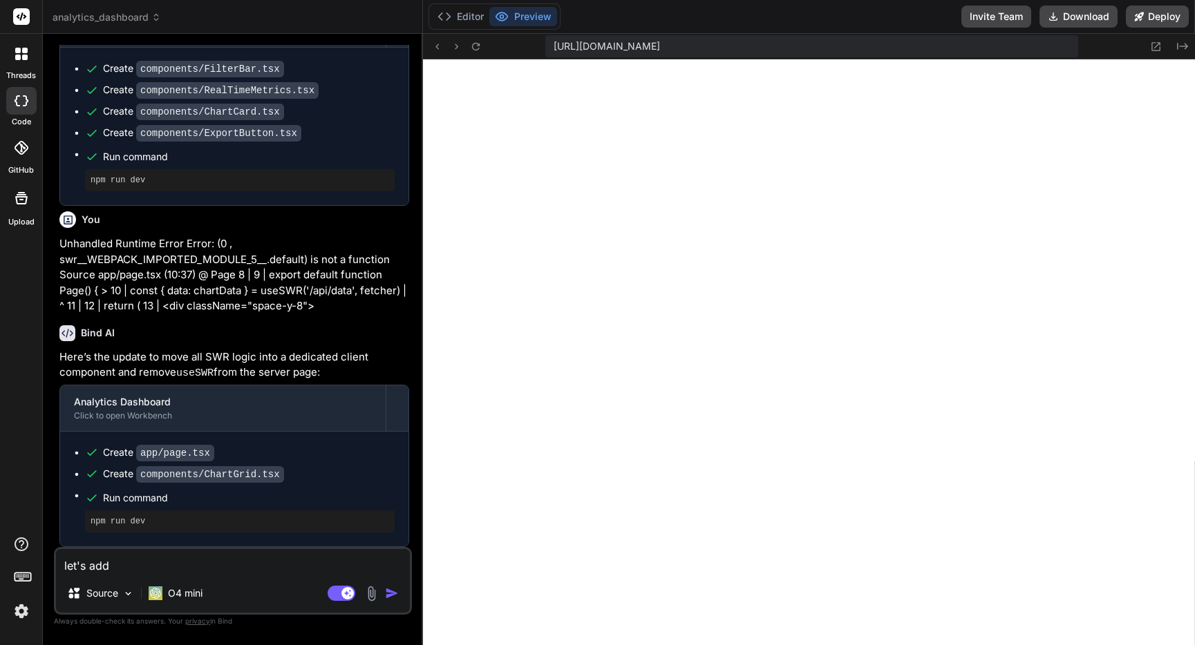
type textarea "let's add"
type textarea "x"
type textarea "let's add"
type textarea "what type of plugin or application do I need to have a software program automat…"
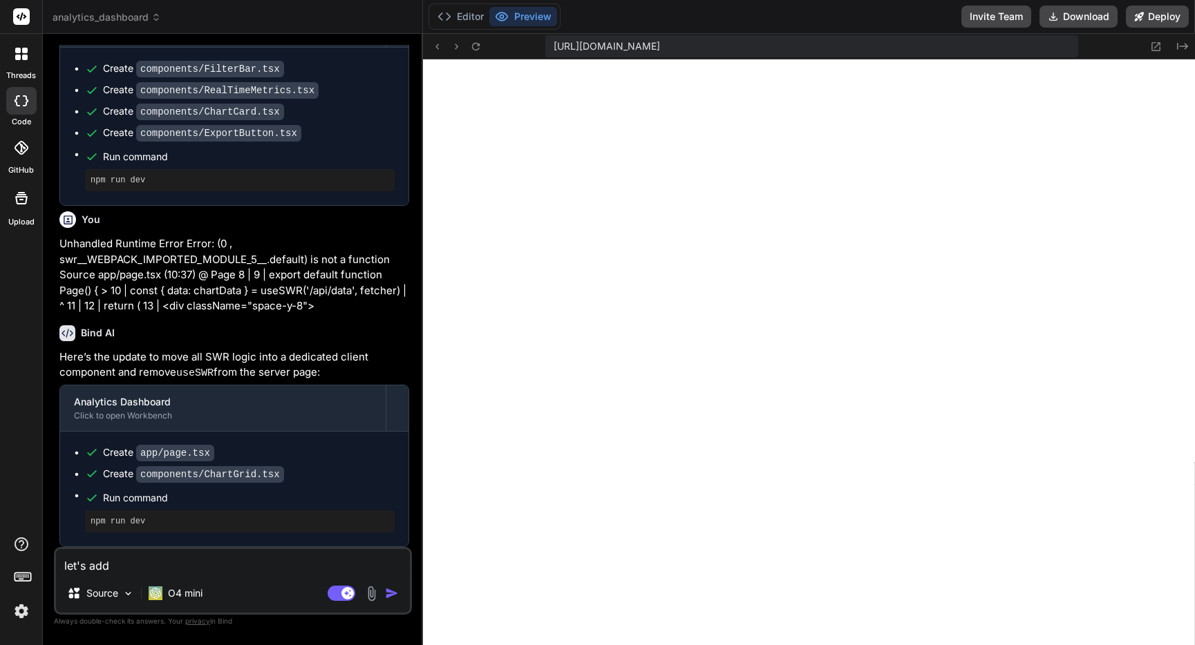
scroll to position [0, 0]
click at [182, 571] on textarea "let's add" at bounding box center [233, 561] width 354 height 25
type textarea "let's add F"
type textarea "x"
type textarea "let's add Fa"
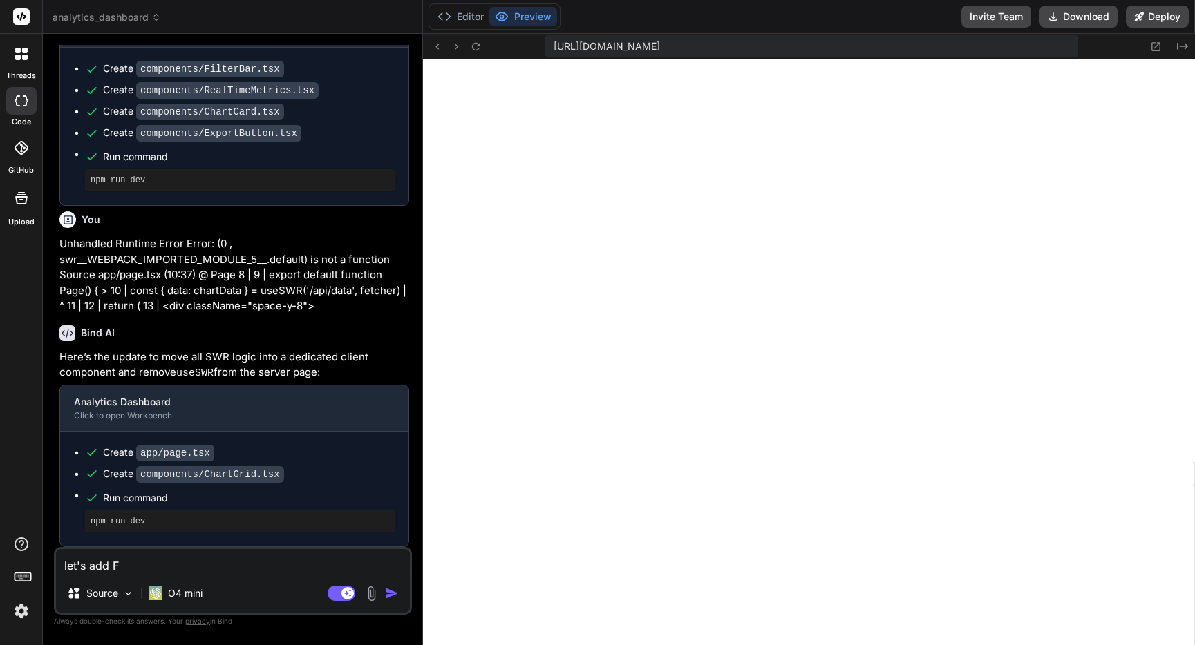
type textarea "x"
type textarea "let's add Fac"
type textarea "x"
type textarea "let's add Face"
type textarea "x"
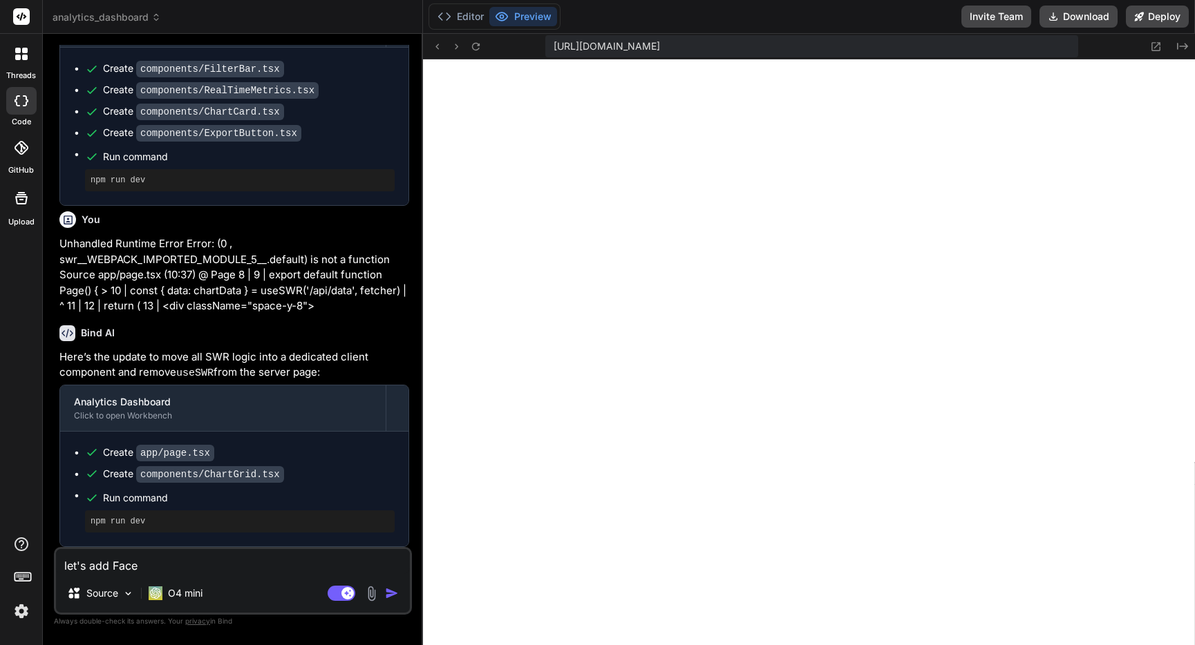
type textarea "let's add Faceb"
type textarea "x"
type textarea "let's add Facebo"
type textarea "x"
type textarea "let's add Faceboo"
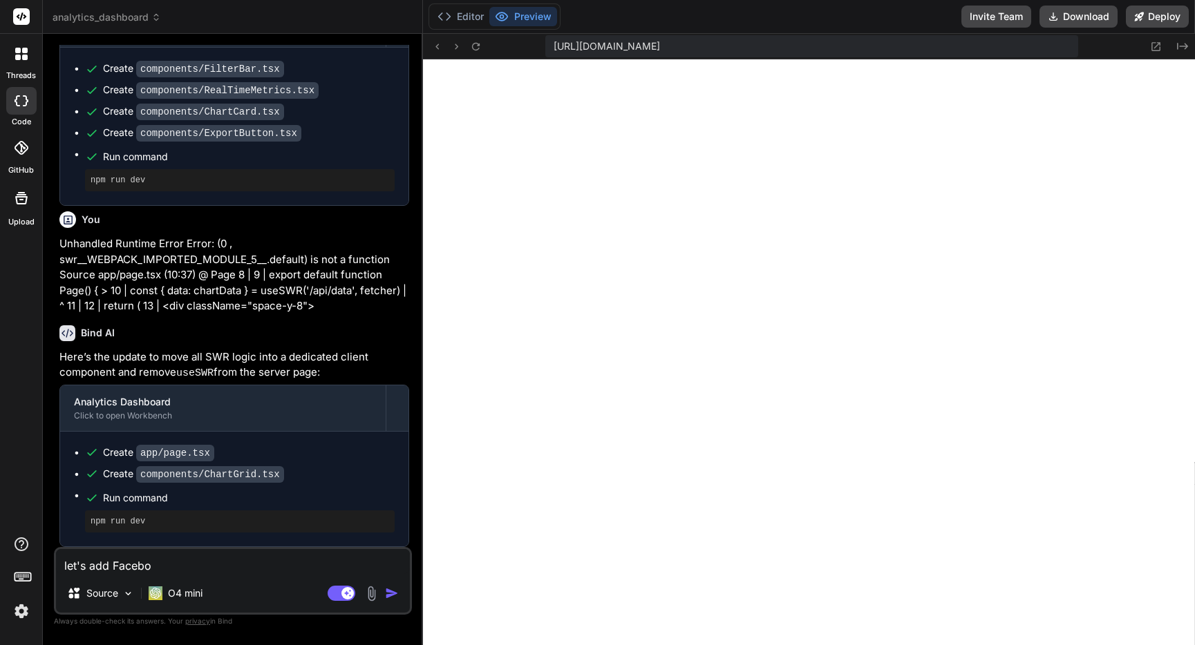
type textarea "x"
type textarea "let's add Facebook"
type textarea "x"
type textarea "let's add Facebook'"
type textarea "x"
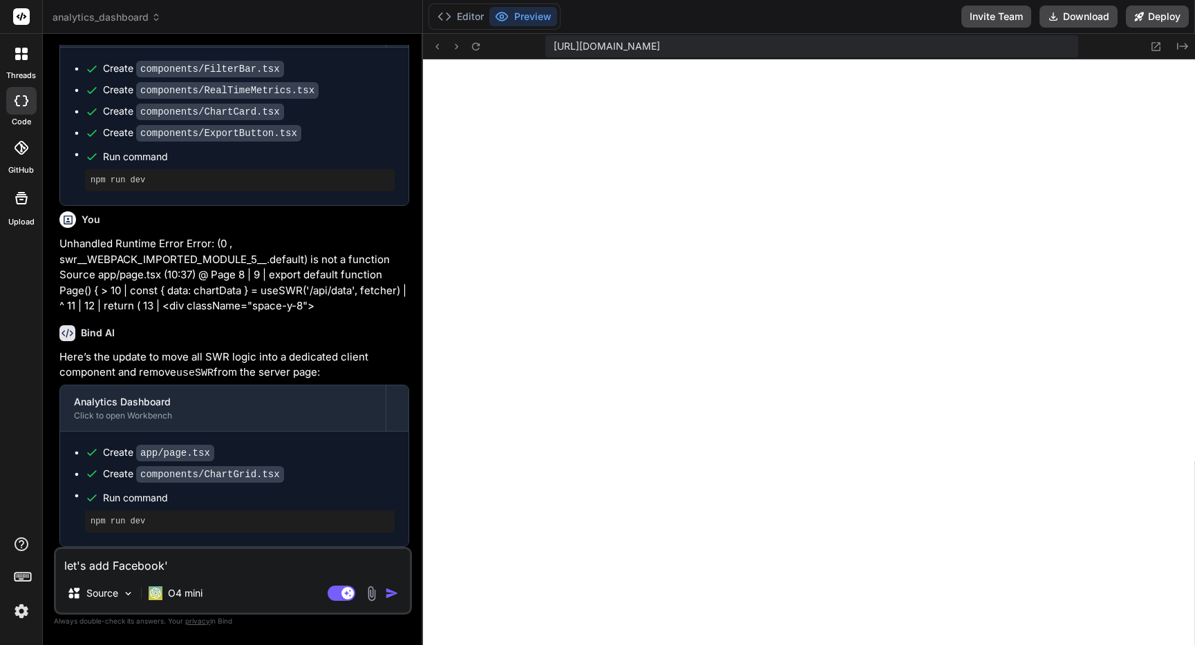
type textarea "let's add Facebook's"
type textarea "x"
type textarea "let's add Facebook's"
type textarea "x"
type textarea "let's add Facebook's O"
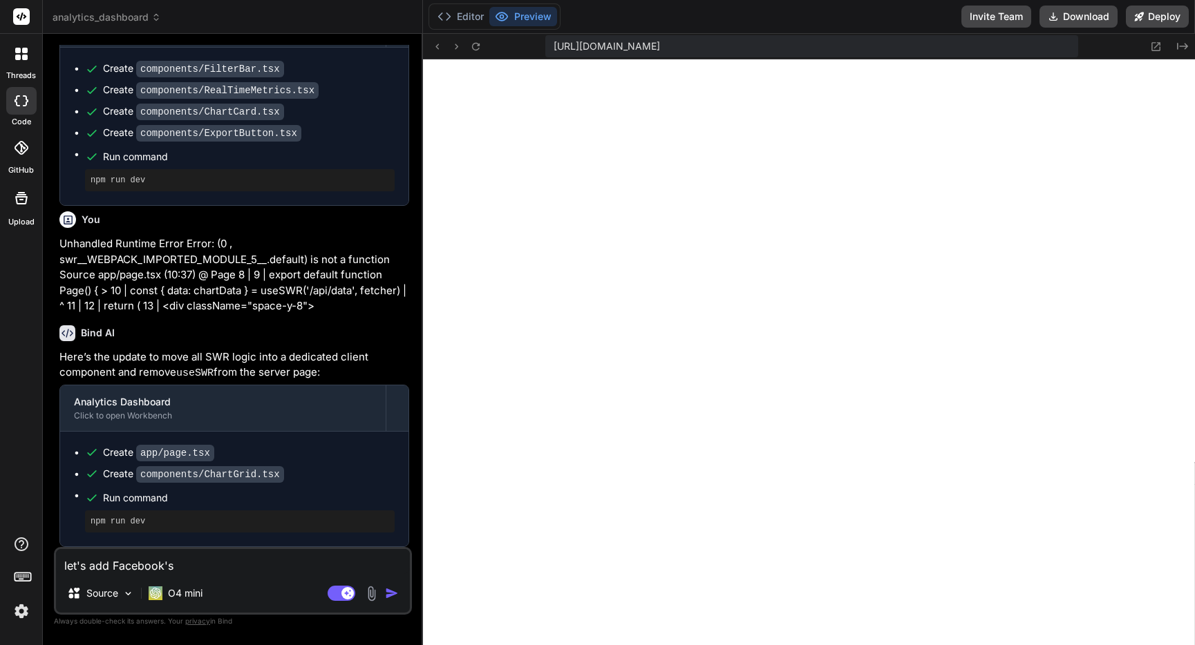
type textarea "x"
type textarea "let's add Facebook's Oa"
type textarea "x"
type textarea "let's add Facebook's Oau"
type textarea "x"
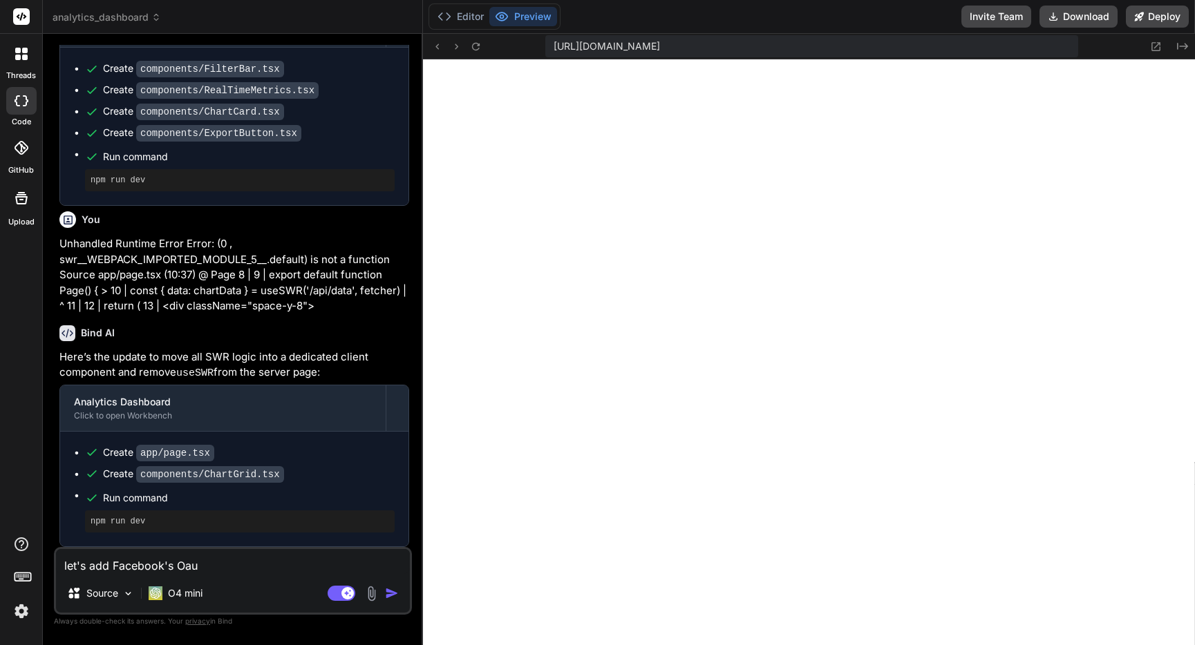
type textarea "let's add Facebook's Oaut"
type textarea "x"
type textarea "let's add Facebook's Oauty"
type textarea "x"
type textarea "let's add Facebook's Oauty2"
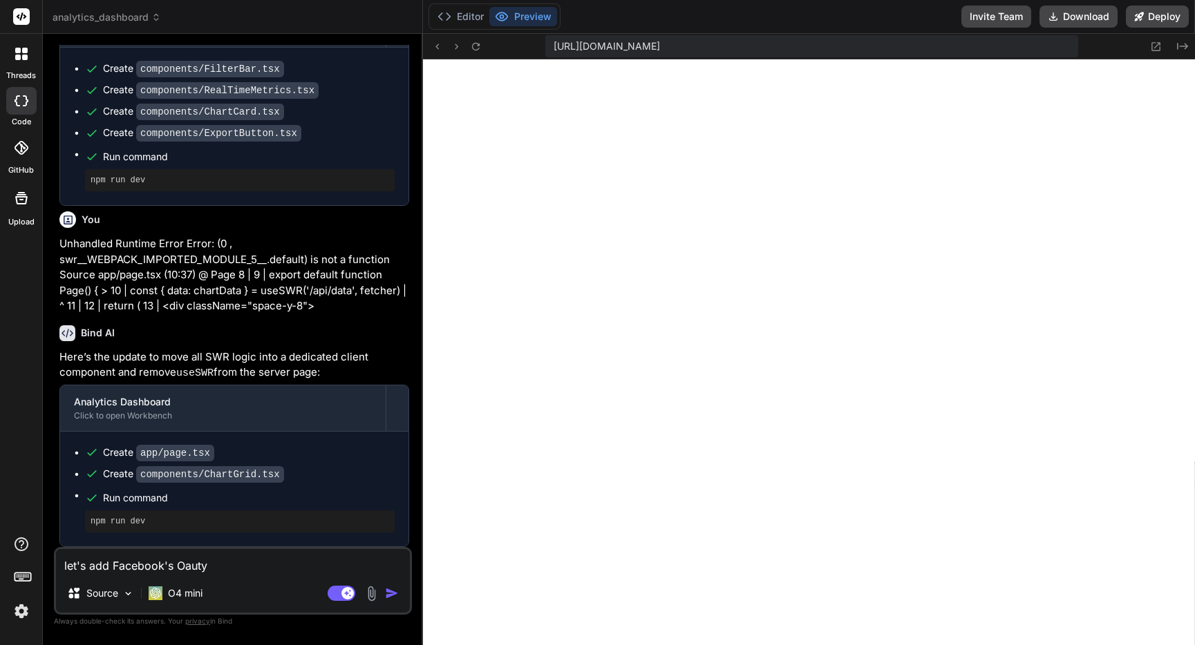
type textarea "x"
type textarea "let's add Facebook's Oauty"
type textarea "x"
type textarea "let's add Facebook's Oaut"
type textarea "x"
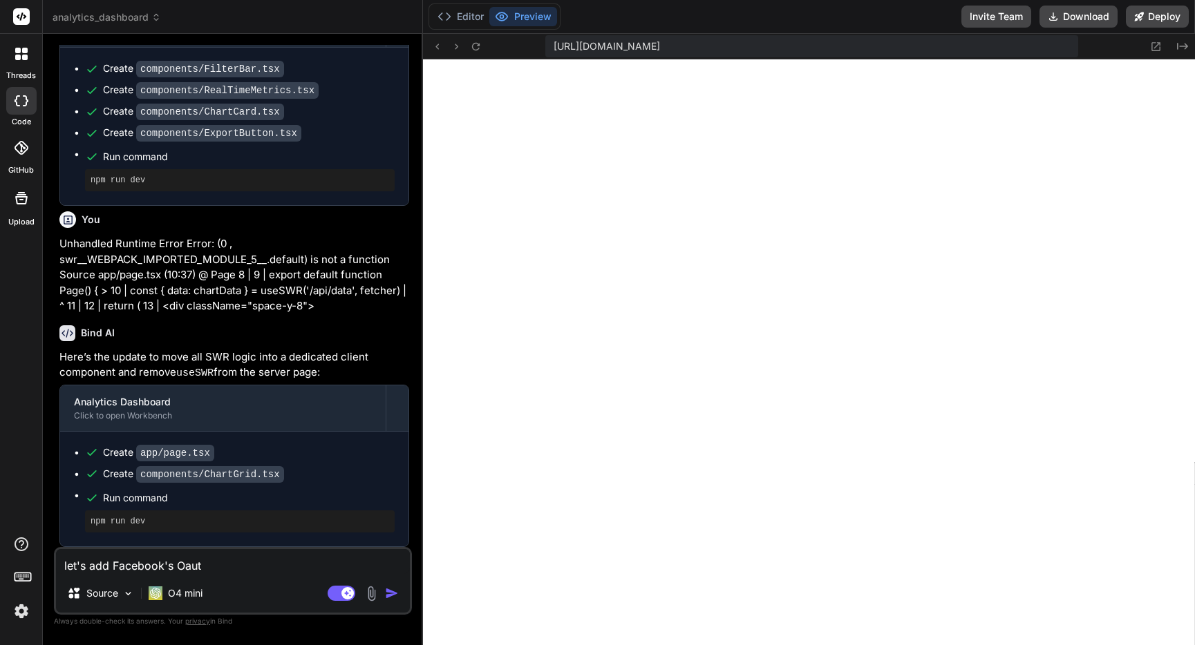
type textarea "let's add Facebook's Oauth"
type textarea "x"
type textarea "let's add Facebook's Oauth2"
type textarea "x"
type textarea "let's add Facebook's Oauth2."
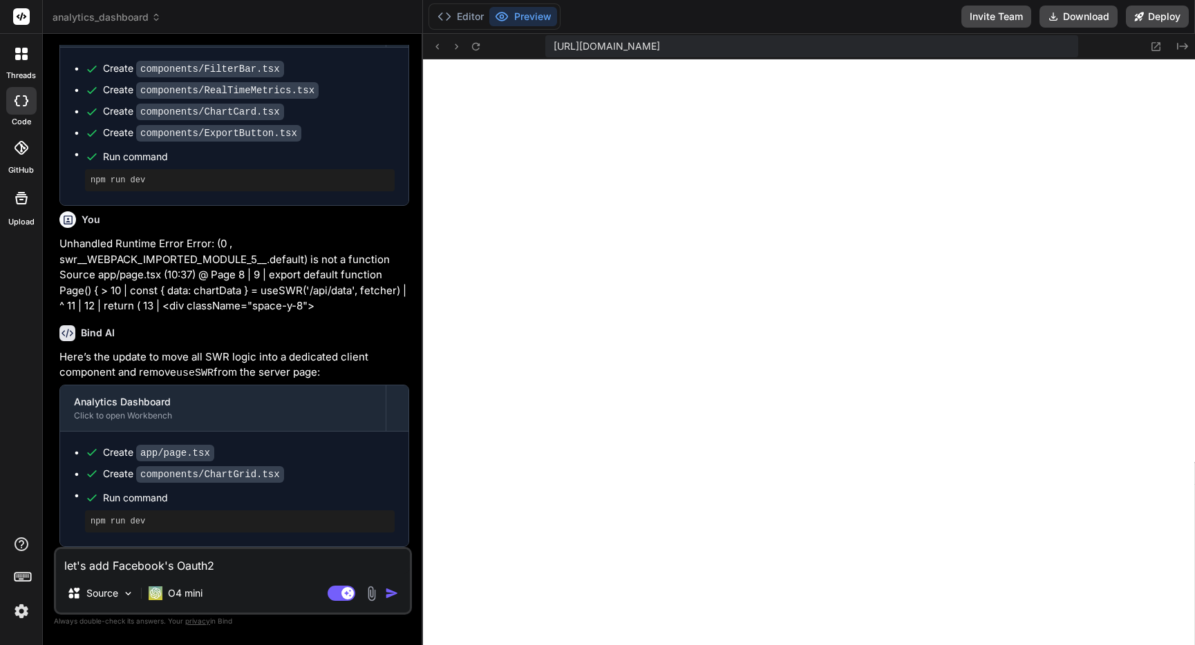
type textarea "x"
type textarea "let's add Facebook's Oauth2.0"
type textarea "x"
type textarea "let's add Facebook's Oauth2.0"
type textarea "x"
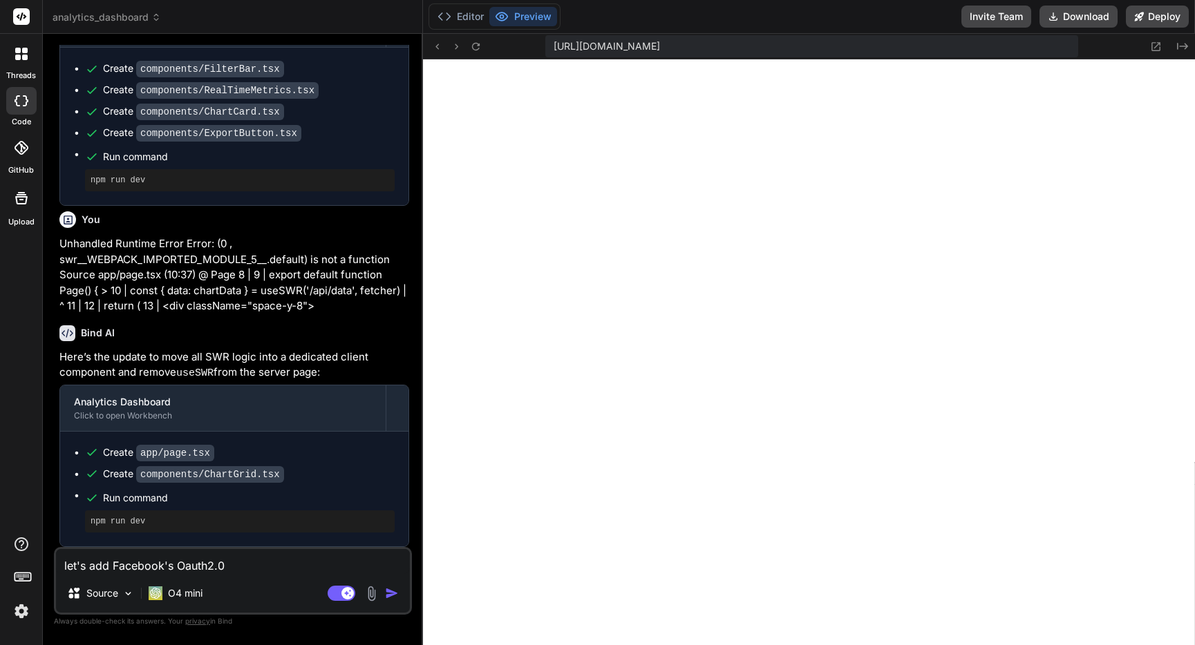
type textarea "let's add Facebook's Oauth2.0 t"
type textarea "x"
type textarea "let's add Facebook's Oauth2.0 to"
type textarea "x"
type textarea "let's add Facebook's Oauth2.0 to"
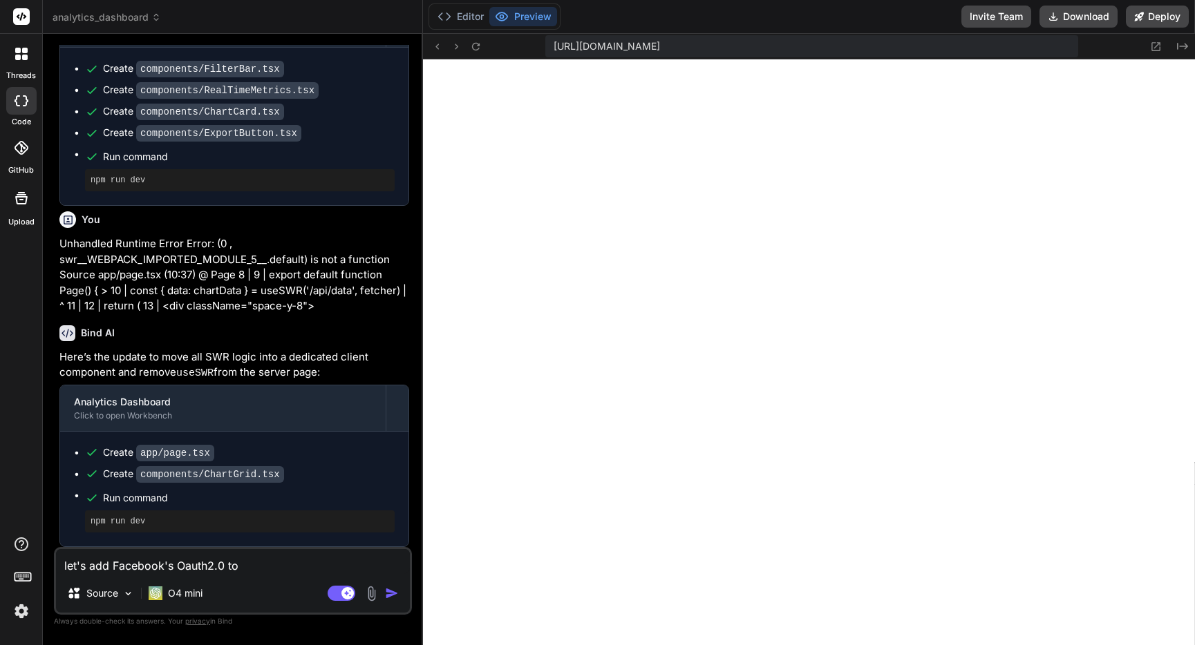
type textarea "x"
type textarea "let's add Facebook's Oauth2.0 to s"
type textarea "x"
type textarea "let's add Facebook's Oauth2.0 to st"
type textarea "x"
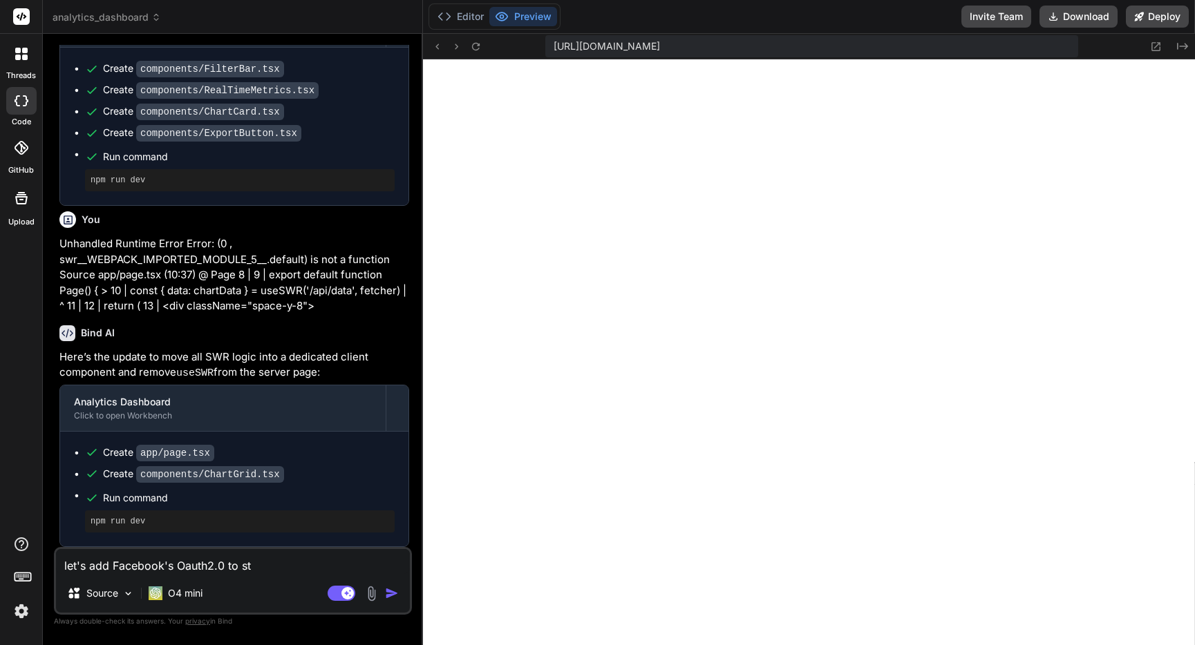
type textarea "let's add Facebook's Oauth2.0 to sta"
type textarea "x"
type textarea "let's add Facebook's Oauth2.0 to st"
type textarea "x"
type textarea "let's add Facebook's Oauth2.0 to sto"
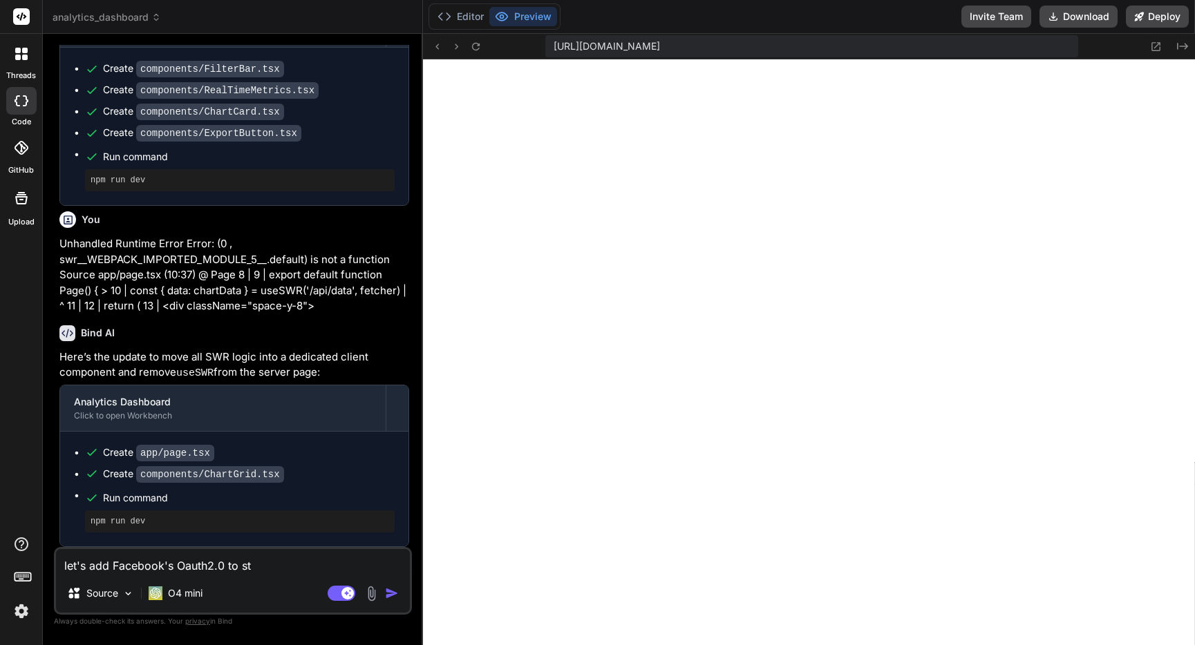
type textarea "x"
type textarea "let's add Facebook's Oauth2.0 to stor"
type textarea "x"
type textarea "let's add Facebook's Oauth2.0 to store"
type textarea "x"
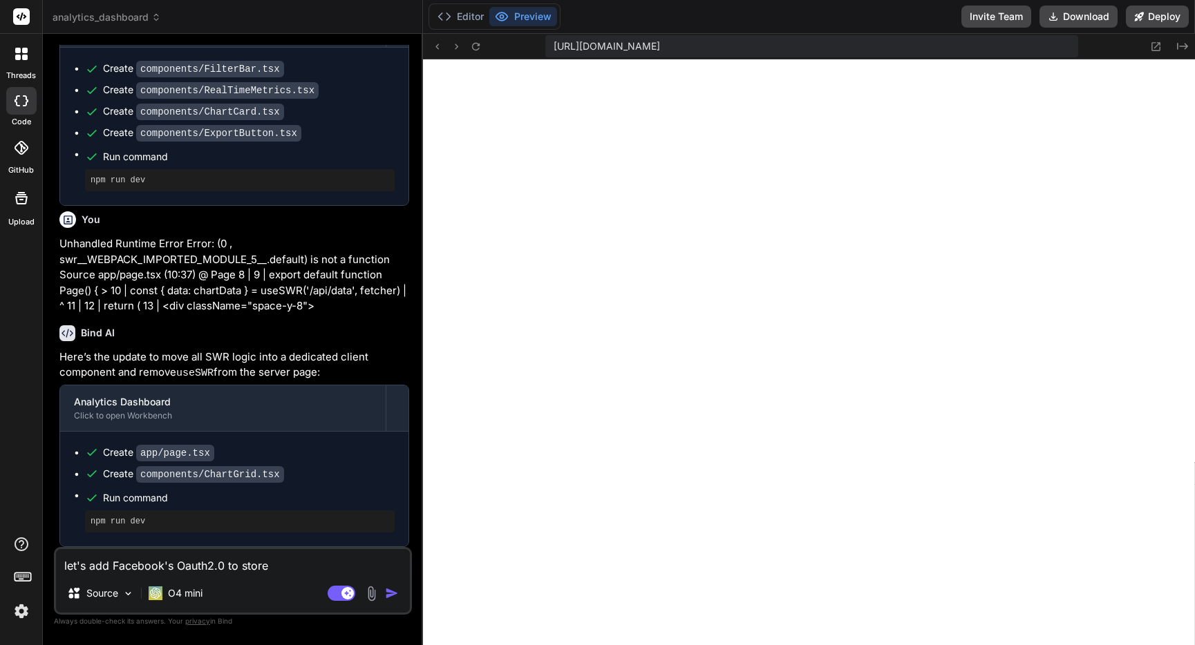
type textarea "let's add Facebook's Oauth2.0 to store"
type textarea "x"
type textarea "let's add Facebook's Oauth2.0 to store a"
type textarea "x"
type textarea "let's add Facebook's Oauth2.0 to store an"
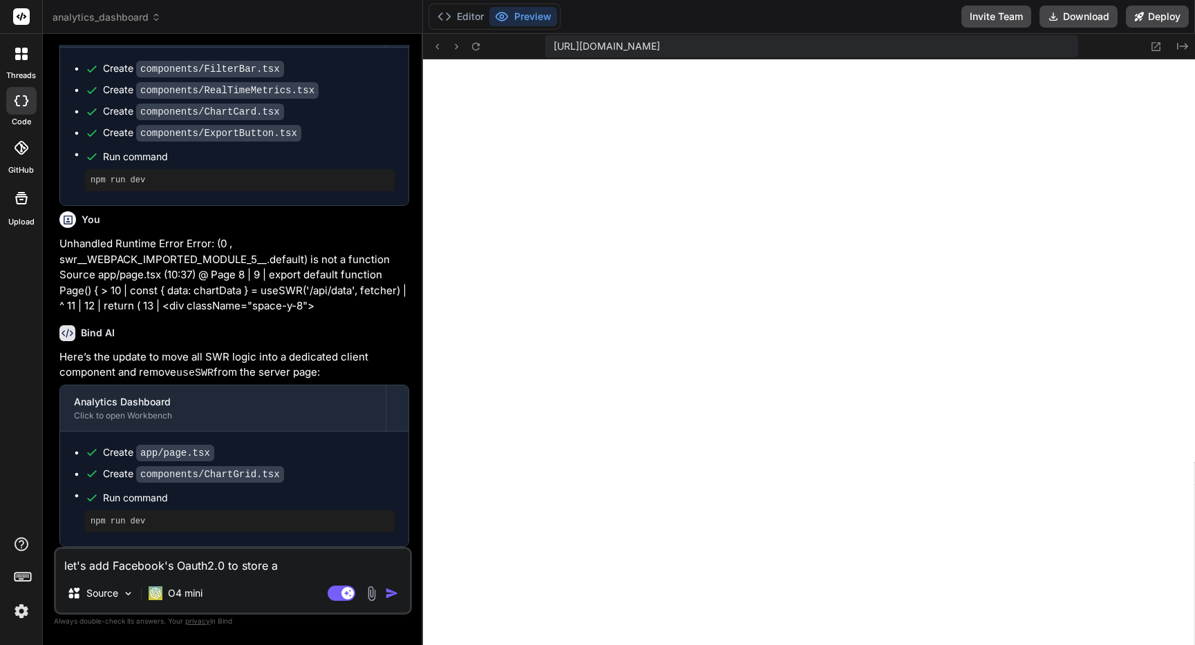
type textarea "x"
type textarea "let's add Facebook's Oauth2.0 to store and"
type textarea "x"
type textarea "let's add Facebook's Oauth2.0 to store and"
type textarea "x"
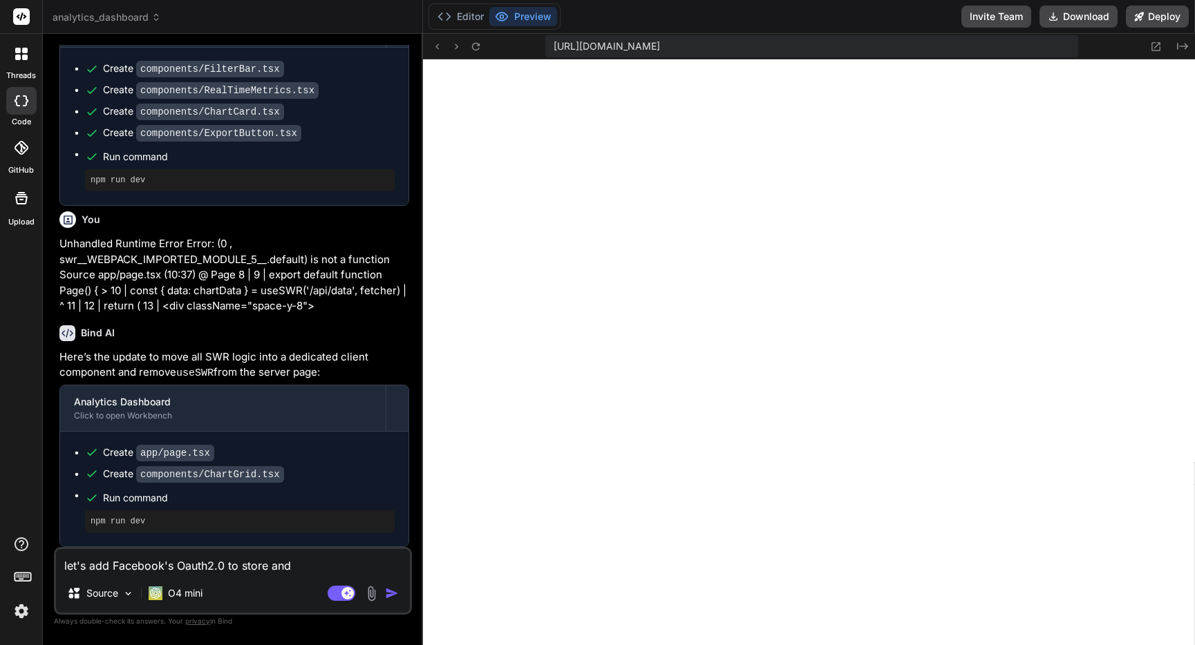
type textarea "let's add Facebook's Oauth2.0 to store and r"
type textarea "x"
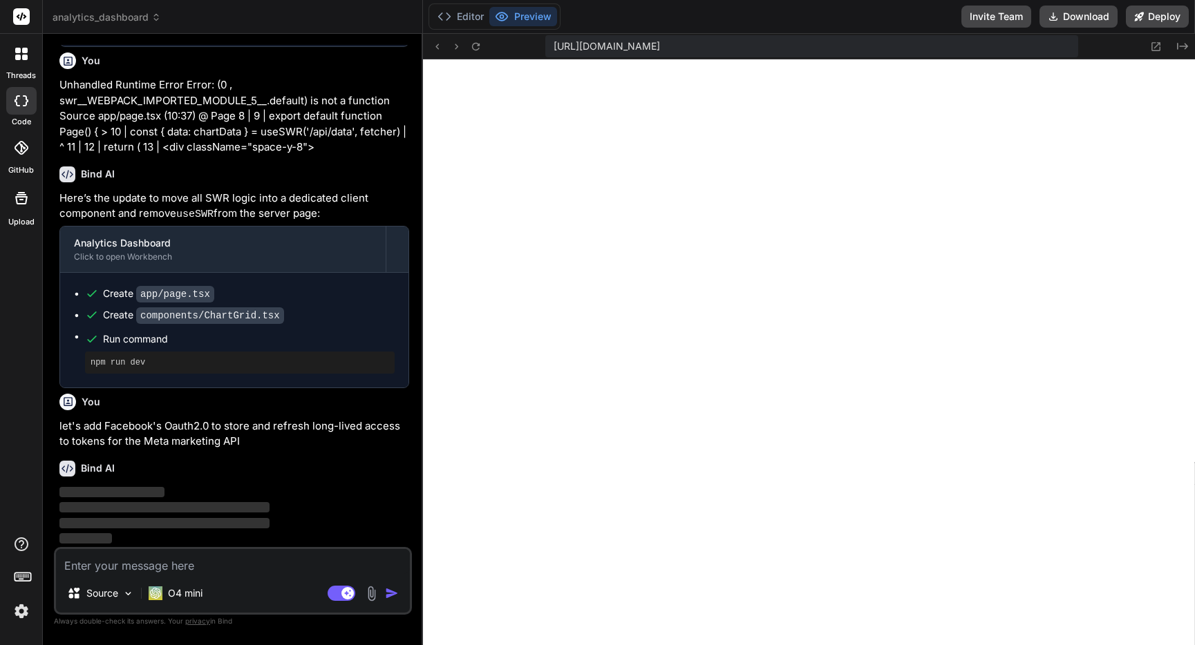
scroll to position [2385, 0]
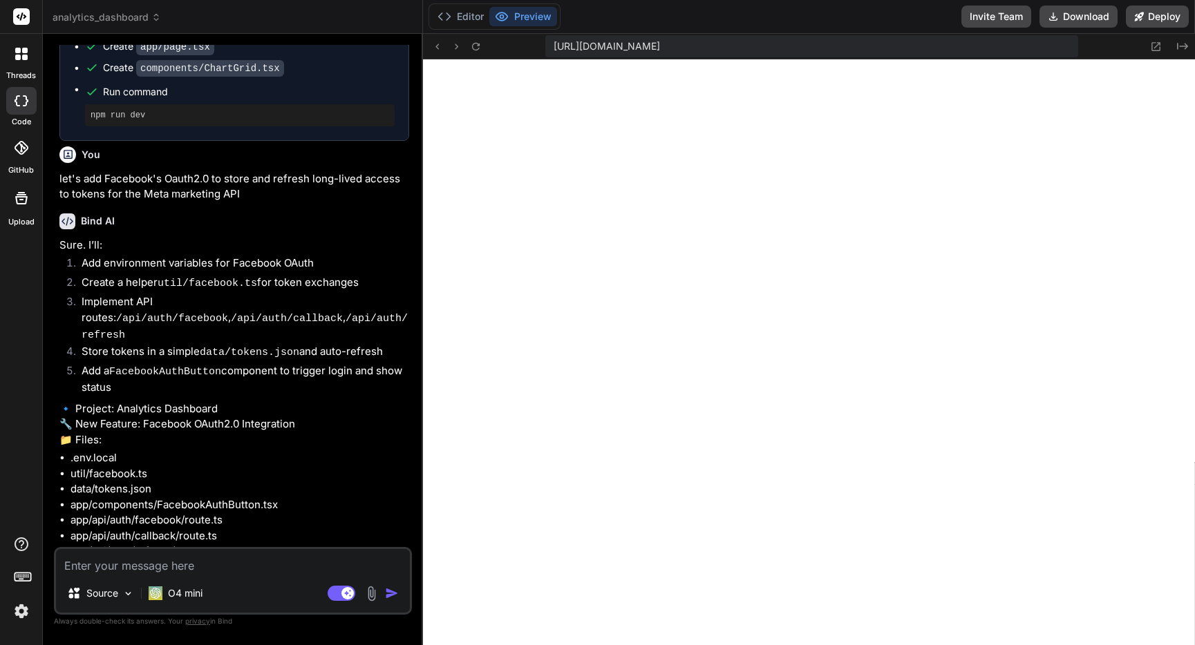
scroll to position [2680, 0]
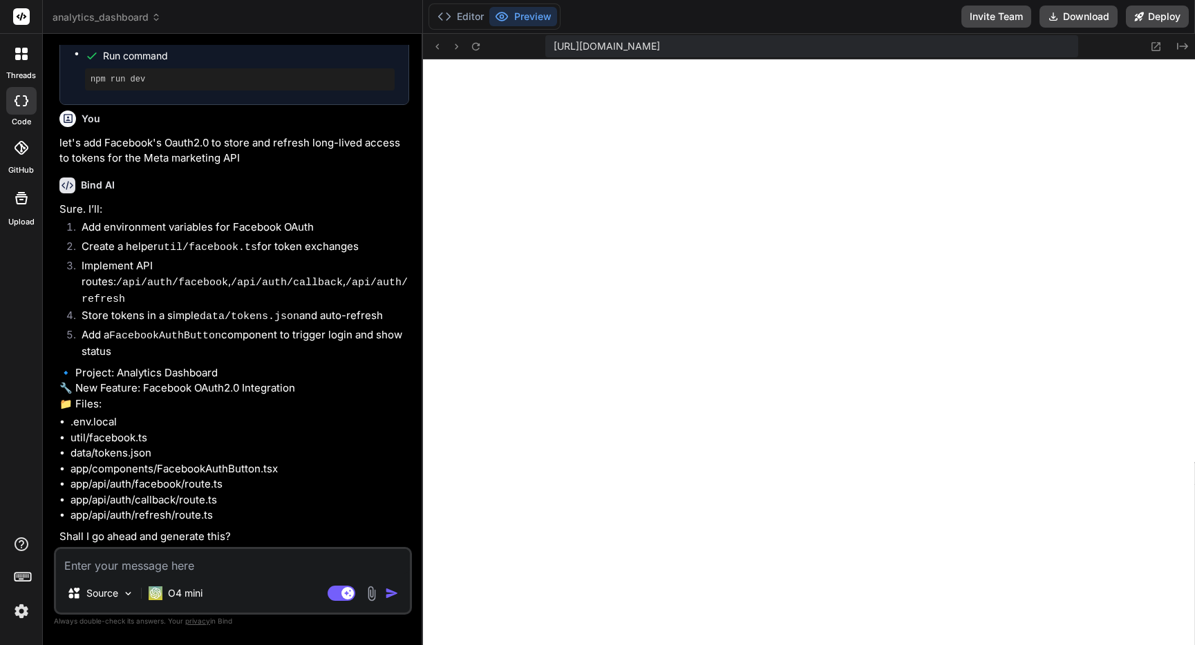
click at [213, 569] on textarea at bounding box center [233, 561] width 354 height 25
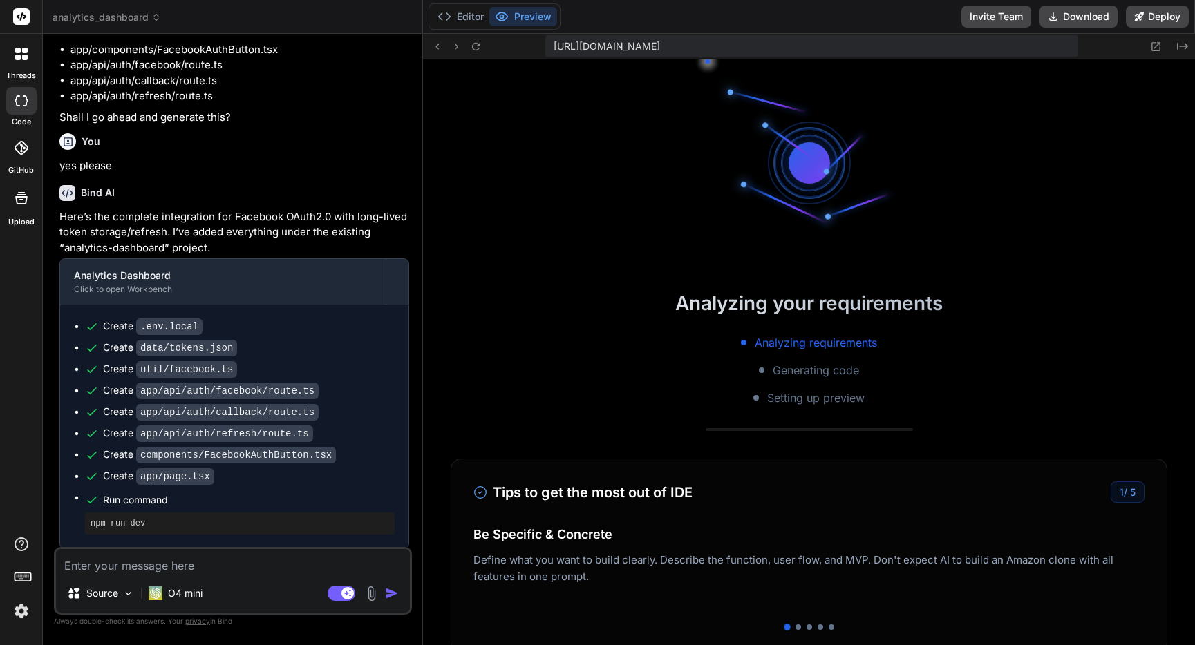
scroll to position [8113, 0]
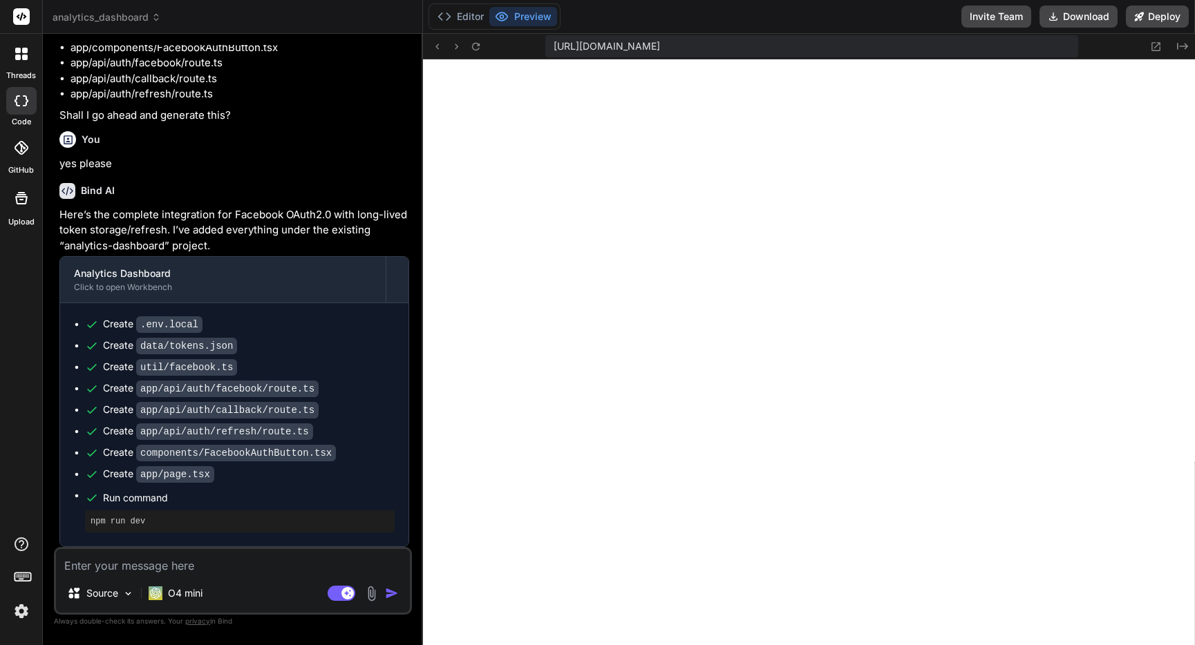
click at [178, 562] on textarea at bounding box center [233, 561] width 354 height 25
paste textarea "Failed to compile ./app/api/auth/refresh/route.ts (2:0) Module not found: Can't…"
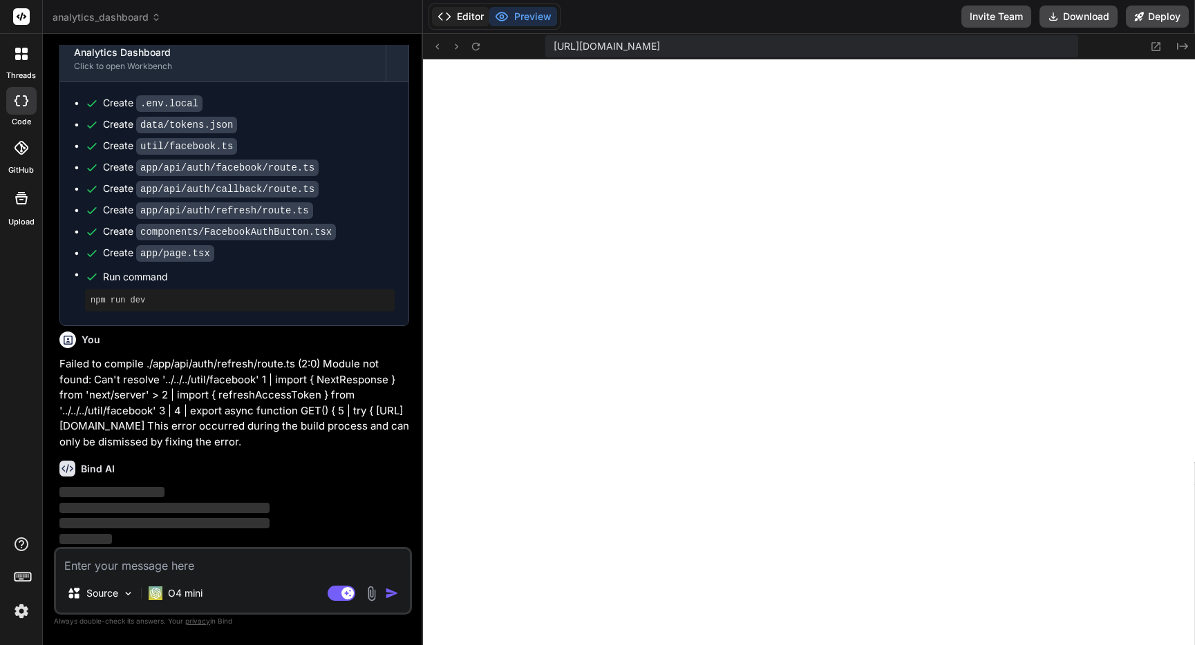
click at [460, 19] on button "Editor" at bounding box center [460, 16] width 57 height 19
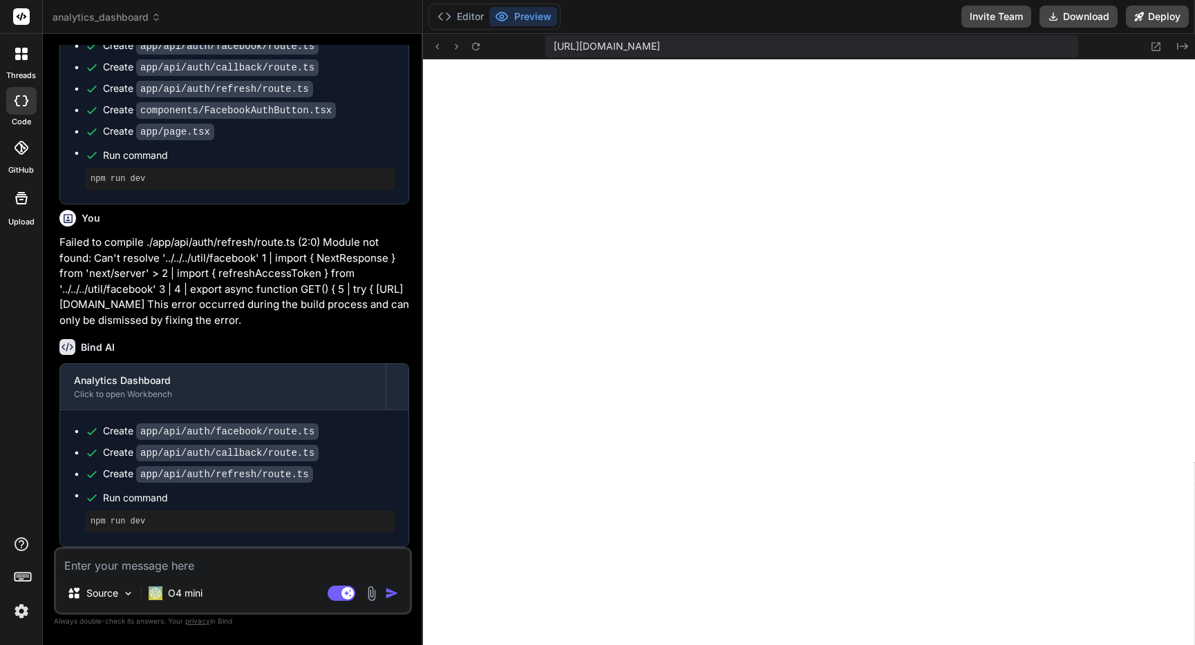
click at [160, 575] on div "Source O4 mini Agent Mode. When this toggle is activated, AI automatically make…" at bounding box center [233, 581] width 358 height 68
click at [161, 569] on textarea at bounding box center [233, 561] width 354 height 25
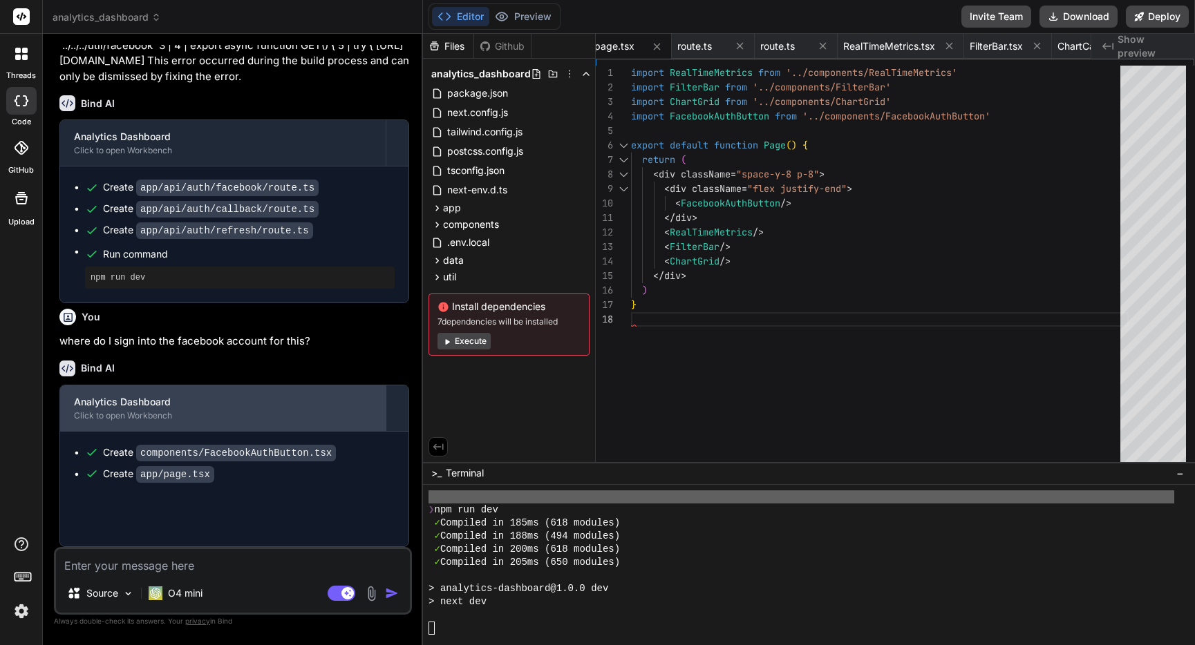
scroll to position [3694, 0]
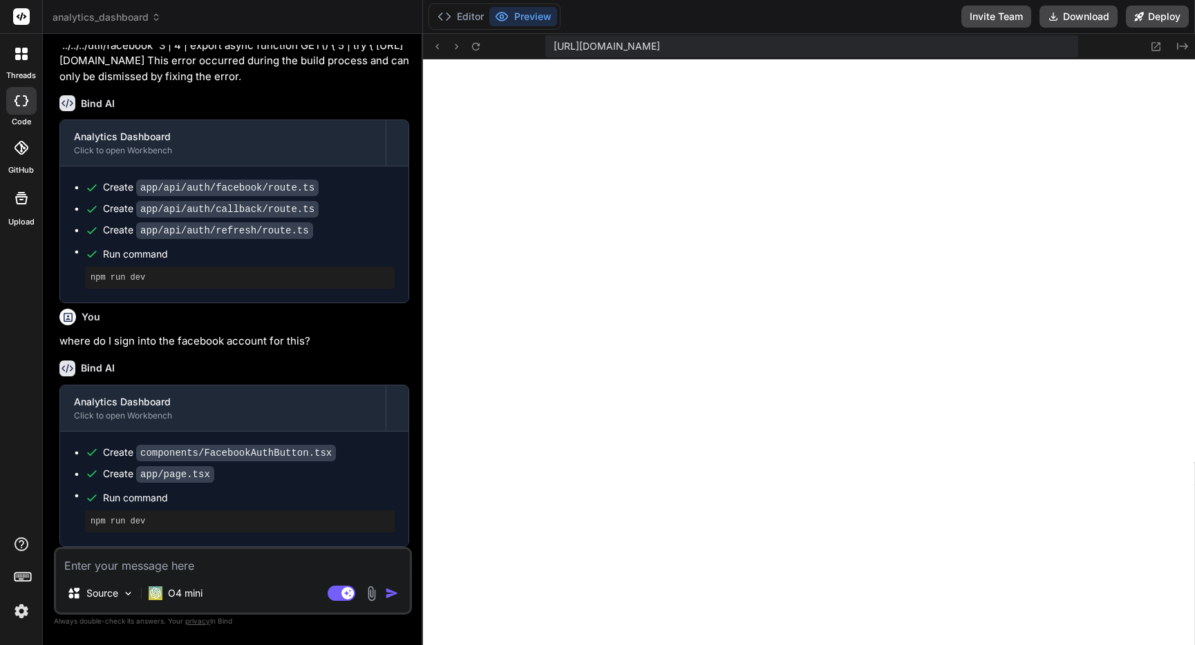
click at [263, 559] on textarea at bounding box center [233, 561] width 354 height 25
click at [26, 580] on icon at bounding box center [22, 576] width 19 height 19
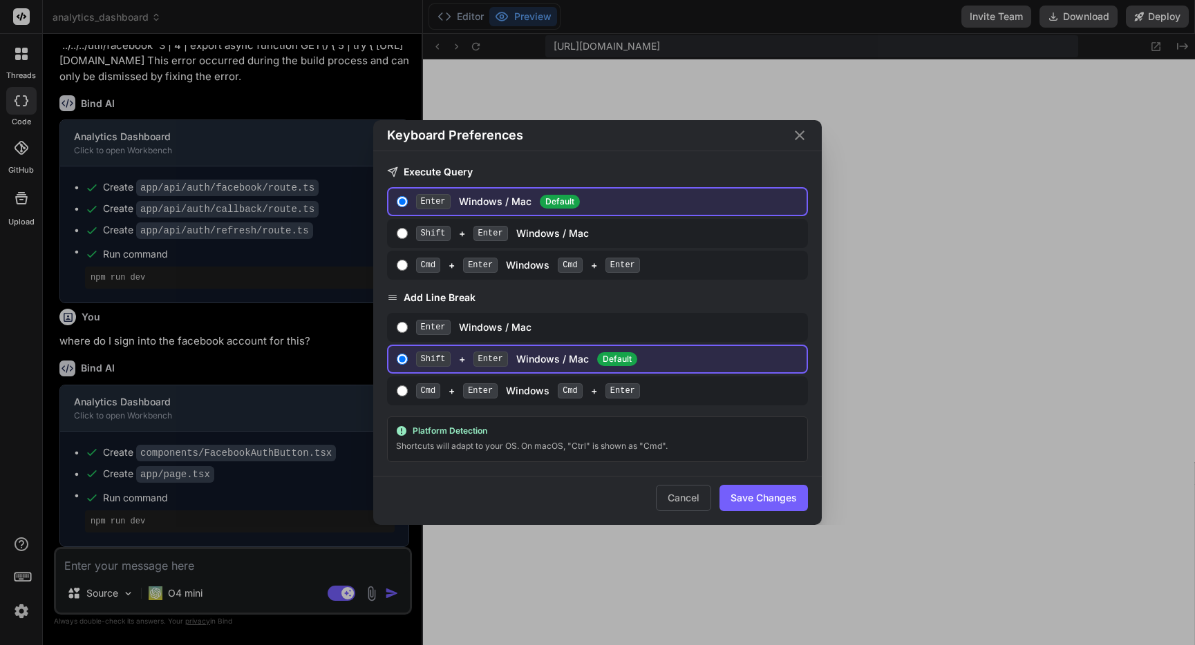
click at [795, 133] on icon "Close" at bounding box center [799, 135] width 17 height 17
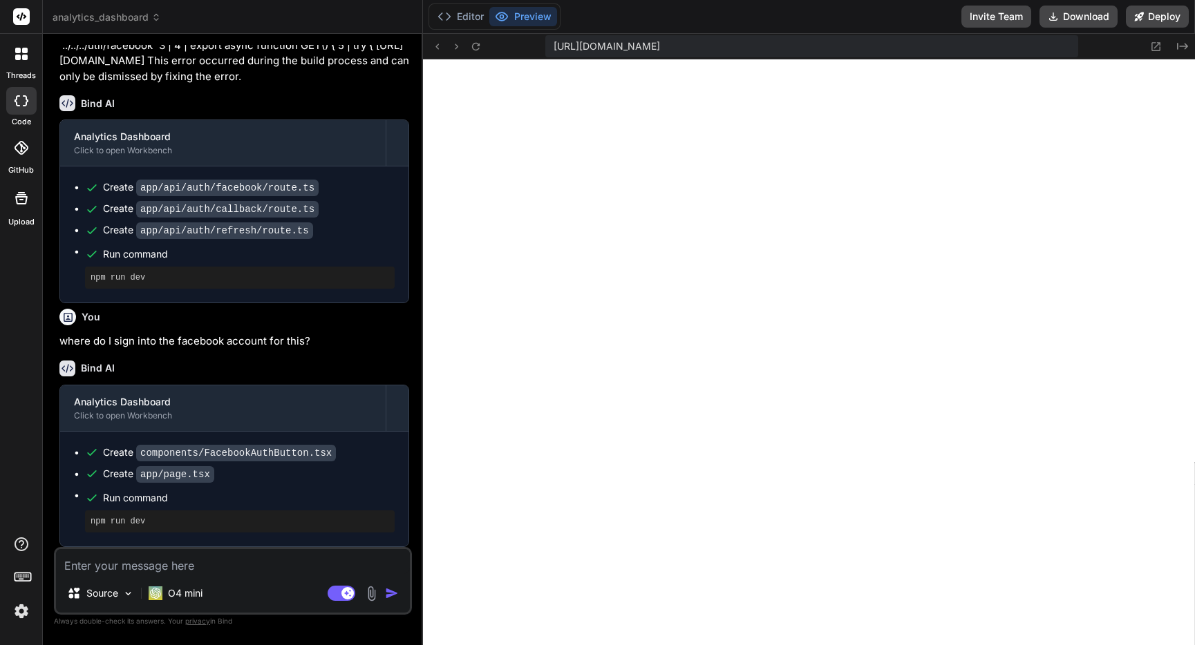
click at [29, 56] on div at bounding box center [21, 53] width 29 height 29
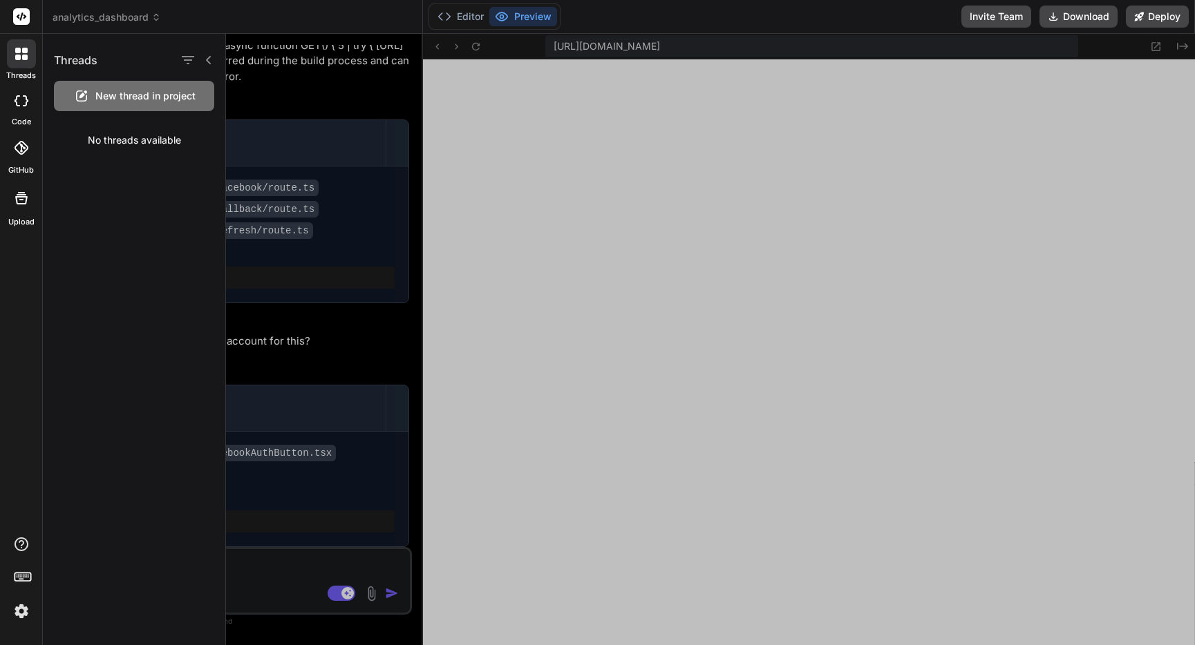
click at [163, 100] on span "New thread in project" at bounding box center [145, 96] width 100 height 14
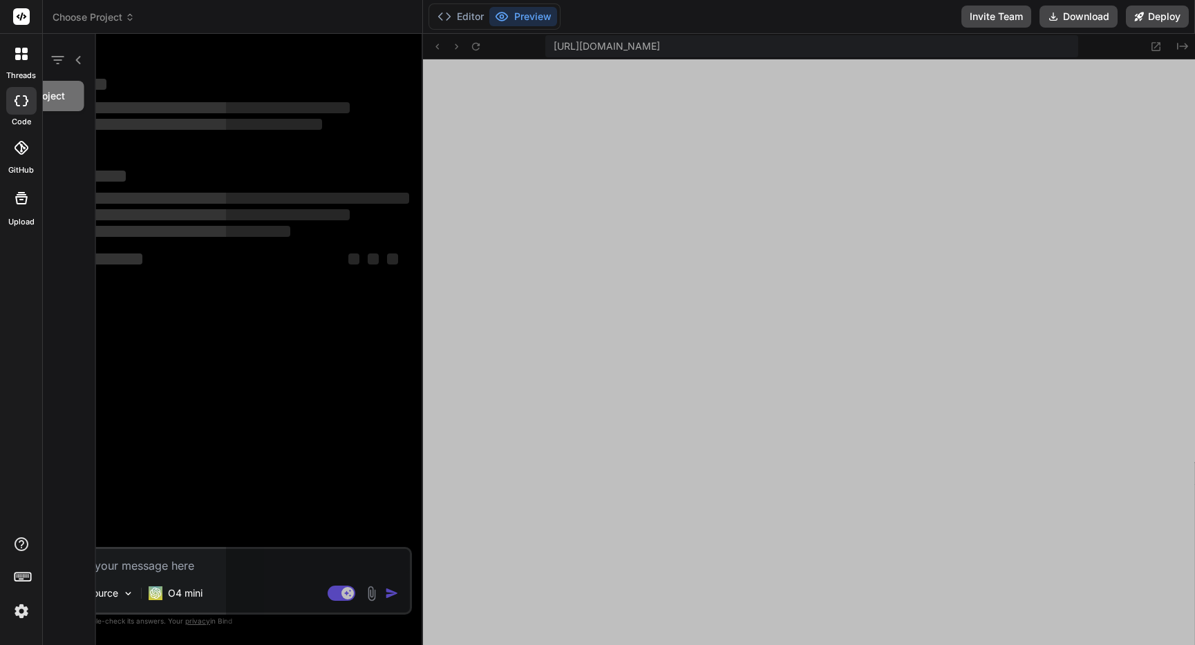
scroll to position [0, 0]
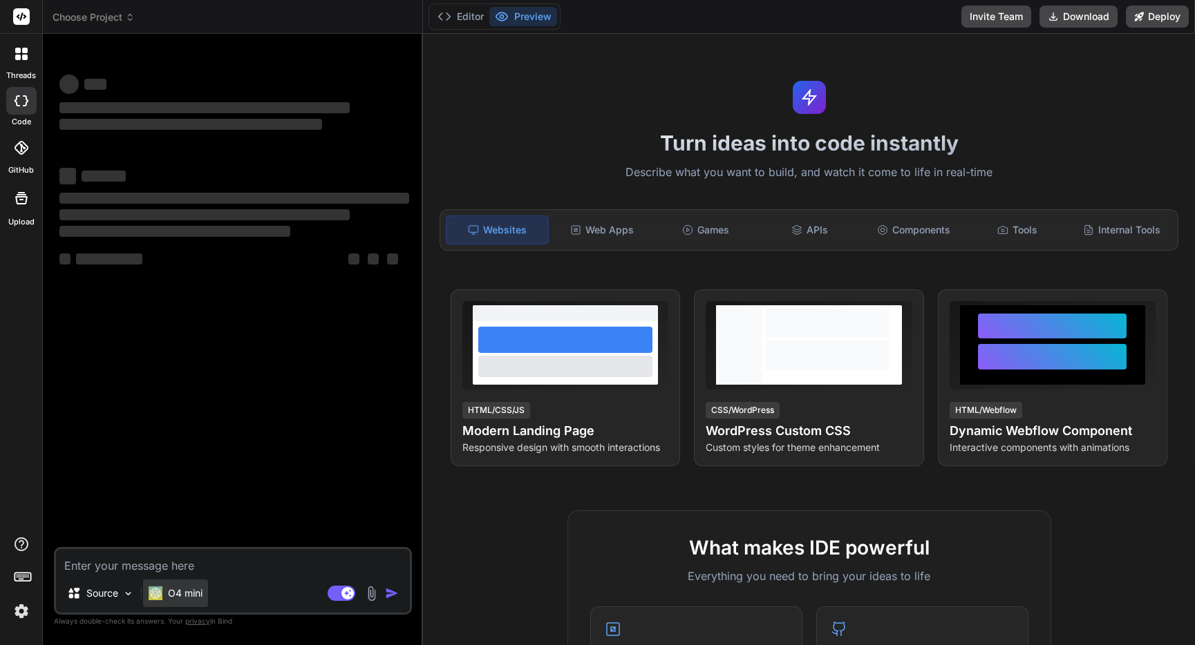
click at [192, 592] on p "O4 mini" at bounding box center [185, 594] width 35 height 14
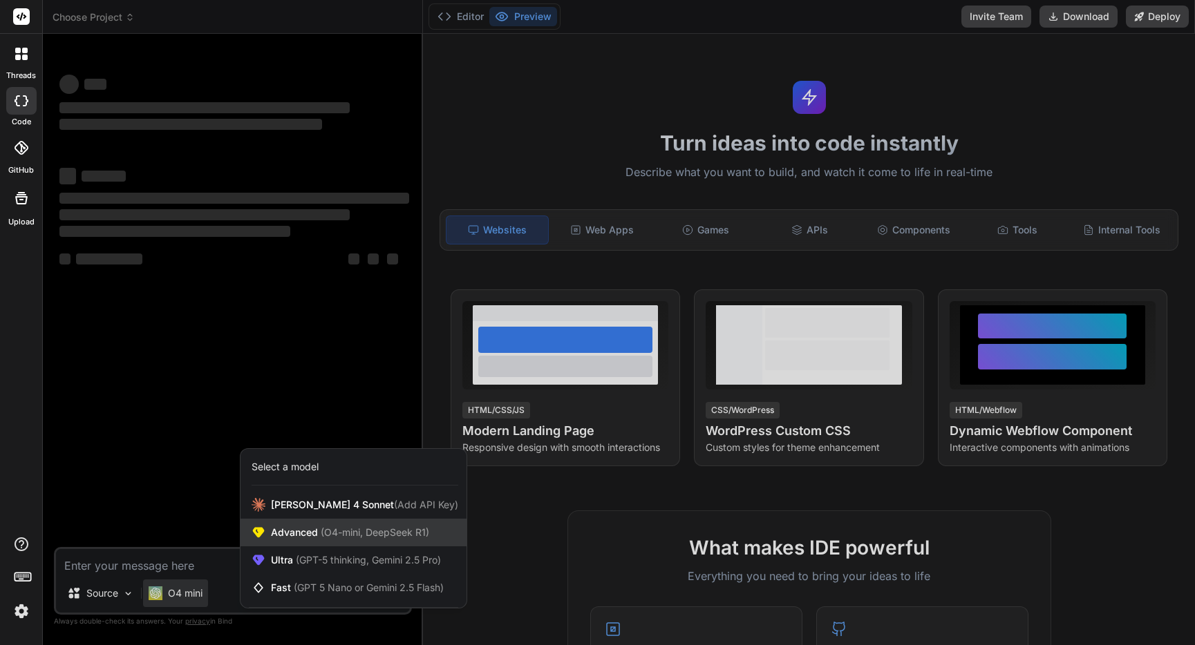
click at [307, 538] on span "Advanced (O4-mini, DeepSeek R1)" at bounding box center [350, 533] width 158 height 14
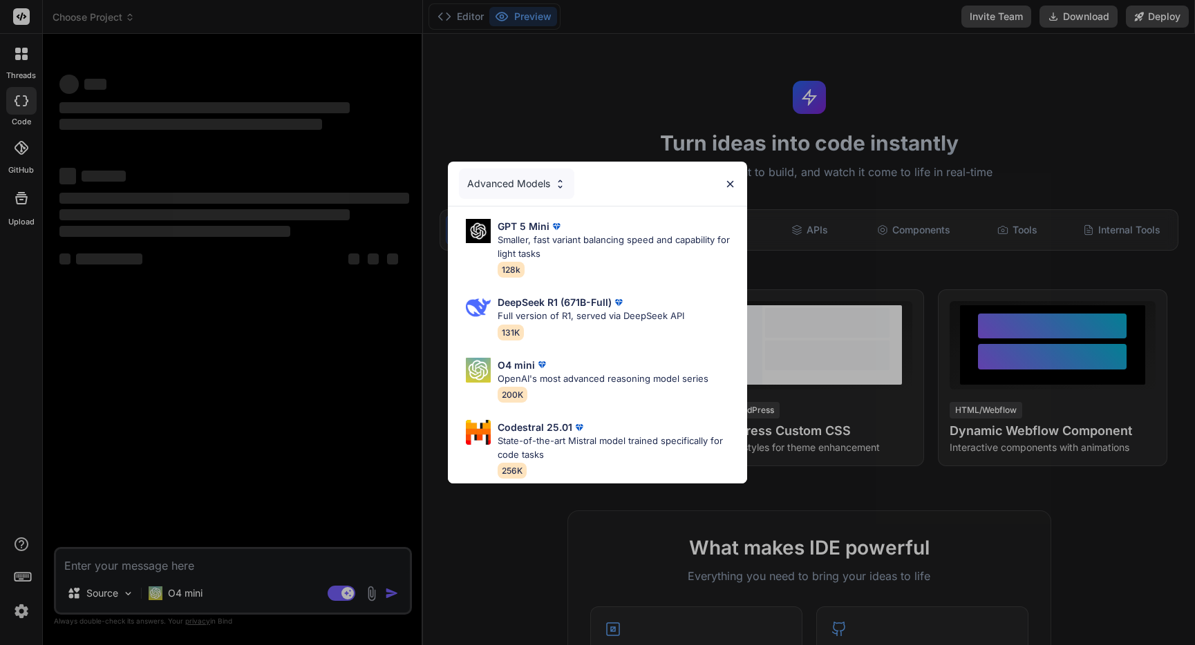
click at [547, 381] on p "OpenAI's most advanced reasoning model series" at bounding box center [602, 379] width 211 height 14
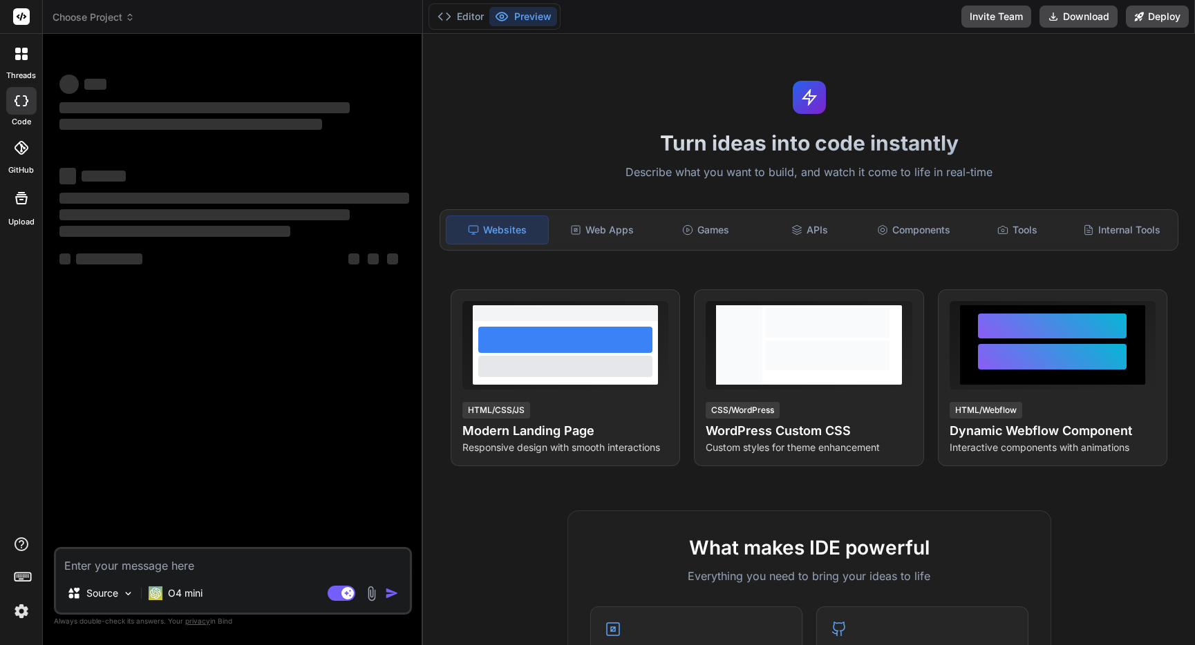
click at [178, 564] on textarea at bounding box center [233, 561] width 354 height 25
click at [801, 231] on icon at bounding box center [796, 230] width 11 height 11
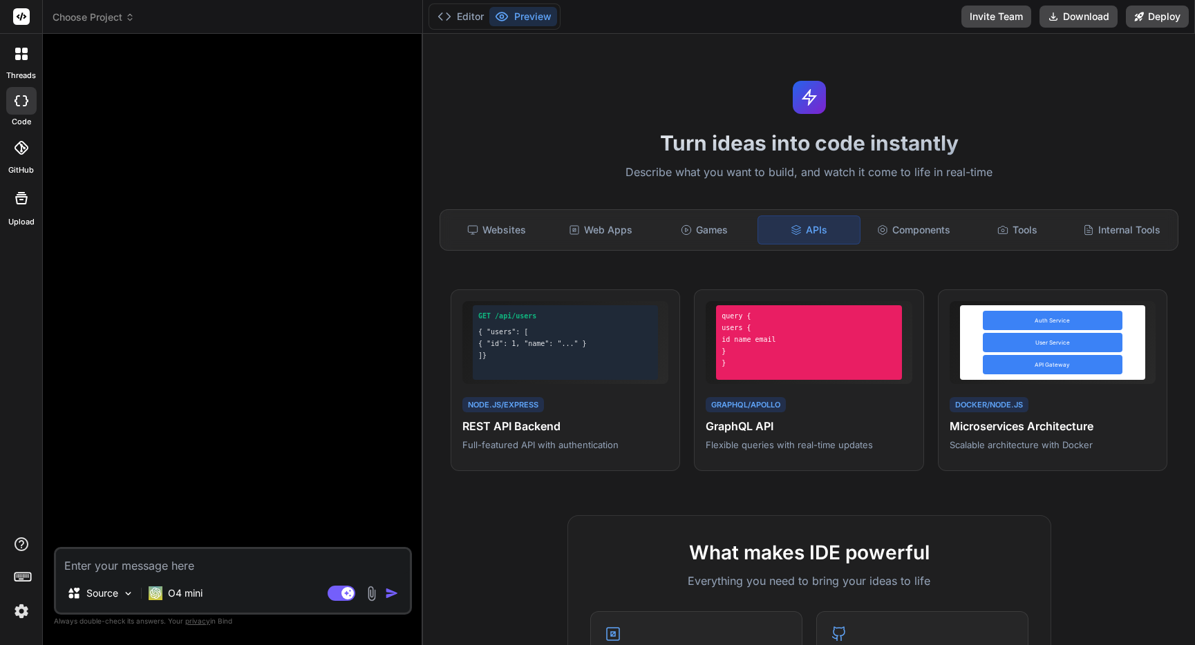
click at [25, 55] on icon at bounding box center [25, 58] width 6 height 6
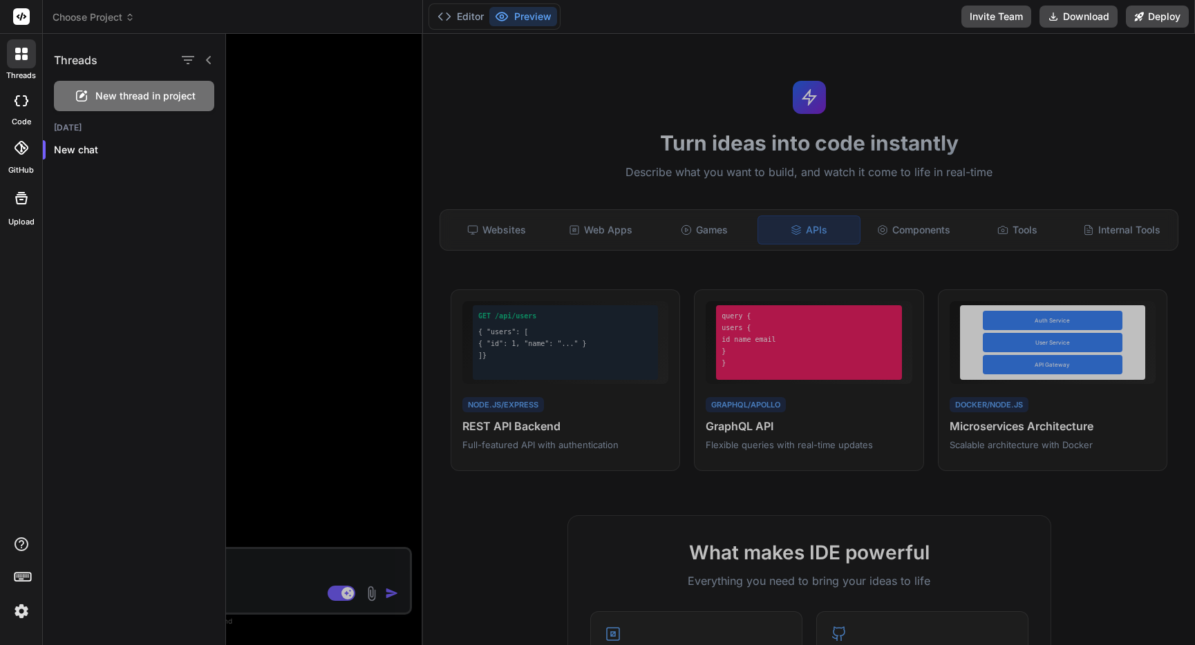
click at [99, 12] on span "Choose Project" at bounding box center [94, 17] width 82 height 14
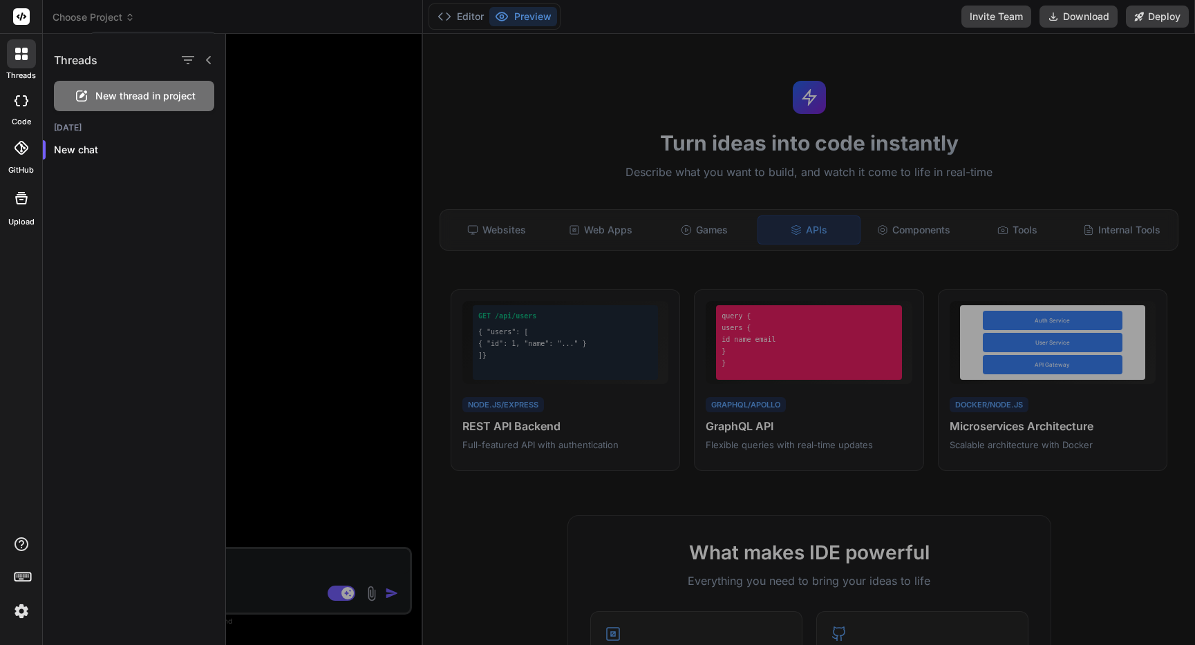
click at [119, 21] on div at bounding box center [597, 322] width 1195 height 645
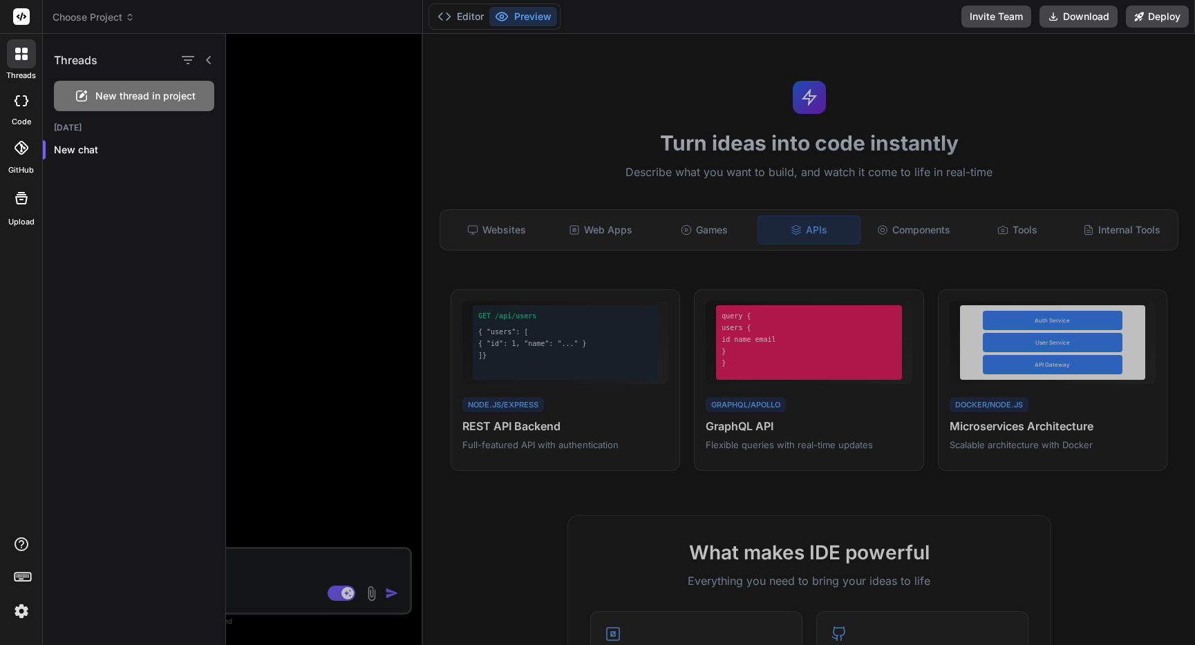
click at [131, 17] on icon at bounding box center [130, 17] width 10 height 10
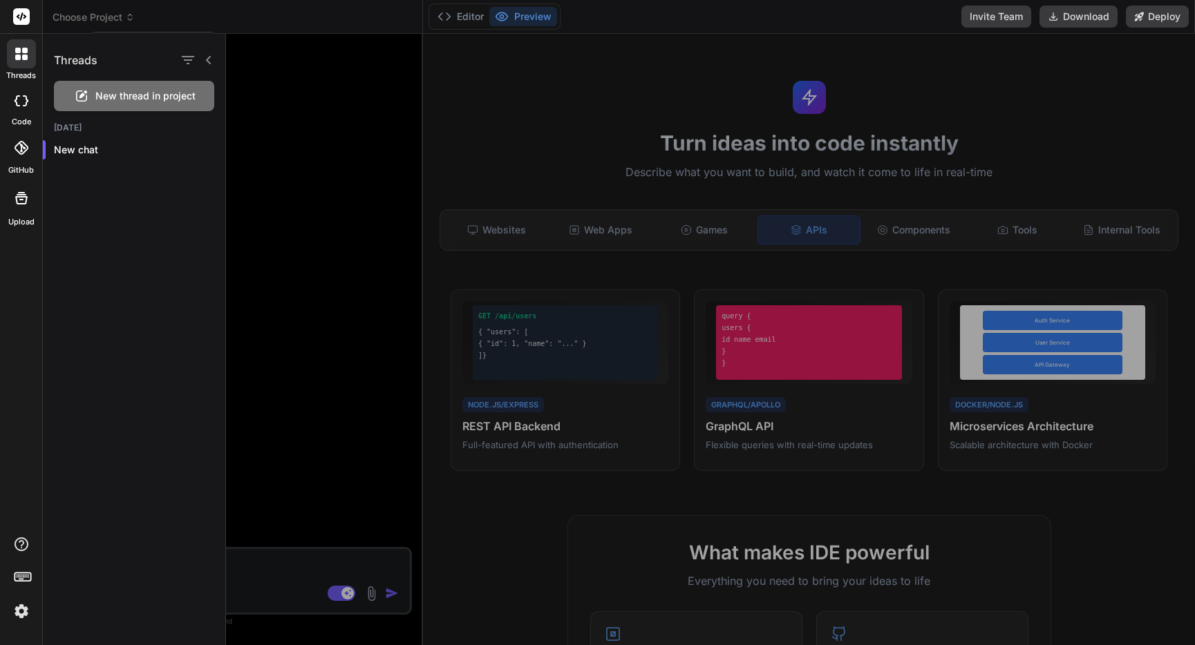
click at [131, 17] on div at bounding box center [597, 322] width 1195 height 645
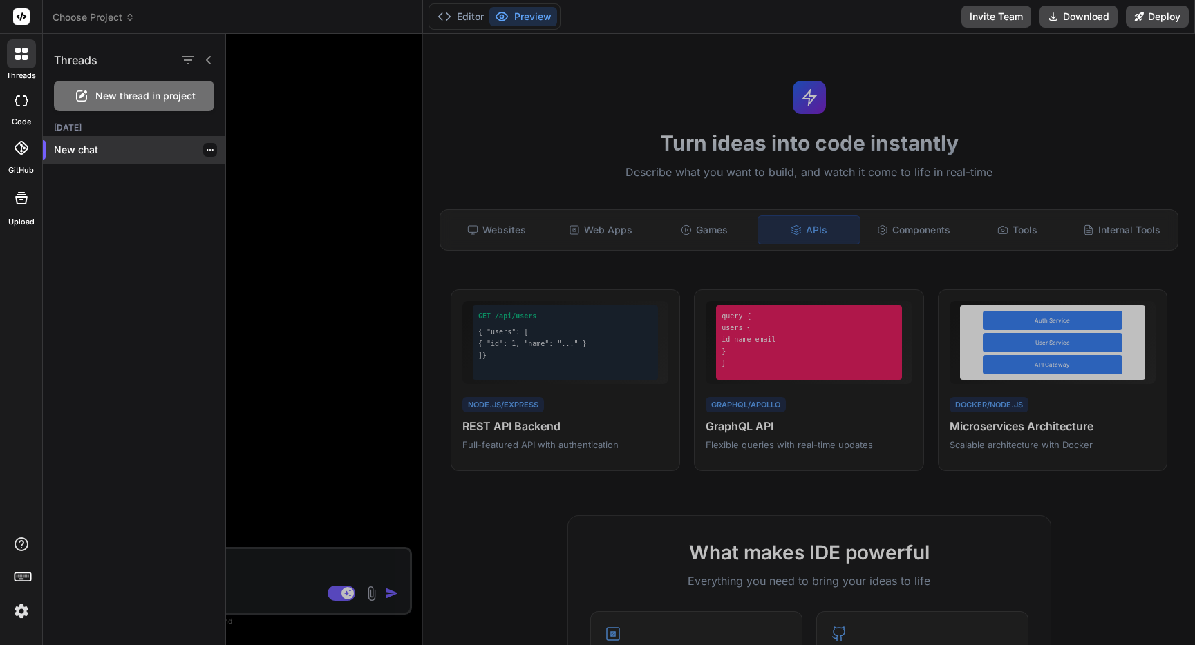
click at [76, 153] on p "New chat" at bounding box center [139, 150] width 171 height 14
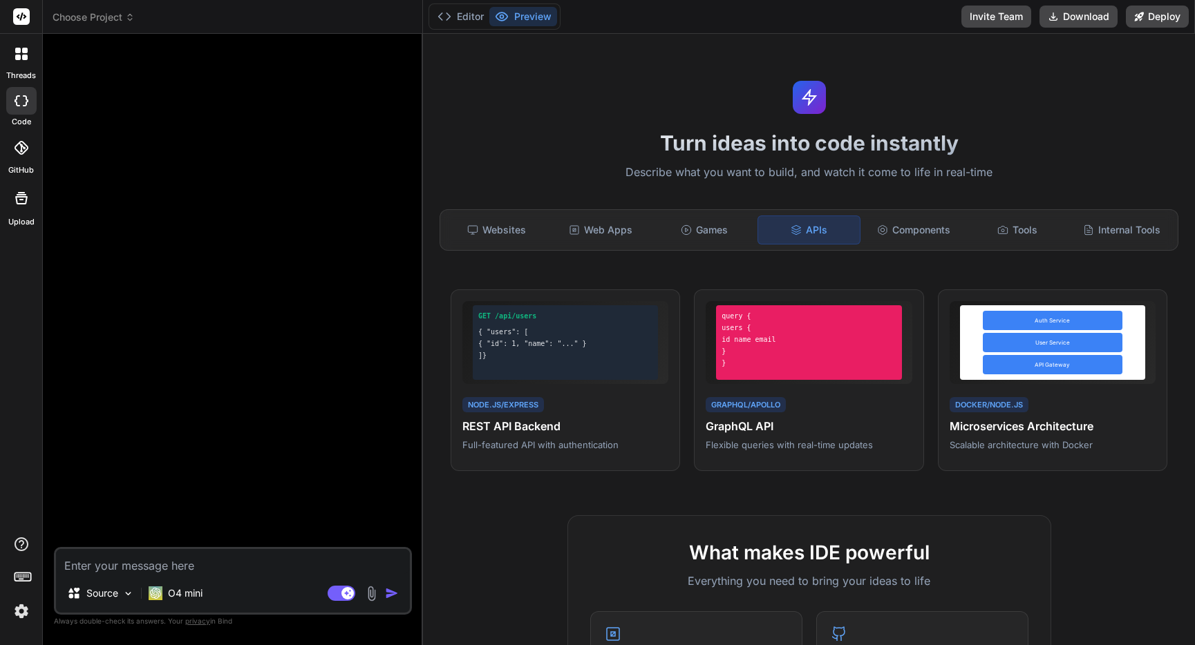
click at [23, 99] on icon at bounding box center [22, 100] width 14 height 11
click at [460, 17] on button "Editor" at bounding box center [460, 16] width 57 height 19
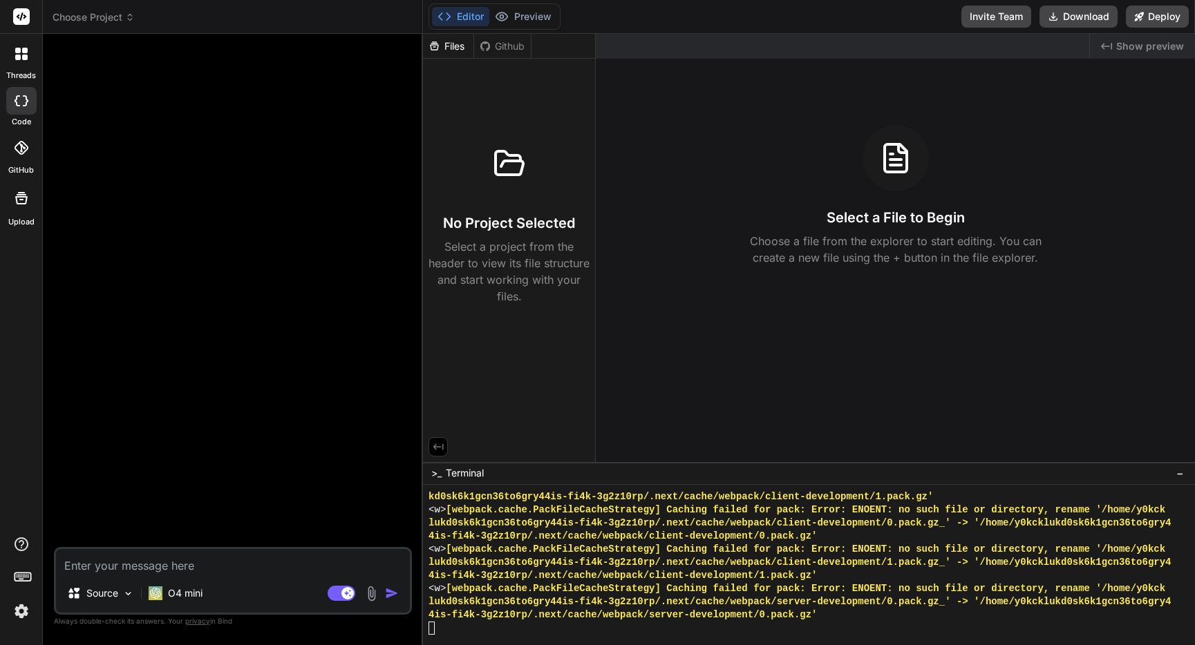
click at [1171, 48] on span "Show preview" at bounding box center [1150, 46] width 68 height 14
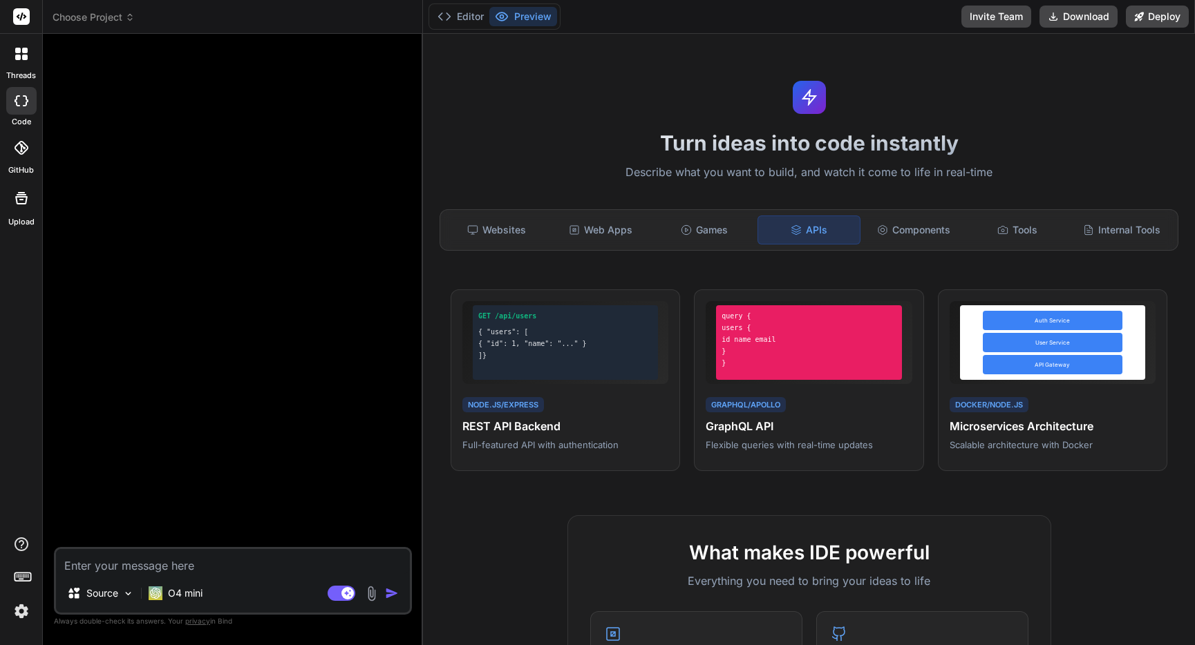
click at [21, 57] on icon at bounding box center [21, 54] width 12 height 12
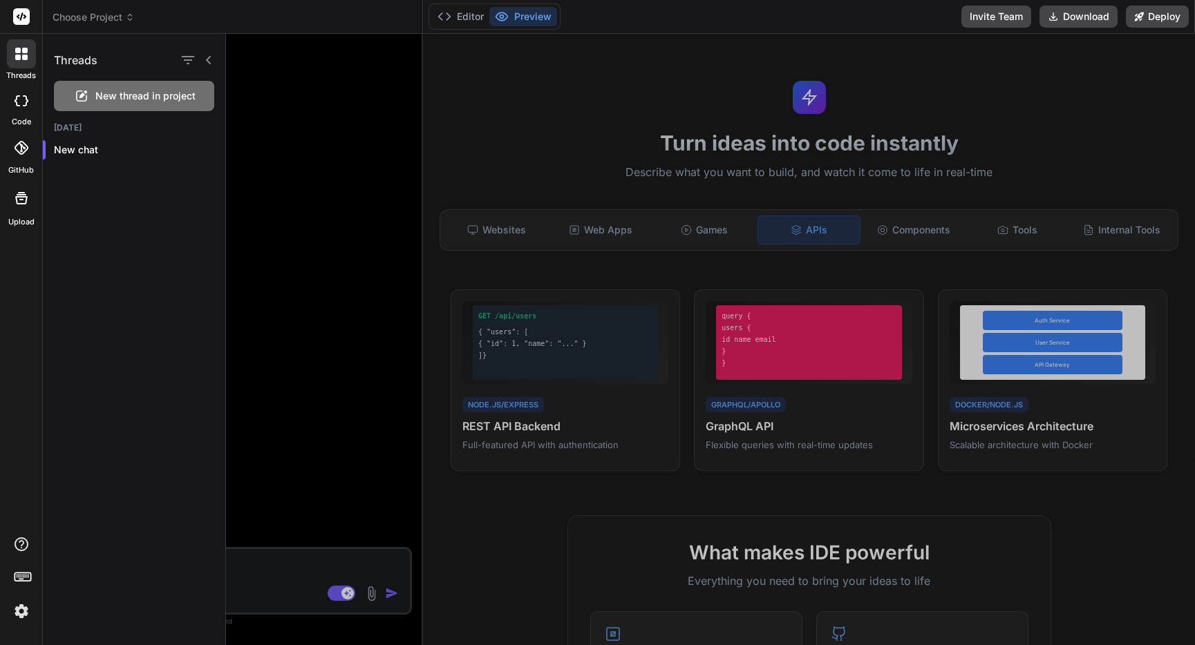
click at [118, 12] on span "Choose Project" at bounding box center [94, 17] width 82 height 14
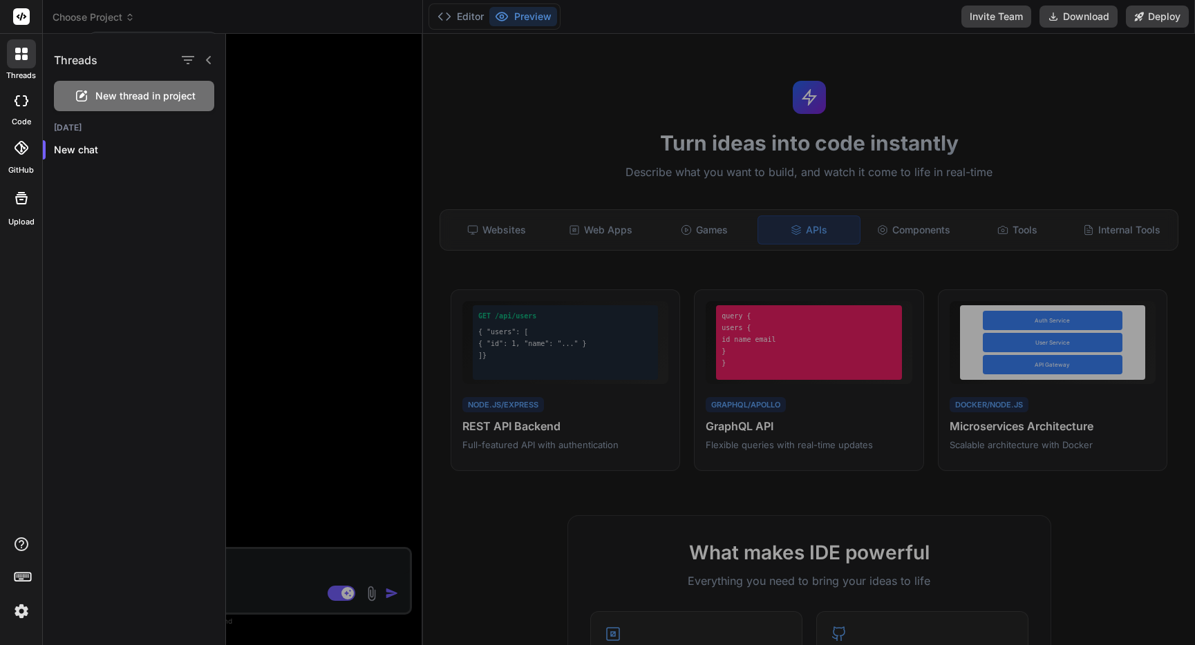
click at [127, 17] on div at bounding box center [597, 322] width 1195 height 645
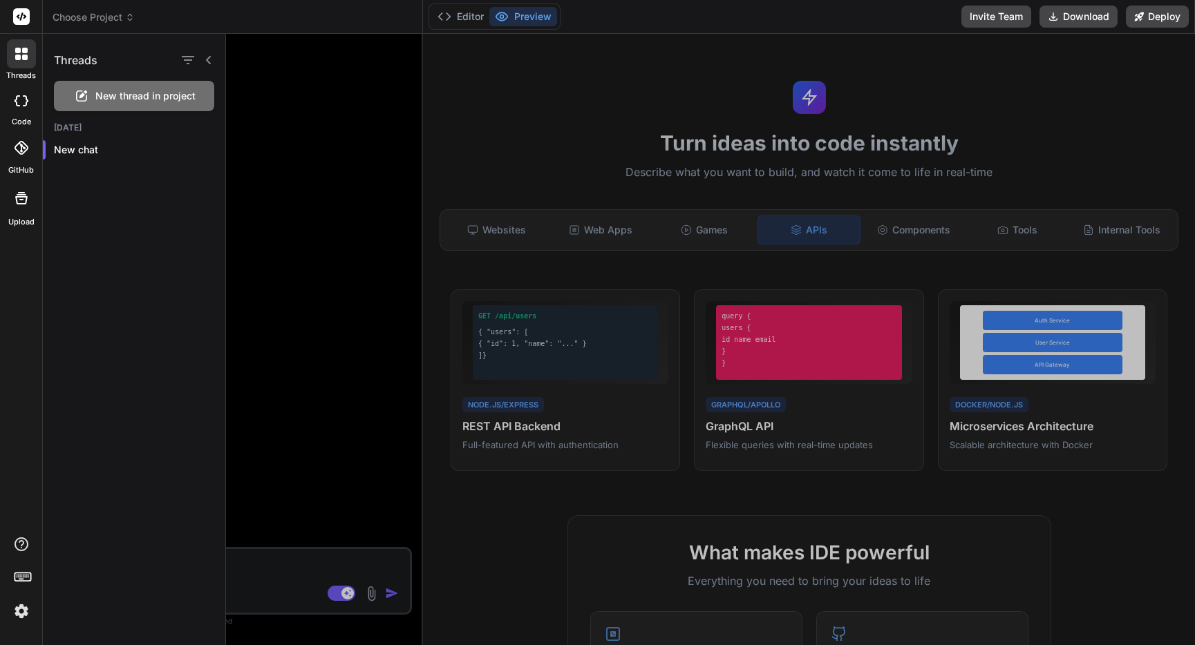
click at [127, 17] on icon at bounding box center [130, 17] width 10 height 10
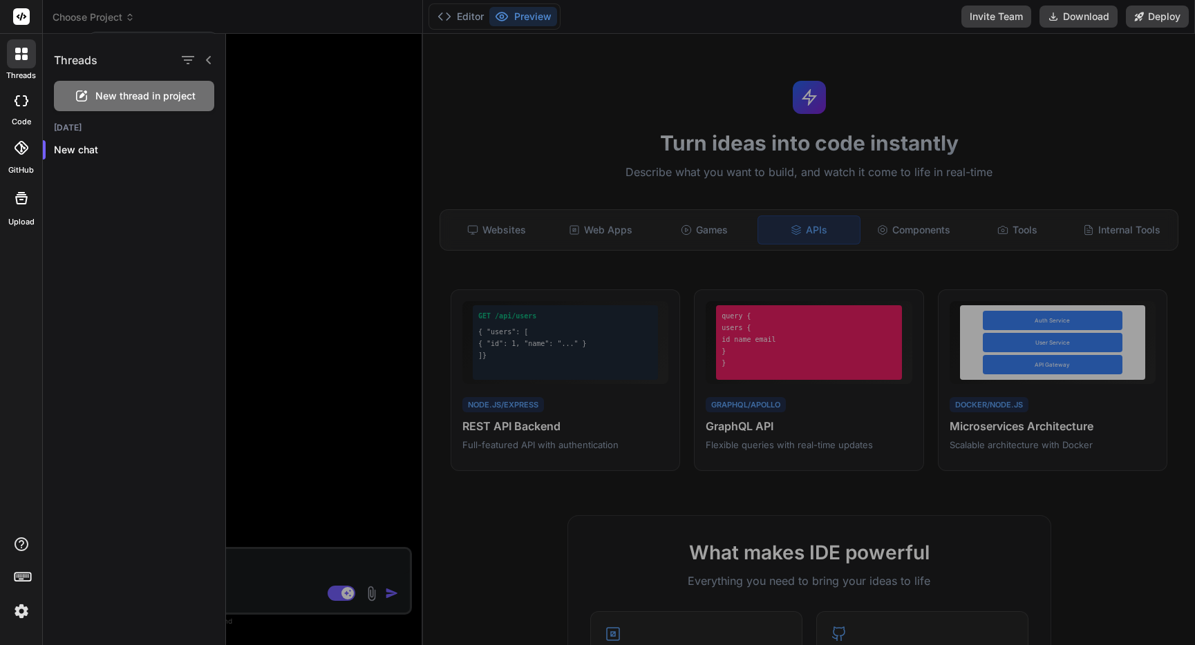
click at [127, 17] on div at bounding box center [597, 322] width 1195 height 645
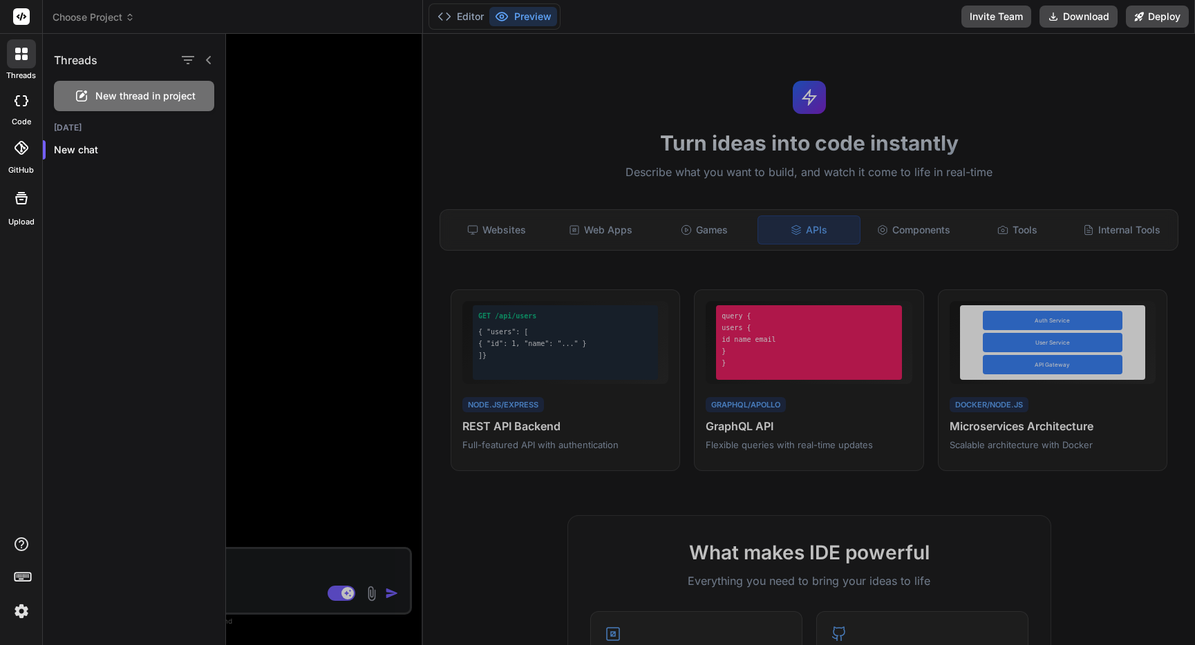
click at [357, 202] on div at bounding box center [710, 339] width 969 height 611
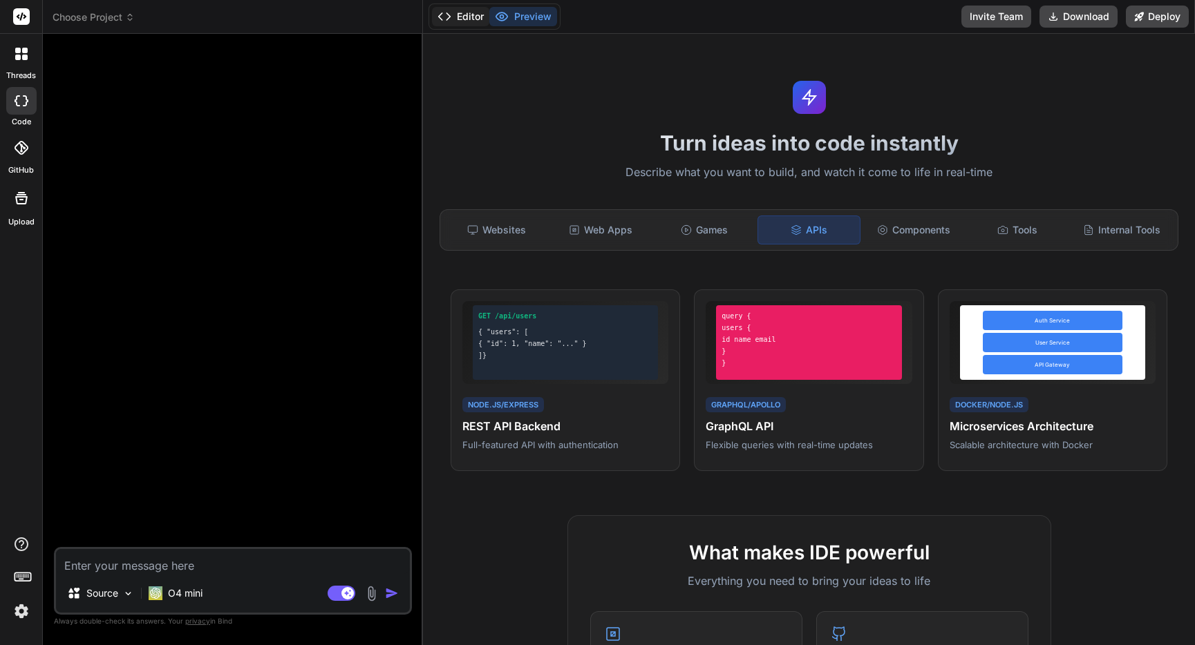
click at [454, 15] on button "Editor" at bounding box center [460, 16] width 57 height 19
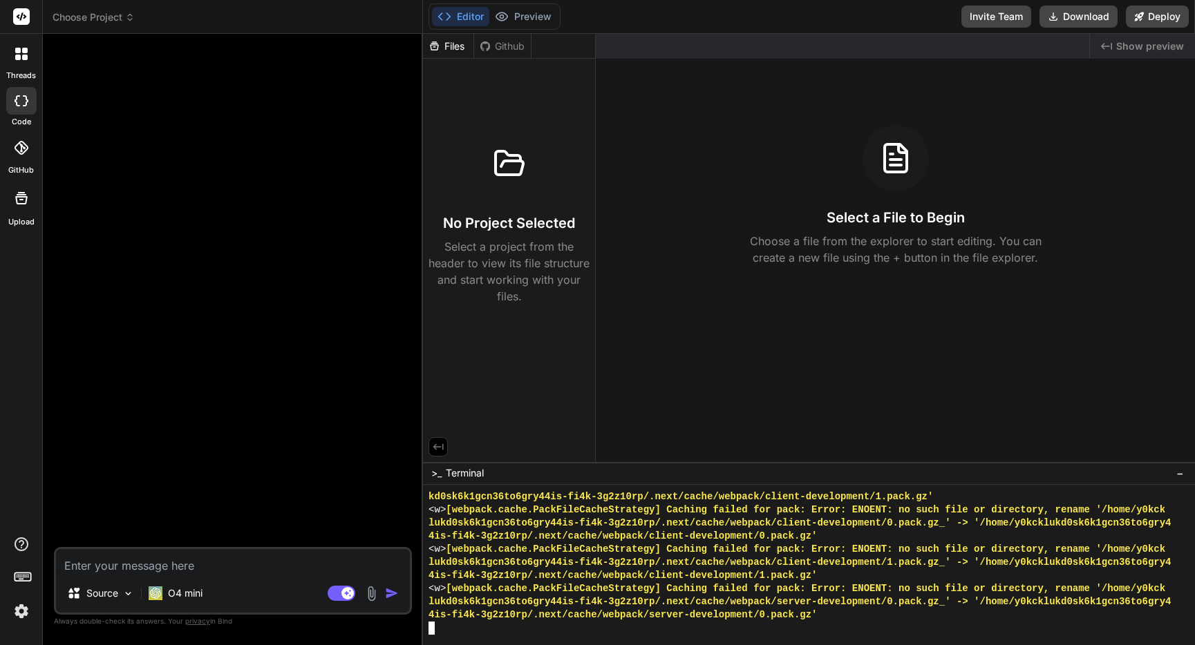
click at [746, 637] on div at bounding box center [809, 565] width 772 height 161
click at [817, 206] on div "Select a File to Begin Choose a file from the explorer to start editing. You ca…" at bounding box center [895, 195] width 599 height 141
drag, startPoint x: 890, startPoint y: 160, endPoint x: 575, endPoint y: 183, distance: 315.9
click at [890, 160] on icon at bounding box center [895, 160] width 11 height 0
click at [445, 47] on div "Files" at bounding box center [448, 46] width 50 height 14
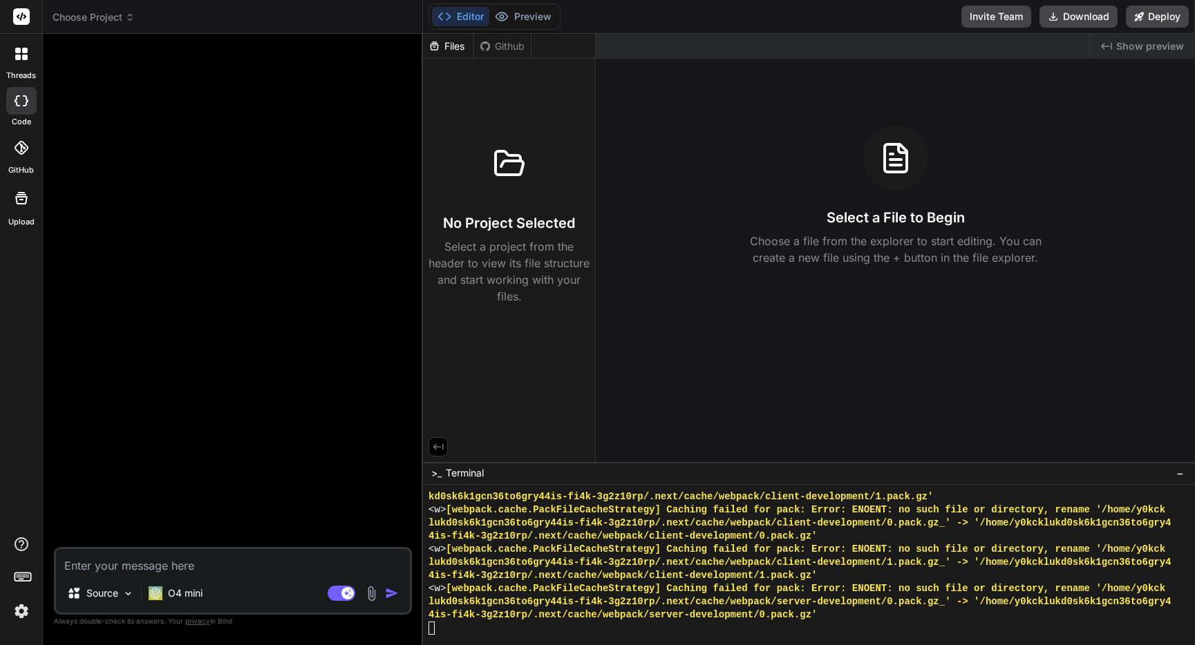
click at [444, 450] on icon at bounding box center [438, 447] width 12 height 12
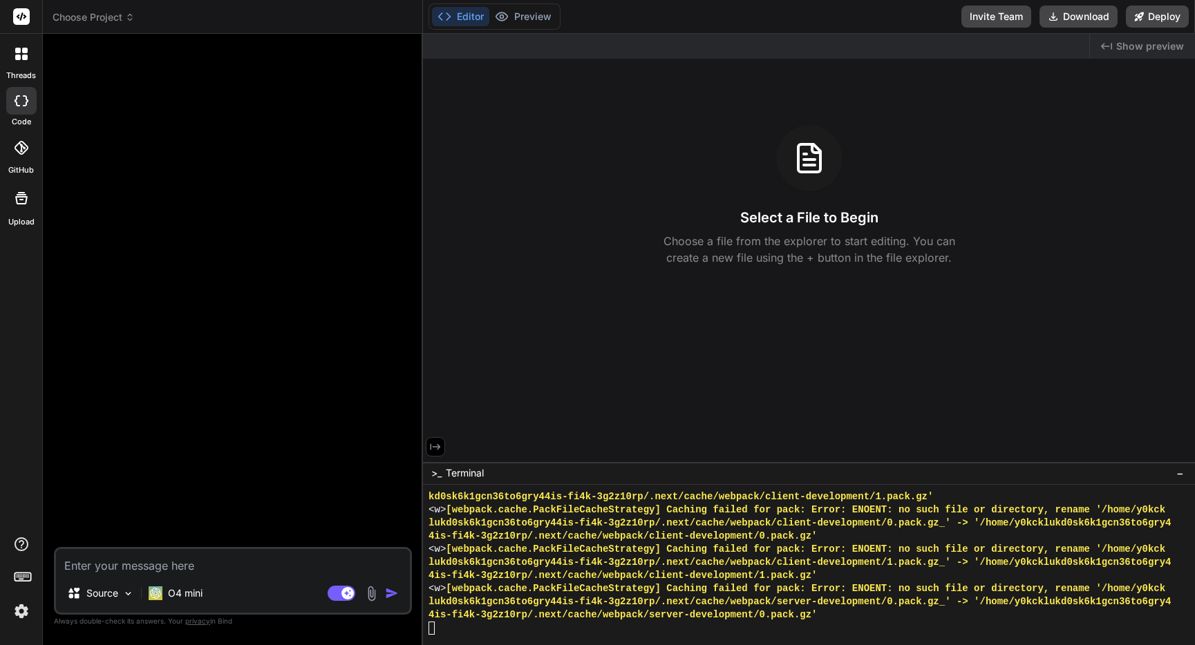
click at [441, 450] on icon at bounding box center [435, 447] width 12 height 12
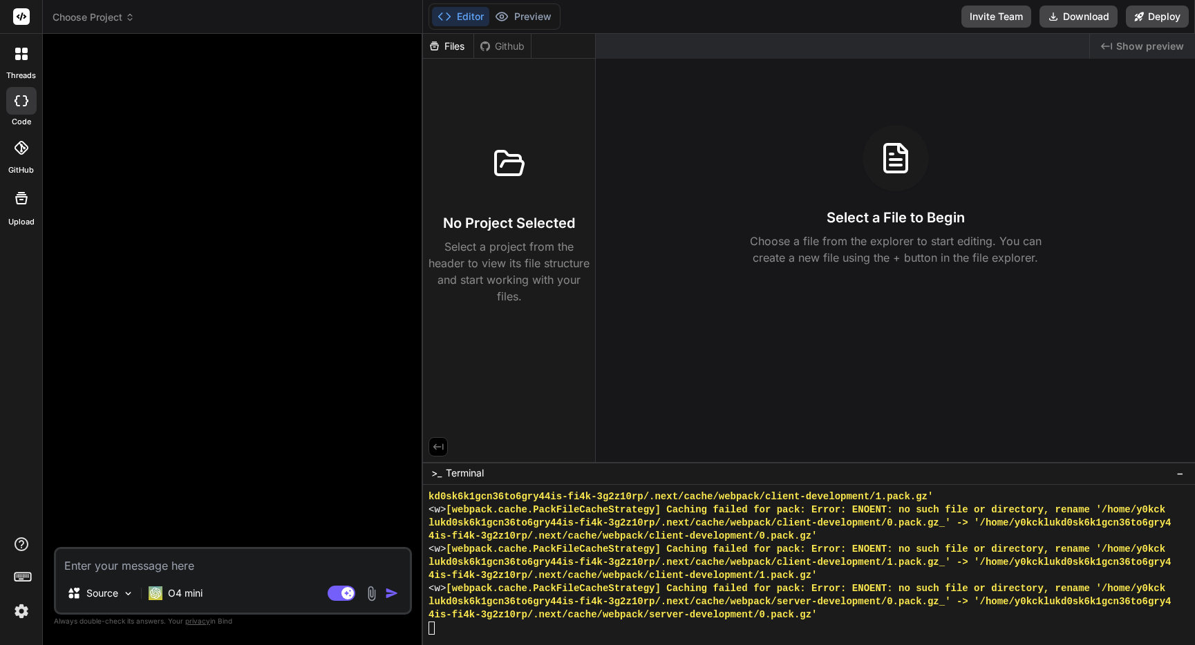
click at [22, 59] on icon at bounding box center [21, 54] width 12 height 12
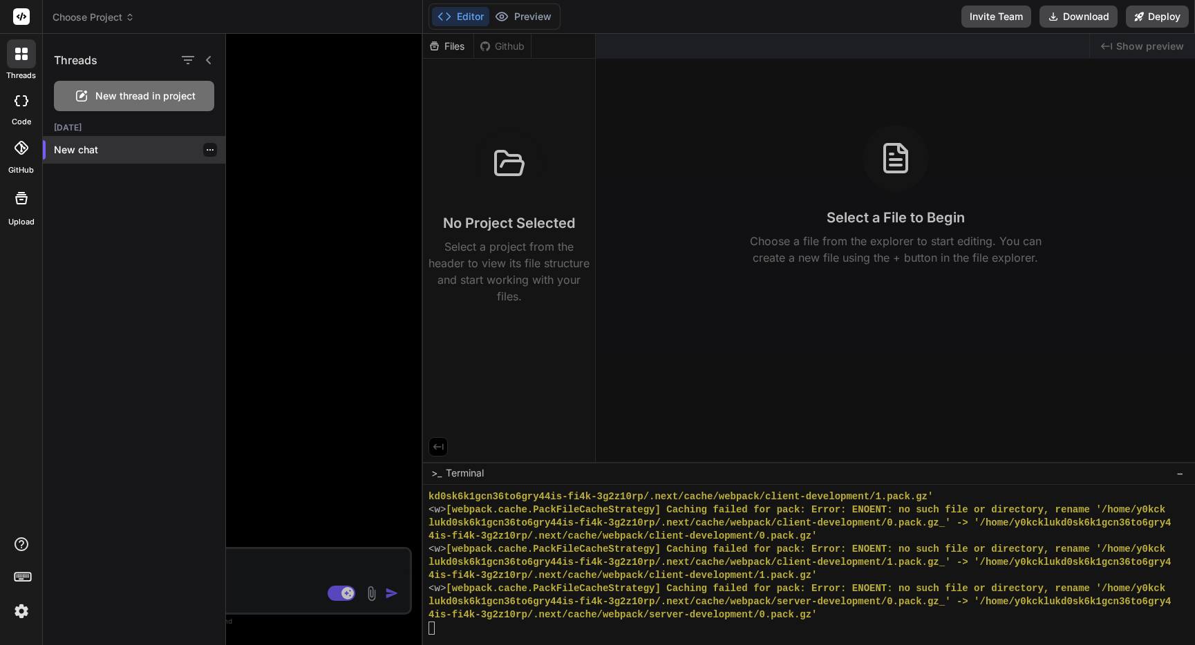
click at [68, 149] on p "New chat" at bounding box center [139, 150] width 171 height 14
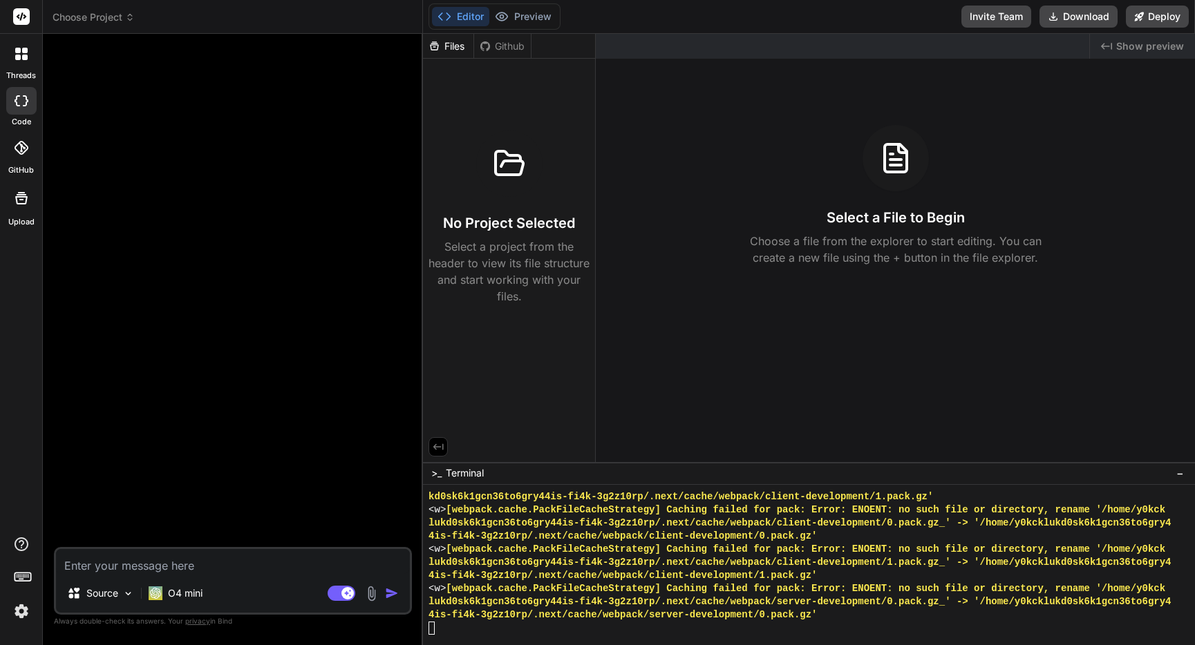
click at [28, 51] on div at bounding box center [21, 53] width 29 height 29
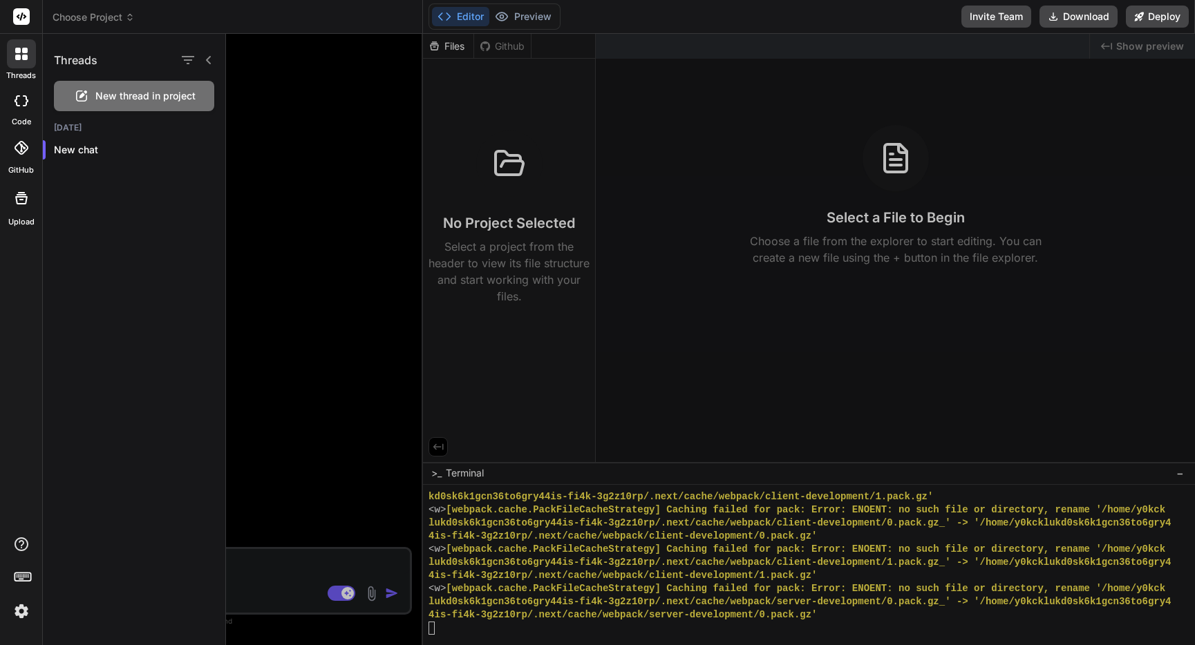
click at [120, 93] on span "New thread in project" at bounding box center [145, 96] width 100 height 14
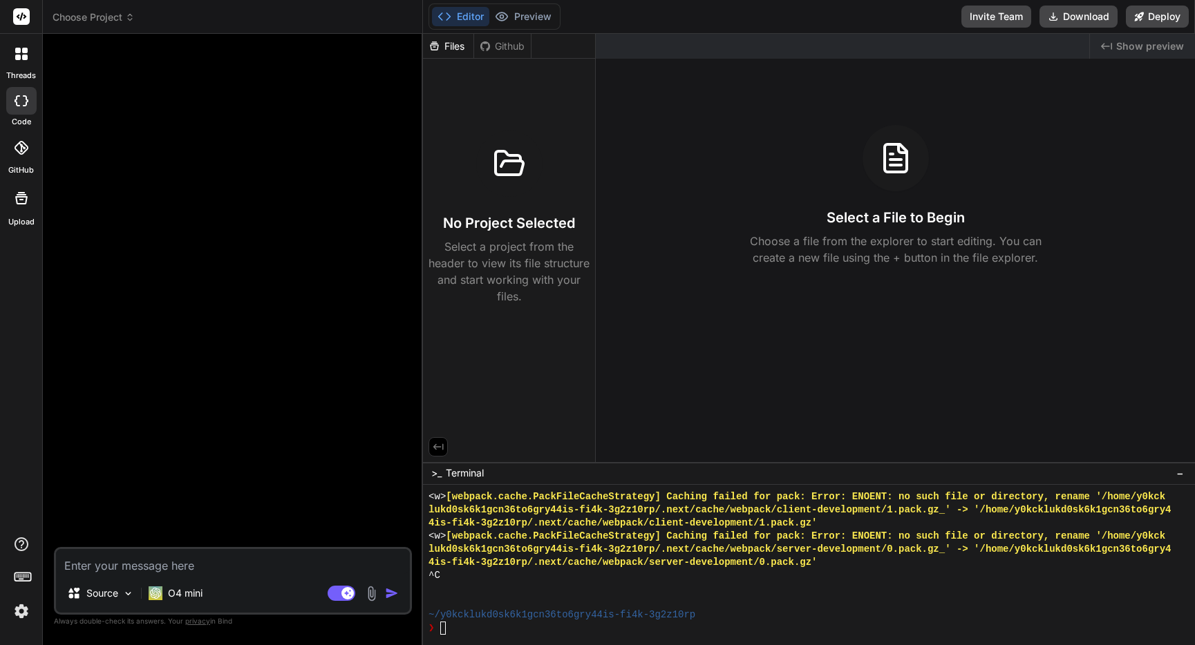
click at [27, 153] on icon at bounding box center [22, 148] width 14 height 14
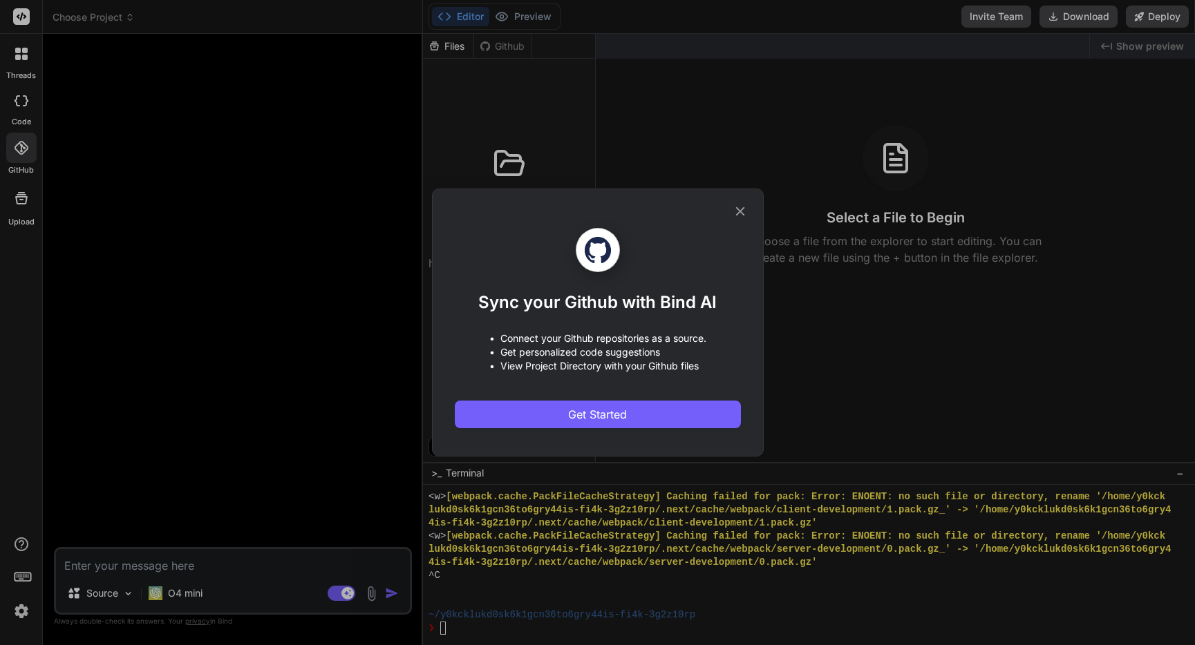
click at [20, 108] on div "Sync your Github with Bind AI • Connect your Github repositories as a source. •…" at bounding box center [597, 322] width 1195 height 645
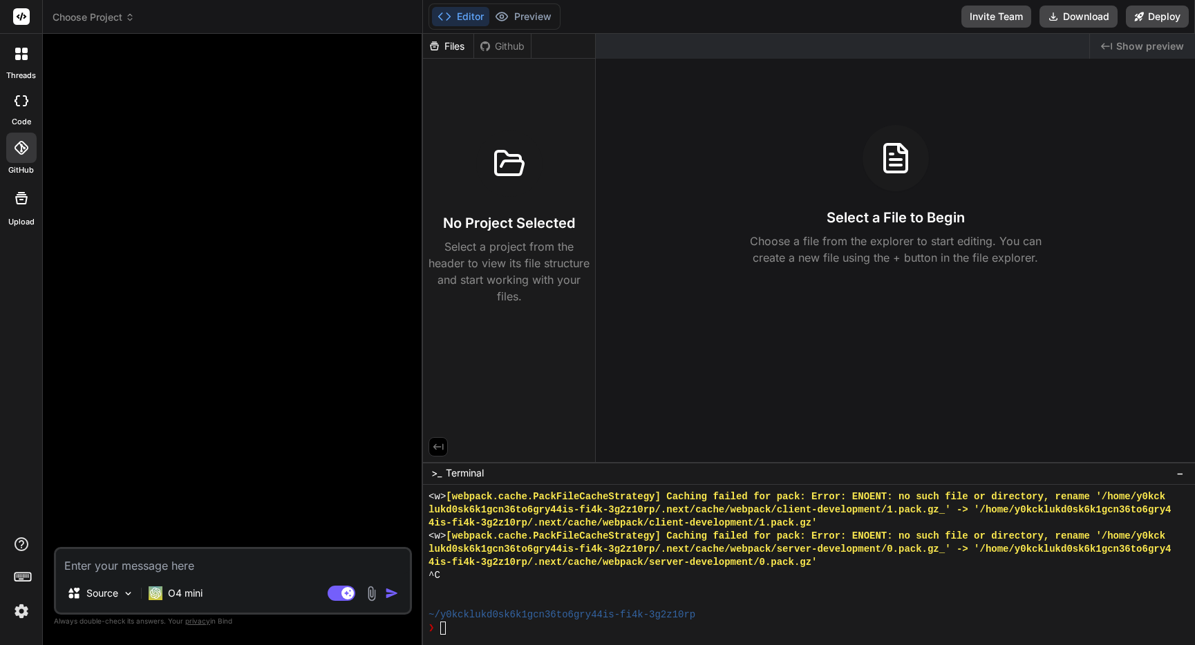
click at [21, 109] on div at bounding box center [21, 101] width 30 height 28
click at [23, 102] on icon at bounding box center [22, 100] width 14 height 11
click at [29, 17] on rect at bounding box center [21, 16] width 17 height 17
click at [15, 18] on rect at bounding box center [21, 16] width 17 height 17
click at [516, 17] on button "Preview" at bounding box center [523, 16] width 68 height 19
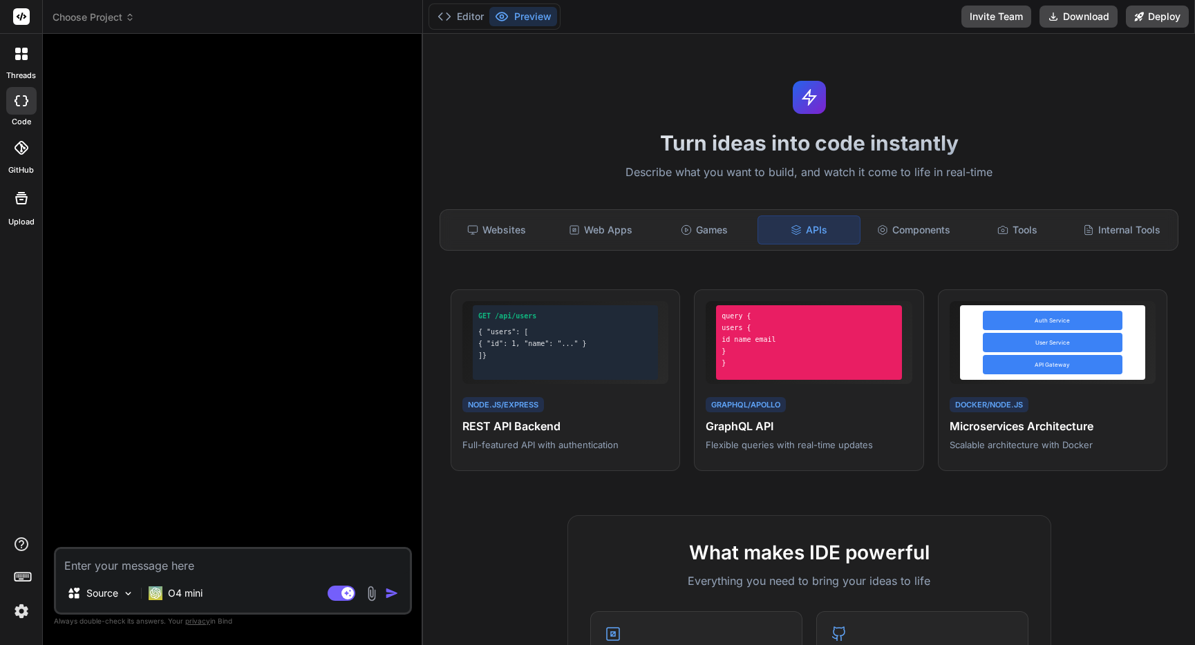
click at [516, 17] on button "Preview" at bounding box center [523, 16] width 68 height 19
click at [628, 225] on div "Web Apps" at bounding box center [600, 230] width 101 height 29
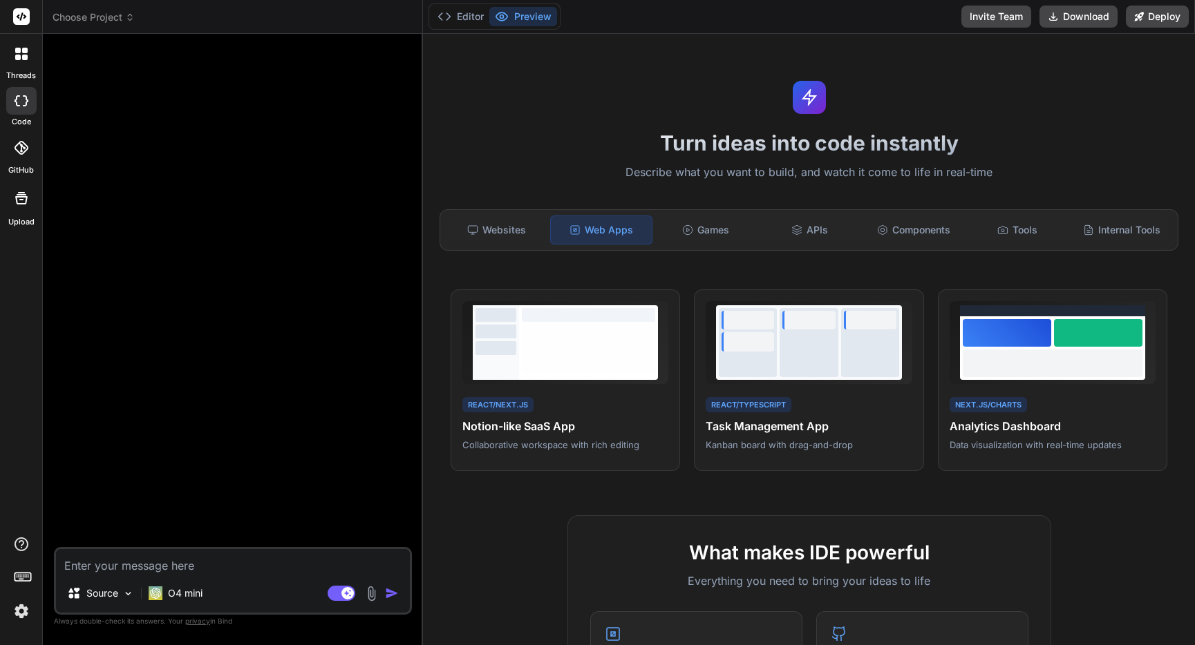
click at [121, 181] on div at bounding box center [234, 296] width 355 height 502
click at [6, 613] on div at bounding box center [21, 579] width 42 height 87
click at [22, 611] on img at bounding box center [21, 611] width 23 height 23
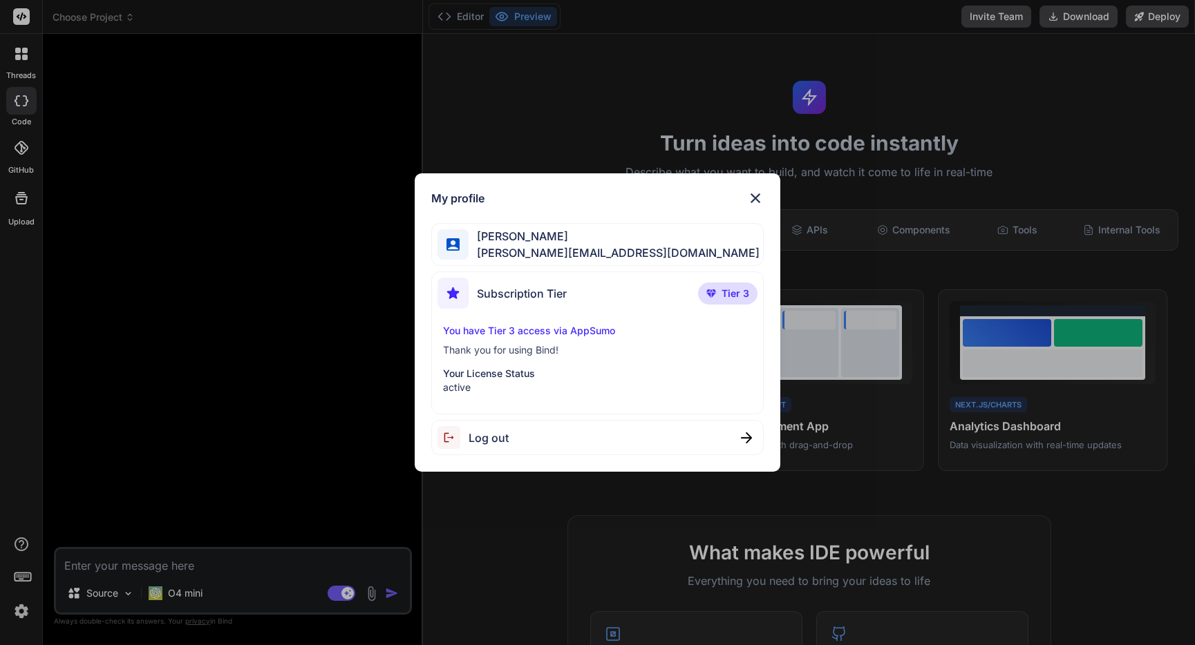
click at [21, 21] on div "My profile Derek Stephens derek@stepfire.io Subscription Tier Tier 3 You have T…" at bounding box center [597, 322] width 1195 height 645
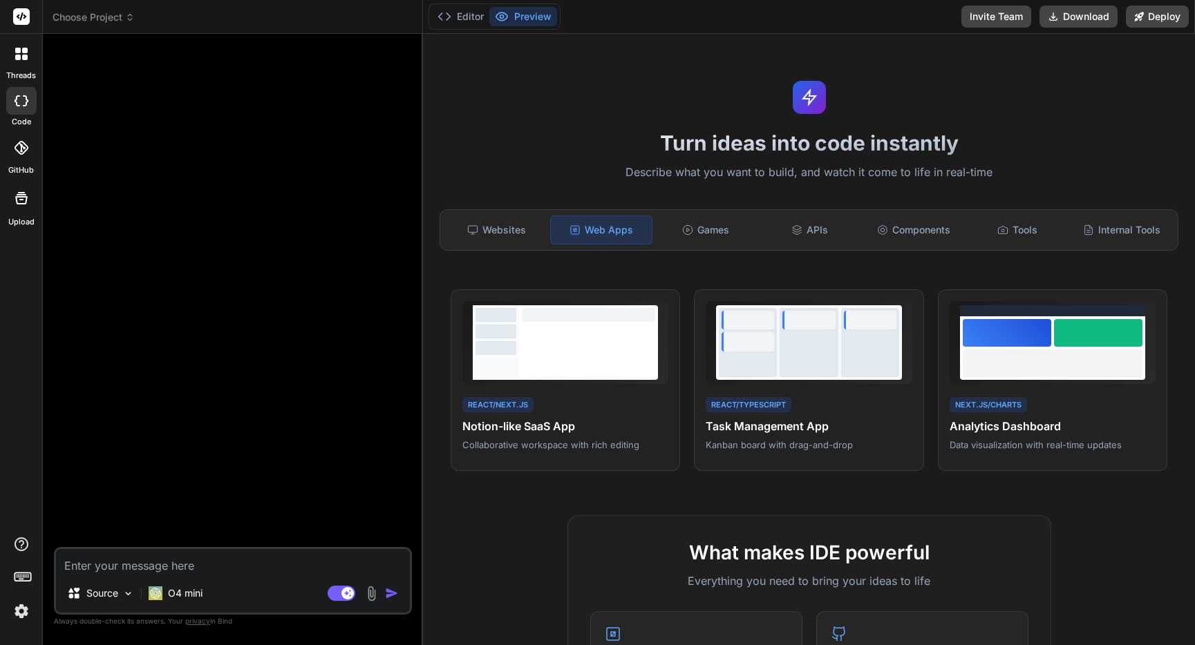
click at [22, 21] on rect at bounding box center [21, 16] width 17 height 17
click at [19, 19] on rect at bounding box center [21, 16] width 17 height 17
click at [23, 614] on img at bounding box center [21, 611] width 23 height 23
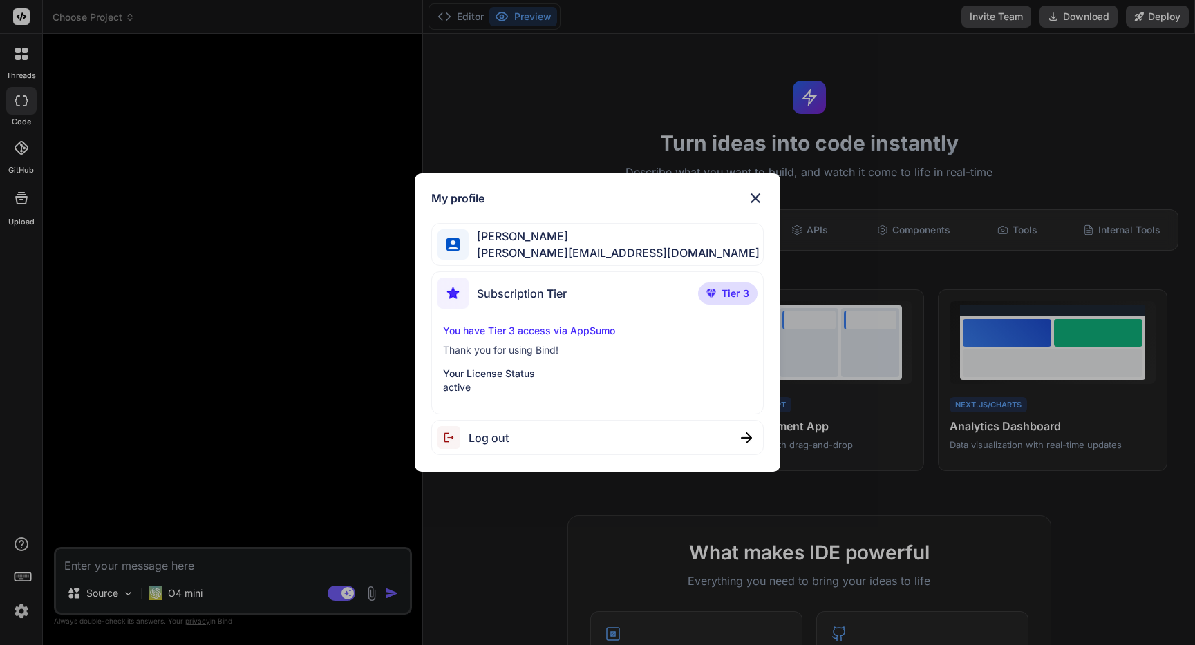
click at [569, 240] on span "Derek Stephens" at bounding box center [613, 236] width 291 height 17
click at [717, 299] on p "Tier 3" at bounding box center [727, 294] width 59 height 22
click at [757, 195] on img at bounding box center [755, 198] width 17 height 17
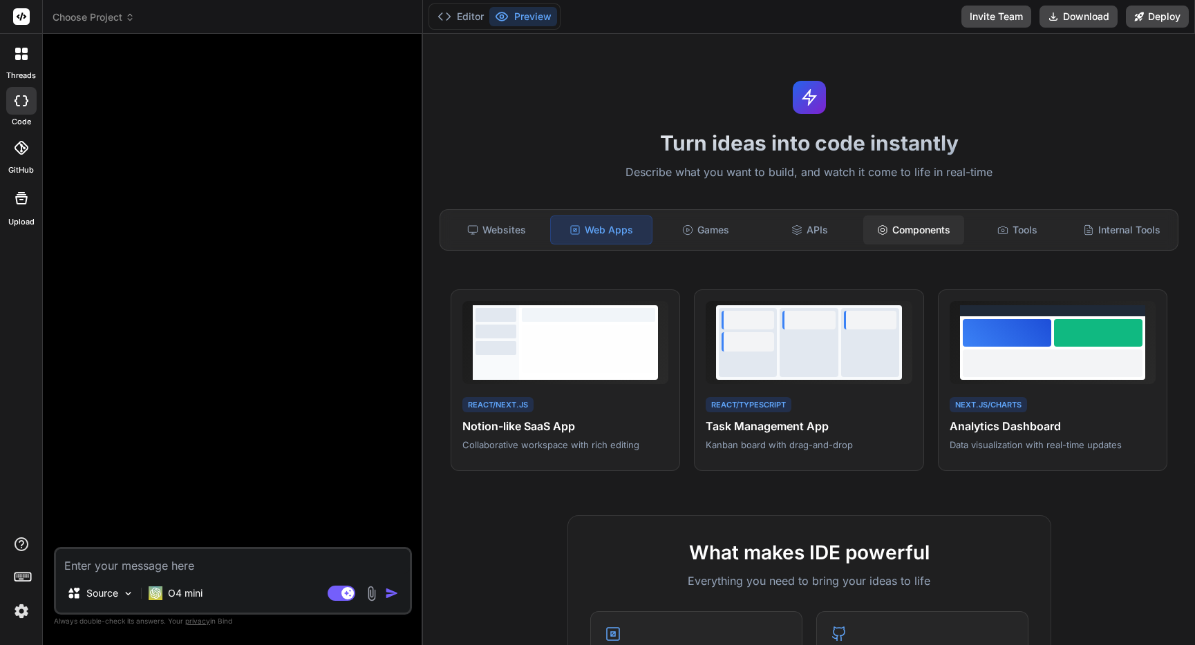
click at [941, 226] on div "Components" at bounding box center [913, 230] width 101 height 29
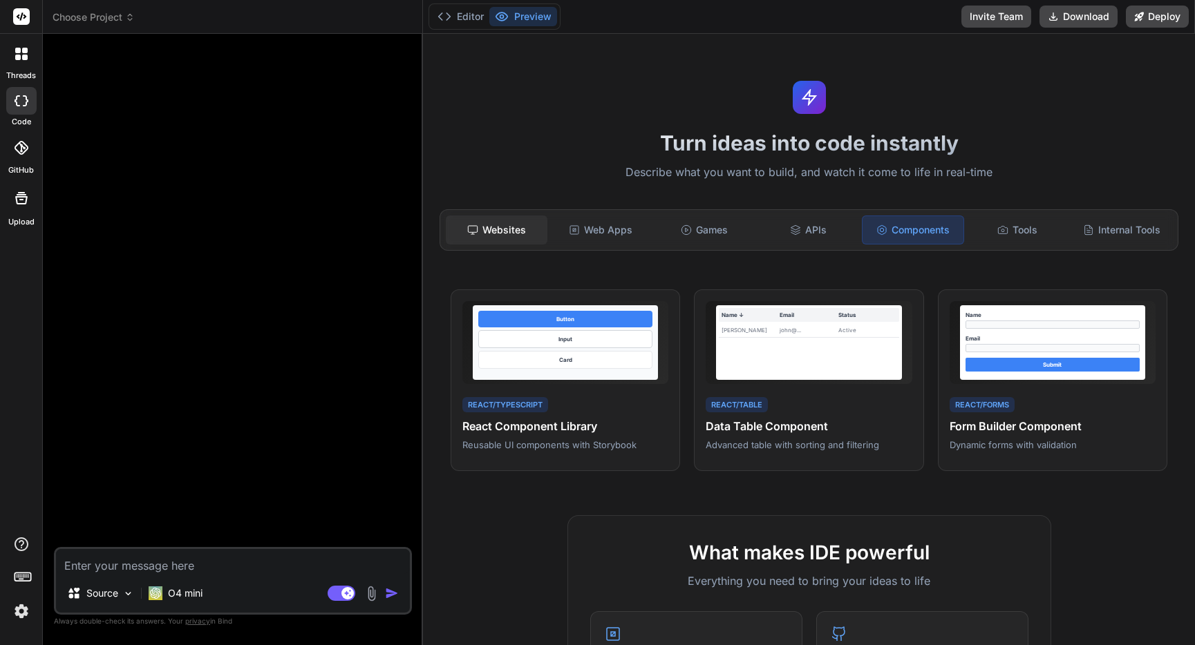
click at [511, 231] on div "Websites" at bounding box center [496, 230] width 101 height 29
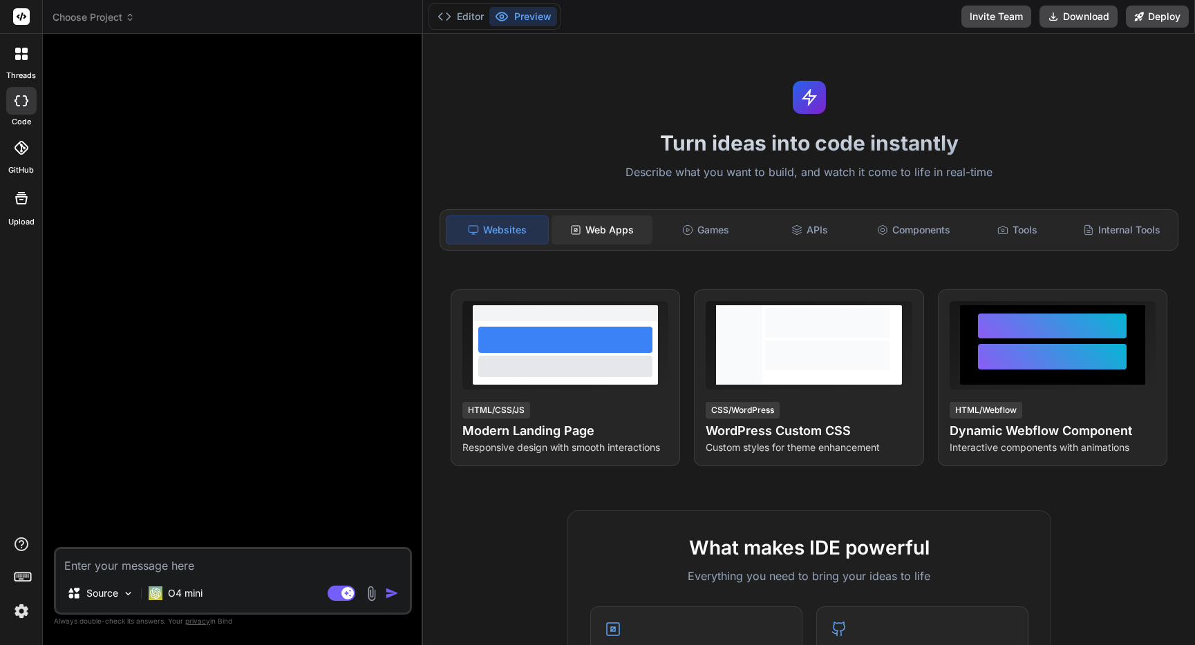
click at [635, 235] on div "Web Apps" at bounding box center [601, 230] width 101 height 29
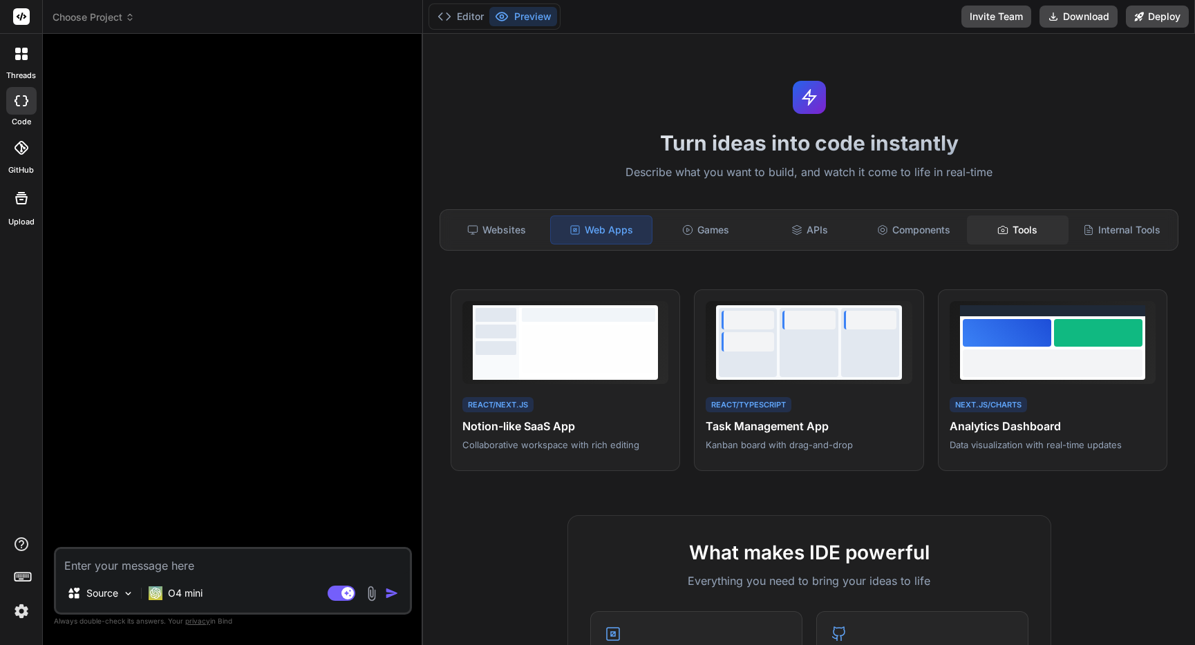
click at [1043, 234] on div "Tools" at bounding box center [1017, 230] width 101 height 29
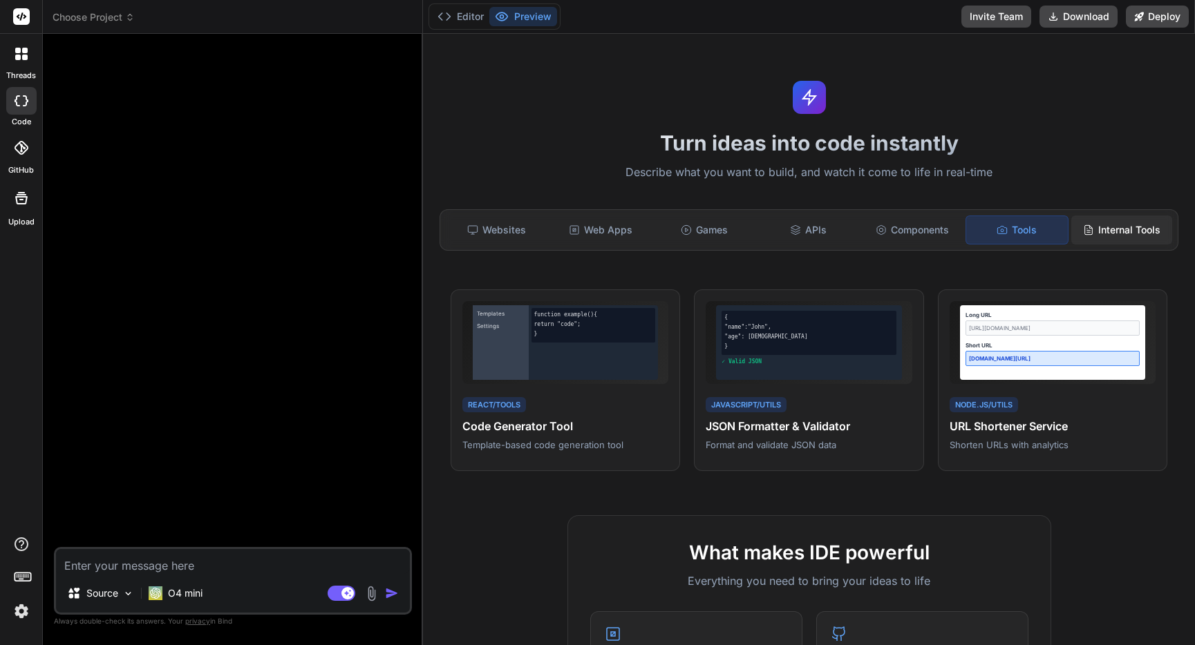
click at [1122, 242] on div "Internal Tools" at bounding box center [1121, 230] width 101 height 29
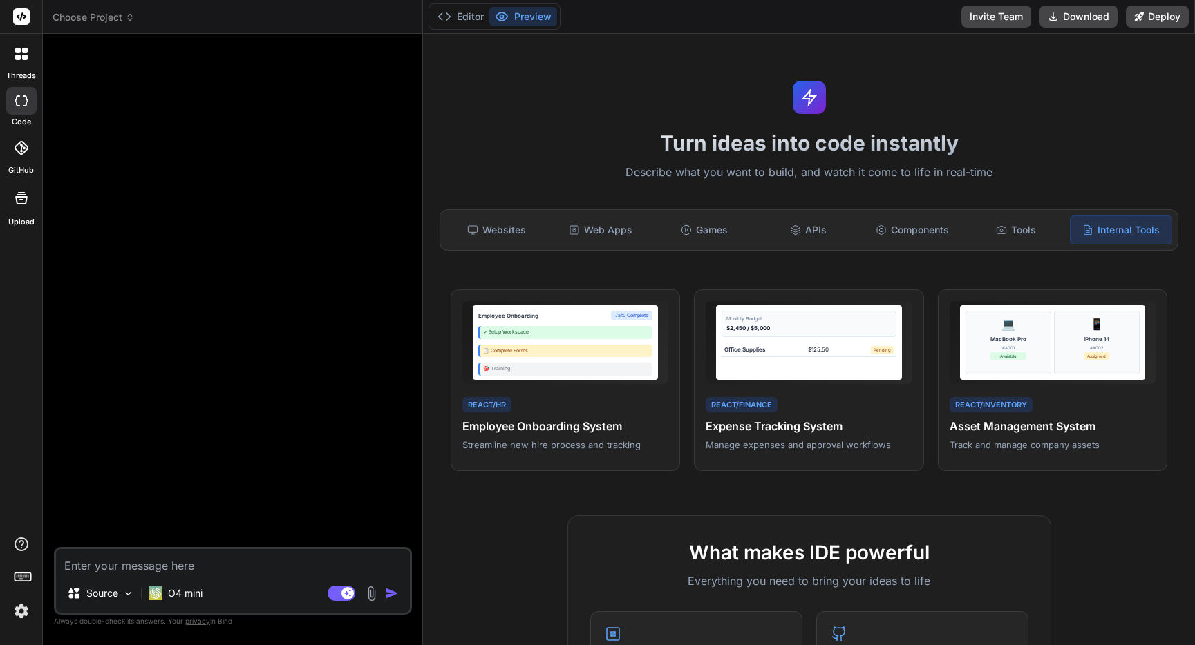
click at [129, 211] on div at bounding box center [234, 296] width 355 height 502
click at [28, 583] on icon at bounding box center [22, 576] width 19 height 19
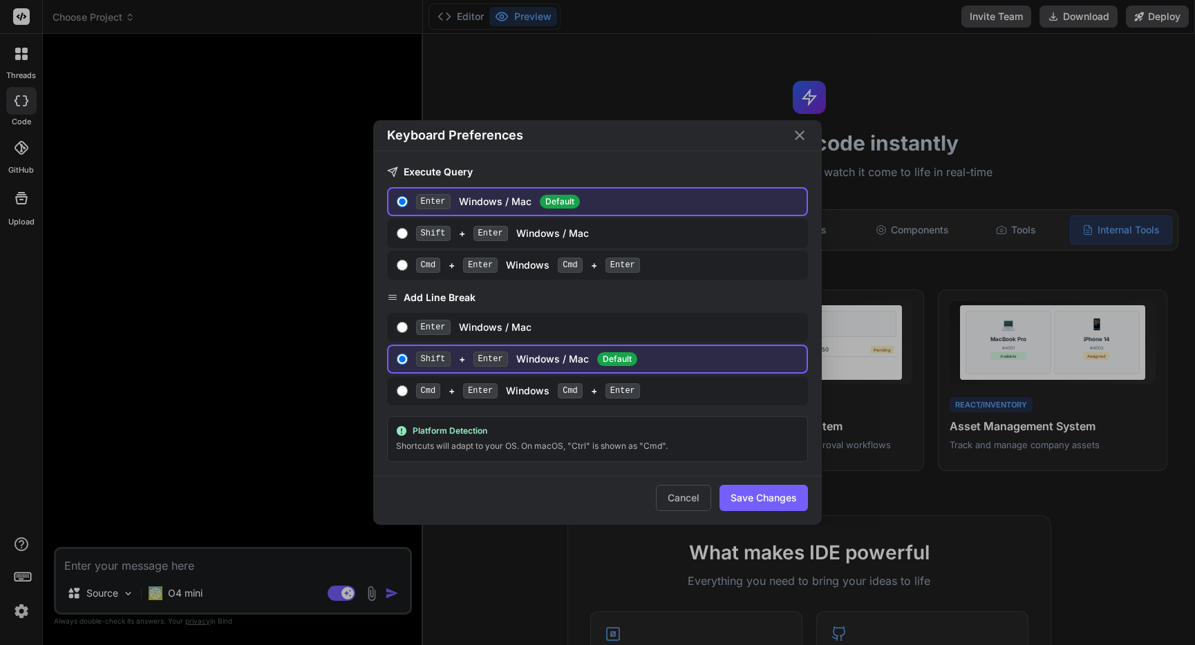
click at [25, 572] on div "Keyboard Preferences Execute Query Enter Windows / Mac Default Shift + Enter Wi…" at bounding box center [597, 322] width 1195 height 645
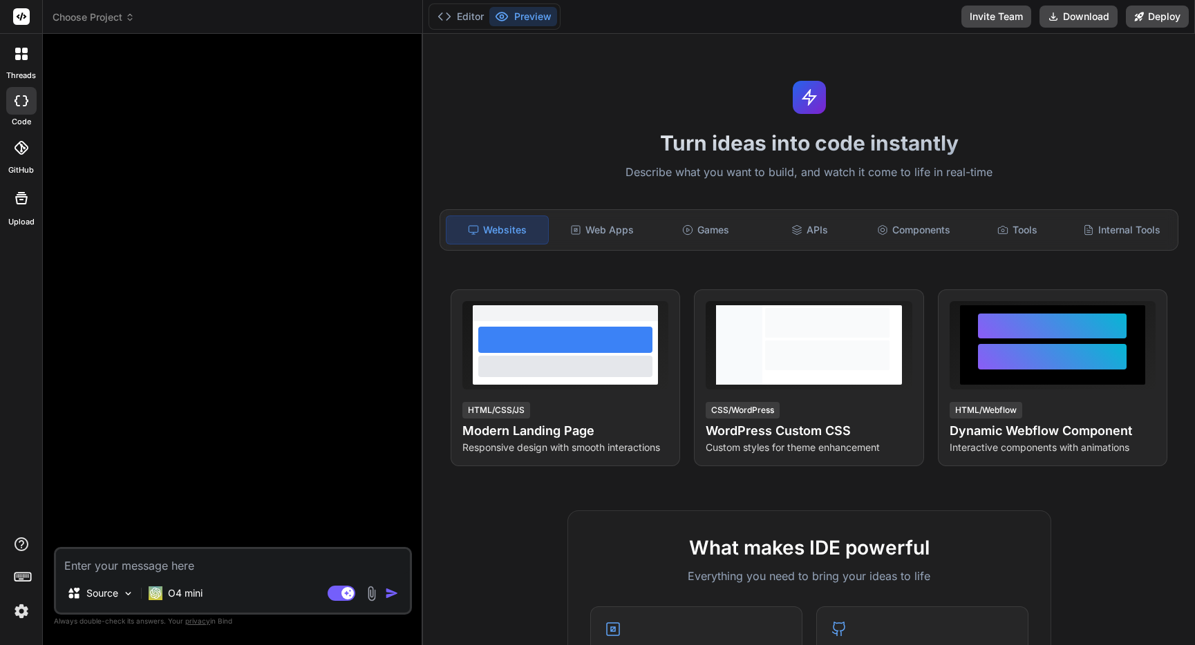
click at [34, 209] on div at bounding box center [21, 198] width 33 height 33
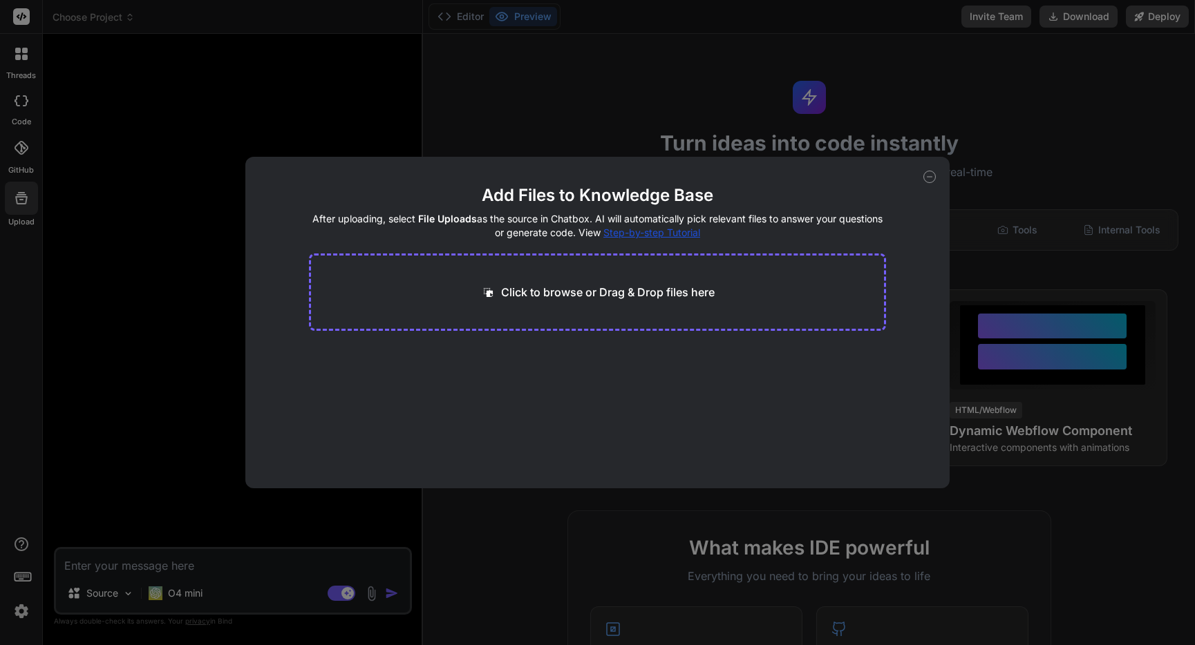
drag, startPoint x: 250, startPoint y: 118, endPoint x: 312, endPoint y: 108, distance: 62.9
click at [250, 118] on div "Add Files to Knowledge Base After uploading, select File Uploads as the source …" at bounding box center [597, 322] width 1195 height 645
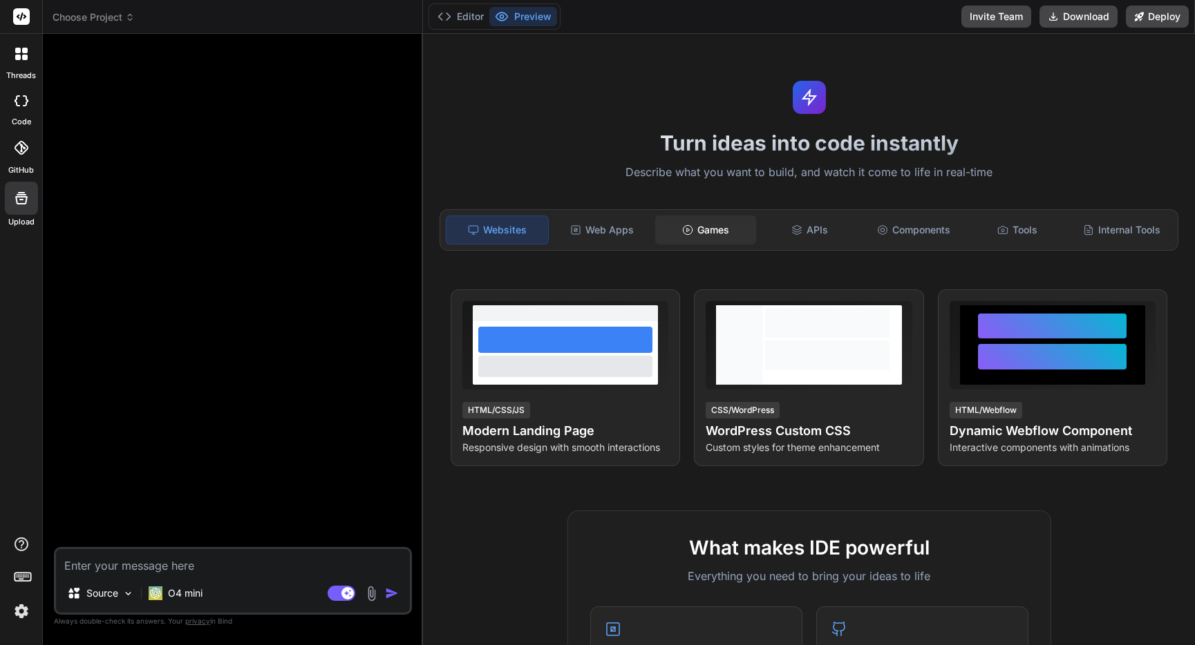
click at [721, 235] on div "Games" at bounding box center [705, 230] width 101 height 29
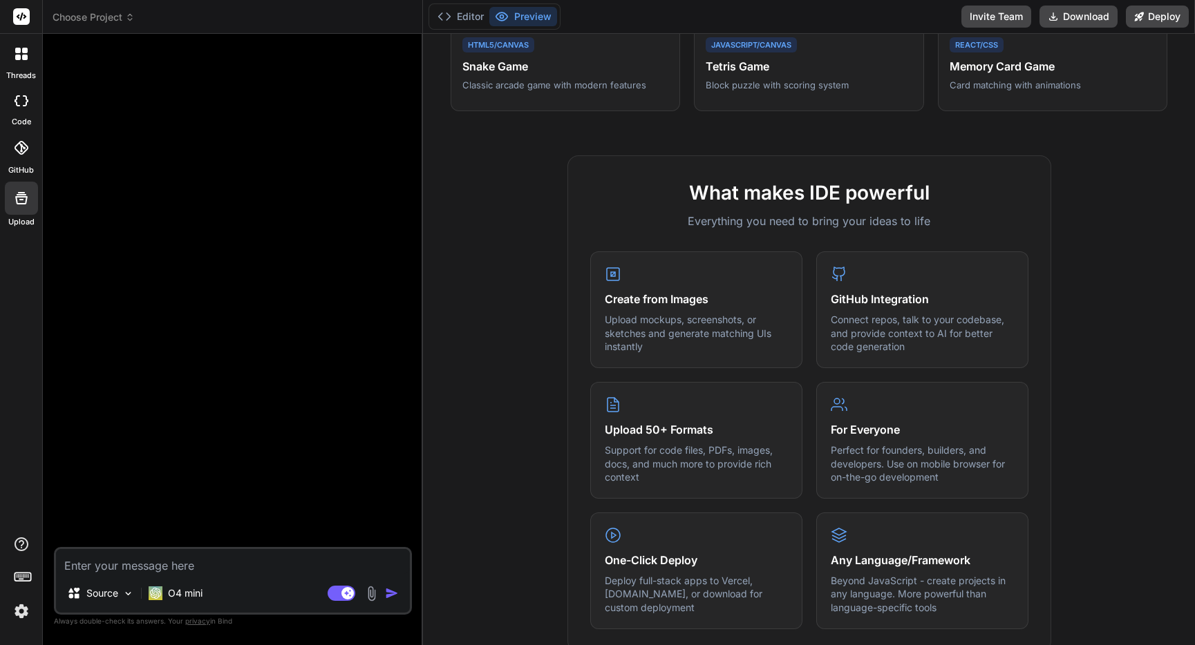
scroll to position [678, 0]
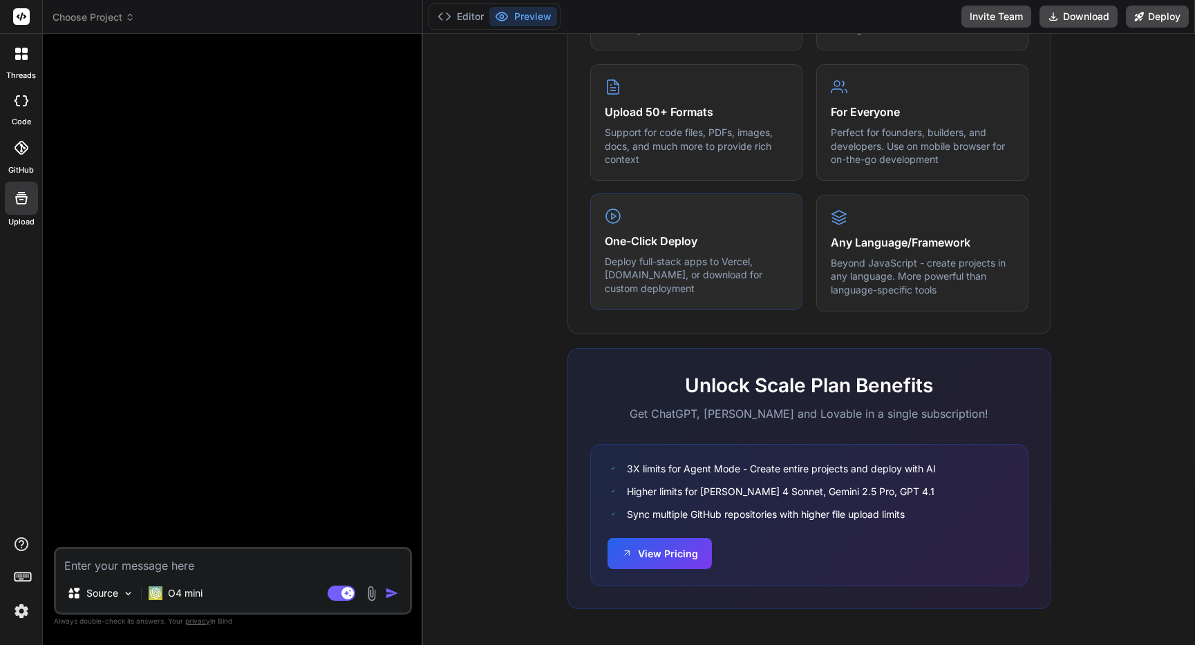
click at [644, 227] on div "One-Click Deploy Deploy full-stack apps to Vercel, [DOMAIN_NAME], or download f…" at bounding box center [696, 251] width 212 height 117
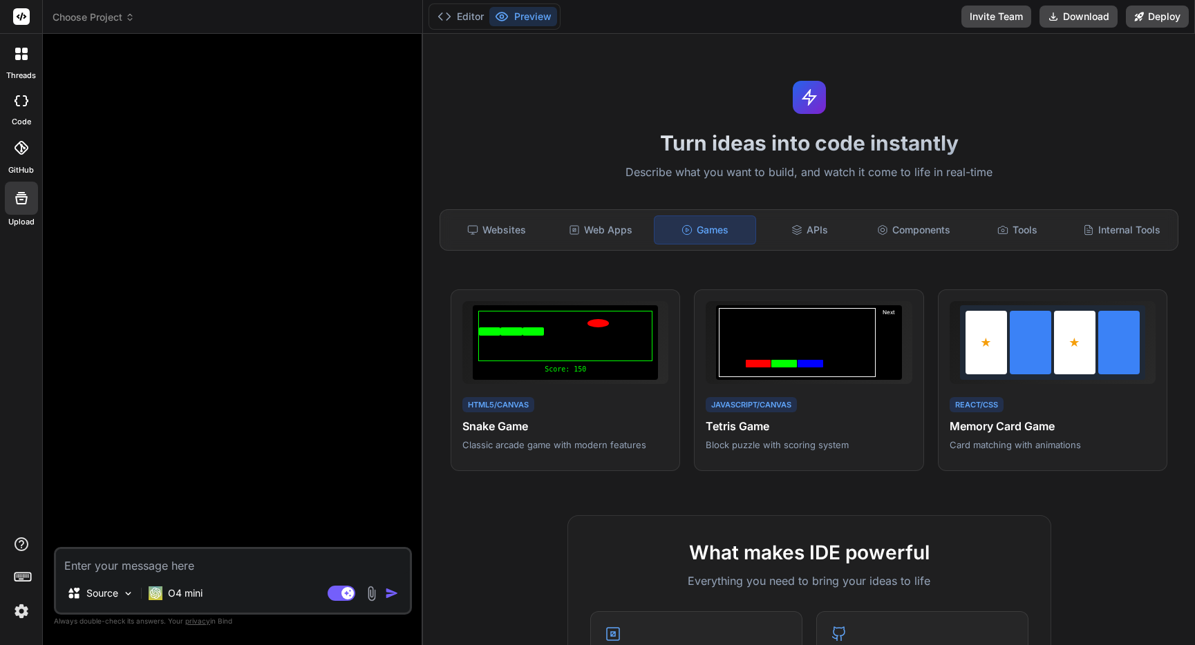
click at [128, 17] on icon at bounding box center [130, 17] width 10 height 10
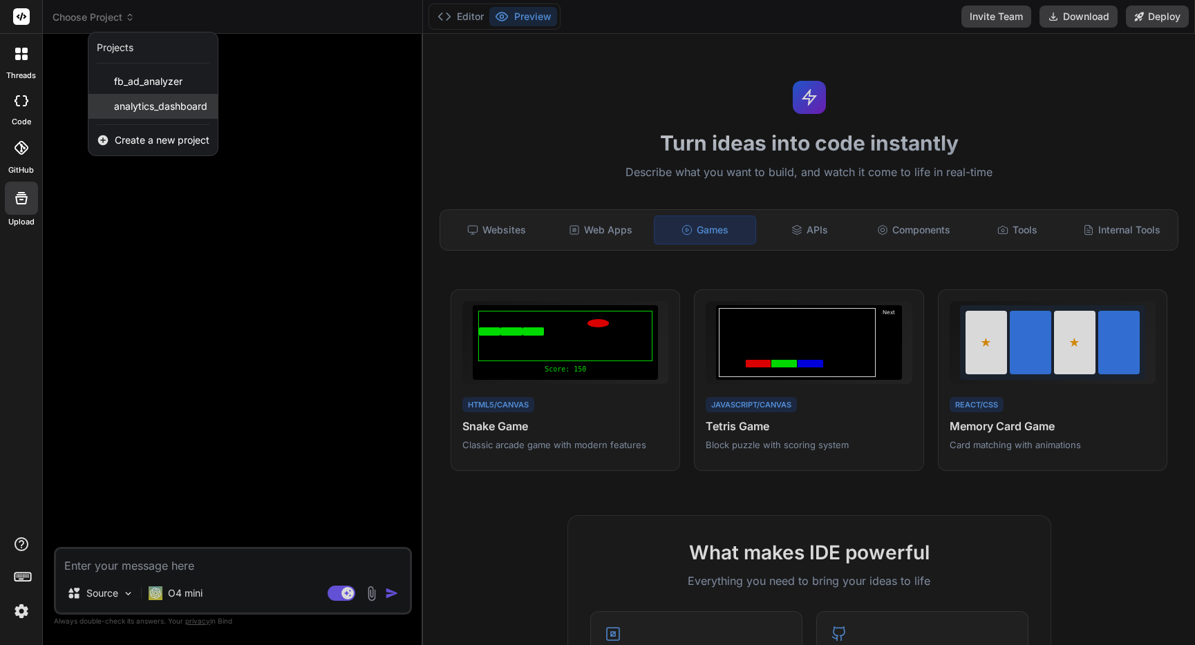
click at [149, 113] on span "analytics_dashboard" at bounding box center [160, 106] width 93 height 14
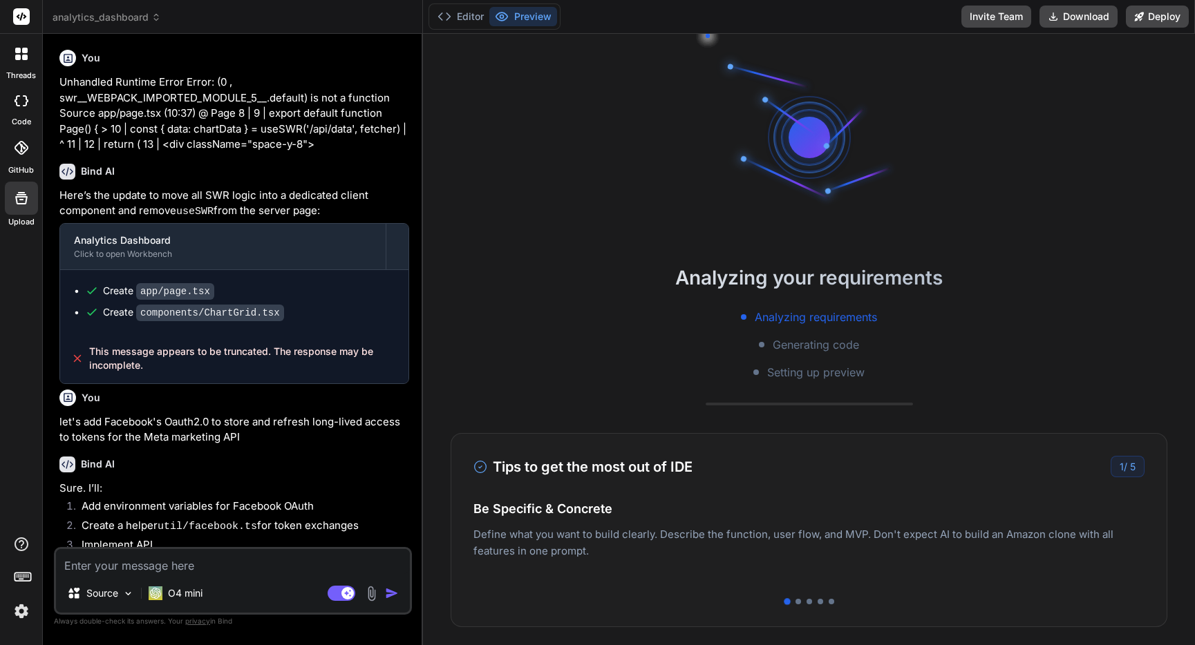
scroll to position [118, 0]
click at [135, 15] on span "analytics_dashboard" at bounding box center [107, 17] width 108 height 14
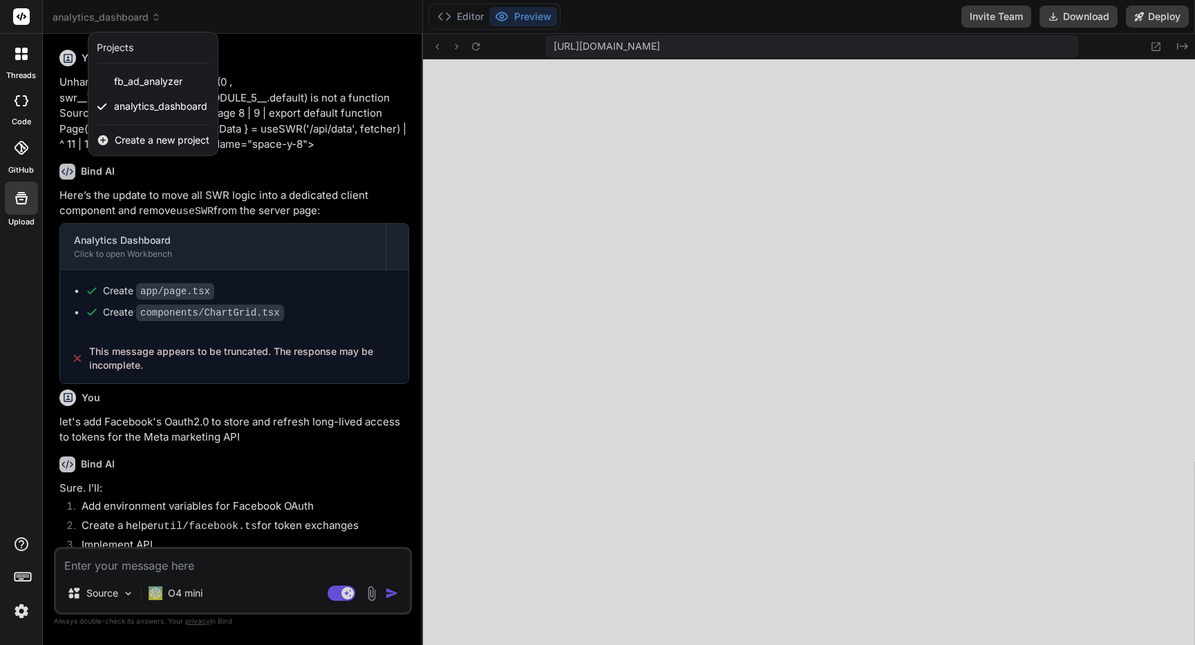
scroll to position [341, 0]
click at [299, 14] on div at bounding box center [597, 322] width 1195 height 645
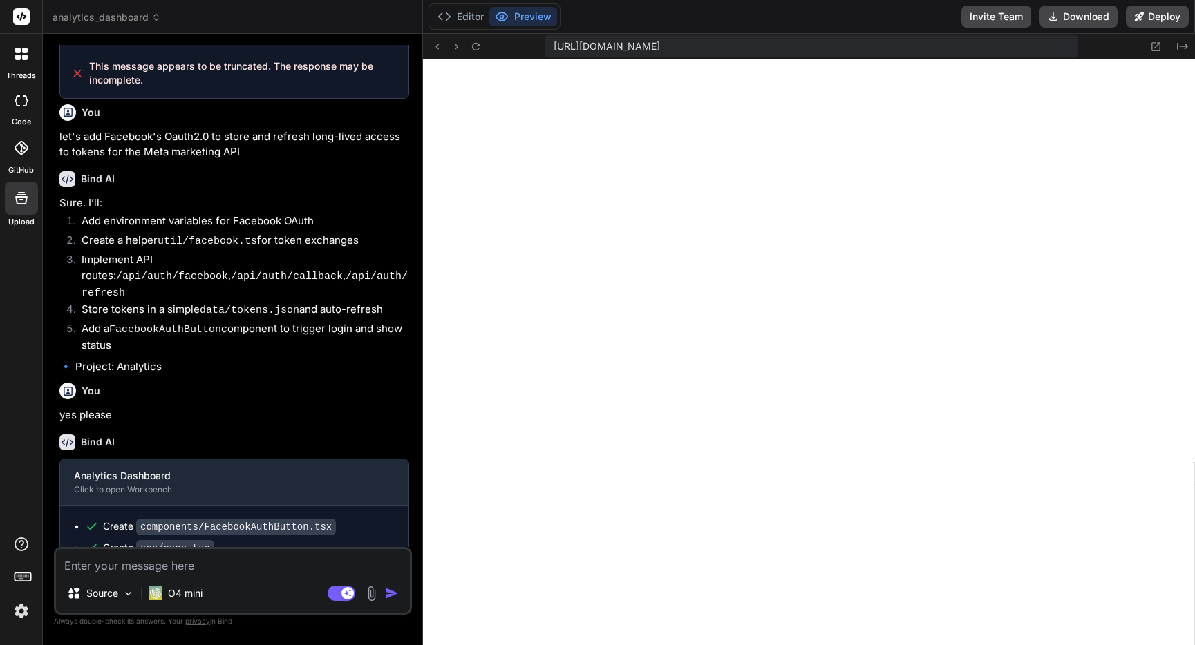
scroll to position [1577, 0]
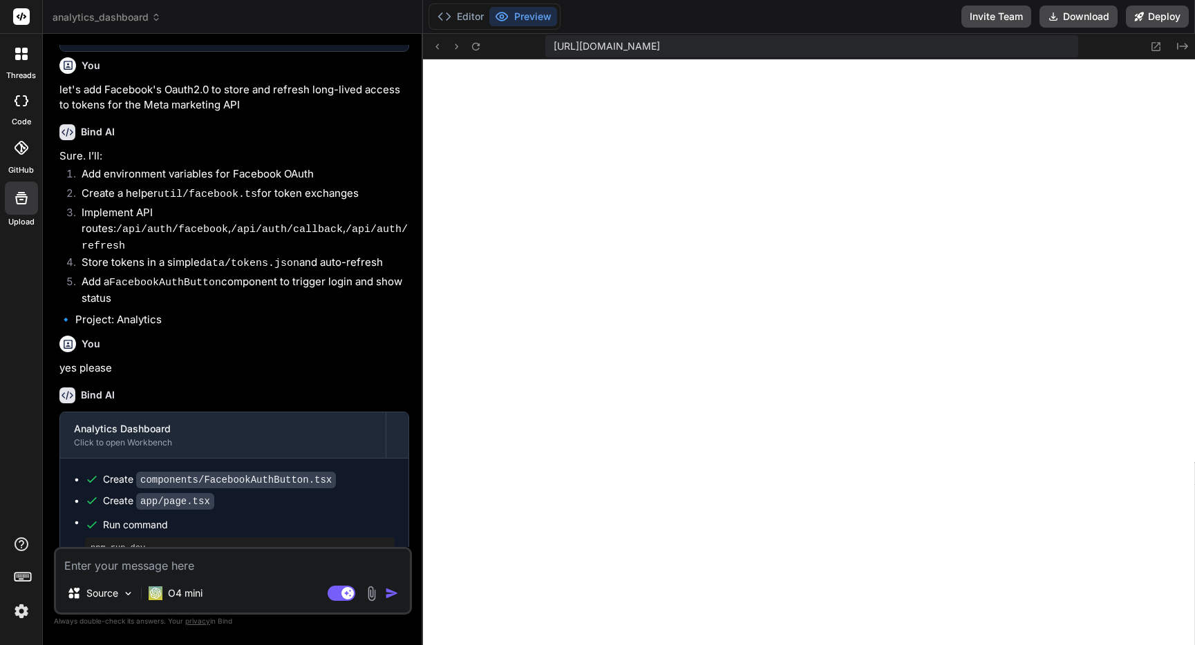
click at [120, 15] on span "analytics_dashboard" at bounding box center [107, 17] width 108 height 14
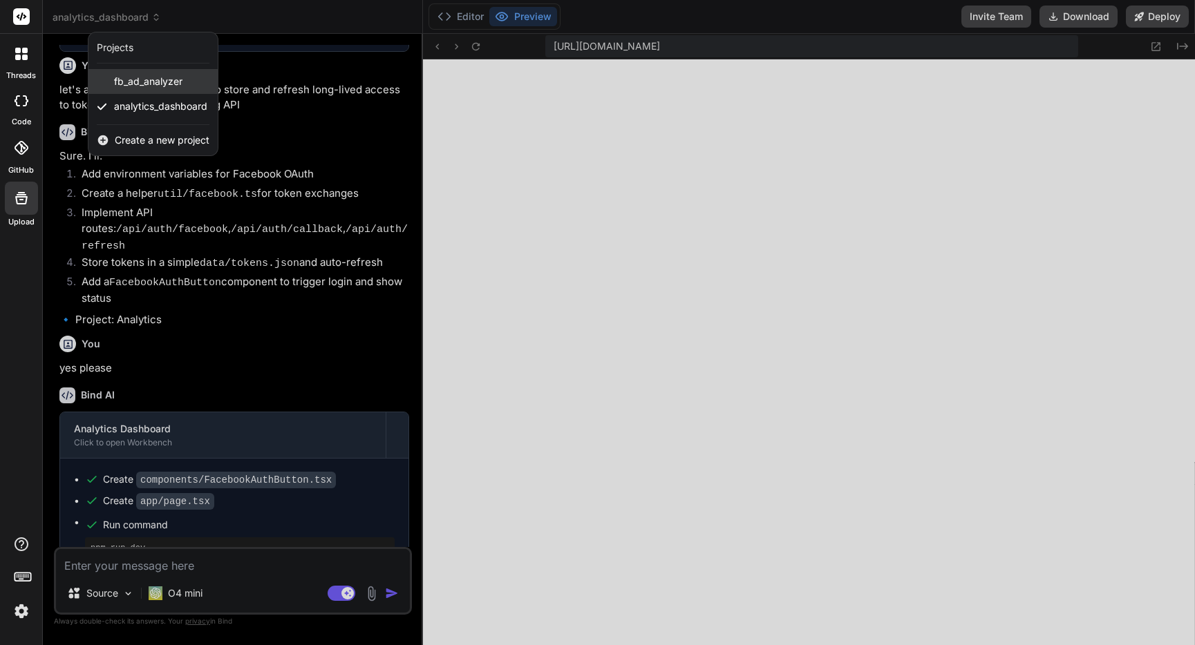
click at [166, 81] on span "fb_ad_analyzer" at bounding box center [148, 82] width 68 height 14
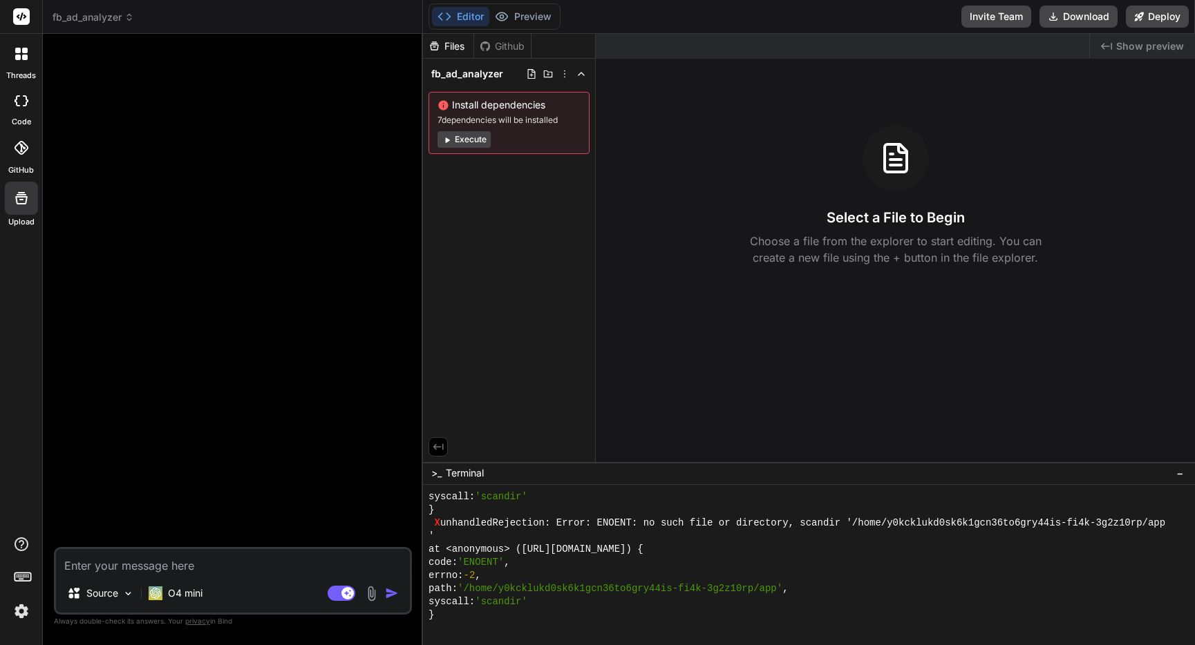
scroll to position [4135, 0]
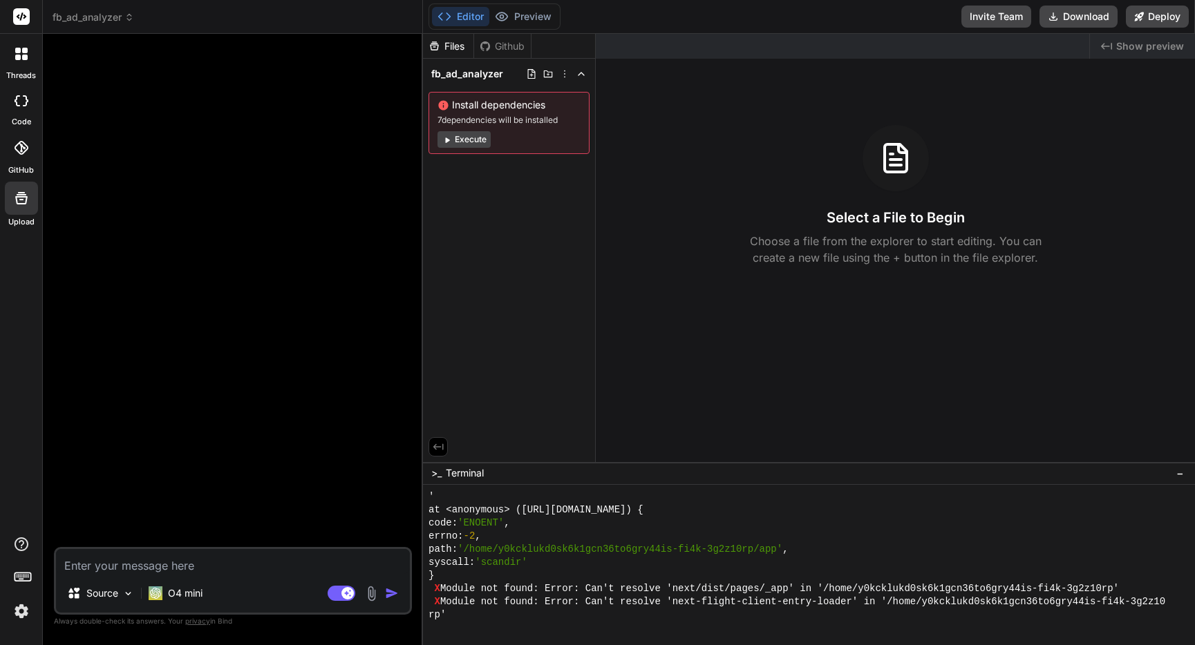
click at [860, 211] on h3 "Select a File to Begin" at bounding box center [895, 217] width 138 height 19
click at [435, 139] on div "Install dependencies 7 dependencies will be installed Execute" at bounding box center [508, 123] width 161 height 62
click at [467, 139] on button "Execute" at bounding box center [463, 139] width 53 height 17
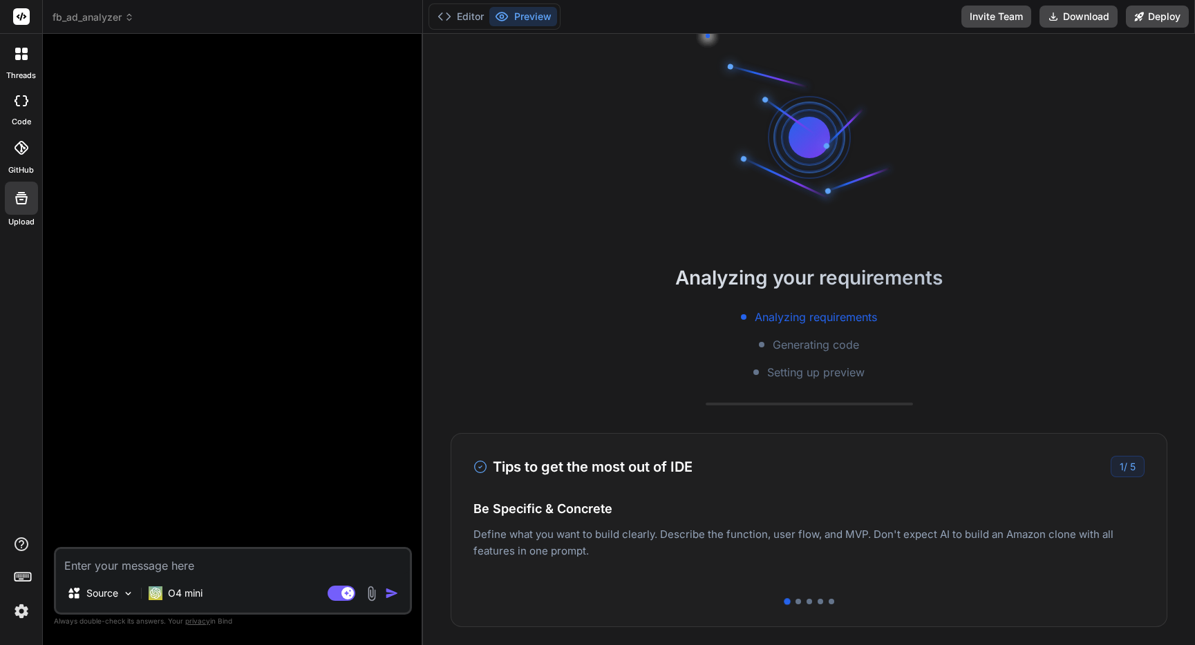
scroll to position [4227, 0]
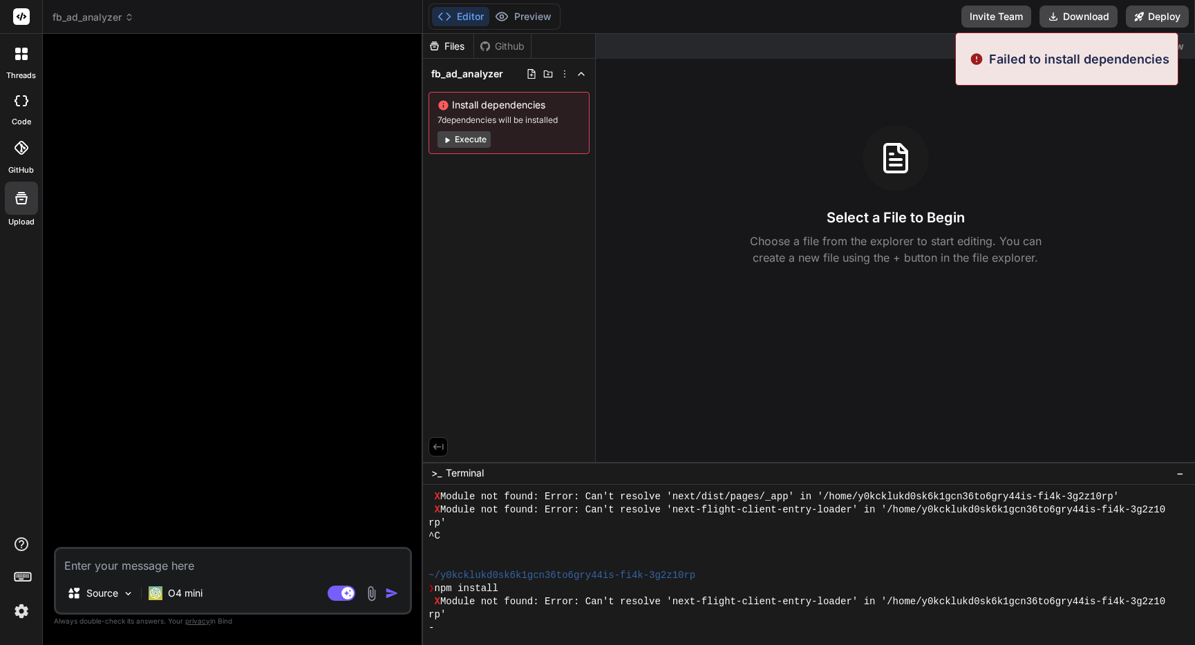
type textarea "x"
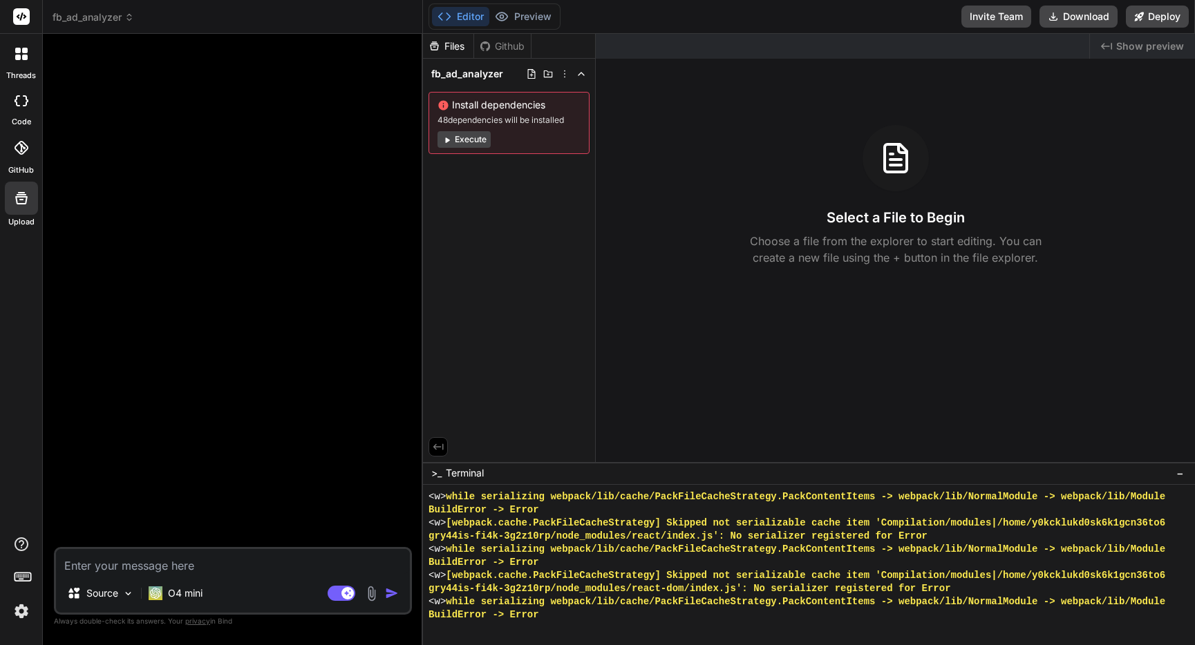
scroll to position [4503, 0]
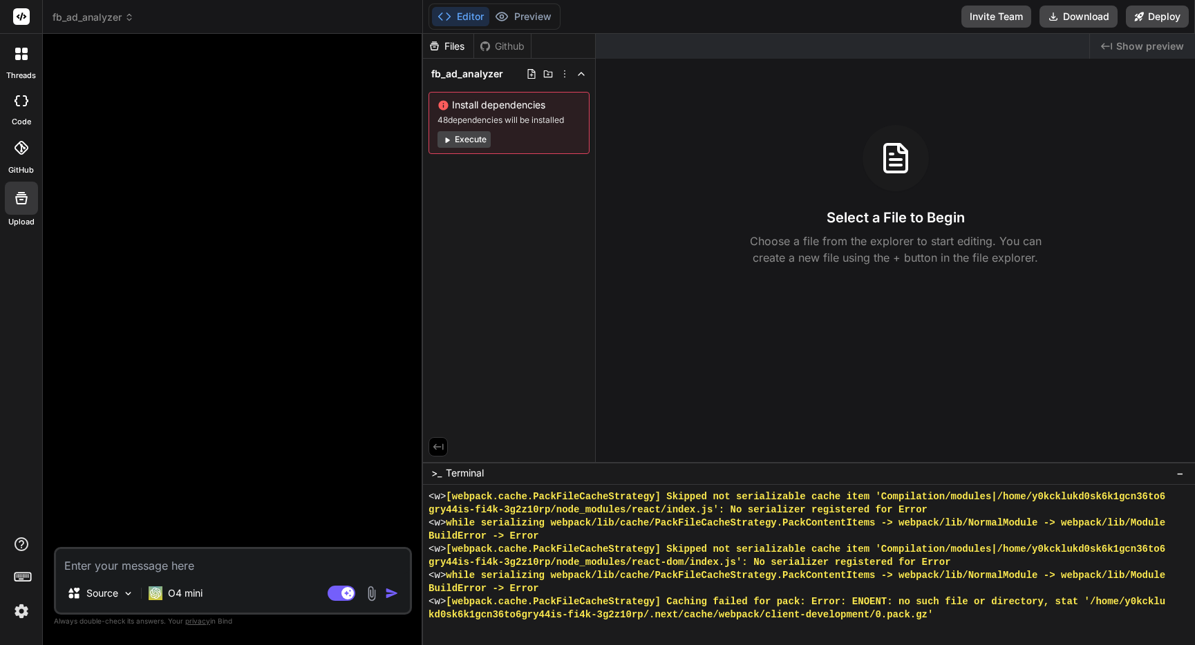
click at [262, 324] on div at bounding box center [234, 296] width 355 height 502
